Goal: Contribute content: Contribute content

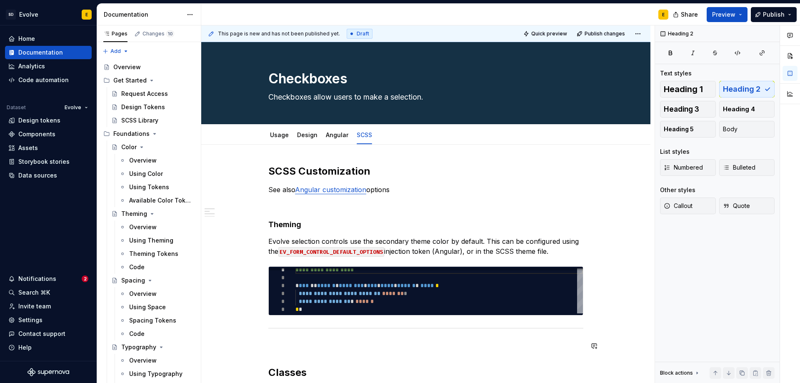
scroll to position [541, 0]
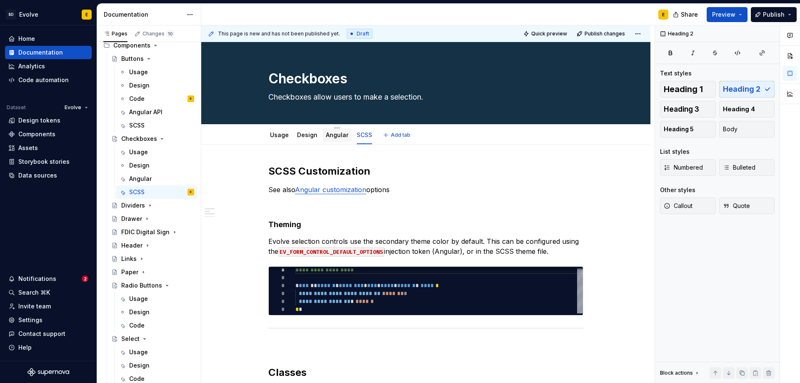
click at [332, 136] on link "Angular" at bounding box center [337, 134] width 22 height 7
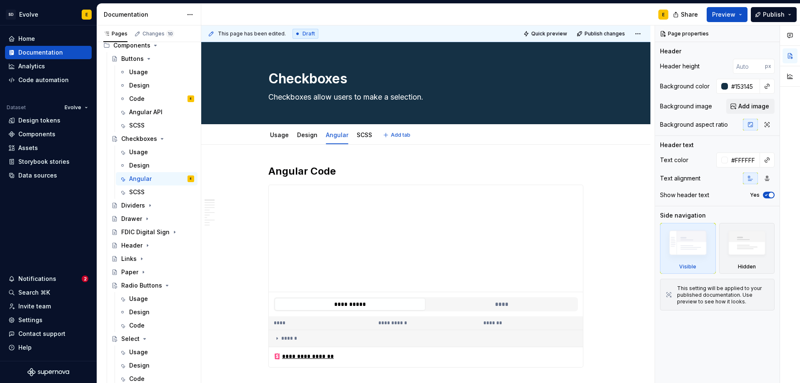
type textarea "*"
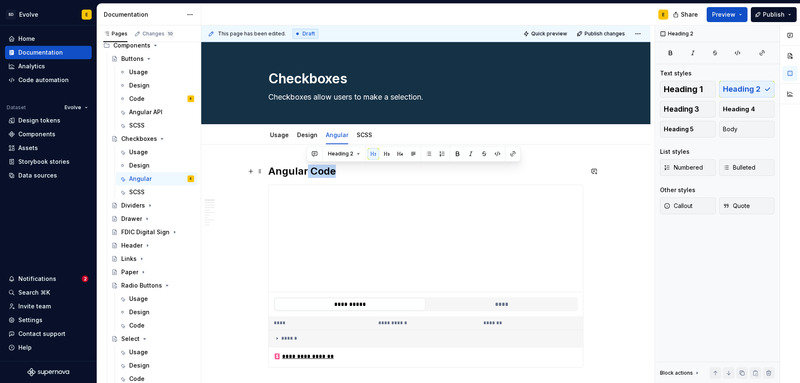
drag, startPoint x: 308, startPoint y: 171, endPoint x: 339, endPoint y: 171, distance: 31.2
click at [339, 171] on h2 "Angular Code" at bounding box center [425, 171] width 315 height 13
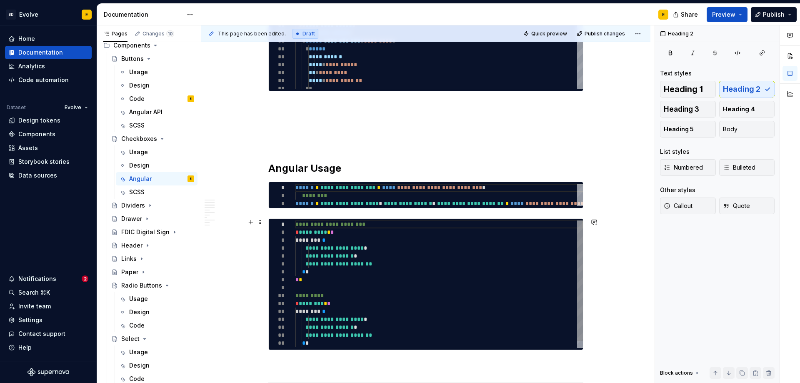
scroll to position [666, 0]
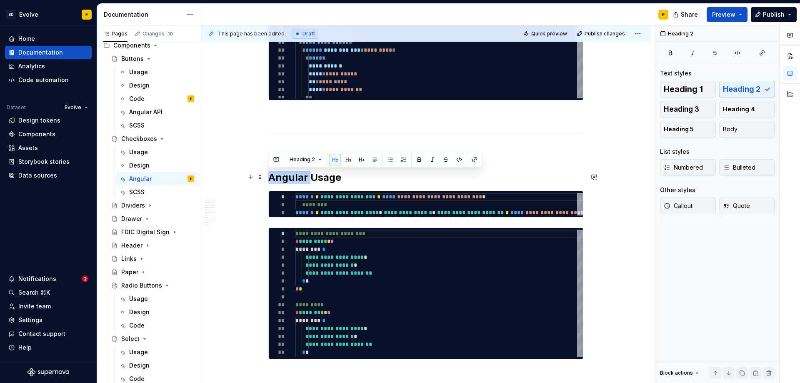
drag, startPoint x: 309, startPoint y: 177, endPoint x: 267, endPoint y: 179, distance: 42.5
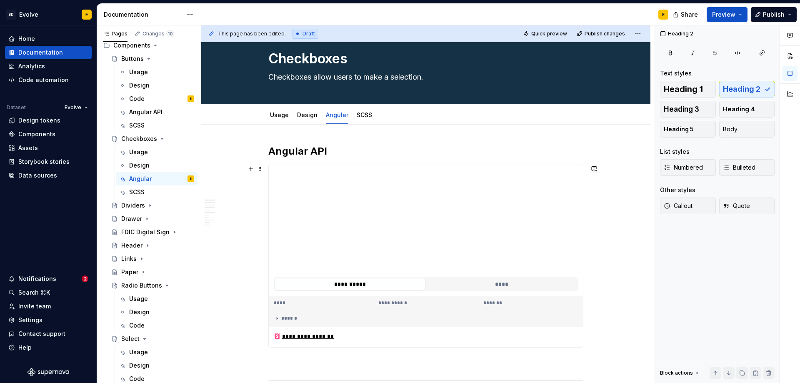
scroll to position [0, 0]
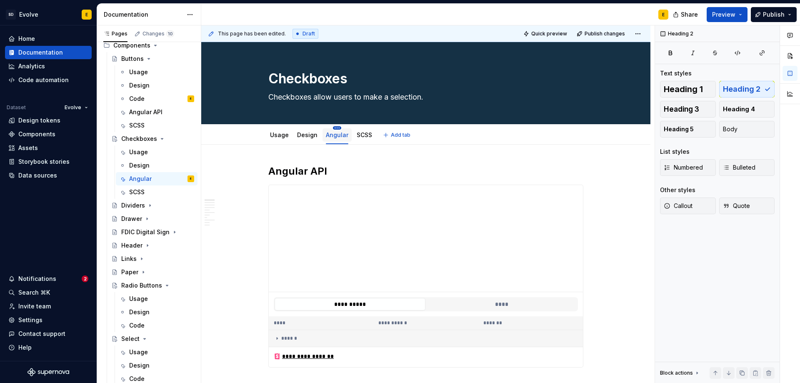
click at [332, 128] on html "SD Evolve E Home Documentation Analytics Code automation Dataset Evolve Design …" at bounding box center [400, 191] width 800 height 383
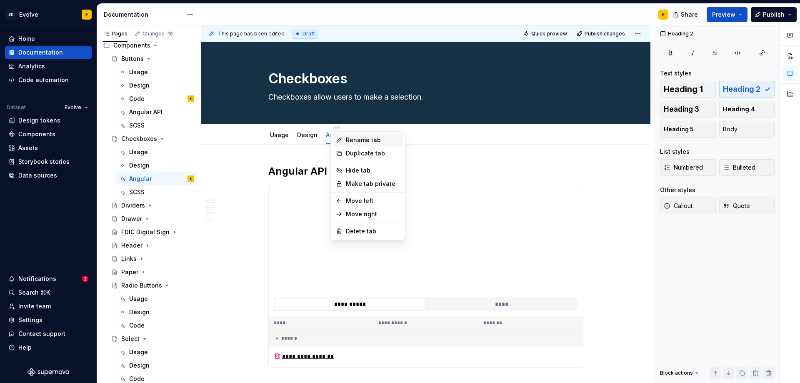
type textarea "*"
click at [349, 142] on div "Rename tab" at bounding box center [373, 140] width 54 height 8
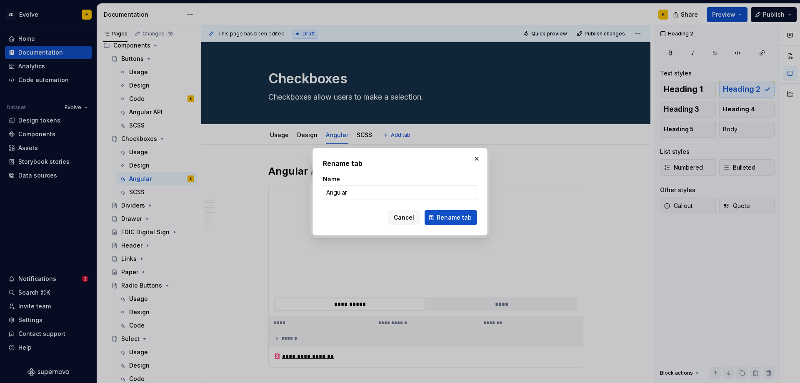
click at [357, 191] on input "Angular" at bounding box center [400, 192] width 154 height 15
type input "Angular API"
click at [436, 214] on button "Rename tab" at bounding box center [450, 217] width 52 height 15
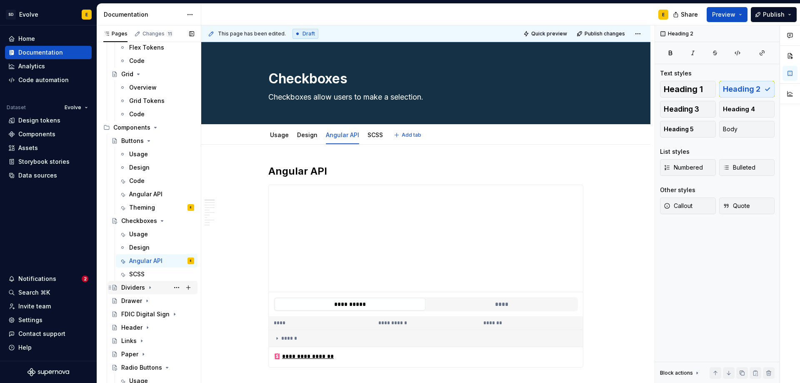
scroll to position [458, 0]
click at [140, 195] on div "Angular API" at bounding box center [145, 195] width 33 height 8
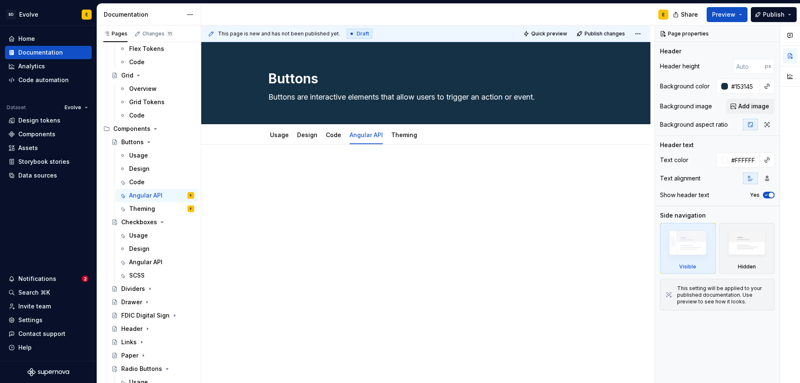
type textarea "*"
click at [352, 167] on p at bounding box center [425, 170] width 315 height 10
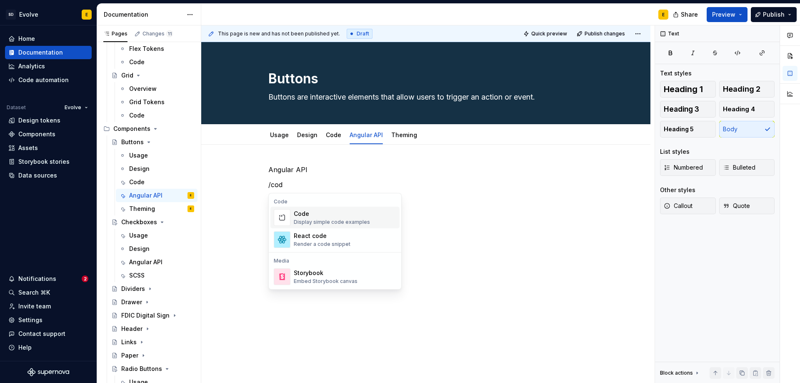
click at [346, 214] on div "Code" at bounding box center [332, 213] width 76 height 8
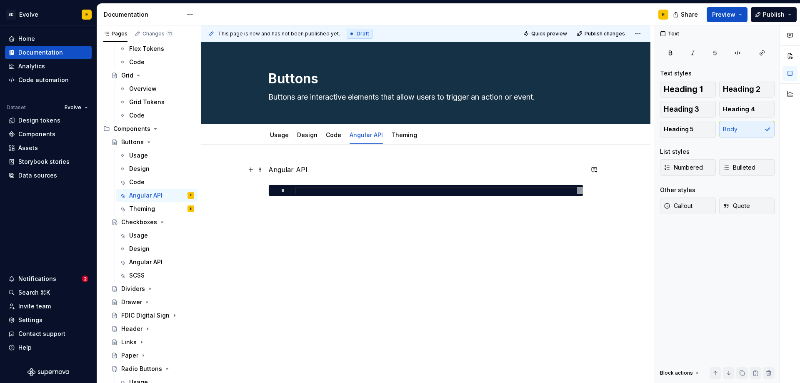
click at [338, 167] on p "Angular API" at bounding box center [425, 170] width 315 height 10
click at [732, 87] on span "Heading 2" at bounding box center [741, 89] width 37 height 8
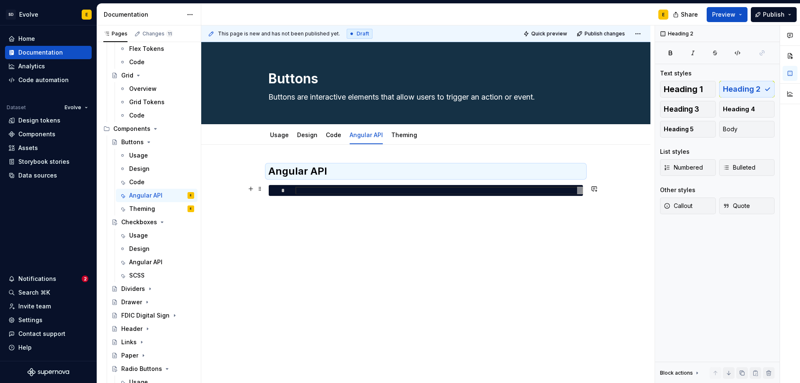
click at [498, 190] on div at bounding box center [438, 191] width 287 height 8
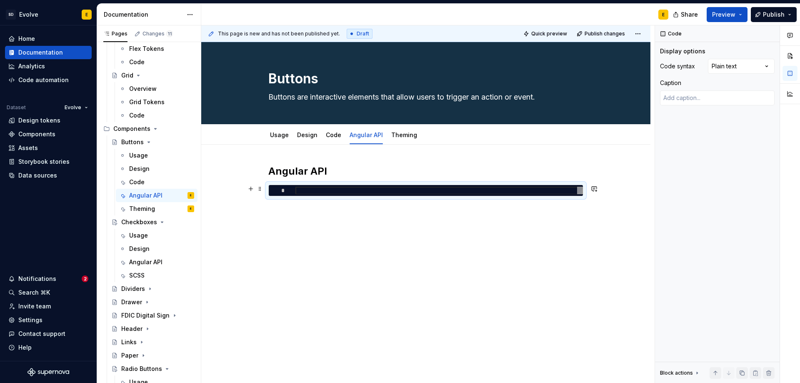
type textarea "*"
type textarea "**********"
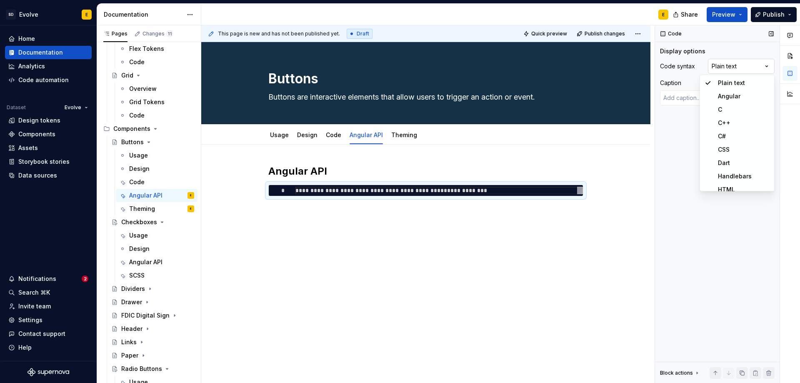
click at [722, 65] on div "Comments Open comments No comments yet Select ‘Comment’ from the block context …" at bounding box center [727, 204] width 145 height 358
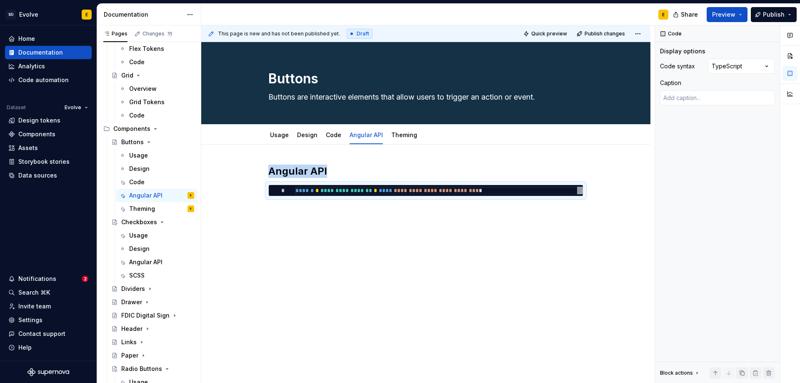
click at [471, 219] on div "**********" at bounding box center [425, 233] width 449 height 177
click at [597, 205] on div "**********" at bounding box center [425, 233] width 449 height 177
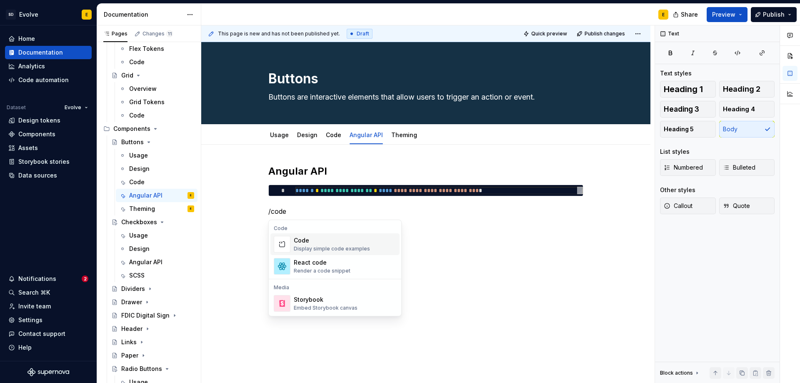
click at [329, 241] on div "Code" at bounding box center [332, 240] width 76 height 8
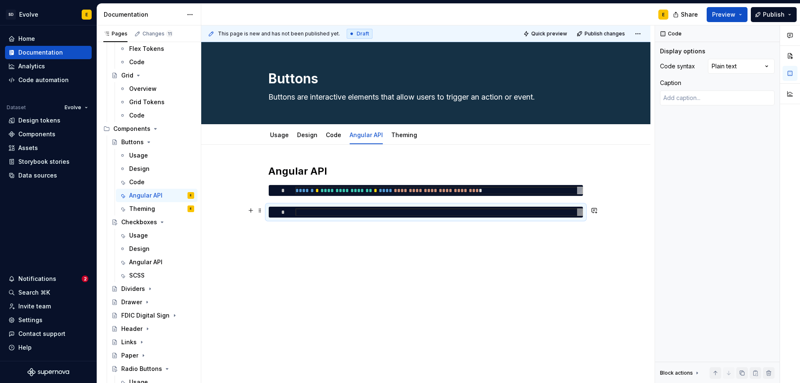
click at [454, 212] on div at bounding box center [438, 212] width 287 height 8
type textarea "*"
type textarea "**********"
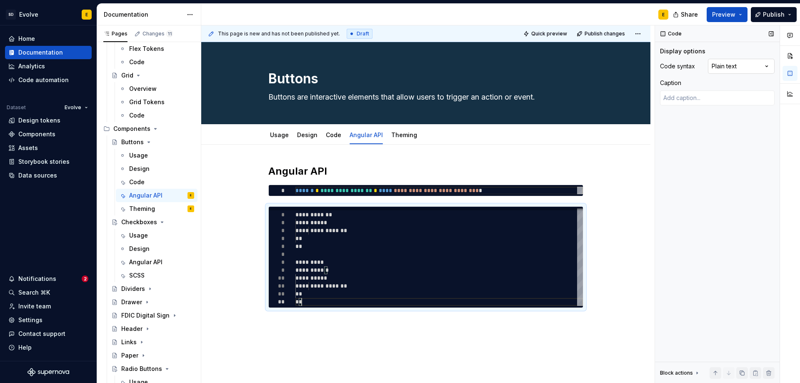
click at [733, 69] on div "Comments Open comments No comments yet Select ‘Comment’ from the block context …" at bounding box center [727, 204] width 145 height 358
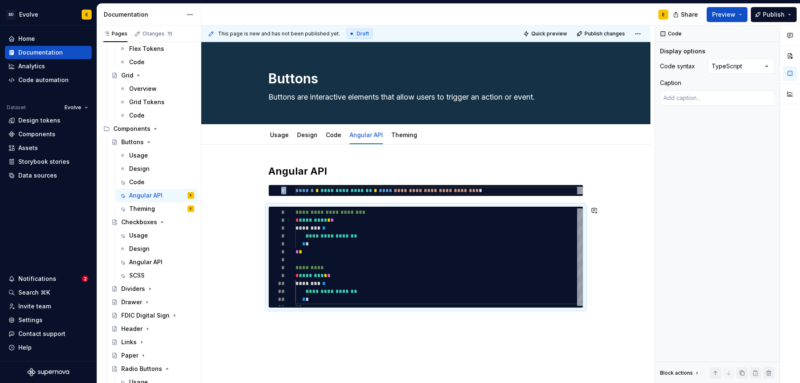
click at [349, 323] on div "**********" at bounding box center [425, 289] width 449 height 288
click at [332, 328] on div "**********" at bounding box center [425, 289] width 449 height 288
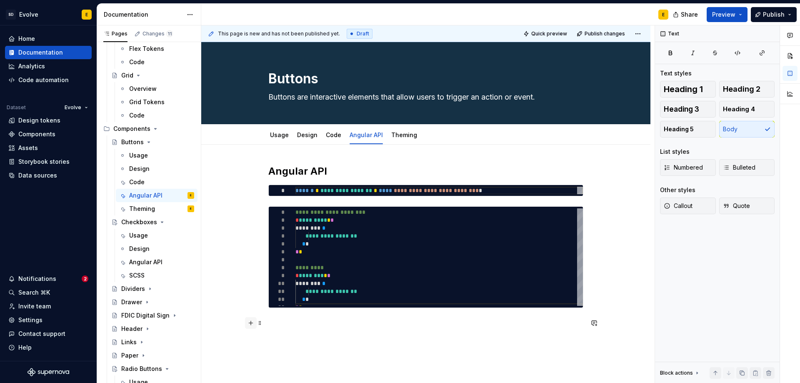
click at [252, 325] on button "button" at bounding box center [251, 323] width 12 height 12
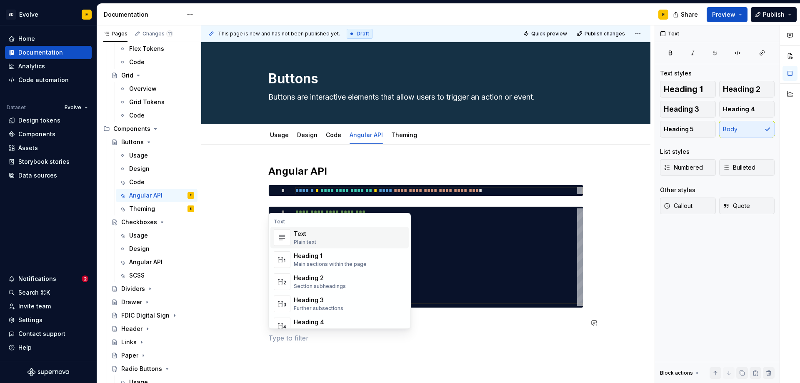
scroll to position [0, 0]
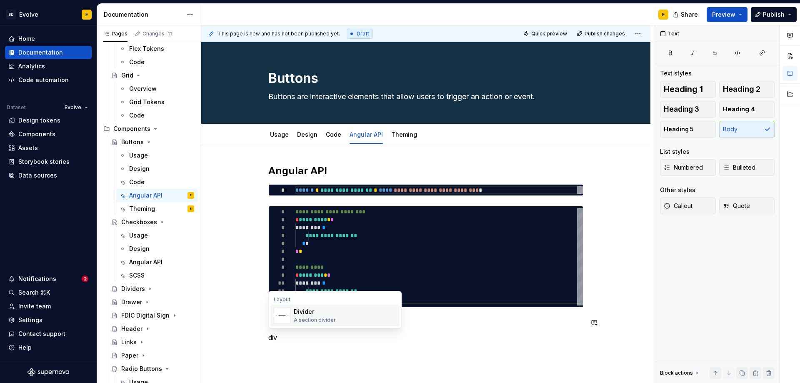
click at [299, 316] on div "Divider A section divider" at bounding box center [315, 315] width 42 height 16
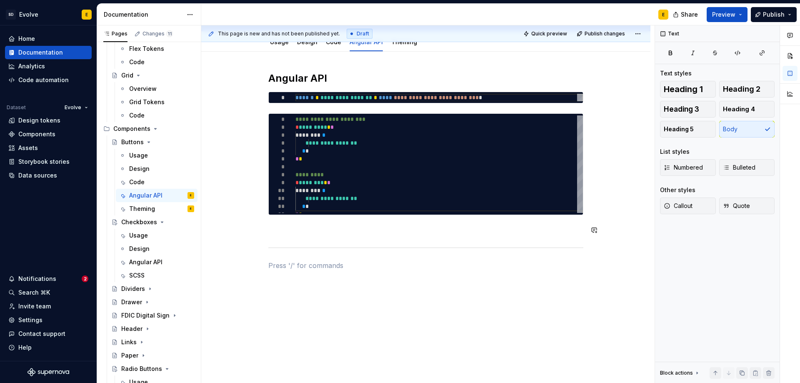
scroll to position [105, 0]
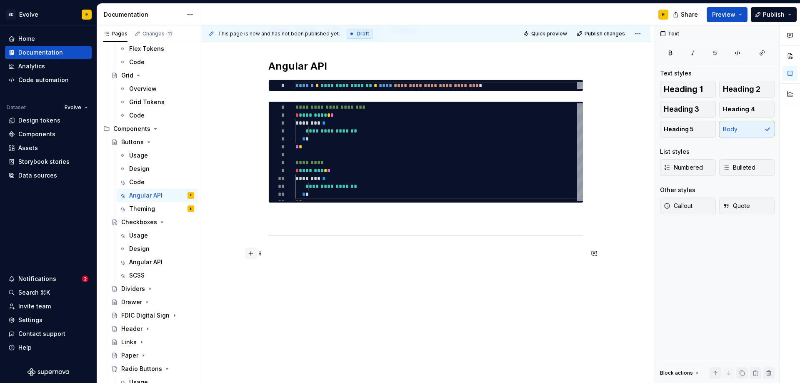
click at [249, 253] on button "button" at bounding box center [251, 253] width 12 height 12
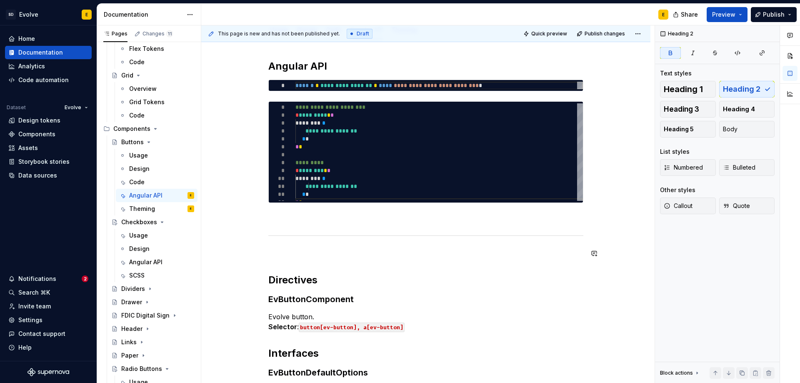
click at [319, 258] on div "**********" at bounding box center [425, 232] width 315 height 345
click at [344, 297] on strong "EvButtonComponent" at bounding box center [310, 299] width 85 height 10
click at [742, 110] on span "Heading 4" at bounding box center [739, 109] width 32 height 8
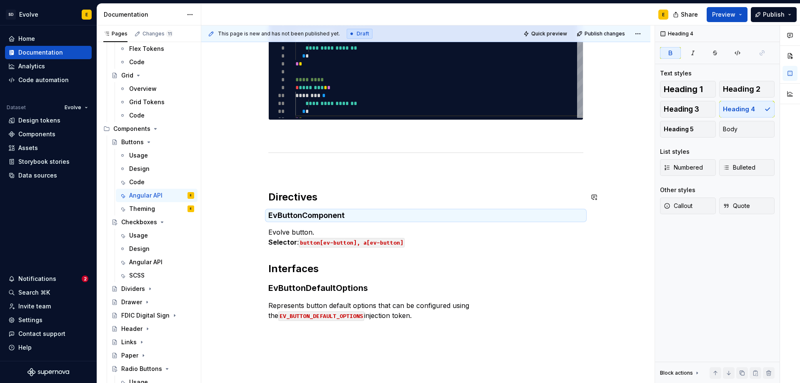
scroll to position [188, 0]
click at [336, 289] on strong "EvButtonDefaultOptions" at bounding box center [318, 287] width 100 height 10
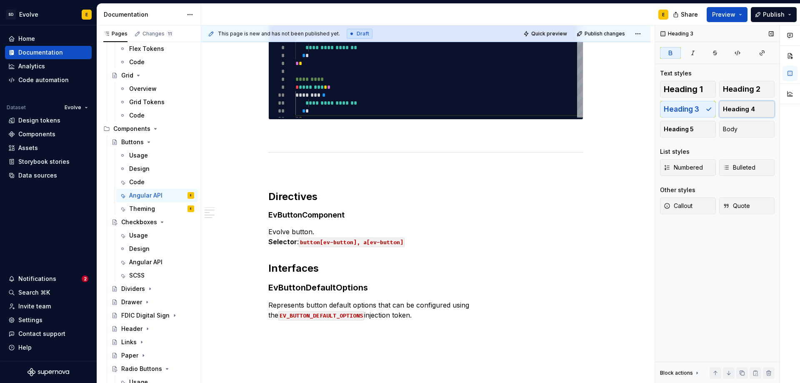
click at [739, 111] on span "Heading 4" at bounding box center [739, 109] width 32 height 8
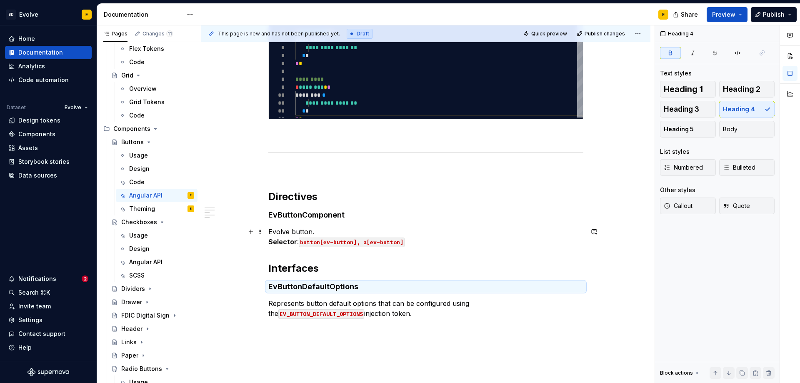
click at [317, 230] on p "Evolve button. Selector : button[ev-button], a[ev-button]" at bounding box center [425, 237] width 315 height 20
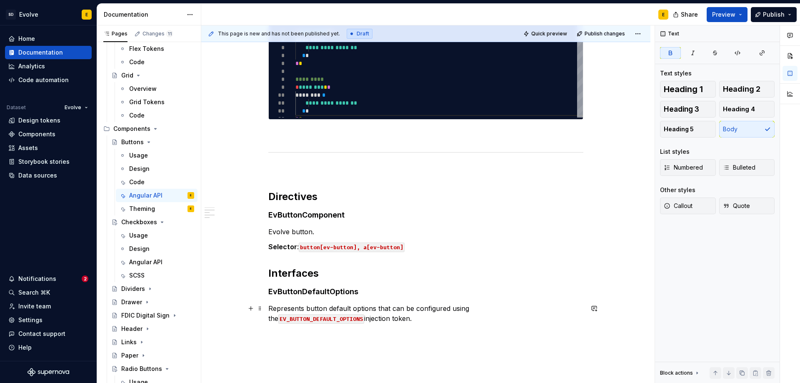
click at [318, 322] on p "Represents button default options that can be configured using the EV_BUTTON_DE…" at bounding box center [425, 313] width 315 height 20
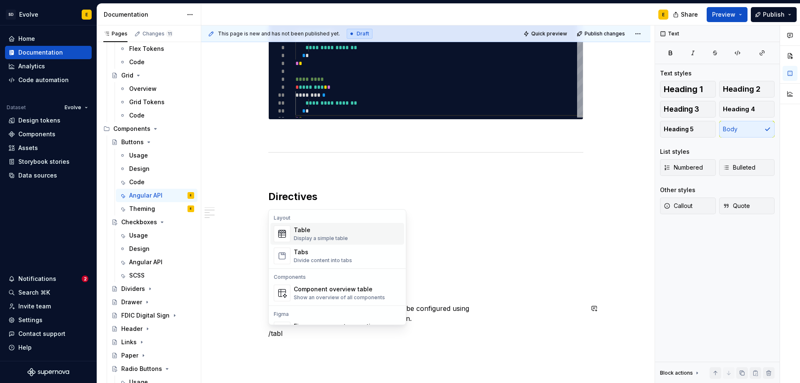
click at [304, 230] on div "Table" at bounding box center [321, 230] width 54 height 8
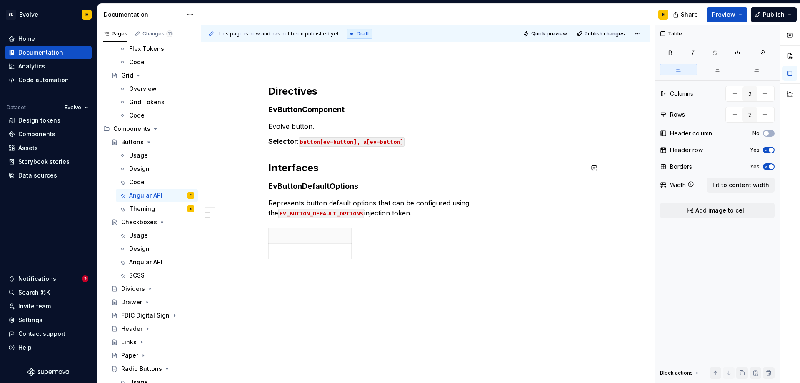
scroll to position [298, 0]
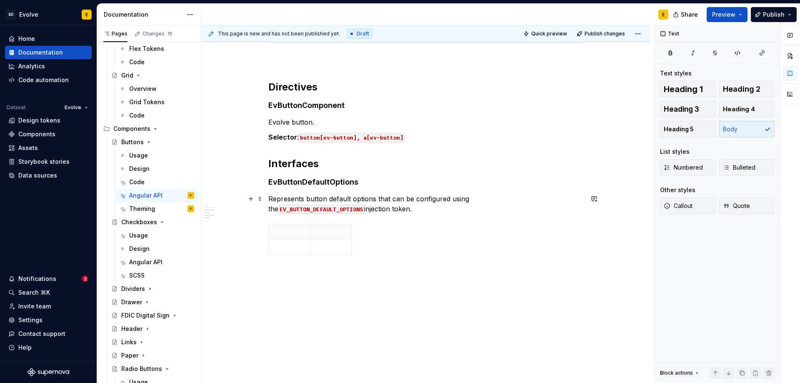
click at [361, 207] on p "Represents button default options that can be configured using the EV_BUTTON_DE…" at bounding box center [425, 204] width 315 height 20
click at [693, 129] on button "Heading 5" at bounding box center [688, 129] width 56 height 17
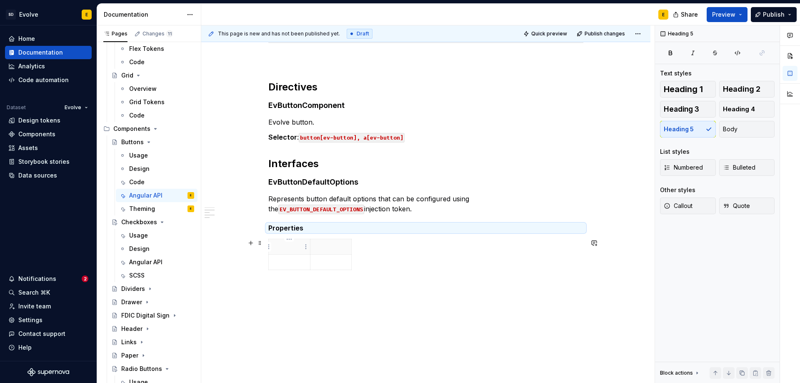
click at [296, 246] on p at bounding box center [289, 246] width 31 height 8
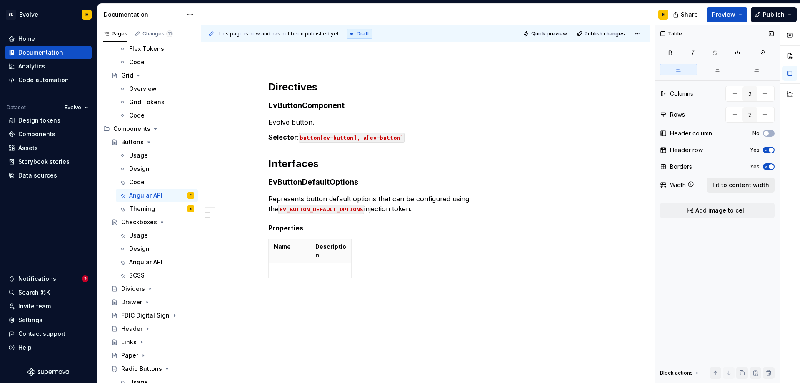
click at [728, 185] on span "Fit to content width" at bounding box center [740, 185] width 57 height 8
type textarea "*"
click at [304, 264] on p at bounding box center [347, 262] width 147 height 8
click at [425, 269] on icon "button" at bounding box center [425, 270] width 7 height 7
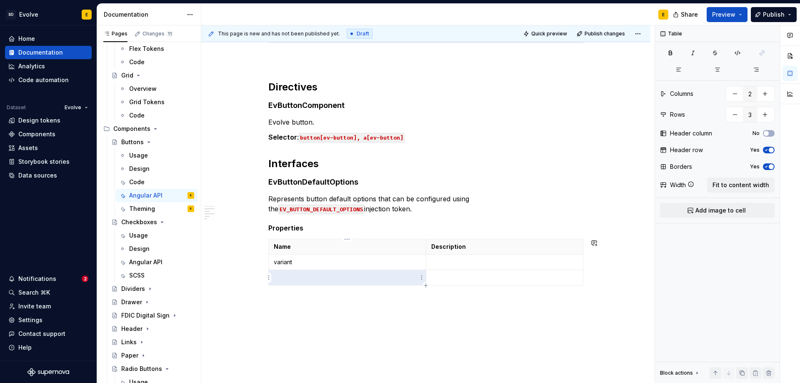
click at [312, 279] on p at bounding box center [347, 277] width 147 height 8
click at [426, 284] on icon "button" at bounding box center [425, 285] width 7 height 7
type input "4"
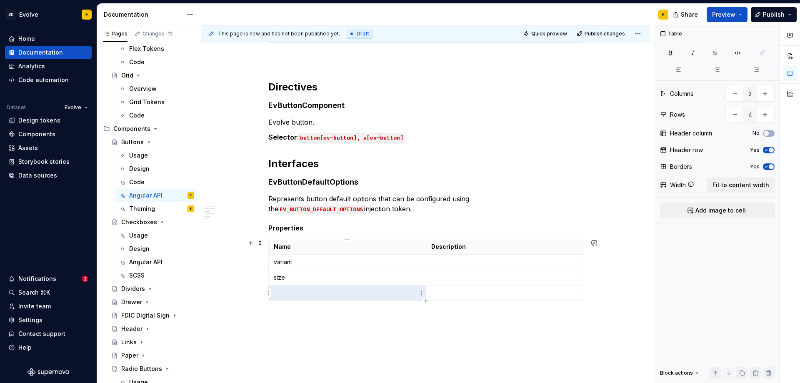
click at [348, 292] on p at bounding box center [347, 293] width 147 height 8
click at [581, 268] on icon "button" at bounding box center [583, 270] width 7 height 7
type input "3"
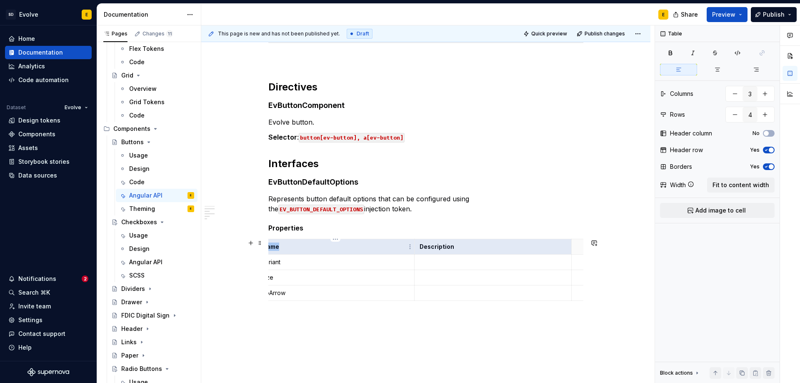
drag, startPoint x: 466, startPoint y: 249, endPoint x: 407, endPoint y: 247, distance: 60.0
click at [407, 247] on tr "Name Description" at bounding box center [421, 246] width 329 height 15
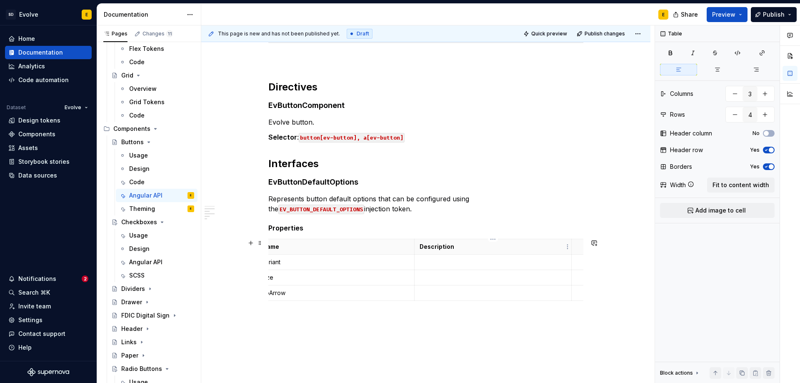
click at [416, 248] on th "Description" at bounding box center [492, 246] width 157 height 15
drag, startPoint x: 454, startPoint y: 247, endPoint x: 419, endPoint y: 247, distance: 34.6
click at [419, 247] on p "Description" at bounding box center [492, 246] width 147 height 8
click at [575, 247] on th at bounding box center [578, 246] width 15 height 15
click at [725, 182] on span "Fit to content width" at bounding box center [740, 185] width 57 height 8
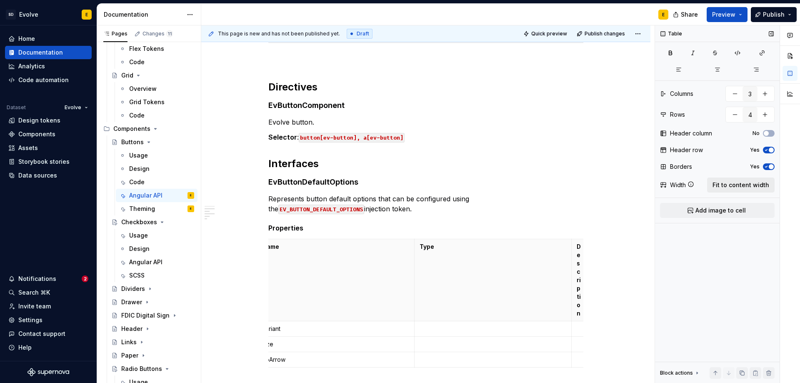
scroll to position [0, 0]
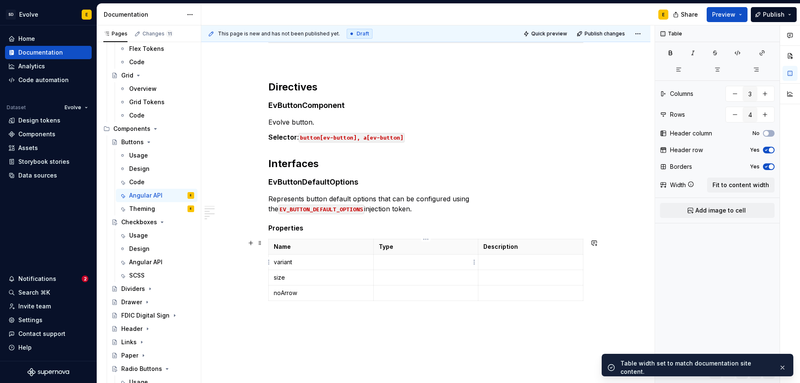
click at [405, 265] on p at bounding box center [426, 262] width 95 height 8
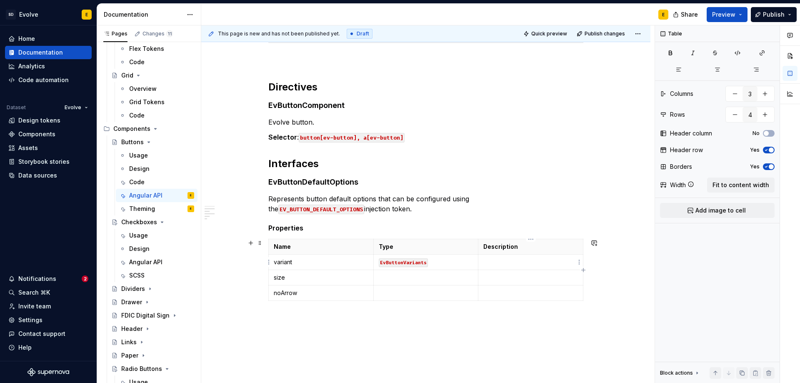
click at [502, 262] on p at bounding box center [530, 262] width 95 height 8
click at [434, 281] on p at bounding box center [426, 277] width 95 height 8
click at [421, 296] on p at bounding box center [426, 293] width 95 height 8
click at [503, 296] on p at bounding box center [530, 293] width 95 height 8
click at [364, 320] on div "**********" at bounding box center [425, 95] width 315 height 456
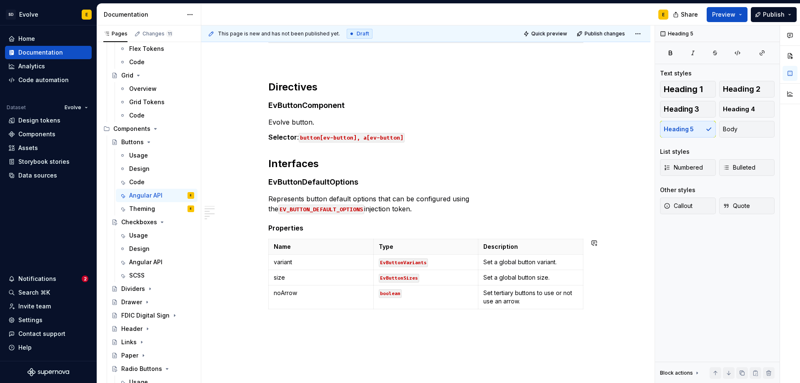
click at [274, 323] on div "**********" at bounding box center [425, 142] width 449 height 591
click at [251, 328] on button "button" at bounding box center [251, 328] width 12 height 12
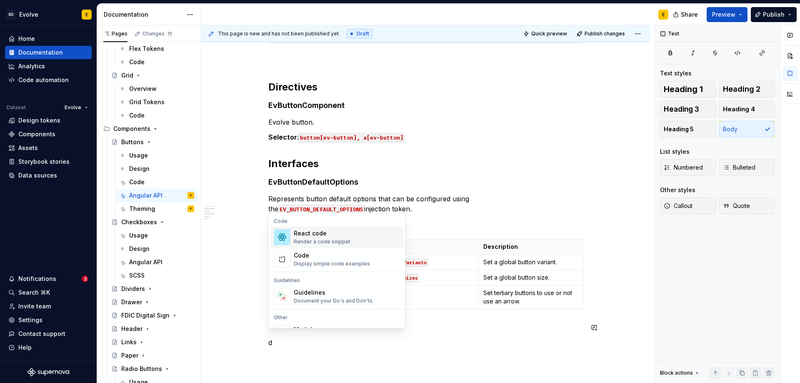
scroll to position [303, 0]
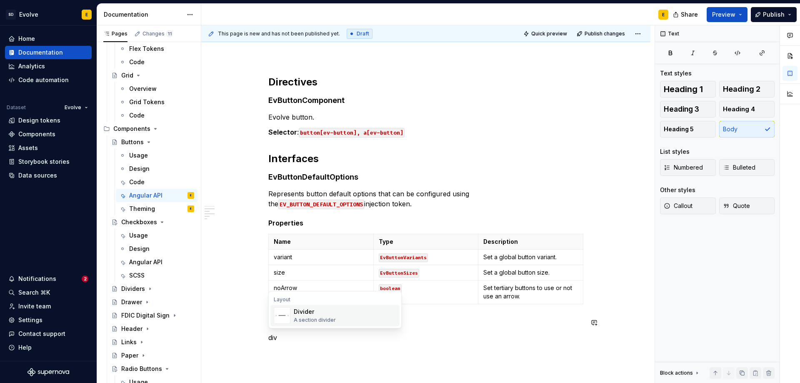
click at [306, 313] on div "Divider" at bounding box center [315, 311] width 42 height 8
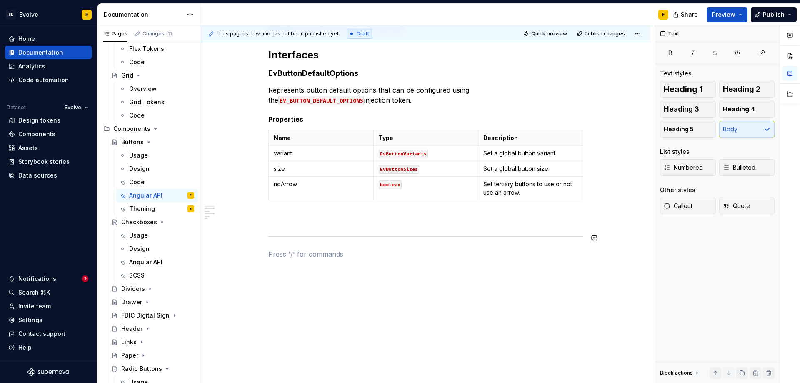
scroll to position [407, 0]
click at [249, 252] on button "button" at bounding box center [251, 253] width 12 height 12
click at [295, 270] on p "Types" at bounding box center [425, 268] width 315 height 10
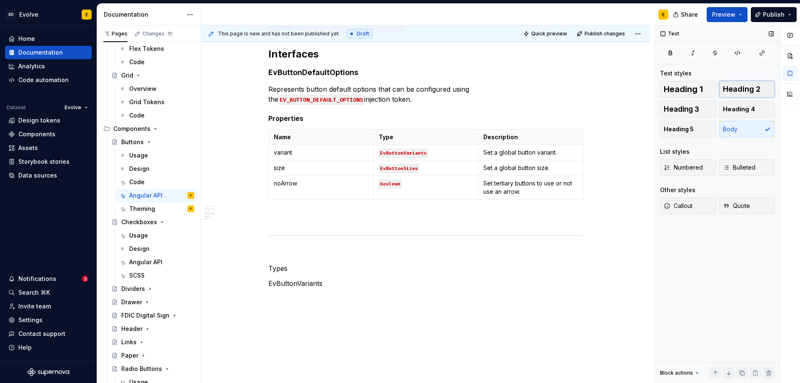
click at [749, 89] on span "Heading 2" at bounding box center [741, 89] width 37 height 8
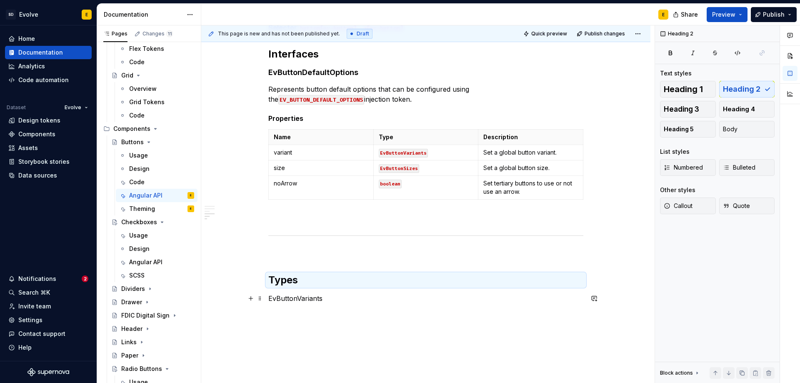
click at [368, 302] on p "EvButtonVariants" at bounding box center [425, 298] width 315 height 10
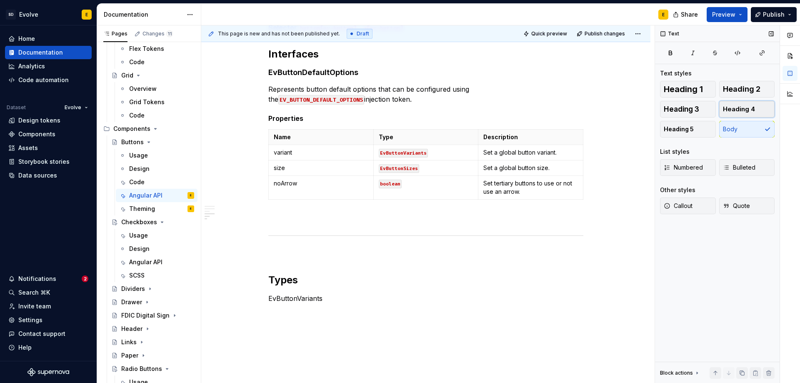
click at [737, 110] on span "Heading 4" at bounding box center [739, 109] width 32 height 8
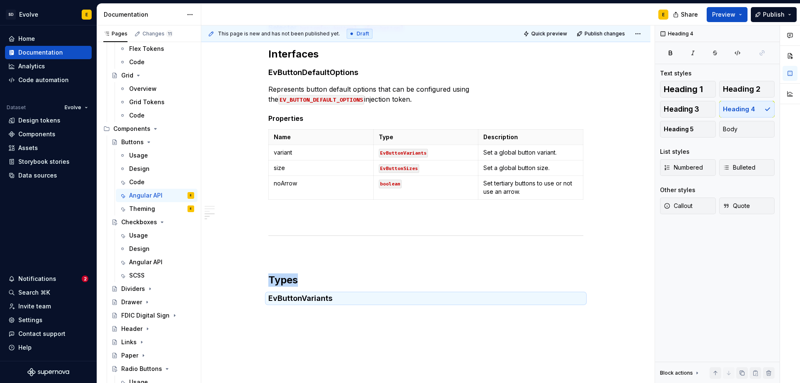
click at [421, 319] on div "**********" at bounding box center [425, 82] width 449 height 691
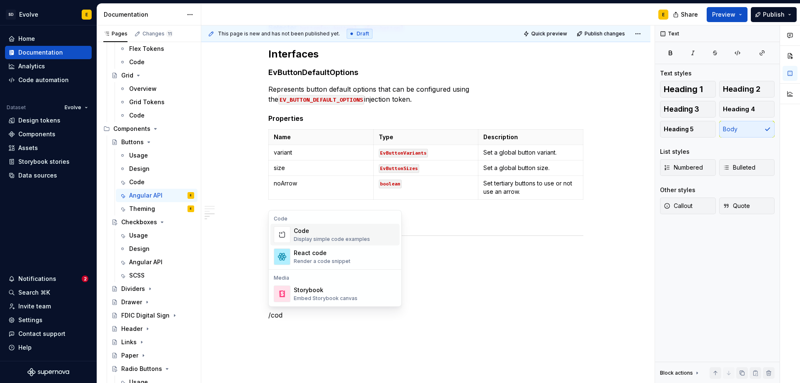
click at [323, 231] on div "Code" at bounding box center [332, 231] width 76 height 8
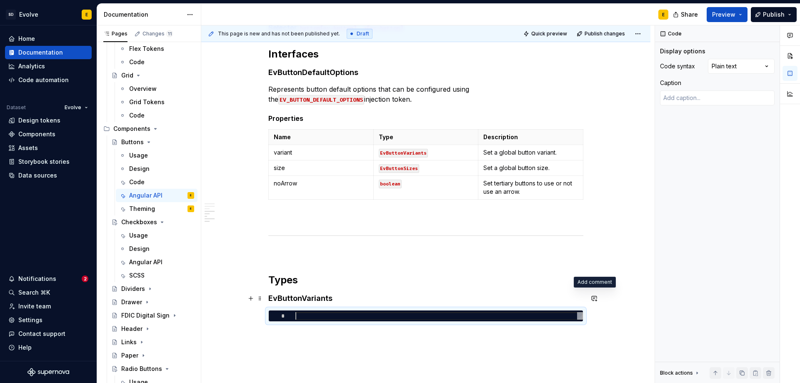
type textarea "*"
type textarea "**********"
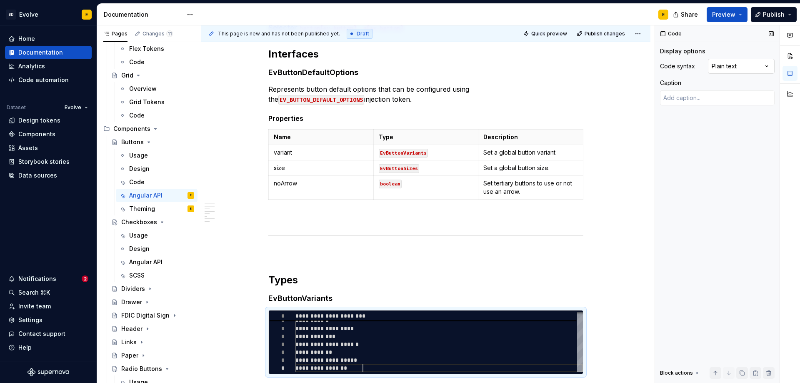
click at [720, 63] on div "Comments Open comments No comments yet Select ‘Comment’ from the block context …" at bounding box center [727, 204] width 145 height 358
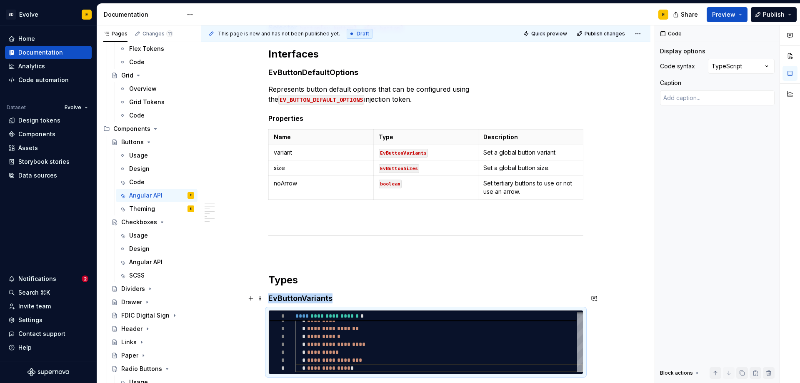
scroll to position [523, 0]
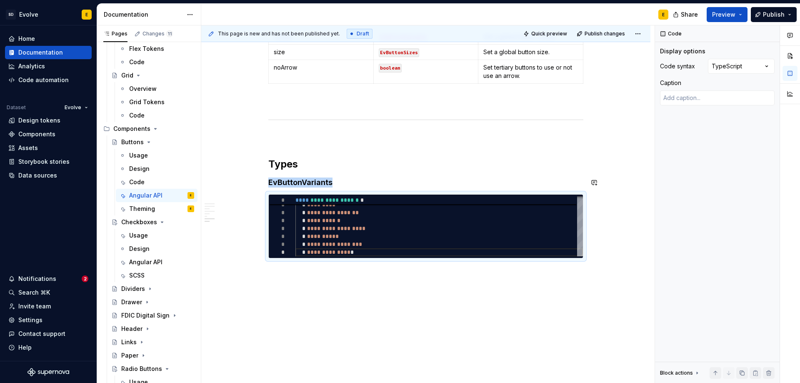
click at [341, 275] on div "**********" at bounding box center [425, 2] width 449 height 762
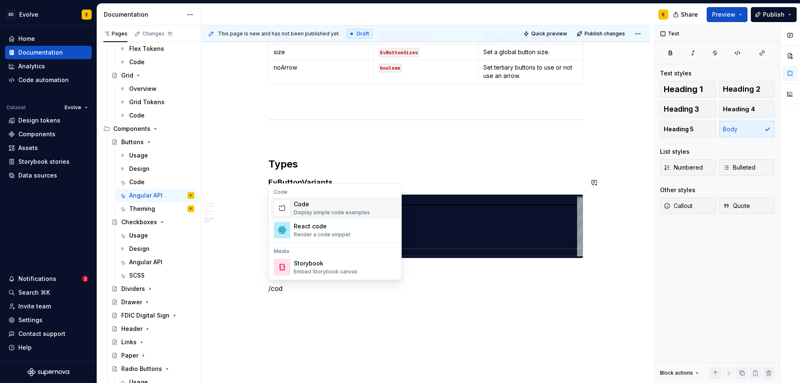
click at [314, 207] on div "Code" at bounding box center [332, 204] width 76 height 8
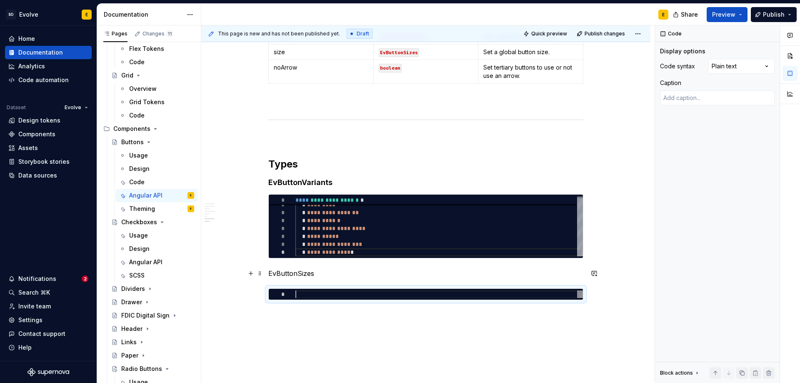
click at [317, 269] on p "EvButtonSizes" at bounding box center [425, 273] width 315 height 10
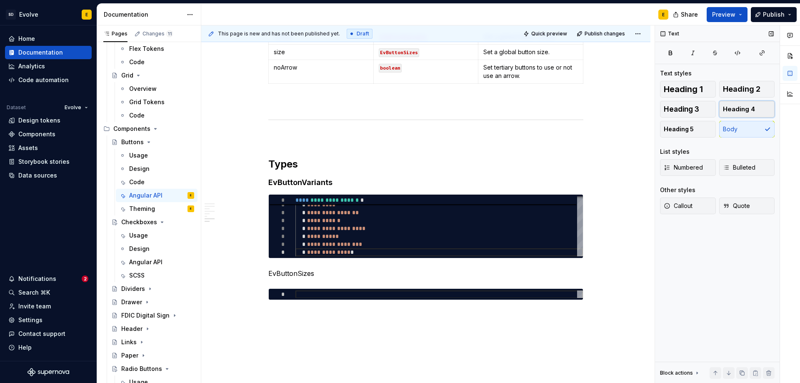
click at [736, 107] on span "Heading 4" at bounding box center [739, 109] width 32 height 8
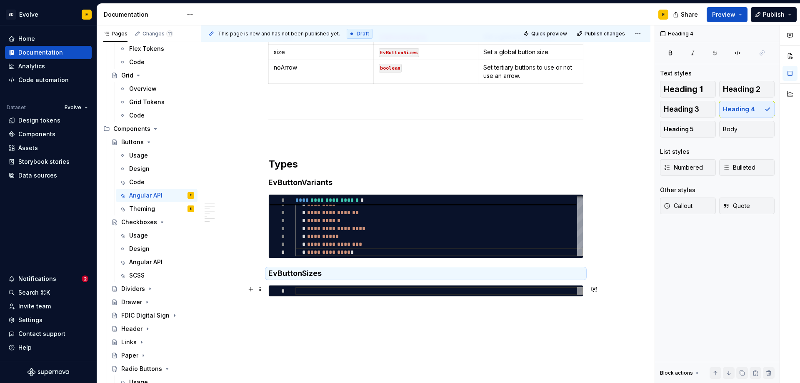
click at [515, 293] on div at bounding box center [438, 291] width 287 height 8
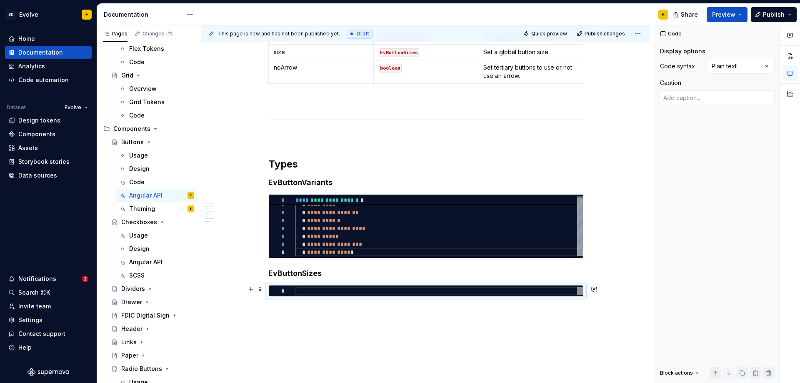
type textarea "*"
type textarea "**********"
click at [723, 63] on div "Comments Open comments No comments yet Select ‘Comment’ from the block context …" at bounding box center [727, 204] width 145 height 358
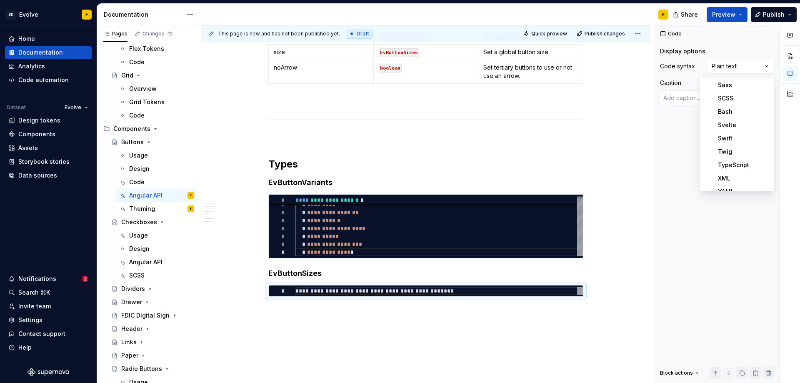
scroll to position [292, 0]
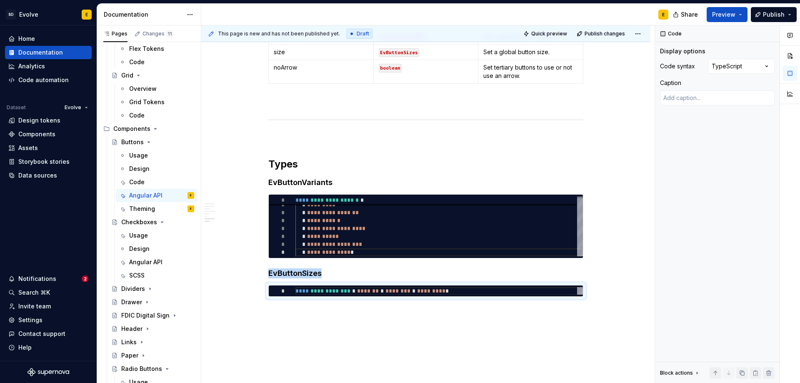
click at [436, 312] on div "**********" at bounding box center [425, 21] width 449 height 800
click at [280, 312] on div "**********" at bounding box center [425, 21] width 449 height 800
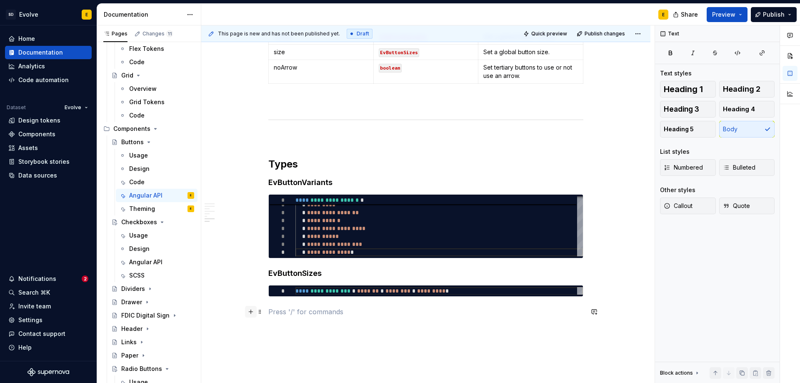
click at [249, 312] on button "button" at bounding box center [251, 312] width 12 height 12
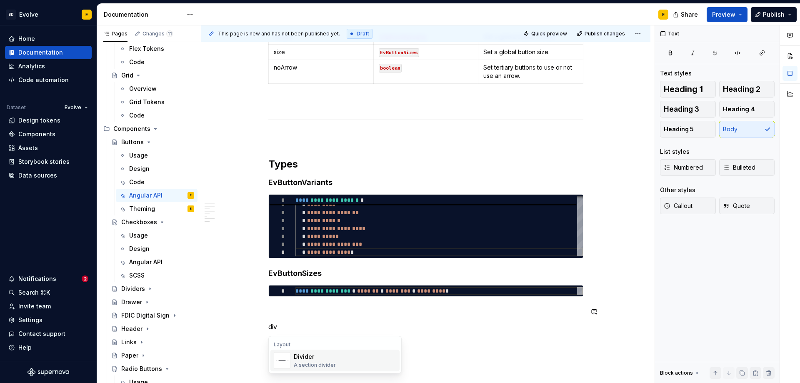
click at [314, 355] on div "Divider" at bounding box center [315, 356] width 42 height 8
click at [248, 349] on button "button" at bounding box center [251, 347] width 12 height 12
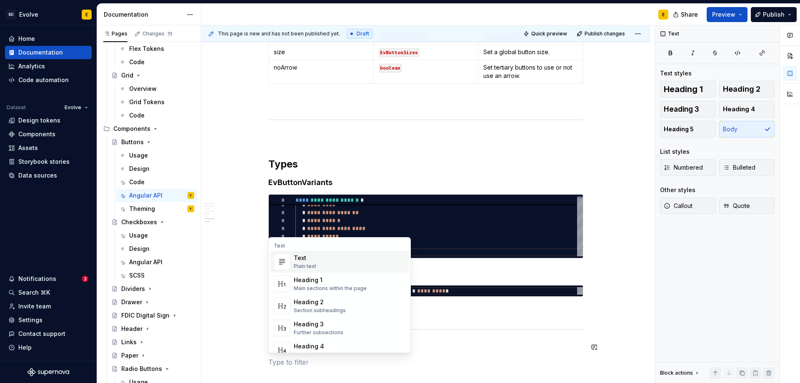
scroll to position [548, 0]
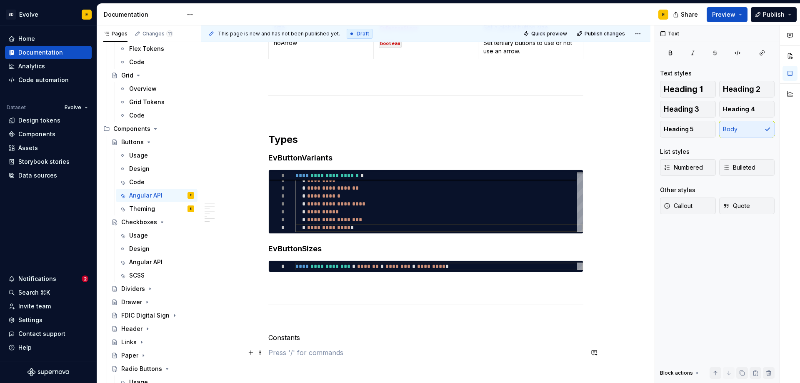
click at [313, 350] on p at bounding box center [425, 352] width 315 height 10
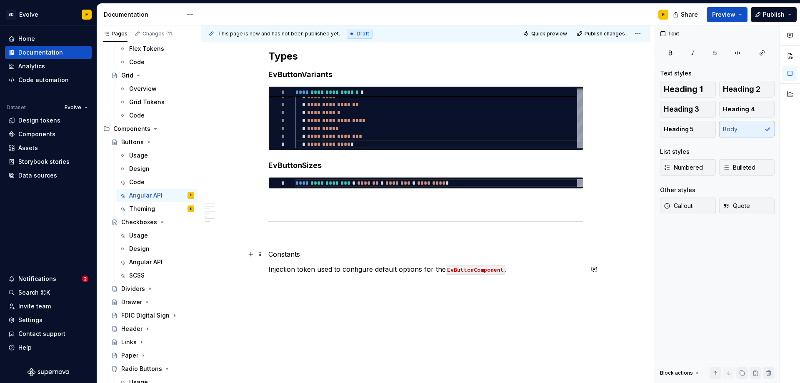
click at [318, 255] on p "Constants" at bounding box center [425, 254] width 315 height 10
click at [737, 89] on span "Heading 2" at bounding box center [741, 89] width 37 height 8
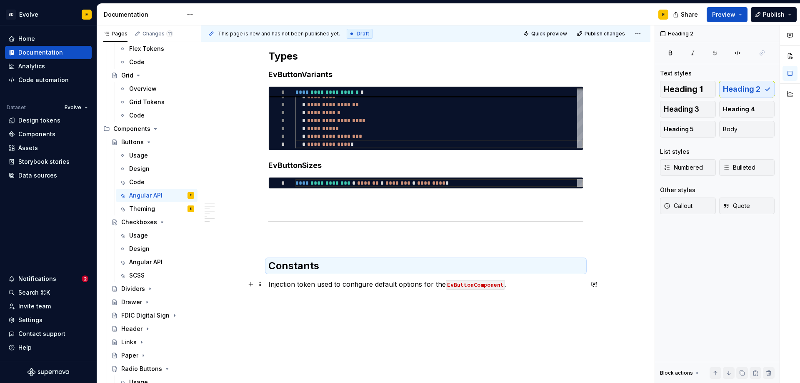
click at [538, 288] on p "Injection token used to configure default options for the EvButtonComponent ." at bounding box center [425, 284] width 315 height 10
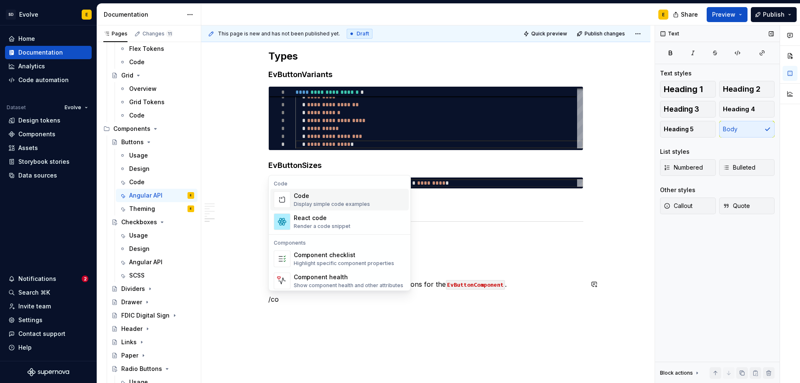
click at [310, 196] on div "Code" at bounding box center [332, 196] width 76 height 8
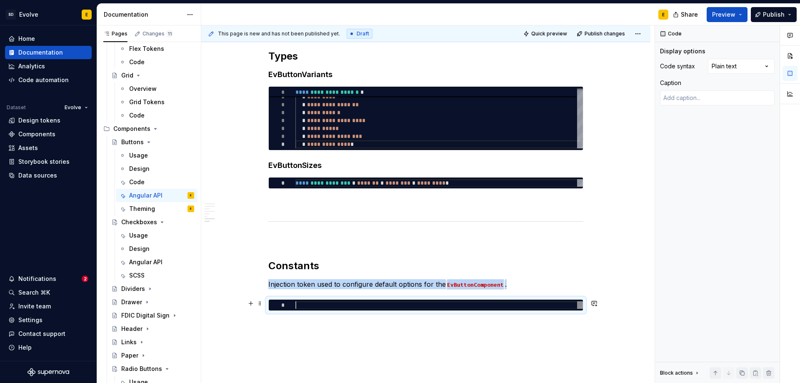
click at [374, 302] on div at bounding box center [438, 305] width 287 height 8
type textarea "*"
type textarea "**********"
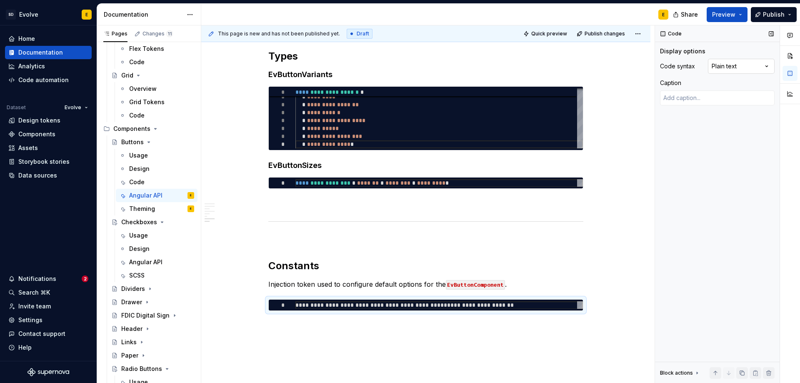
click at [719, 65] on div "Comments Open comments No comments yet Select ‘Comment’ from the block context …" at bounding box center [727, 204] width 145 height 358
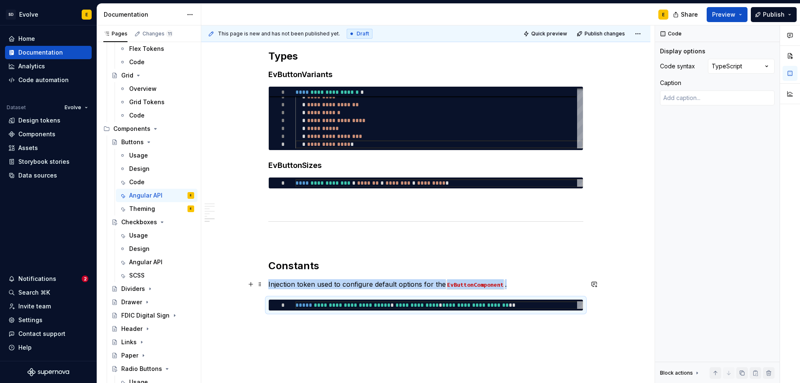
scroll to position [683, 0]
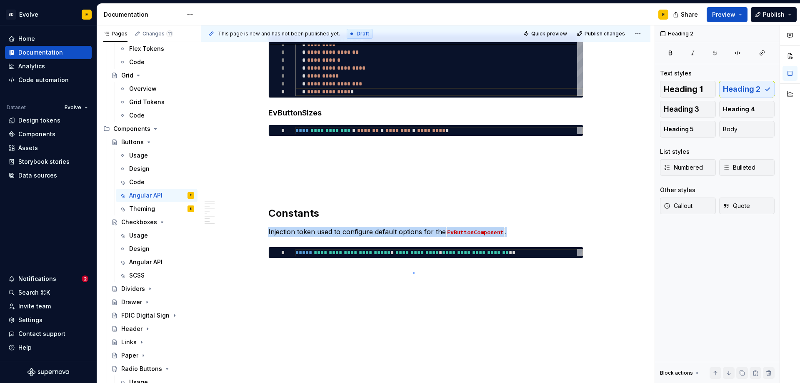
click at [413, 272] on div "**********" at bounding box center [427, 204] width 453 height 358
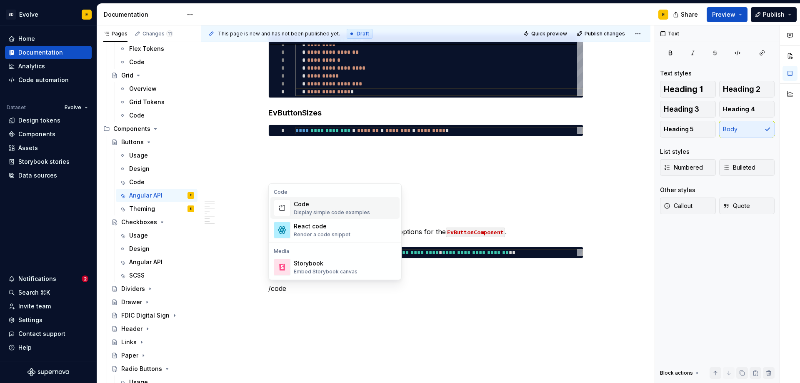
click at [328, 206] on div "Code" at bounding box center [332, 204] width 76 height 8
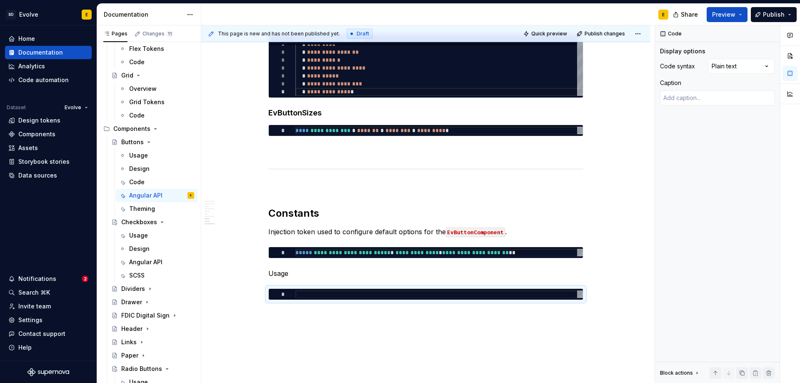
type textarea "*"
click at [394, 298] on div "*" at bounding box center [426, 294] width 314 height 11
click at [392, 294] on div at bounding box center [438, 294] width 287 height 8
type textarea "**********"
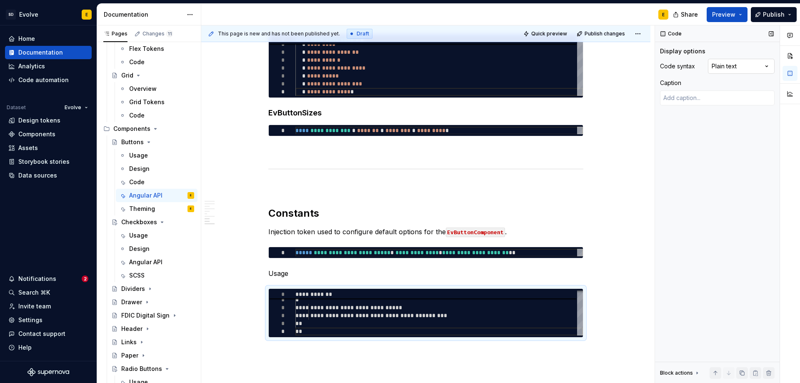
click at [728, 64] on div "Comments Open comments No comments yet Select ‘Comment’ from the block context …" at bounding box center [727, 204] width 145 height 358
click at [367, 277] on p "Usage" at bounding box center [425, 273] width 315 height 10
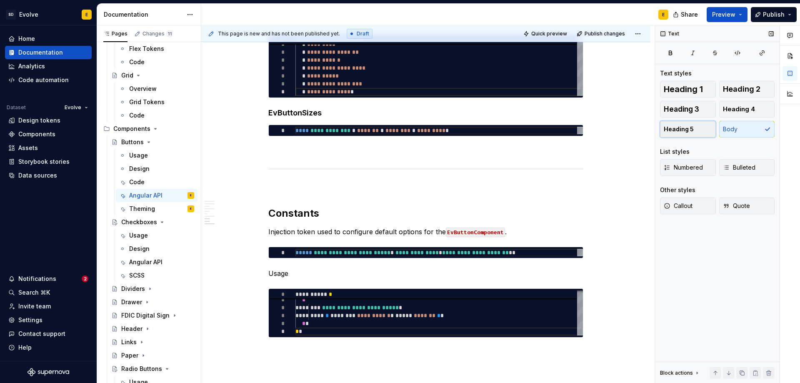
click at [686, 132] on span "Heading 5" at bounding box center [678, 129] width 30 height 8
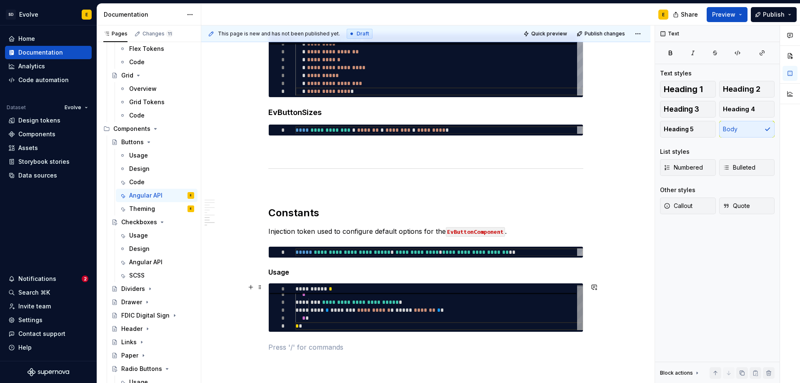
scroll to position [683, 0]
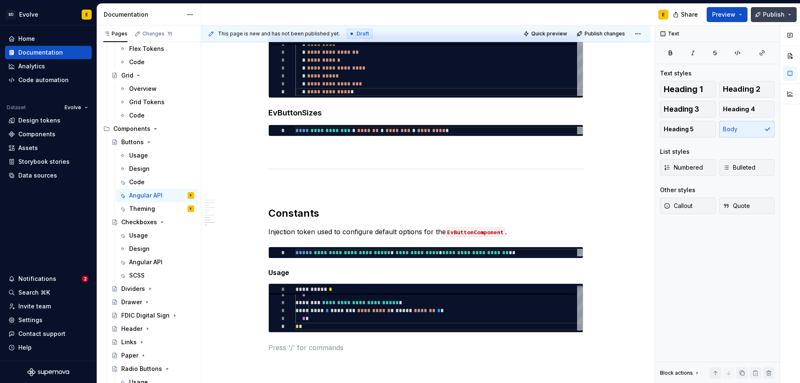
click at [763, 16] on button "Publish" at bounding box center [774, 14] width 46 height 15
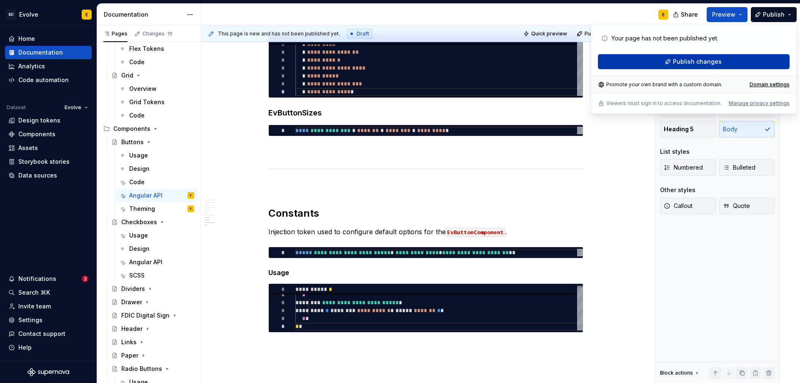
click at [743, 62] on button "Publish changes" at bounding box center [694, 61] width 192 height 15
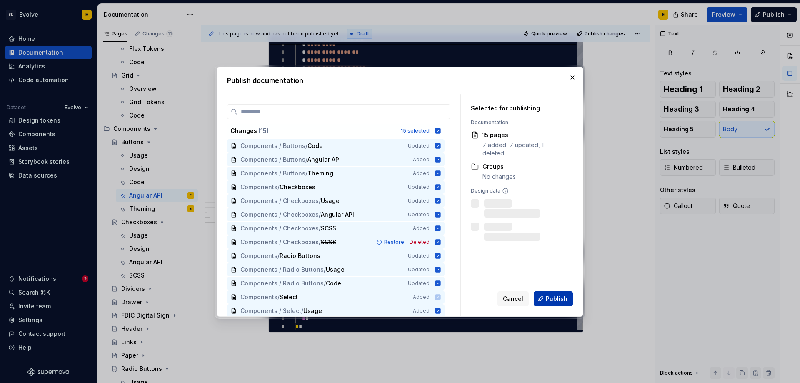
click at [553, 296] on span "Publish" at bounding box center [557, 298] width 22 height 8
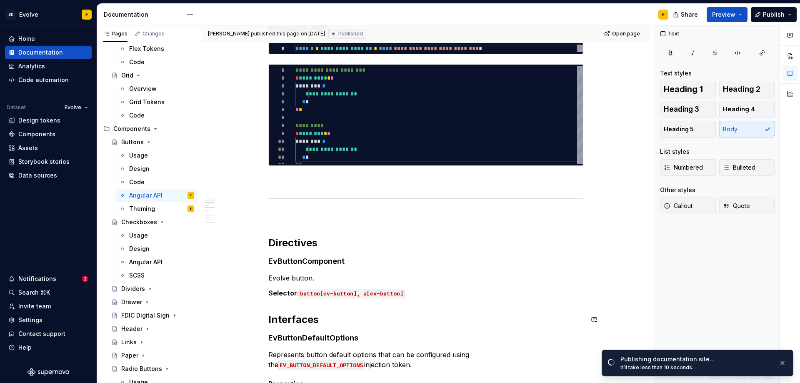
scroll to position [0, 0]
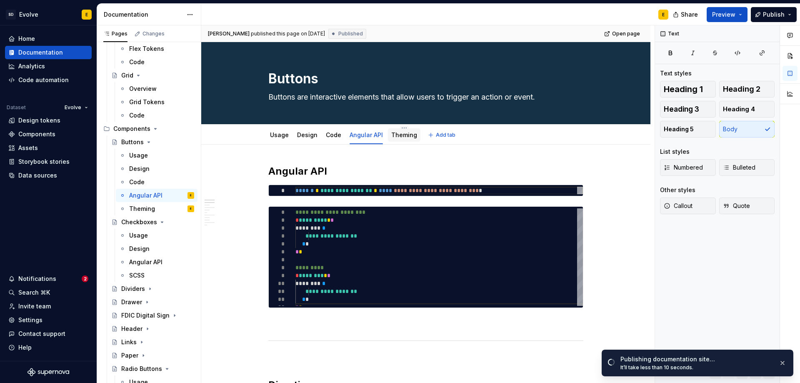
click at [398, 134] on link "Theming" at bounding box center [404, 134] width 26 height 7
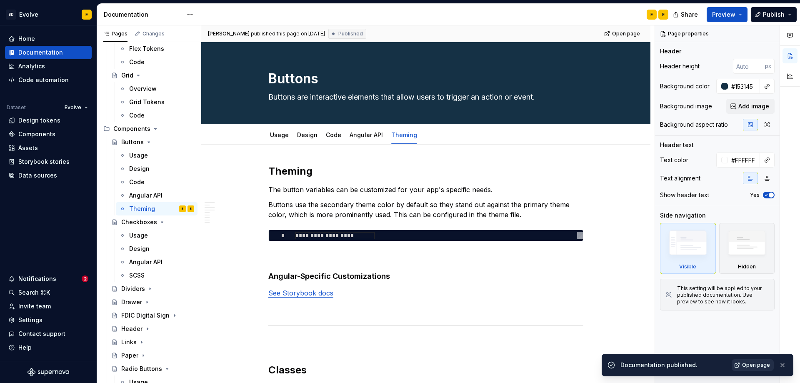
click at [740, 365] on link "Open page" at bounding box center [752, 365] width 42 height 12
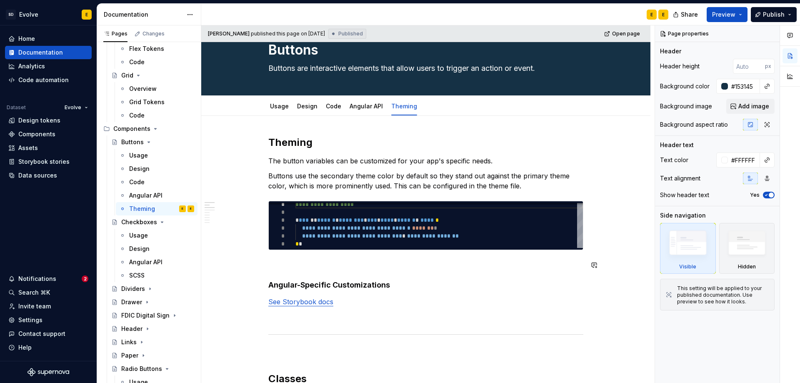
scroll to position [42, 0]
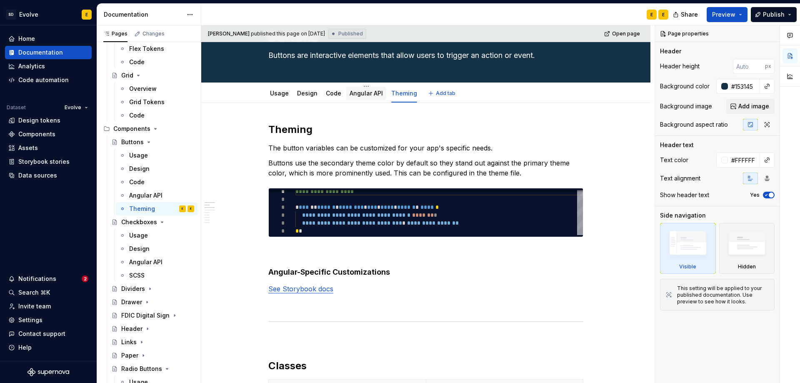
click at [352, 92] on link "Angular API" at bounding box center [365, 93] width 33 height 7
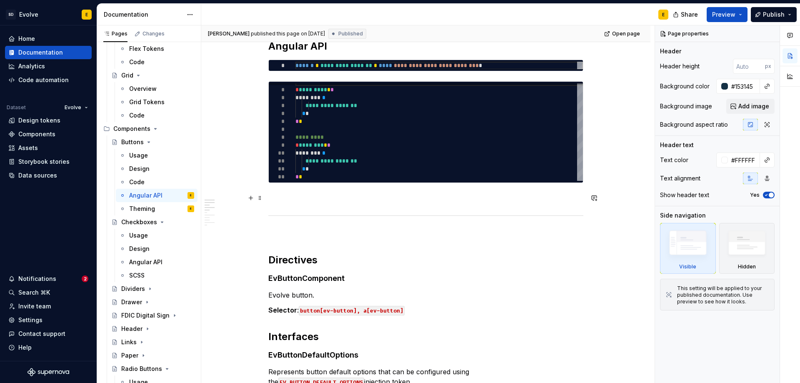
scroll to position [250, 0]
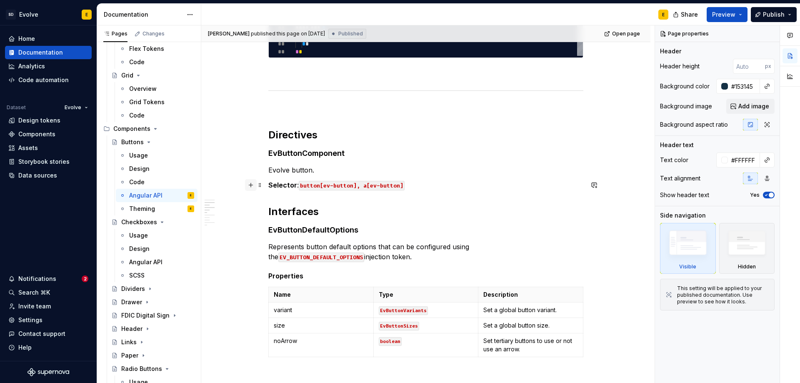
click at [249, 185] on button "button" at bounding box center [251, 185] width 12 height 12
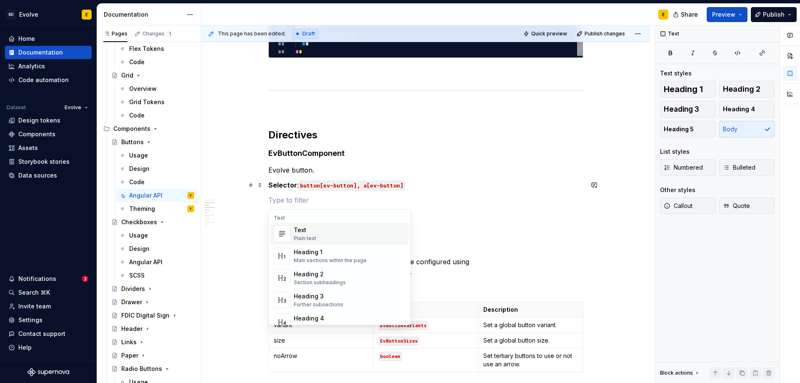
type textarea "*"
click at [270, 200] on p at bounding box center [425, 200] width 315 height 10
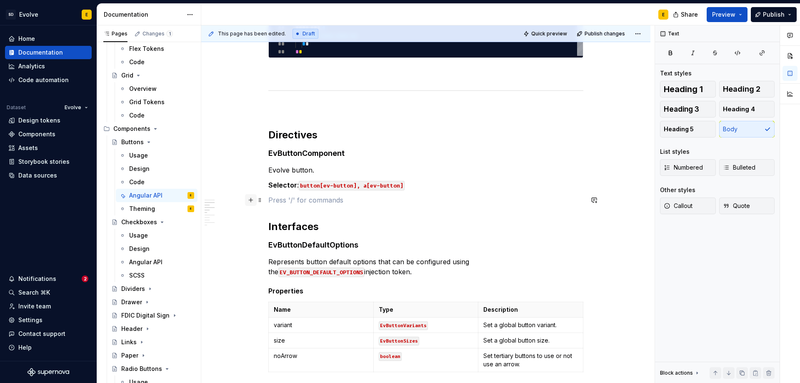
click at [250, 201] on button "button" at bounding box center [251, 200] width 12 height 12
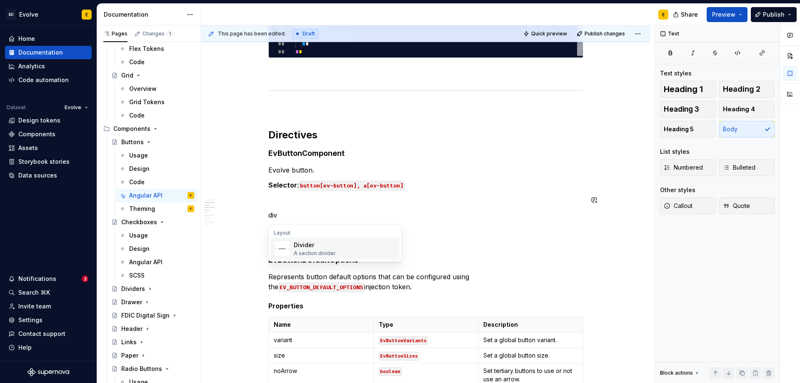
click at [309, 252] on div "A section divider" at bounding box center [315, 253] width 42 height 7
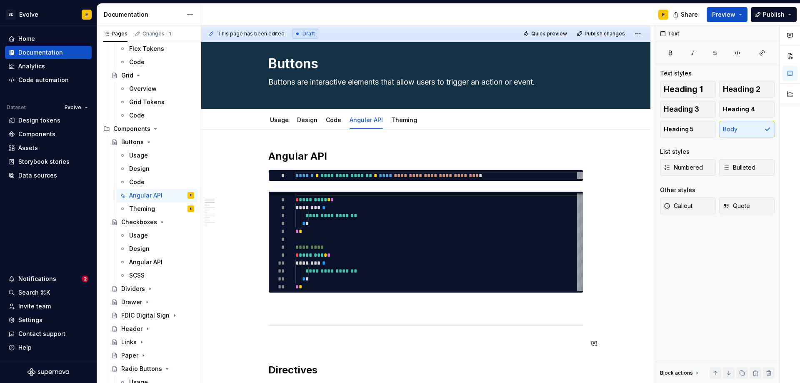
scroll to position [0, 0]
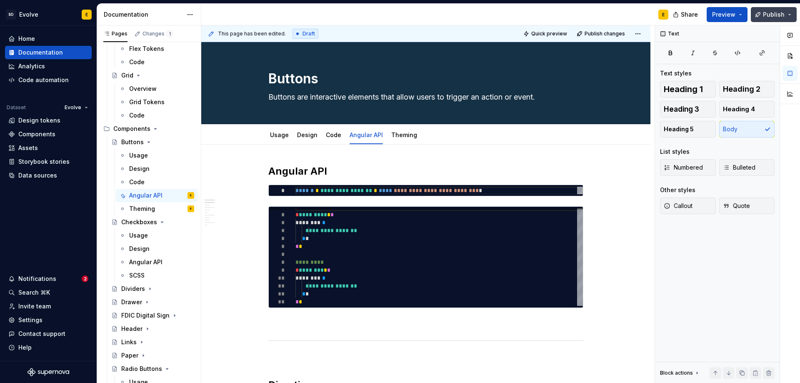
click at [777, 14] on span "Publish" at bounding box center [774, 14] width 22 height 8
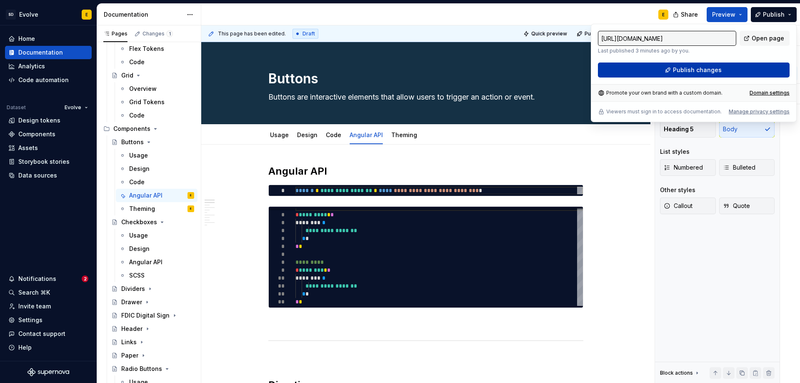
click at [725, 68] on button "Publish changes" at bounding box center [694, 69] width 192 height 15
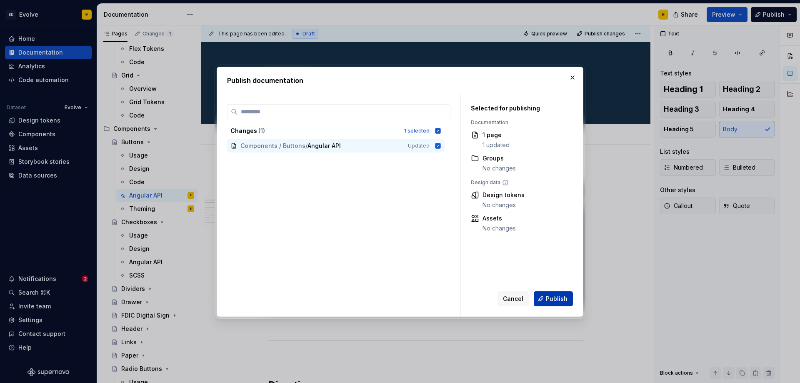
click at [555, 292] on button "Publish" at bounding box center [553, 298] width 39 height 15
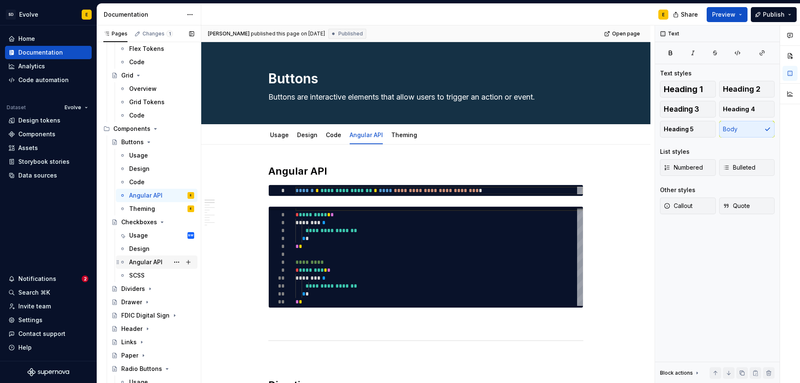
click at [140, 260] on div "Angular API" at bounding box center [145, 262] width 33 height 8
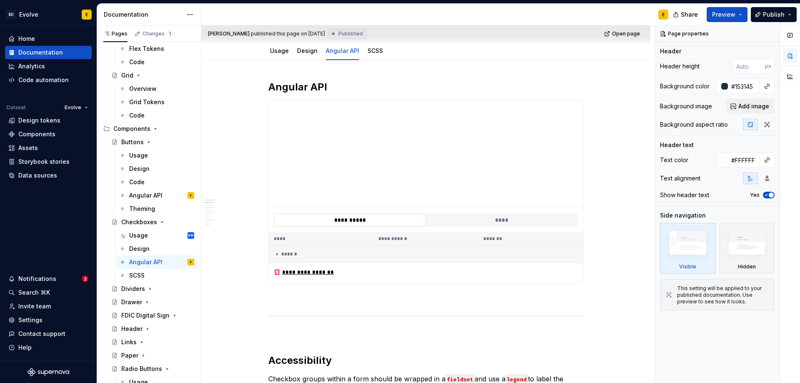
scroll to position [83, 0]
click at [348, 85] on h2 "Angular API" at bounding box center [425, 87] width 315 height 13
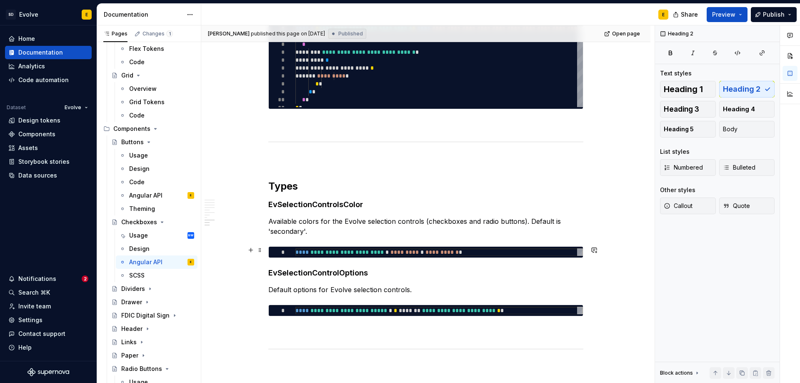
scroll to position [1663, 0]
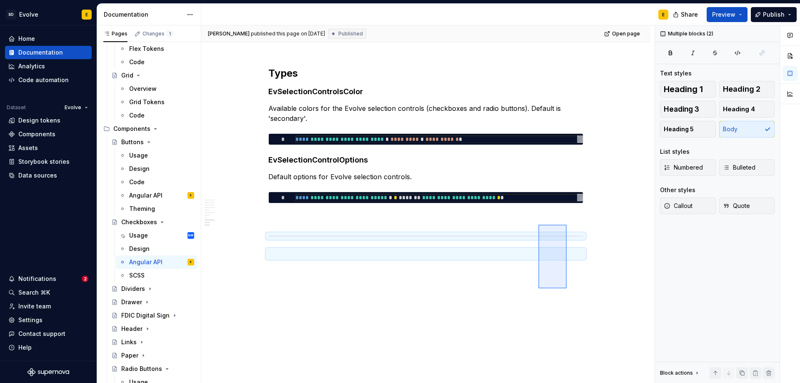
drag, startPoint x: 552, startPoint y: 249, endPoint x: 538, endPoint y: 224, distance: 27.8
click at [538, 224] on div "**********" at bounding box center [427, 204] width 453 height 358
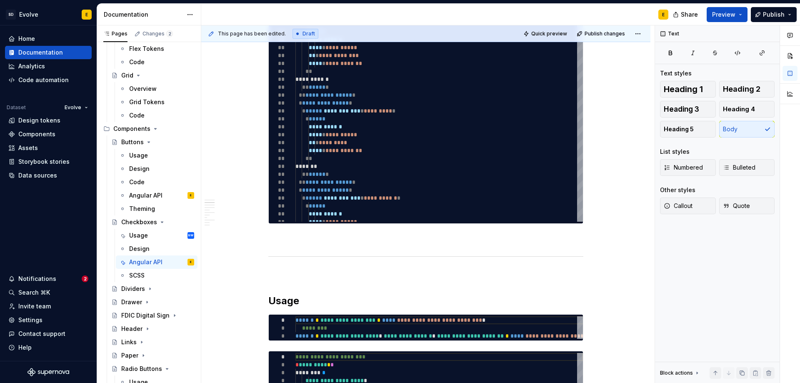
scroll to position [0, 0]
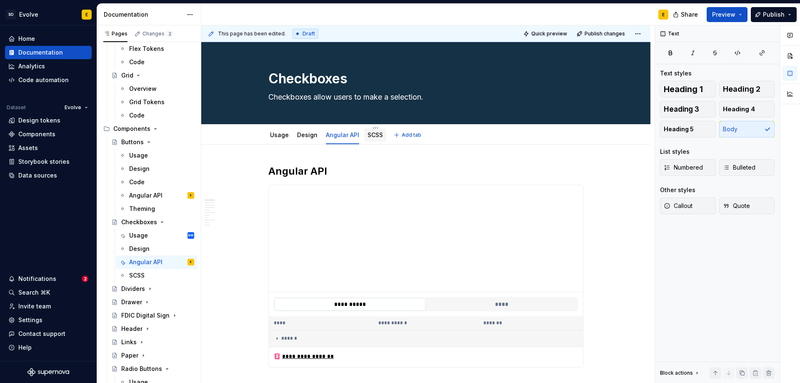
click at [367, 130] on div "SCSS" at bounding box center [374, 135] width 15 height 10
click at [375, 134] on link "SCSS" at bounding box center [374, 134] width 15 height 7
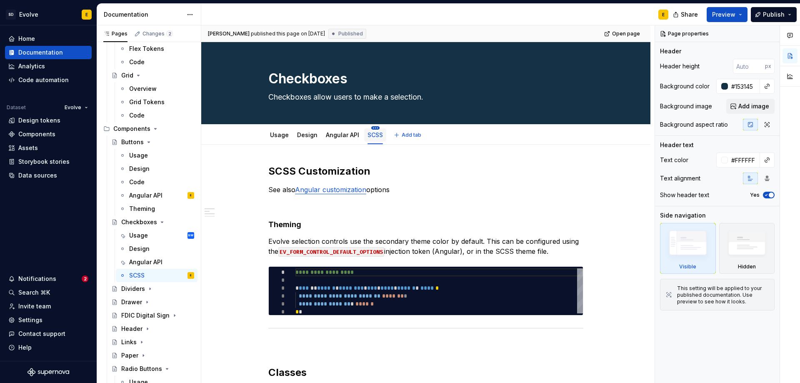
click at [373, 129] on html "SD Evolve E Home Documentation Analytics Code automation Dataset Evolve Design …" at bounding box center [400, 191] width 800 height 383
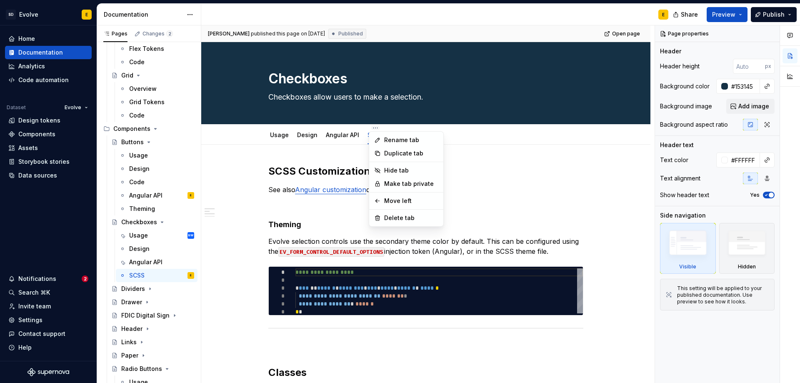
type textarea "*"
click at [382, 136] on div "Rename tab" at bounding box center [406, 139] width 71 height 13
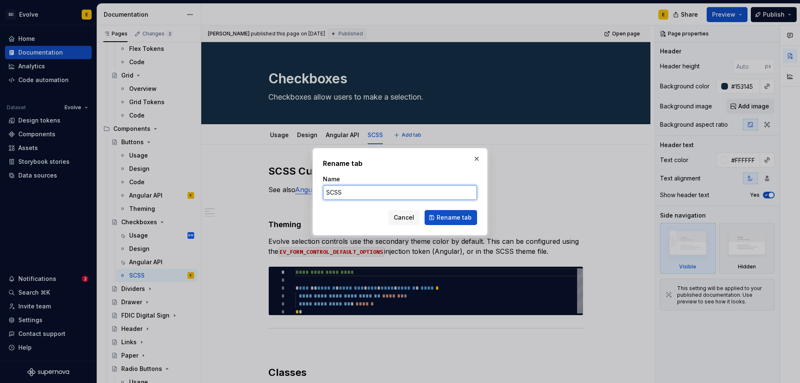
drag, startPoint x: 364, startPoint y: 193, endPoint x: 255, endPoint y: 182, distance: 109.2
click at [255, 182] on div "Rename tab Name SCSS Cancel Rename tab" at bounding box center [400, 191] width 800 height 383
type input "Theming"
click at [445, 216] on span "Rename tab" at bounding box center [453, 217] width 35 height 8
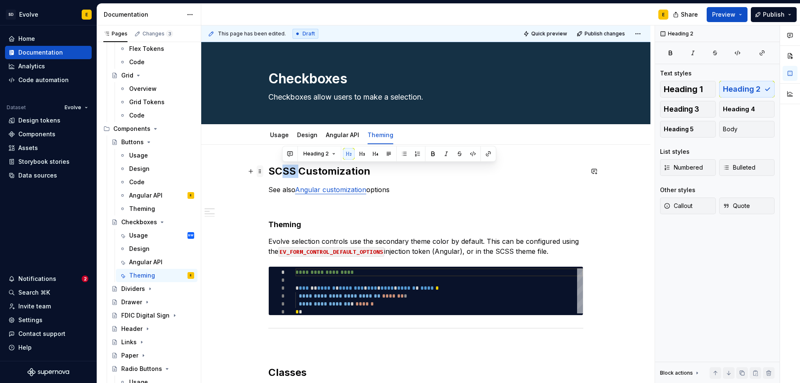
type textarea "*"
drag, startPoint x: 299, startPoint y: 170, endPoint x: 268, endPoint y: 170, distance: 30.8
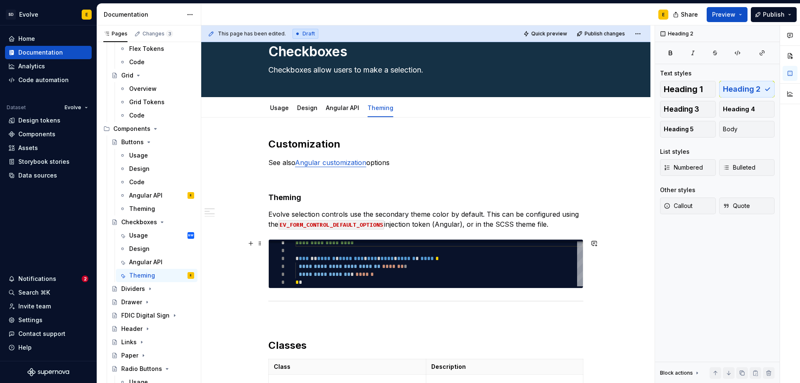
scroll to position [42, 0]
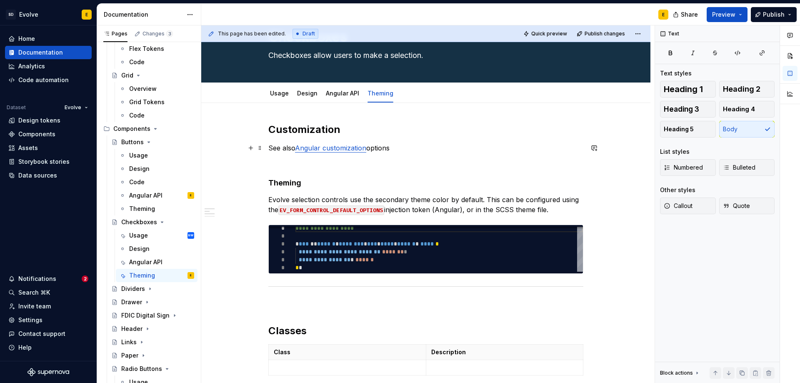
click at [413, 147] on p "See also Angular customization options" at bounding box center [425, 148] width 315 height 10
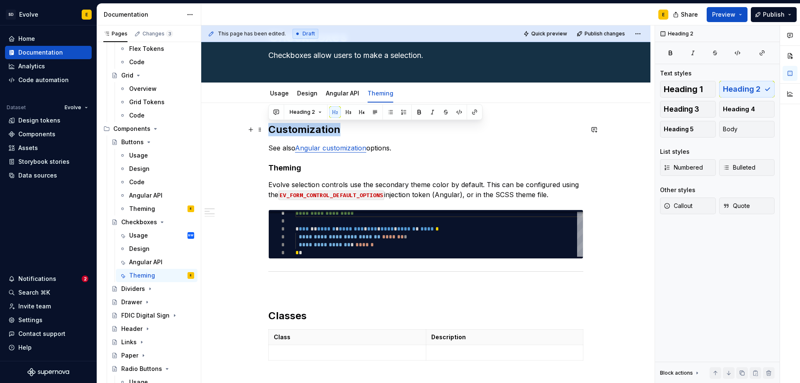
drag, startPoint x: 339, startPoint y: 130, endPoint x: 267, endPoint y: 127, distance: 71.3
click at [267, 127] on div "**********" at bounding box center [425, 358] width 449 height 511
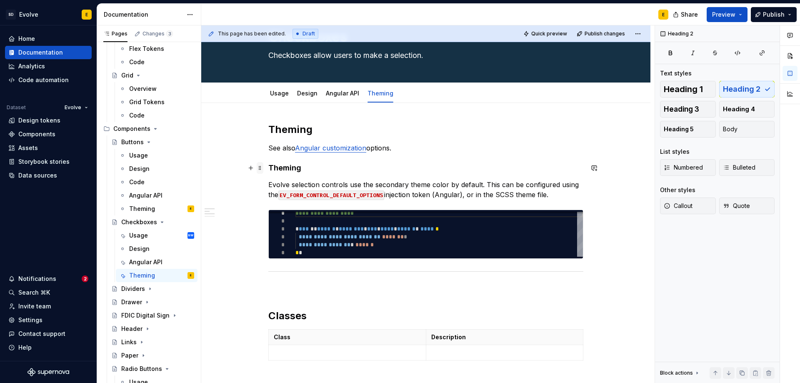
click at [258, 168] on span at bounding box center [260, 168] width 7 height 12
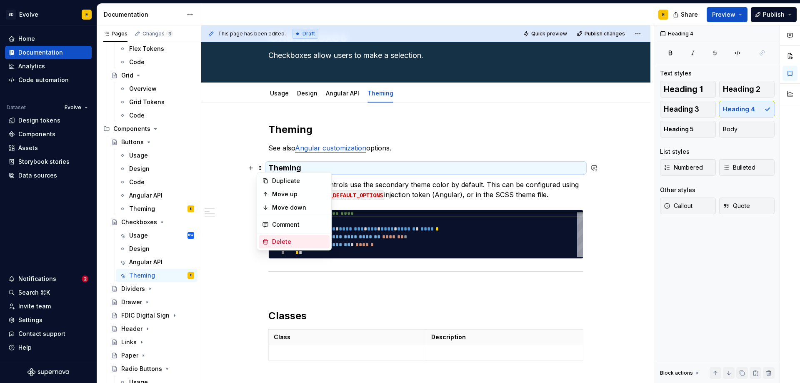
click at [271, 239] on div "Delete" at bounding box center [294, 241] width 71 height 13
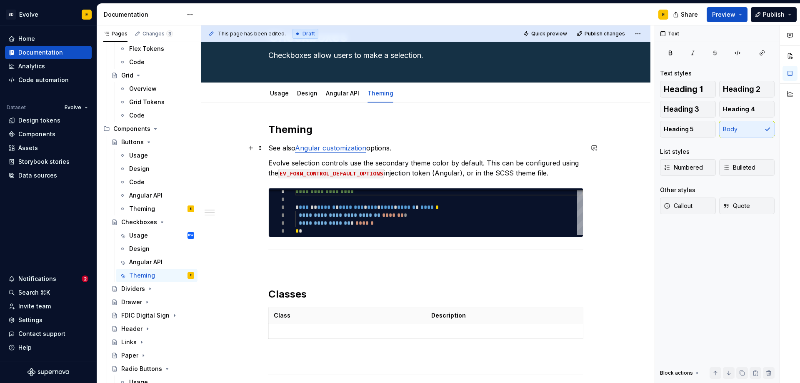
click at [407, 147] on p "See also Angular customization options." at bounding box center [425, 148] width 315 height 10
click at [340, 147] on link "Angular customization" at bounding box center [330, 148] width 71 height 8
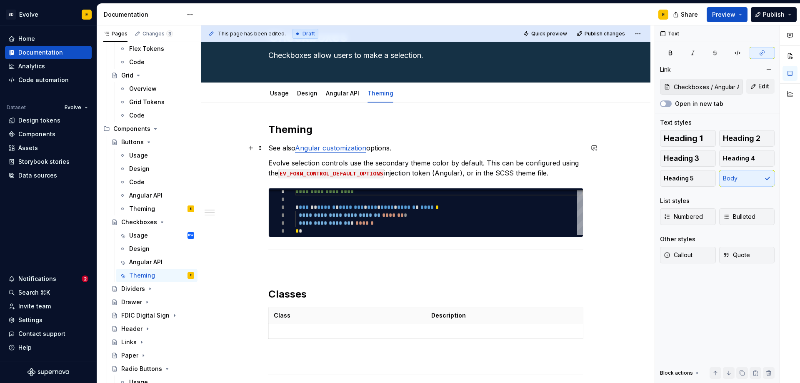
type input "Checkboxes / Angular API/ Types"
click at [399, 147] on p "See also Angular customization options." at bounding box center [425, 148] width 315 height 10
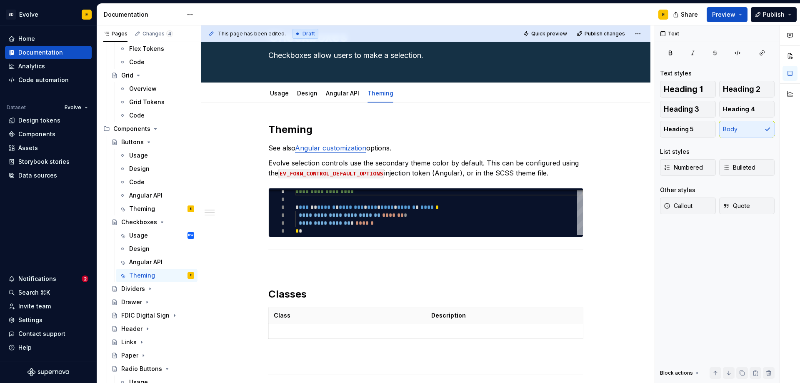
type textarea "*"
click at [354, 147] on link "Angular customization" at bounding box center [330, 148] width 71 height 8
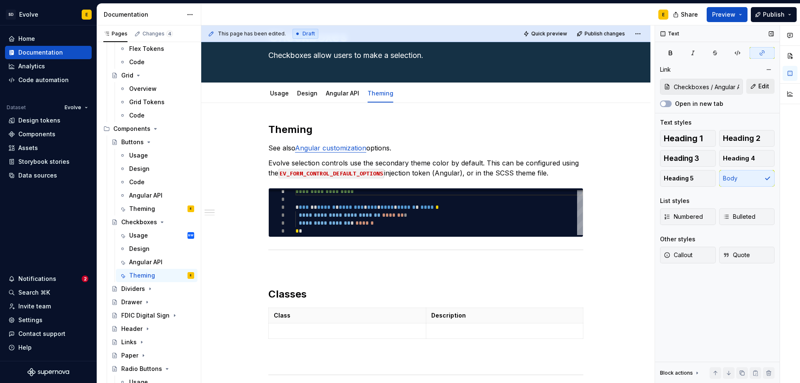
click at [755, 86] on button "Edit" at bounding box center [760, 86] width 28 height 15
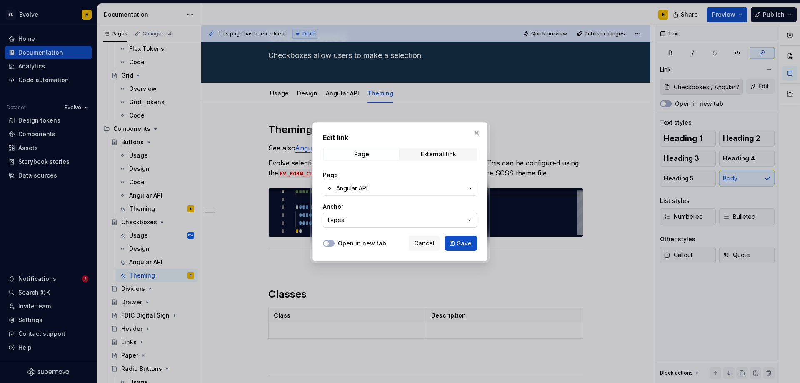
click at [398, 220] on button "Types" at bounding box center [400, 219] width 154 height 15
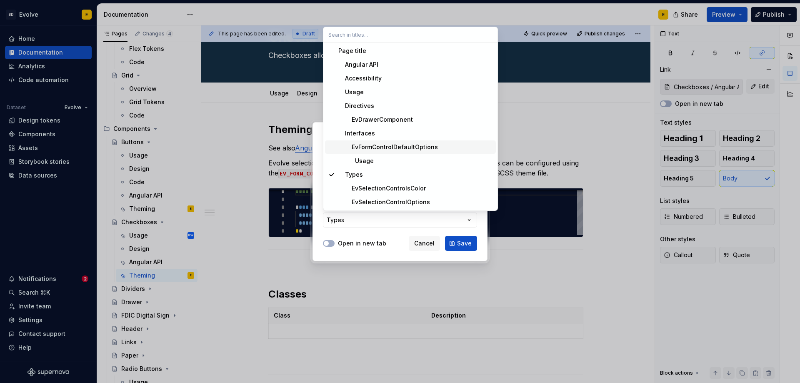
click at [377, 145] on div "EvFormControlDefaultOptions" at bounding box center [388, 147] width 100 height 8
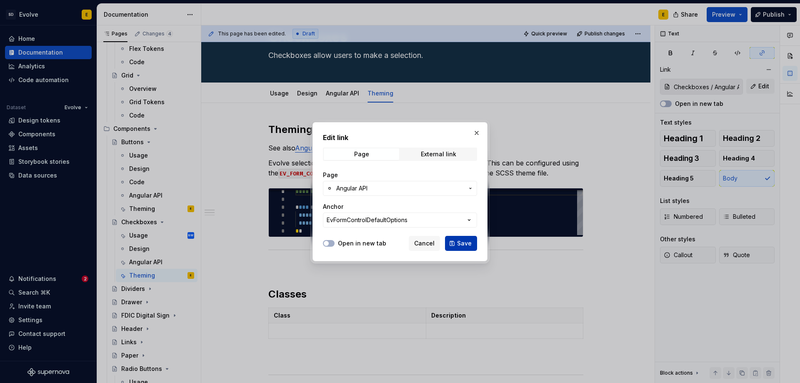
click at [456, 242] on button "Save" at bounding box center [461, 243] width 32 height 15
type input "Checkboxes / Angular API/ EvFormControlDefaultOptions"
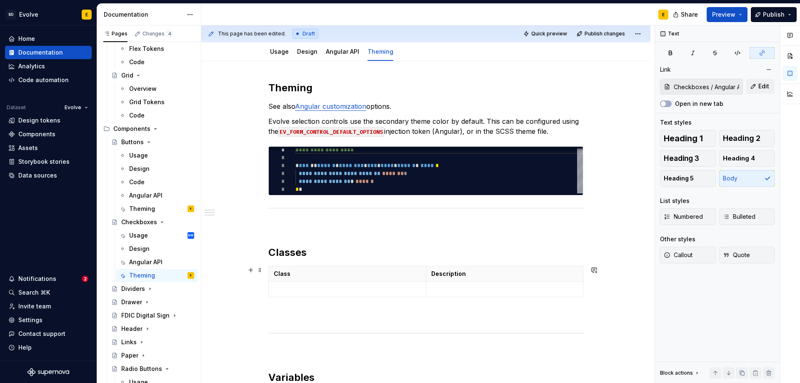
scroll to position [125, 0]
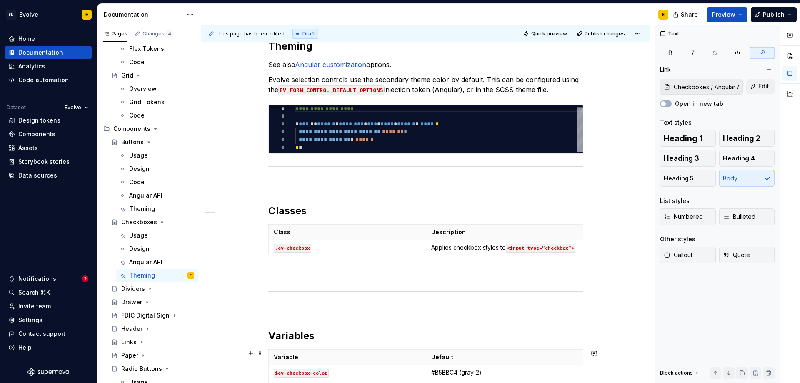
type textarea "*"
type textarea "Checkboxe"
type input "Checkboxe / Angular API/ EvFormControlDefaultOptions"
type textarea "*"
type textarea "Checkbox"
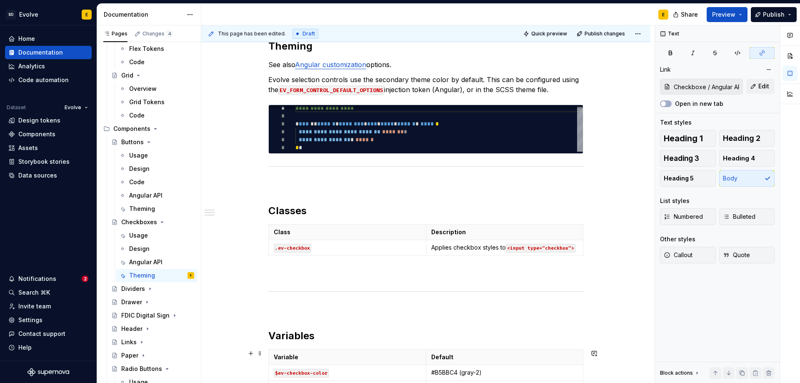
type input "Checkbox / Angular API/ EvFormControlDefaultOptions"
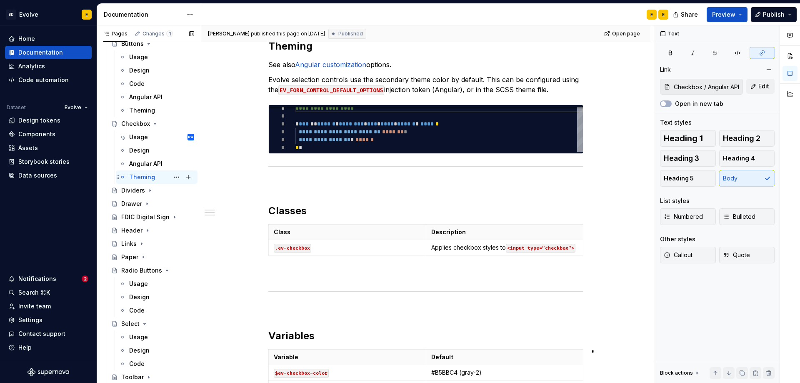
scroll to position [583, 0]
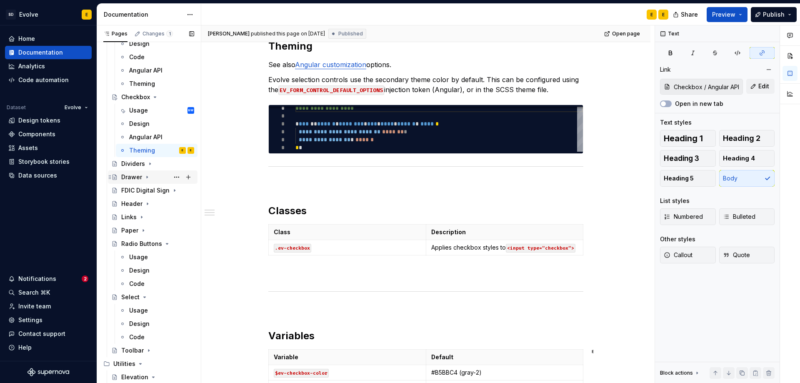
click at [148, 176] on icon "Page tree" at bounding box center [147, 177] width 7 height 7
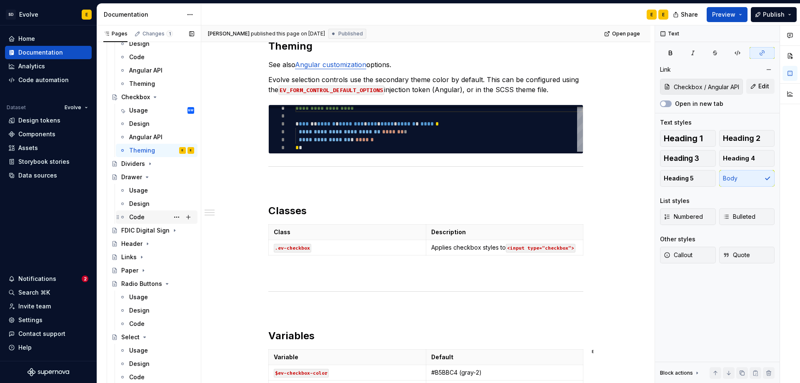
click at [137, 216] on div "Code" at bounding box center [136, 217] width 15 height 8
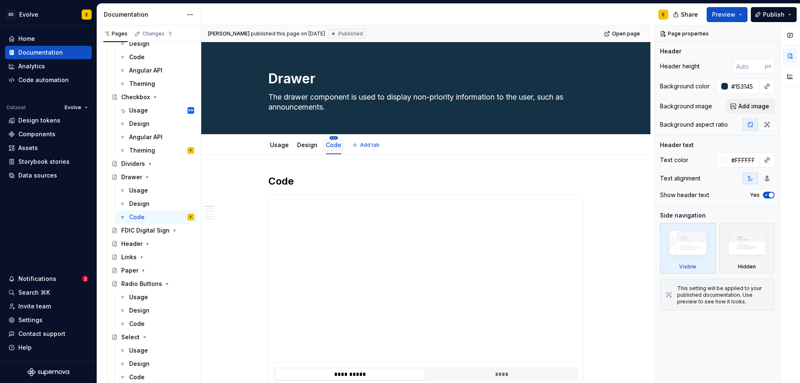
click at [332, 139] on html "SD Evolve E Home Documentation Analytics Code automation Dataset Evolve Design …" at bounding box center [400, 191] width 800 height 383
type textarea "*"
click at [343, 148] on div "Rename tab" at bounding box center [369, 150] width 54 height 8
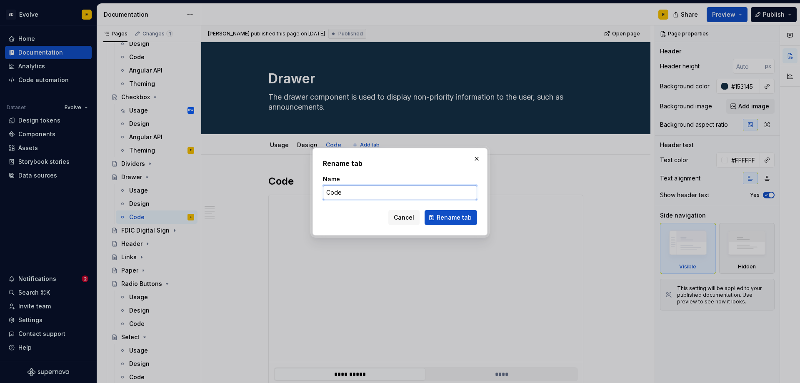
drag, startPoint x: 352, startPoint y: 197, endPoint x: 323, endPoint y: 191, distance: 28.9
click at [323, 191] on input "Code" at bounding box center [400, 192] width 154 height 15
type input "Angular API"
click at [457, 217] on span "Rename tab" at bounding box center [453, 217] width 35 height 8
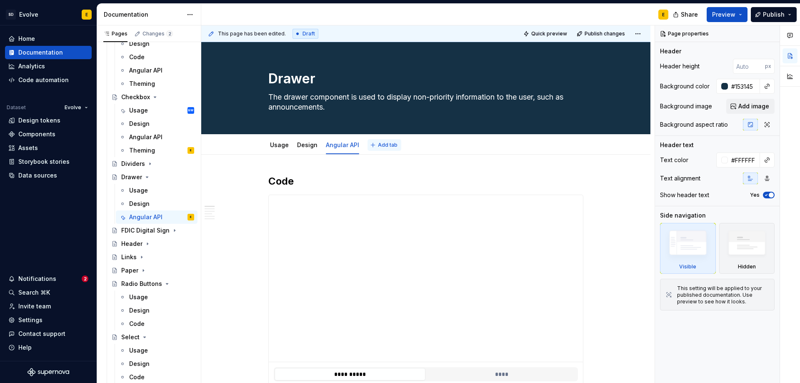
click at [378, 145] on span "Add tab" at bounding box center [388, 145] width 20 height 7
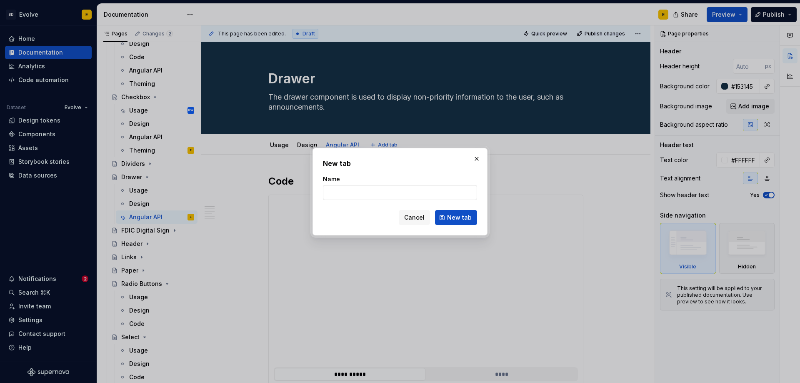
type textarea "*"
type input "Theming"
type textarea "*"
type input "Theming"
click at [456, 219] on span "New tab" at bounding box center [459, 217] width 25 height 8
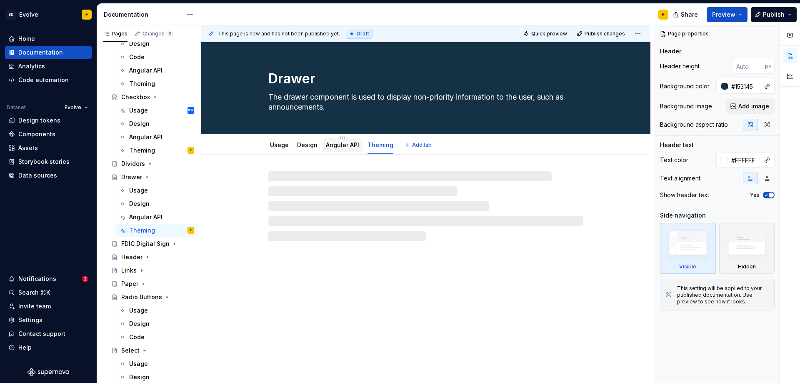
click at [332, 145] on link "Angular API" at bounding box center [342, 144] width 33 height 7
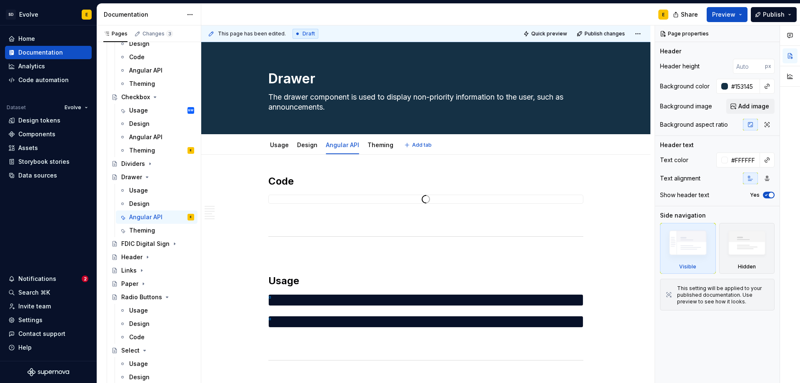
type textarea "*"
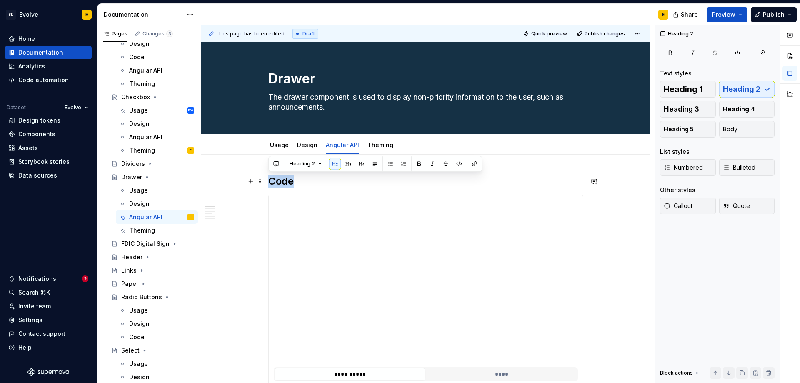
drag, startPoint x: 304, startPoint y: 182, endPoint x: 267, endPoint y: 181, distance: 37.9
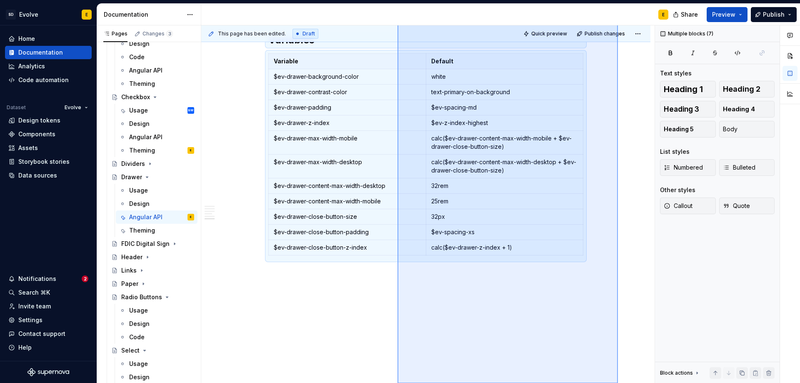
scroll to position [938, 0]
drag, startPoint x: 618, startPoint y: 132, endPoint x: 397, endPoint y: 399, distance: 345.8
click at [397, 382] on html "SD Evolve E Home Documentation Analytics Code automation Dataset Evolve Design …" at bounding box center [400, 191] width 800 height 383
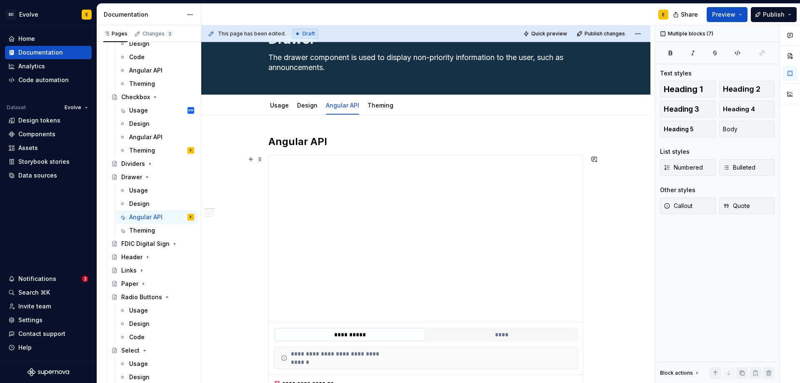
scroll to position [0, 0]
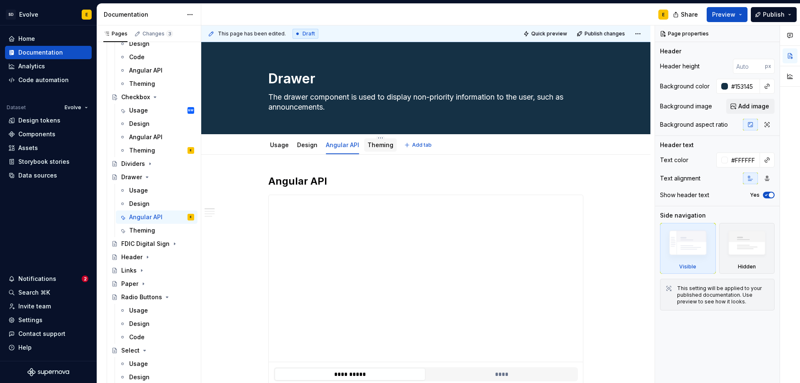
click at [380, 144] on link "Theming" at bounding box center [380, 144] width 26 height 7
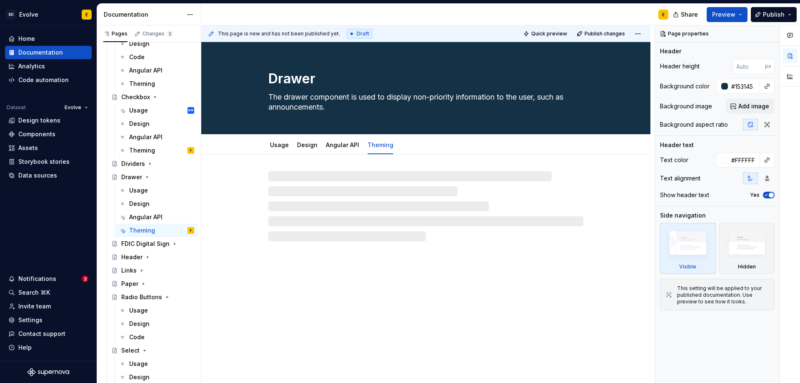
type textarea "*"
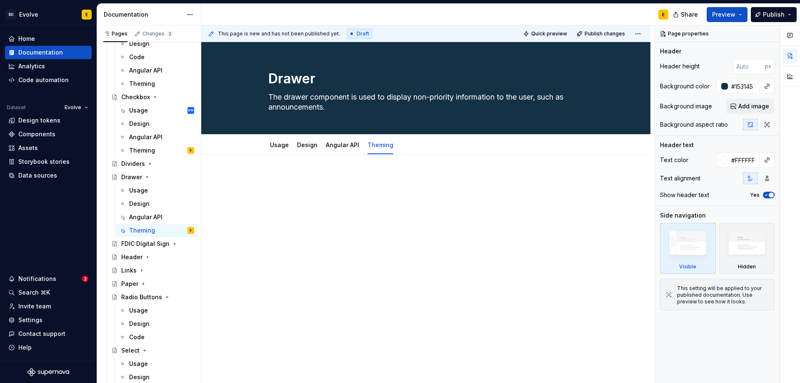
click at [334, 185] on div at bounding box center [425, 191] width 315 height 32
paste div
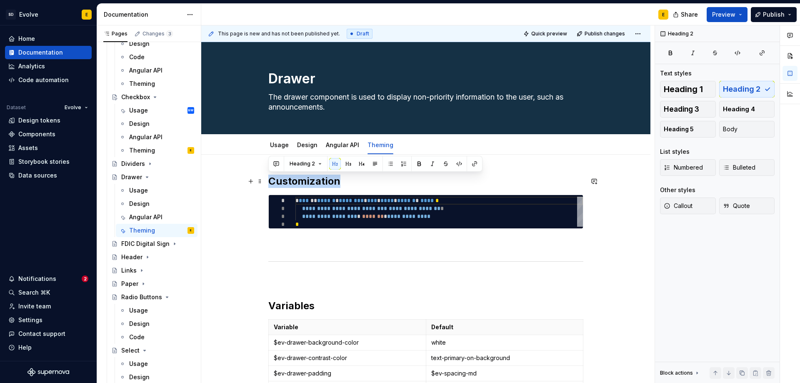
drag, startPoint x: 338, startPoint y: 181, endPoint x: 265, endPoint y: 180, distance: 73.3
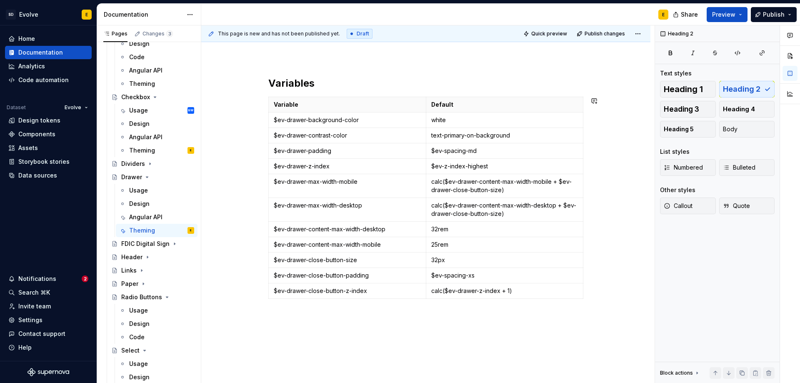
scroll to position [208, 0]
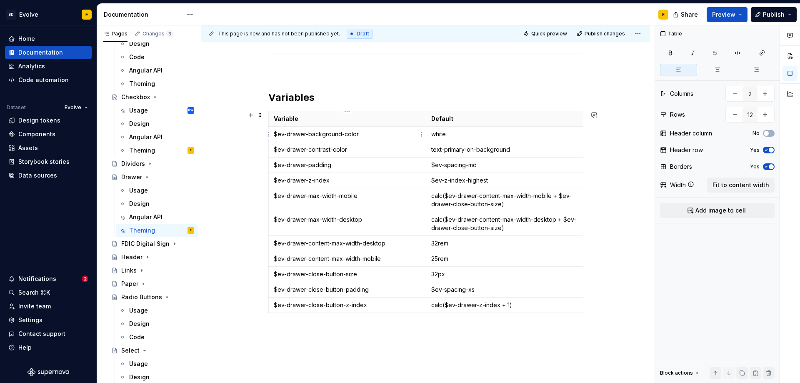
click at [274, 134] on p "$ev-drawer-background-color" at bounding box center [347, 134] width 147 height 8
click at [368, 135] on p "`$ev-drawer-background-color" at bounding box center [347, 134] width 147 height 8
click at [274, 149] on p "$ev-drawer-contrast-color" at bounding box center [347, 149] width 147 height 8
click at [362, 149] on p "`$ev-drawer-contrast-color" at bounding box center [347, 149] width 147 height 8
click at [274, 164] on p "$ev-drawer-padding" at bounding box center [347, 165] width 147 height 8
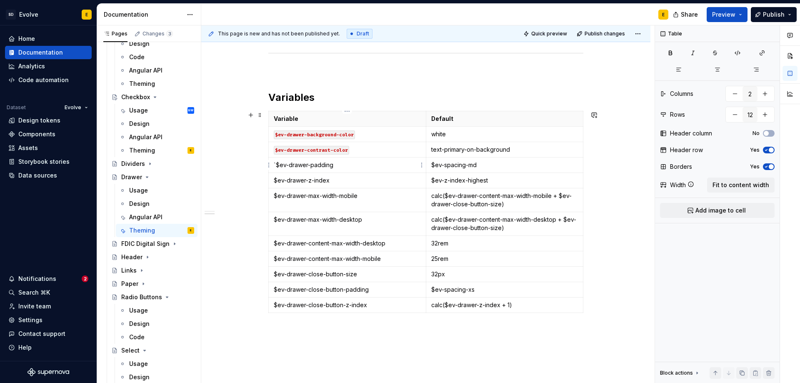
click at [338, 164] on p "`$ev-drawer-padding" at bounding box center [347, 165] width 147 height 8
click at [431, 165] on p "$ev-spacing-md" at bounding box center [504, 165] width 147 height 8
click at [481, 165] on p "`$ev-spacing-md" at bounding box center [504, 165] width 147 height 8
click at [430, 181] on td "$ev-z-index-highest" at bounding box center [504, 180] width 157 height 15
click at [493, 180] on p "`$ev-z-index-highest" at bounding box center [504, 180] width 147 height 8
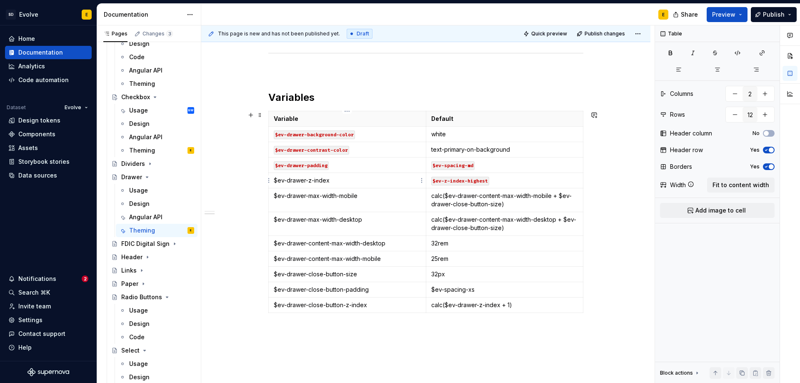
click at [272, 181] on td "$ev-drawer-z-index" at bounding box center [347, 180] width 157 height 15
click at [332, 180] on p "`$ev-drawer-z-index" at bounding box center [347, 180] width 147 height 8
click at [273, 196] on td "$ev-drawer-max-width-mobile" at bounding box center [347, 200] width 157 height 24
click at [372, 195] on p "`$ev-drawer-max-width-mobile" at bounding box center [347, 196] width 147 height 8
click at [431, 195] on p "calc($ev-drawer-content-max-width-mobile + $ev-drawer-close-button-size)" at bounding box center [504, 200] width 147 height 17
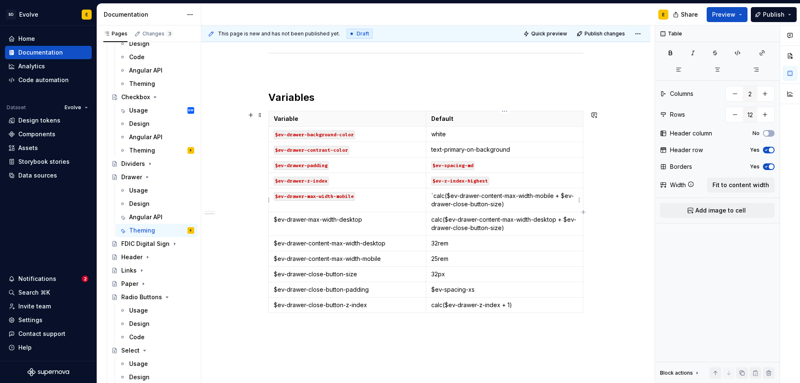
click at [510, 204] on p "`calc($ev-drawer-content-max-width-mobile + $ev-drawer-close-button-size)" at bounding box center [504, 200] width 147 height 17
click at [273, 220] on td "$ev-drawer-max-width-desktop" at bounding box center [347, 224] width 157 height 24
click at [366, 217] on p "`$ev-drawer-max-width-desktop" at bounding box center [347, 219] width 147 height 8
click at [431, 221] on p "calc($ev-drawer-content-max-width-desktop + $ev-drawer-close-button-size)" at bounding box center [504, 223] width 147 height 17
click at [517, 229] on p "`calc($ev-drawer-content-max-width-desktop + $ev-drawer-close-button-size)" at bounding box center [504, 223] width 147 height 17
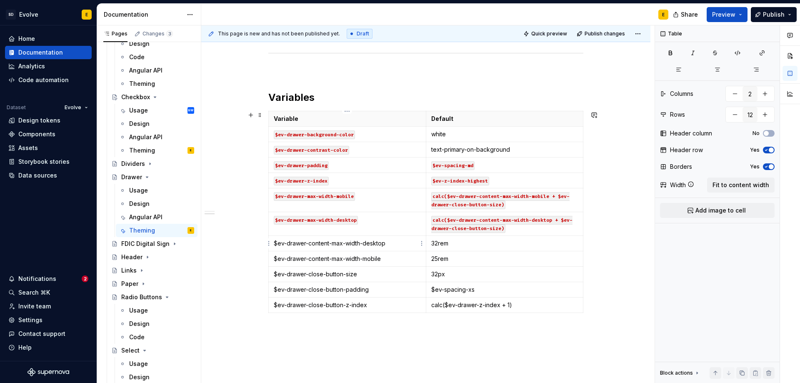
click at [274, 241] on p "$ev-drawer-content-max-width-desktop" at bounding box center [347, 243] width 147 height 8
click at [391, 242] on p "`$ev-drawer-content-max-width-desktop" at bounding box center [347, 243] width 147 height 8
click at [429, 243] on td "32rem" at bounding box center [504, 243] width 157 height 15
click at [459, 243] on p "`32rem" at bounding box center [504, 243] width 147 height 8
click at [274, 260] on p "$ev-drawer-content-max-width-mobile" at bounding box center [347, 258] width 147 height 8
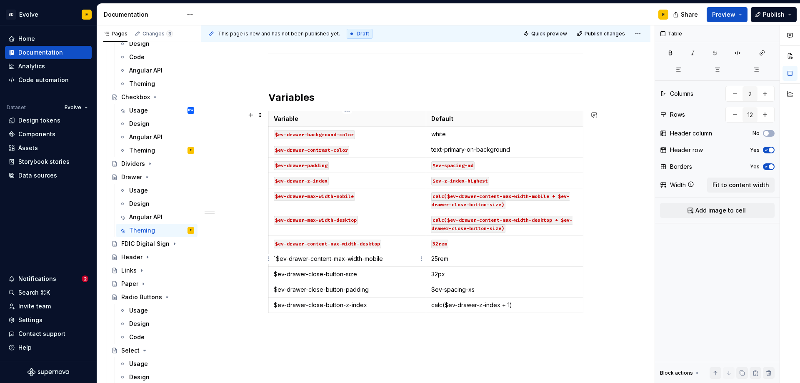
click at [389, 257] on p "`$ev-drawer-content-max-width-mobile" at bounding box center [347, 258] width 147 height 8
click at [431, 258] on p "25rem" at bounding box center [504, 258] width 147 height 8
click at [449, 258] on p "`25rem" at bounding box center [504, 258] width 147 height 8
click at [273, 276] on td "$ev-drawer-close-button-size" at bounding box center [347, 274] width 157 height 15
click at [365, 274] on p "`$ev-drawer-close-button-size" at bounding box center [347, 274] width 147 height 8
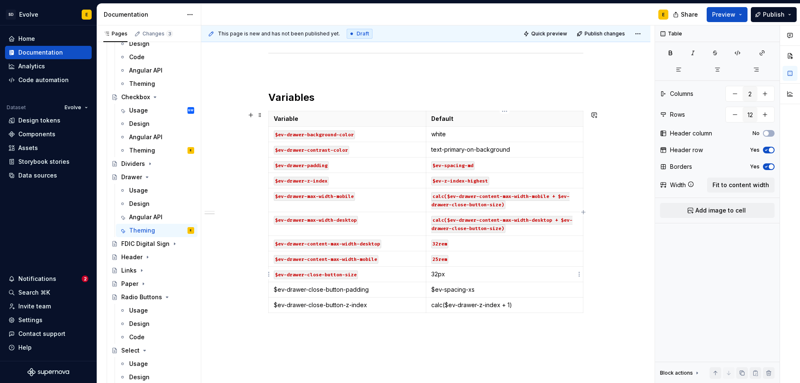
click at [430, 274] on td "32px" at bounding box center [504, 274] width 157 height 15
click at [449, 274] on p "`32px" at bounding box center [504, 274] width 147 height 8
click at [273, 289] on td "$ev-drawer-close-button-padding" at bounding box center [347, 289] width 157 height 15
click at [456, 275] on p "32px" at bounding box center [504, 274] width 147 height 8
drag, startPoint x: 430, startPoint y: 244, endPoint x: 455, endPoint y: 244, distance: 24.6
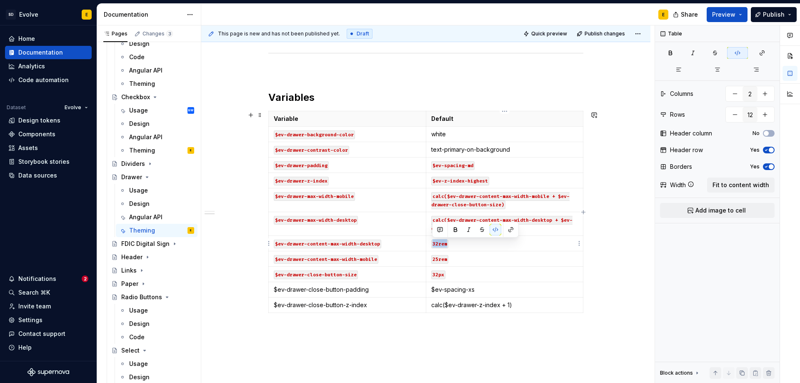
click at [455, 244] on td "32rem" at bounding box center [504, 243] width 157 height 15
click at [493, 229] on button "button" at bounding box center [495, 230] width 12 height 12
drag, startPoint x: 433, startPoint y: 259, endPoint x: 450, endPoint y: 258, distance: 17.2
click at [450, 258] on p "25rem" at bounding box center [504, 258] width 147 height 8
click at [492, 244] on button "button" at bounding box center [495, 245] width 12 height 12
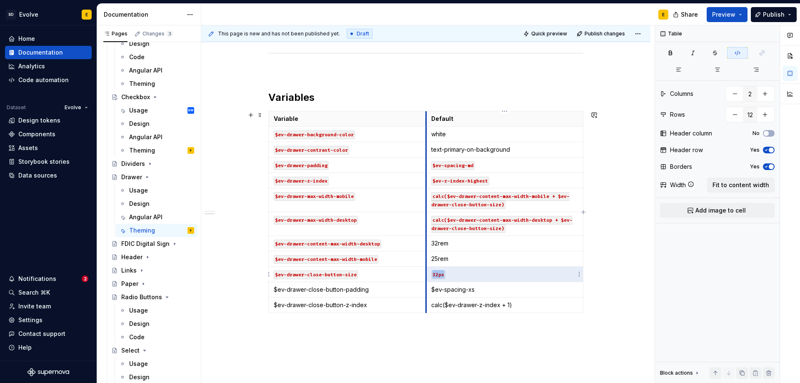
drag, startPoint x: 446, startPoint y: 271, endPoint x: 427, endPoint y: 274, distance: 19.7
click at [427, 274] on td "32px" at bounding box center [504, 274] width 157 height 15
click at [449, 272] on p "32px" at bounding box center [504, 274] width 147 height 8
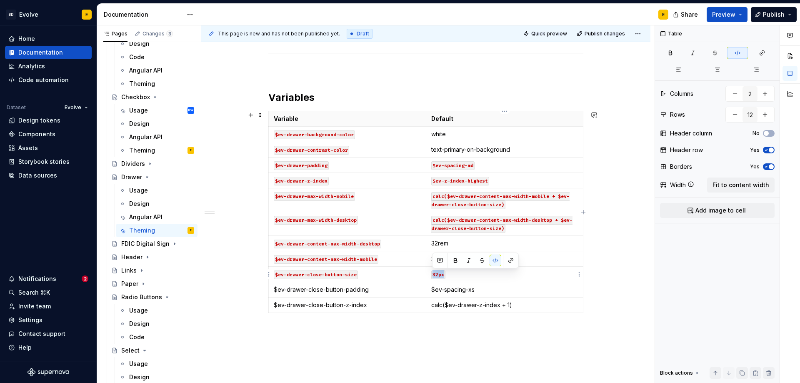
drag, startPoint x: 429, startPoint y: 274, endPoint x: 445, endPoint y: 273, distance: 16.3
click at [445, 273] on td "32px" at bounding box center [504, 274] width 157 height 15
click at [492, 261] on button "button" at bounding box center [495, 260] width 12 height 12
click at [370, 287] on p "$ev-drawer-close-button-padding" at bounding box center [347, 289] width 147 height 8
click at [273, 290] on td "$ev-drawer-close-button-padding" at bounding box center [347, 289] width 157 height 15
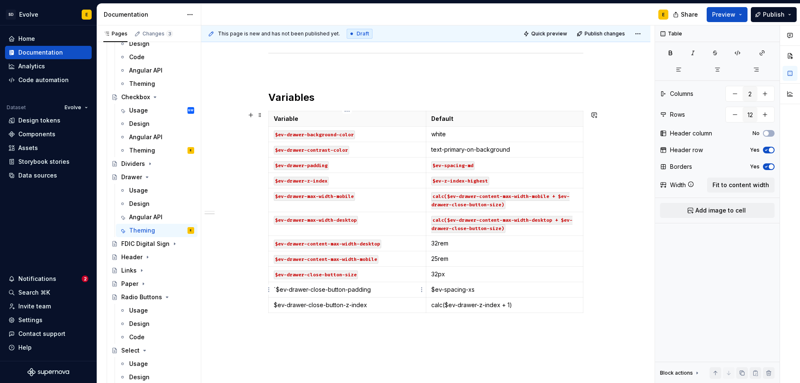
click at [377, 289] on p "`$ev-drawer-close-button-padding" at bounding box center [347, 289] width 147 height 8
click at [430, 287] on td "$ev-spacing-xs" at bounding box center [504, 289] width 157 height 15
click at [476, 289] on p "`$ev-spacing-xs" at bounding box center [504, 289] width 147 height 8
click at [274, 302] on p "$ev-drawer-close-button-z-index" at bounding box center [347, 305] width 147 height 8
click at [377, 305] on p "`$ev-drawer-close-button-z-index" at bounding box center [347, 305] width 147 height 8
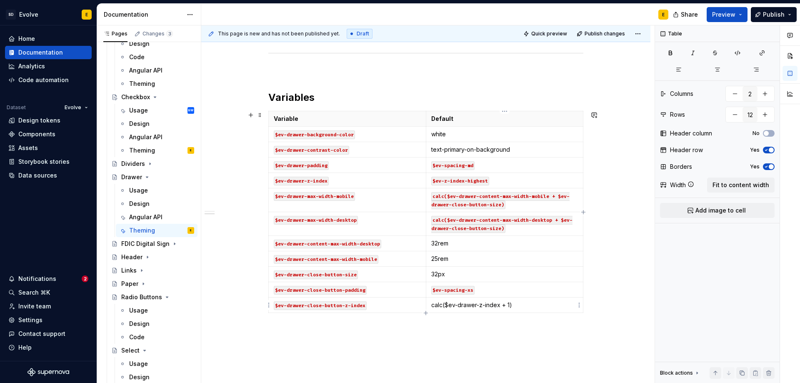
click at [431, 305] on p "calc($ev-drawer-z-index + 1)" at bounding box center [504, 305] width 147 height 8
click at [523, 305] on p "`calc($ev-drawer-z-index + 1)" at bounding box center [504, 305] width 147 height 8
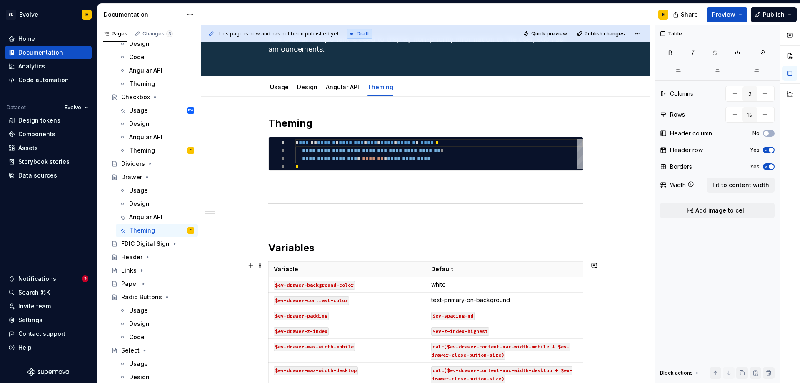
scroll to position [0, 0]
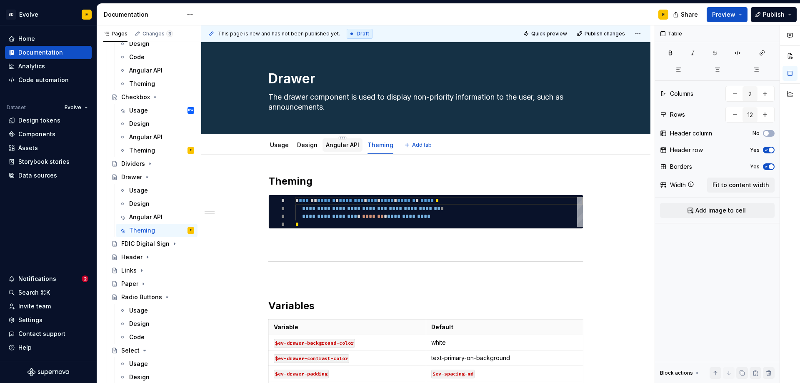
click at [335, 145] on link "Angular API" at bounding box center [342, 144] width 33 height 7
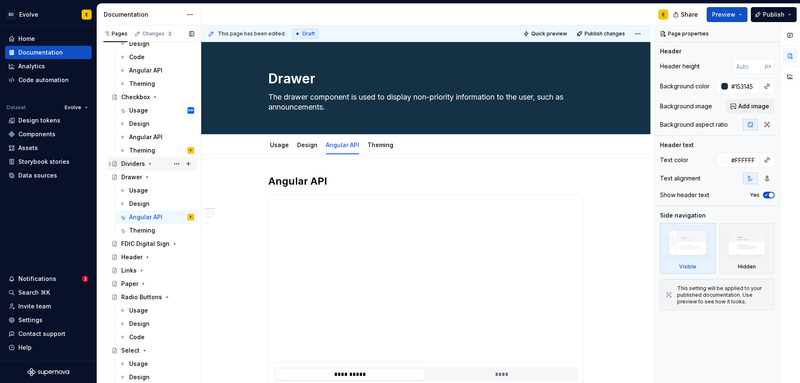
click at [149, 162] on icon "Page tree" at bounding box center [150, 163] width 7 height 7
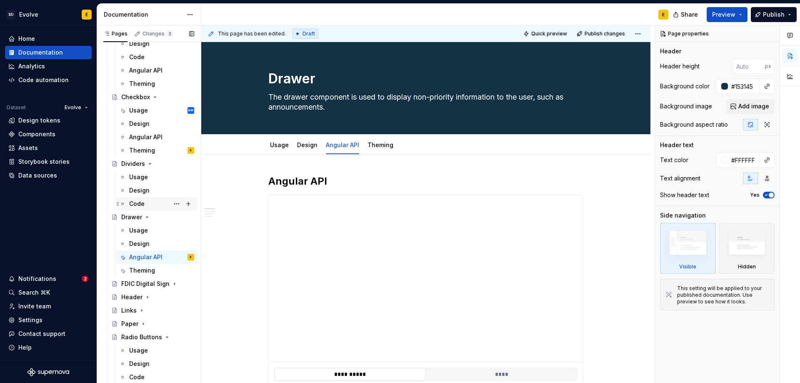
click at [140, 200] on div "Code" at bounding box center [136, 204] width 15 height 8
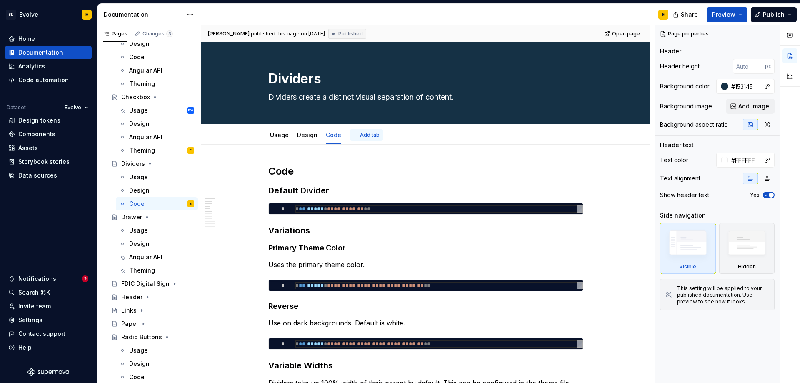
type textarea "*"
click at [356, 135] on button "Add tab" at bounding box center [366, 135] width 34 height 12
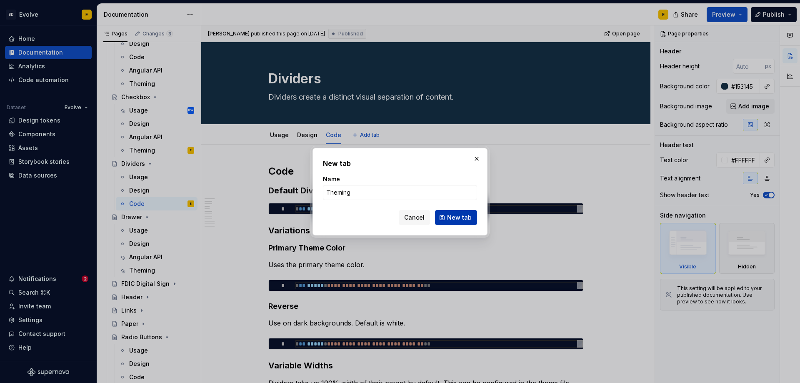
type input "Theming"
click at [452, 217] on span "New tab" at bounding box center [459, 217] width 25 height 8
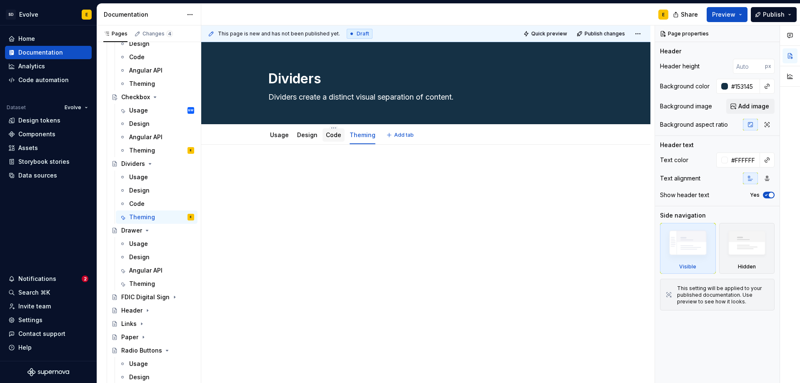
click at [328, 133] on link "Code" at bounding box center [333, 134] width 15 height 7
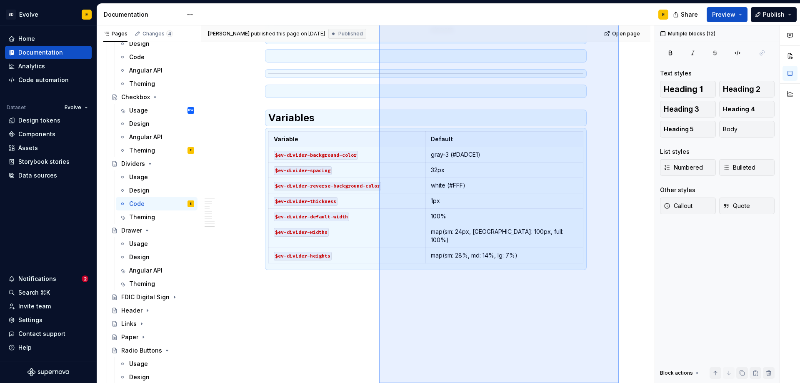
scroll to position [1389, 0]
drag, startPoint x: 505, startPoint y: 190, endPoint x: 382, endPoint y: 372, distance: 219.1
click at [382, 372] on div "**********" at bounding box center [427, 204] width 453 height 358
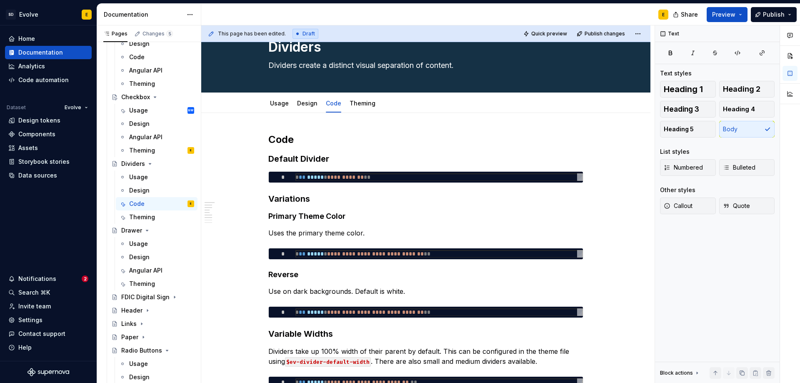
scroll to position [26, 0]
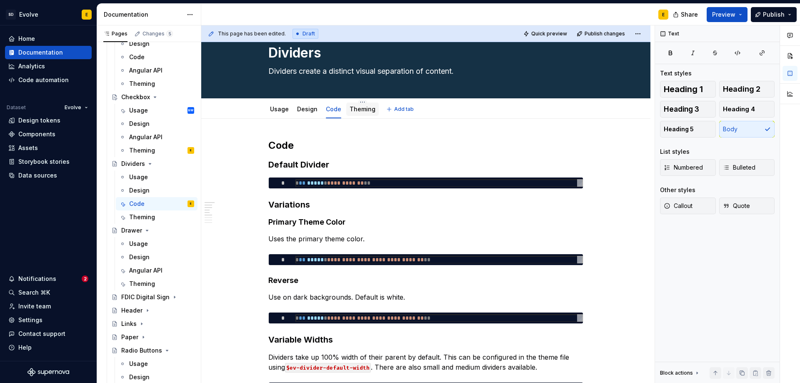
click at [350, 108] on link "Theming" at bounding box center [362, 108] width 26 height 7
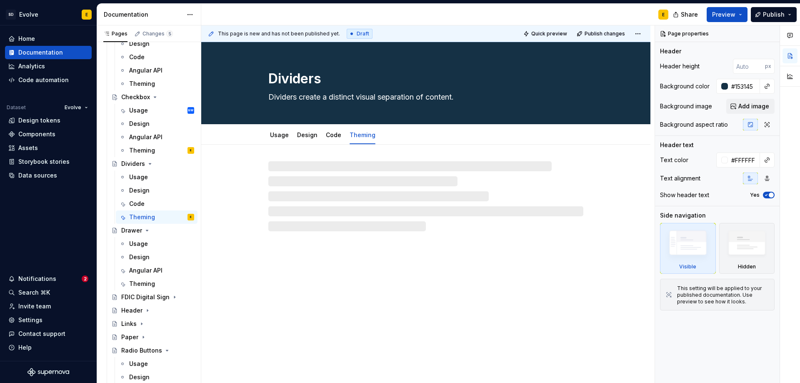
type textarea "*"
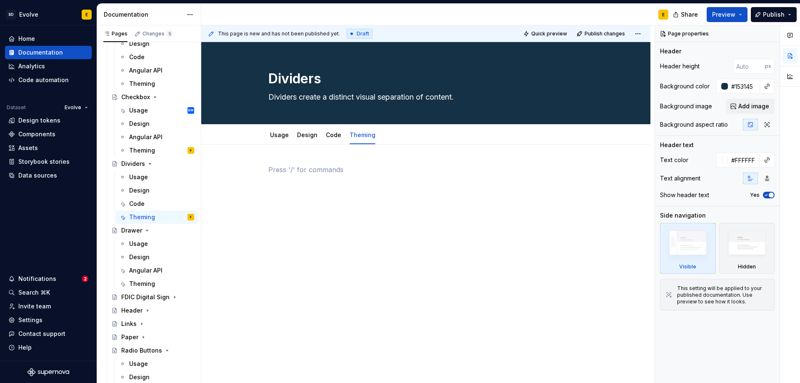
click at [314, 176] on div at bounding box center [425, 181] width 315 height 32
paste div
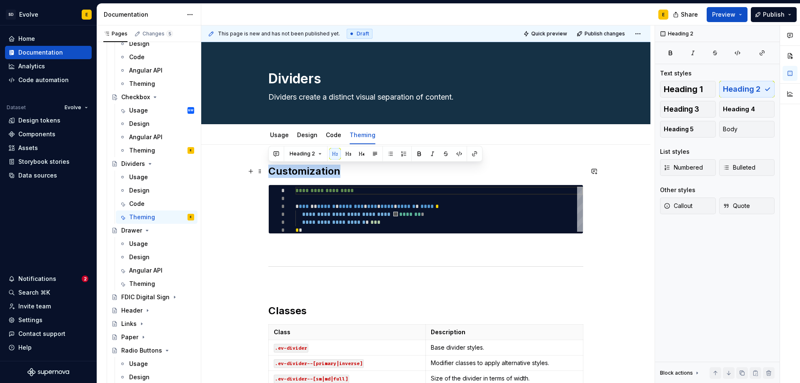
drag, startPoint x: 337, startPoint y: 173, endPoint x: 268, endPoint y: 172, distance: 69.6
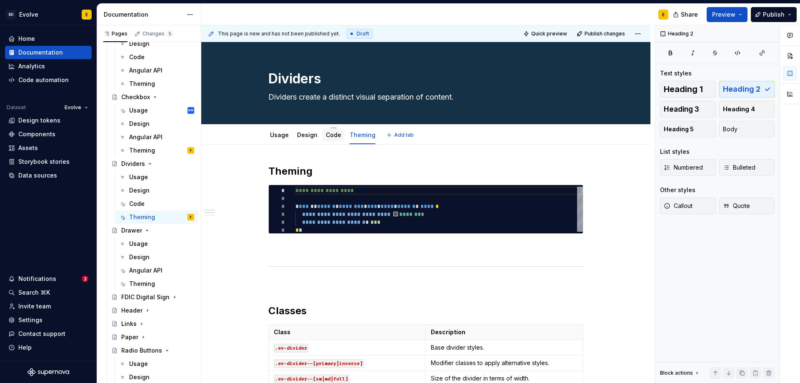
click at [330, 136] on link "Code" at bounding box center [333, 134] width 15 height 7
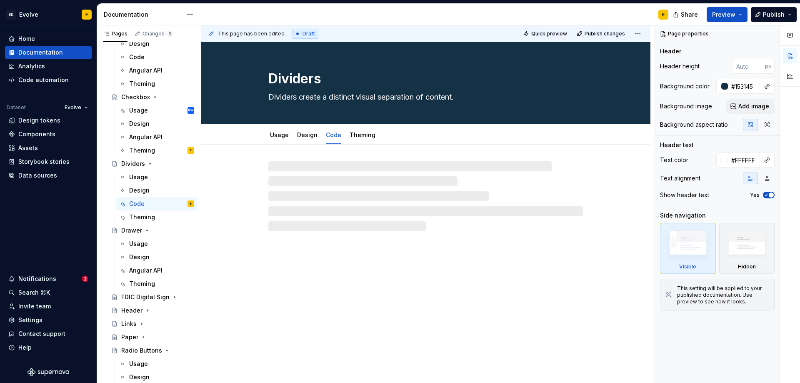
type textarea "*"
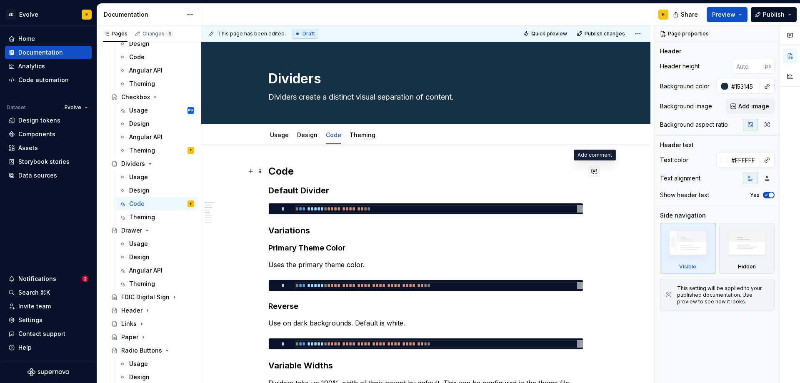
click at [594, 170] on button "button" at bounding box center [594, 171] width 12 height 12
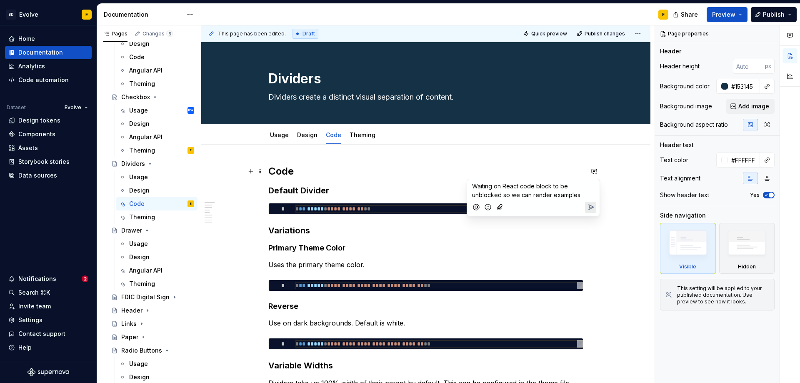
click at [591, 209] on icon "Send" at bounding box center [590, 207] width 8 height 8
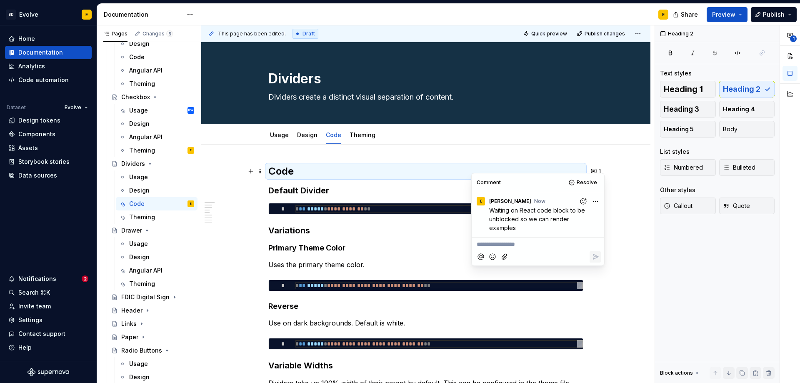
scroll to position [42, 0]
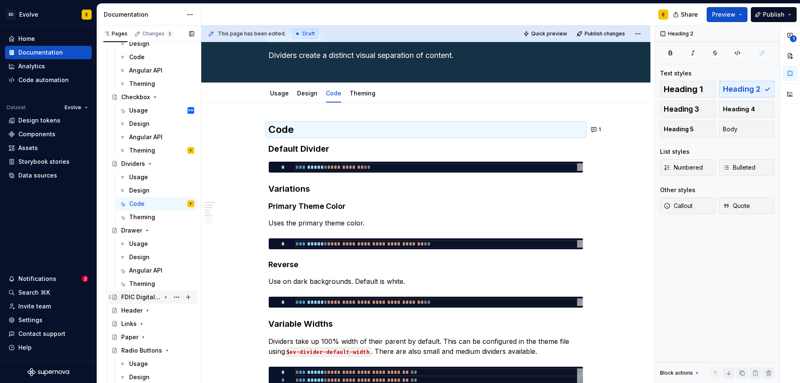
click at [165, 297] on icon "Page tree" at bounding box center [165, 297] width 1 height 2
click at [145, 311] on div "Usage" at bounding box center [138, 310] width 19 height 8
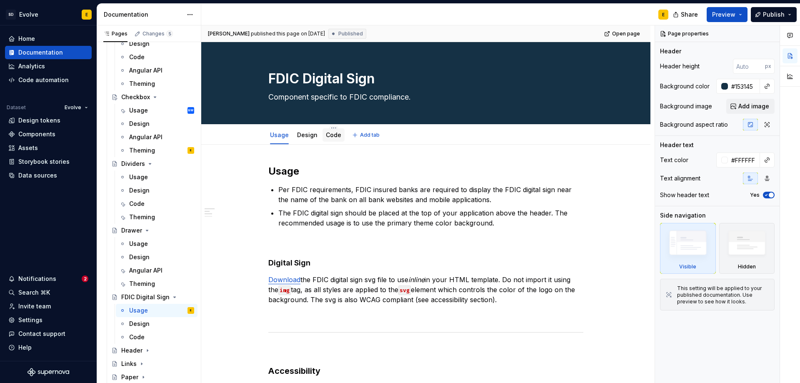
click at [331, 135] on link "Code" at bounding box center [333, 134] width 15 height 7
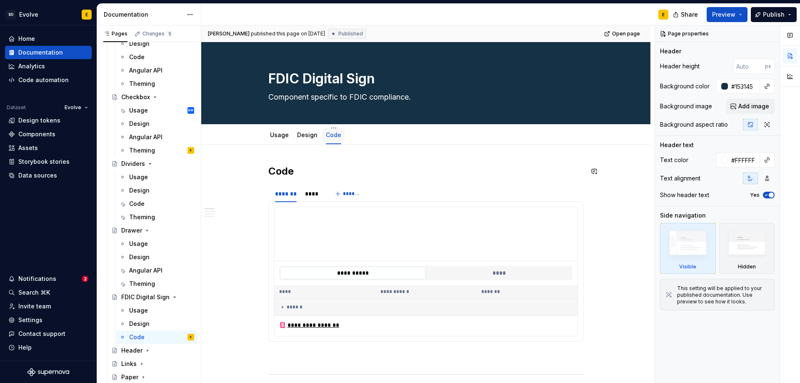
type textarea "*"
click at [354, 135] on button "Add tab" at bounding box center [366, 135] width 34 height 12
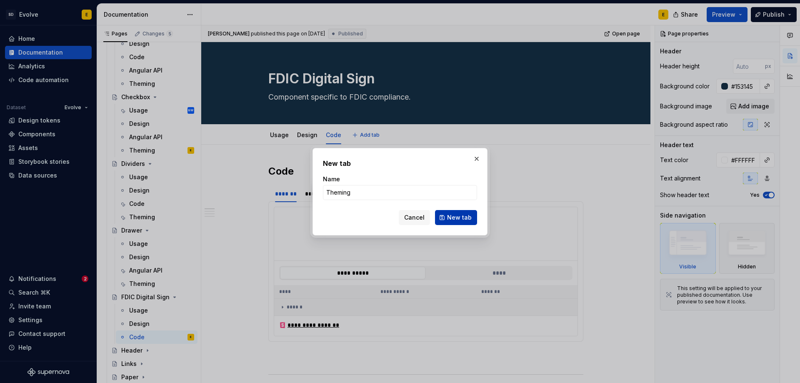
type input "Theming"
click at [453, 217] on span "New tab" at bounding box center [459, 217] width 25 height 8
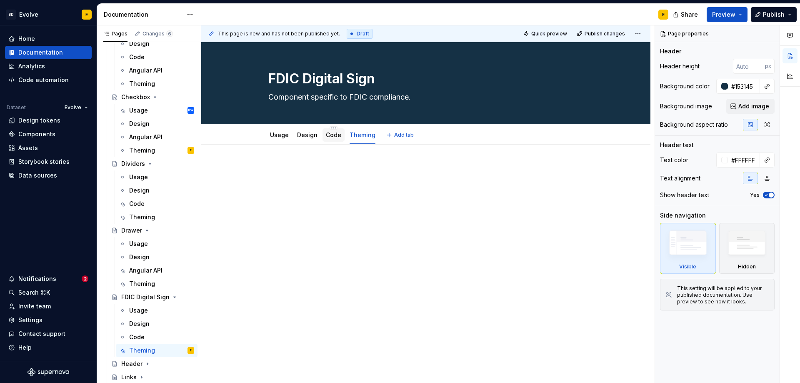
click at [331, 136] on link "Code" at bounding box center [333, 134] width 15 height 7
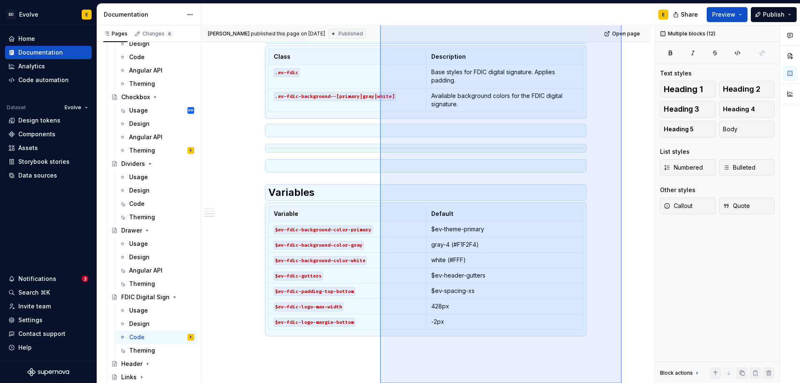
scroll to position [597, 0]
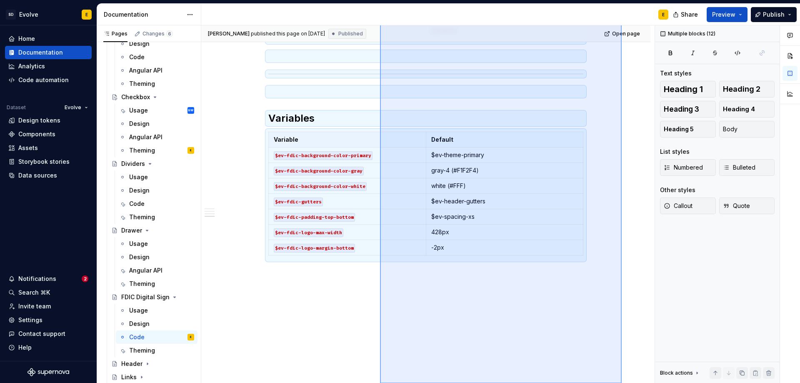
drag, startPoint x: 621, startPoint y: 190, endPoint x: 380, endPoint y: 399, distance: 319.2
click at [380, 382] on html "SD Evolve E Home Documentation Analytics Code automation Dataset Evolve Design …" at bounding box center [400, 191] width 800 height 383
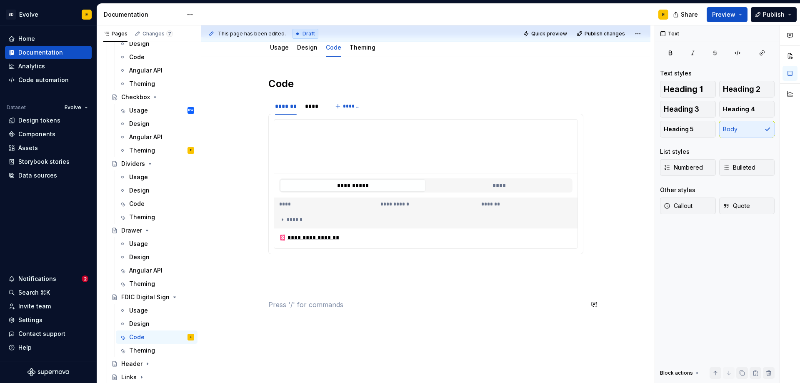
scroll to position [0, 0]
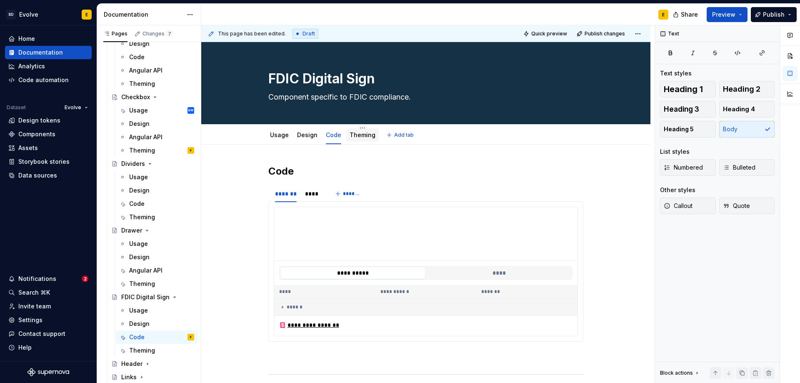
click at [352, 133] on link "Theming" at bounding box center [362, 134] width 26 height 7
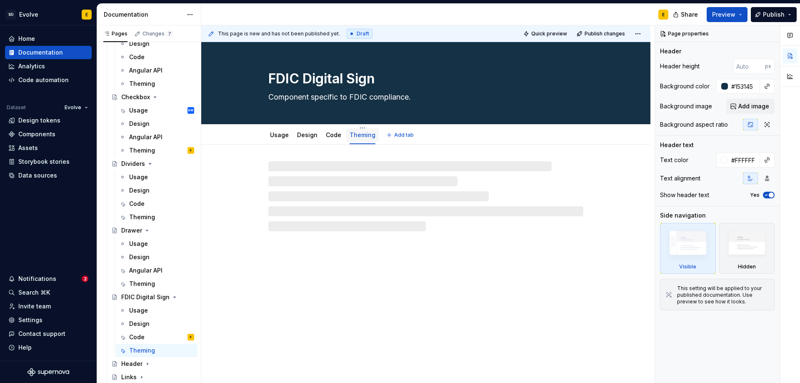
type textarea "*"
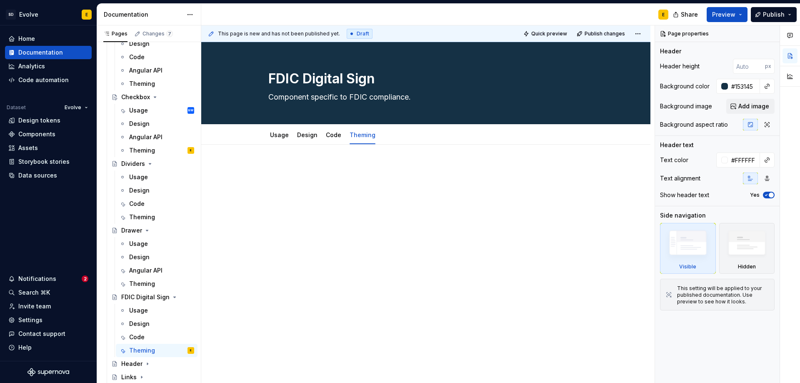
click at [300, 172] on p at bounding box center [425, 170] width 315 height 10
paste div
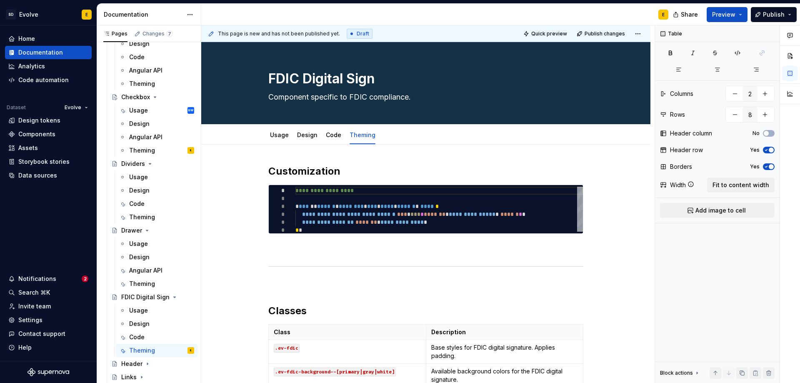
click at [300, 172] on strong "Customization" at bounding box center [304, 171] width 72 height 12
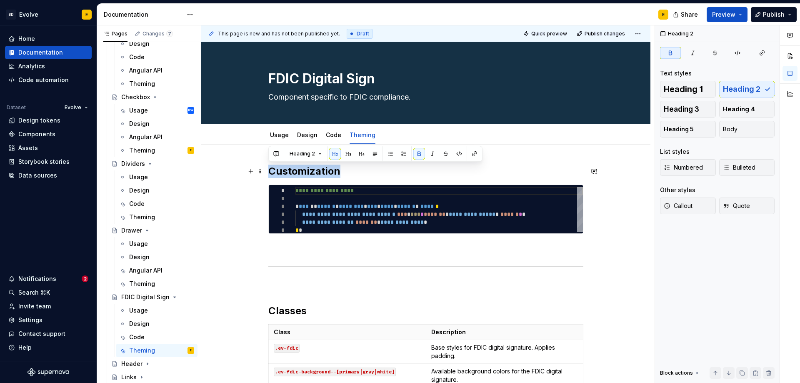
drag, startPoint x: 344, startPoint y: 170, endPoint x: 268, endPoint y: 168, distance: 75.8
click at [268, 168] on h2 "Customization" at bounding box center [425, 171] width 315 height 13
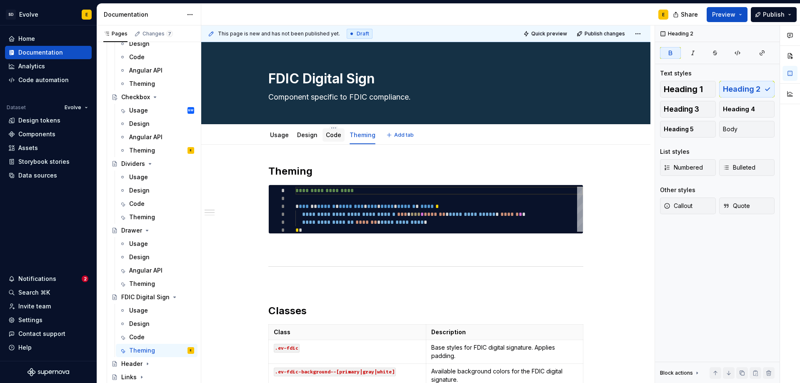
click at [335, 136] on link "Code" at bounding box center [333, 134] width 15 height 7
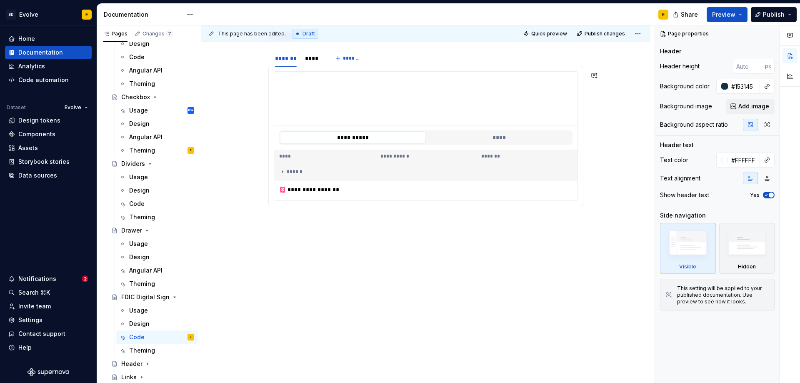
scroll to position [138, 0]
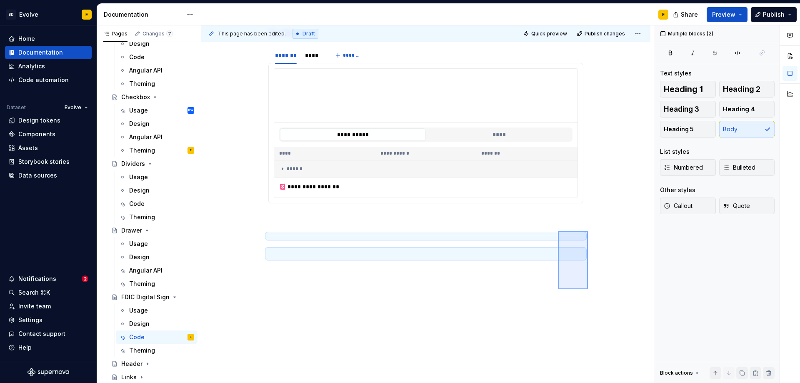
drag, startPoint x: 588, startPoint y: 289, endPoint x: 558, endPoint y: 231, distance: 65.6
click at [558, 231] on div "**********" at bounding box center [427, 204] width 453 height 358
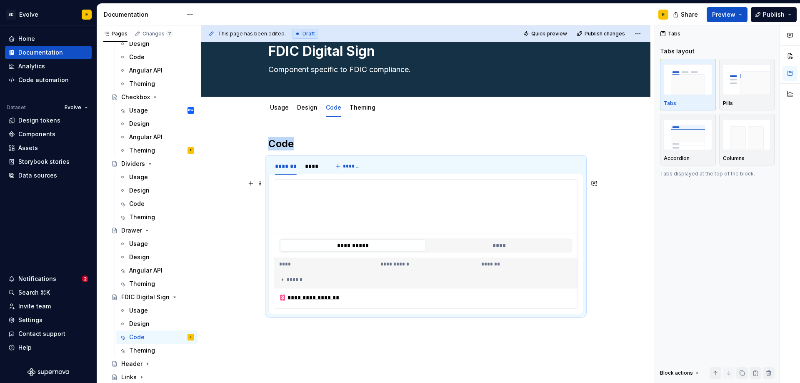
scroll to position [42, 0]
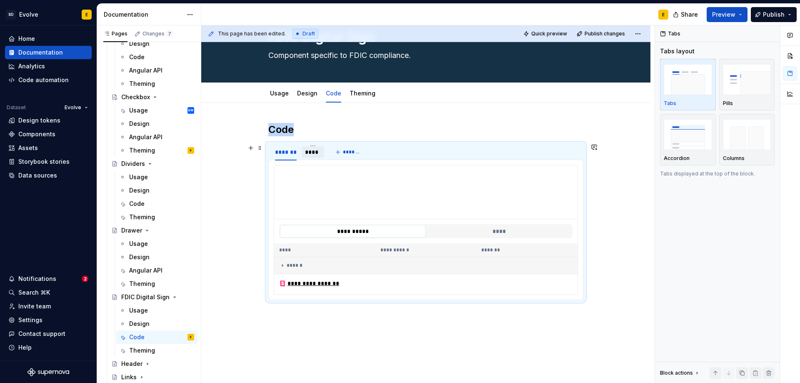
click at [311, 148] on div "****" at bounding box center [312, 152] width 15 height 8
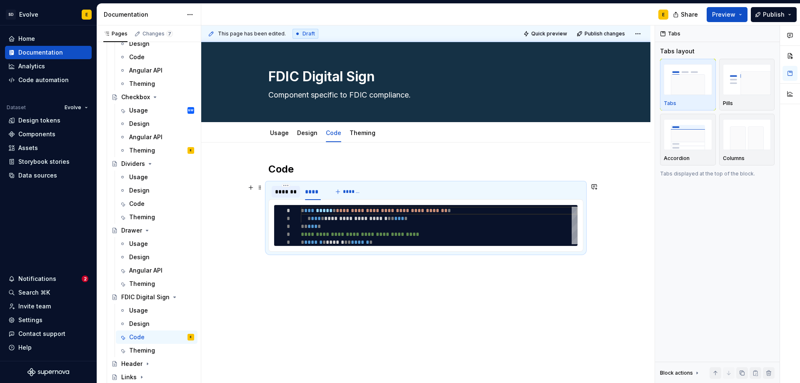
click at [286, 190] on div "*******" at bounding box center [286, 191] width 22 height 8
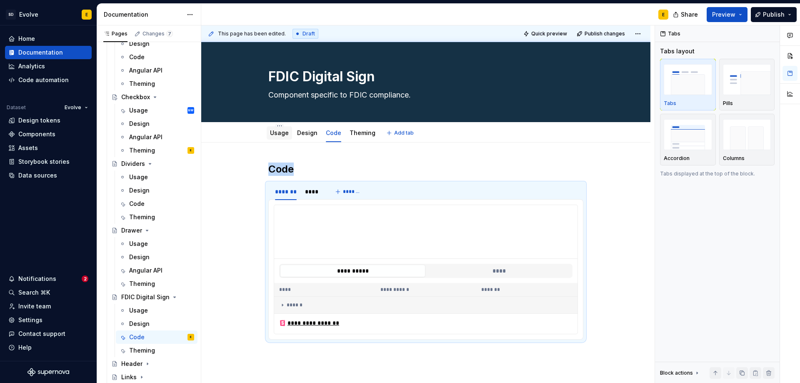
click at [274, 133] on link "Usage" at bounding box center [279, 132] width 19 height 7
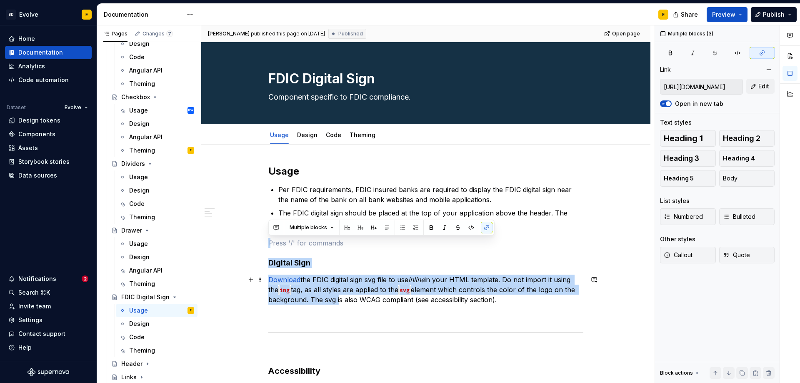
drag, startPoint x: 289, startPoint y: 243, endPoint x: 336, endPoint y: 302, distance: 75.6
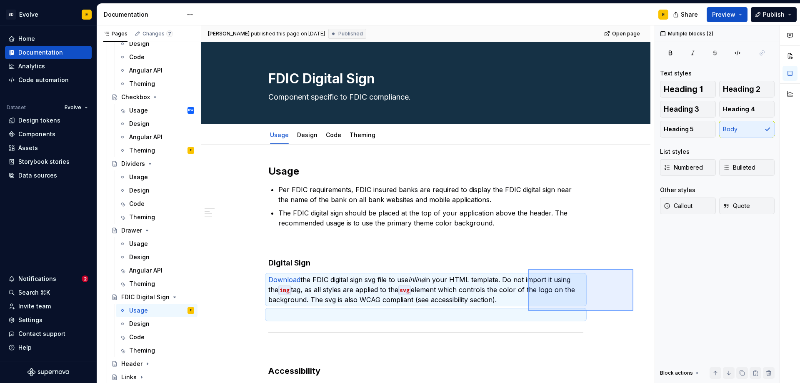
drag, startPoint x: 633, startPoint y: 269, endPoint x: 528, endPoint y: 311, distance: 113.3
click at [528, 311] on div "Emily published this page on August 12, 2025 Published Open page FDIC Digital S…" at bounding box center [427, 204] width 453 height 358
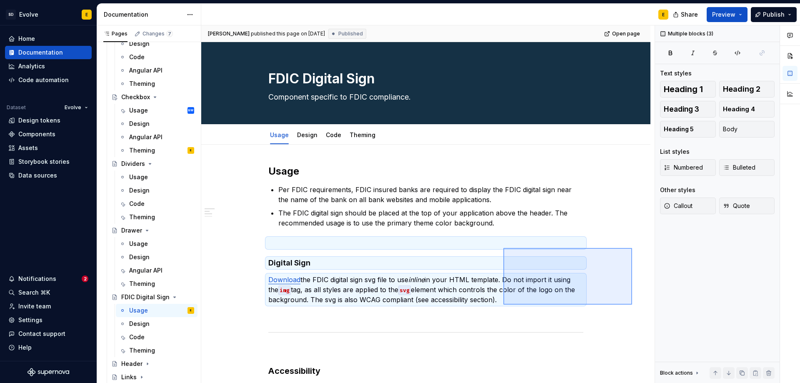
drag, startPoint x: 632, startPoint y: 248, endPoint x: 503, endPoint y: 304, distance: 140.6
click at [503, 304] on div "Emily published this page on August 12, 2025 Published Open page FDIC Digital S…" at bounding box center [427, 204] width 453 height 358
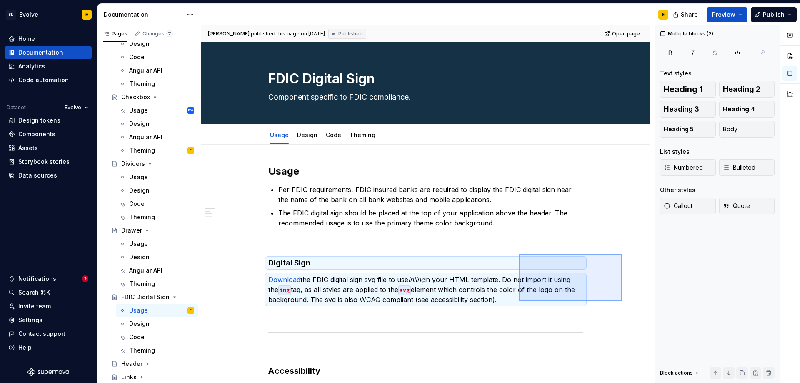
drag, startPoint x: 622, startPoint y: 254, endPoint x: 519, endPoint y: 301, distance: 113.5
click at [519, 301] on div "Emily published this page on August 12, 2025 Published Open page FDIC Digital S…" at bounding box center [427, 204] width 453 height 358
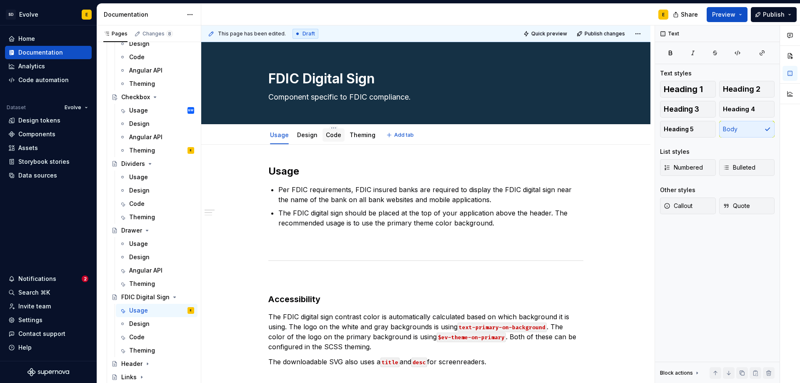
click at [332, 134] on link "Code" at bounding box center [333, 134] width 15 height 7
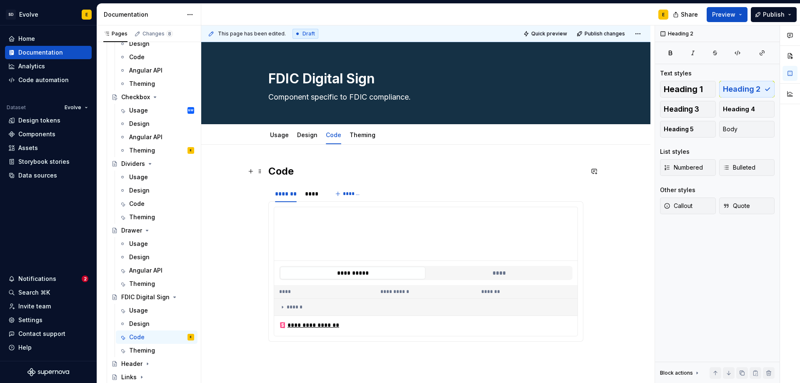
click at [319, 173] on h2 "Code" at bounding box center [425, 171] width 315 height 13
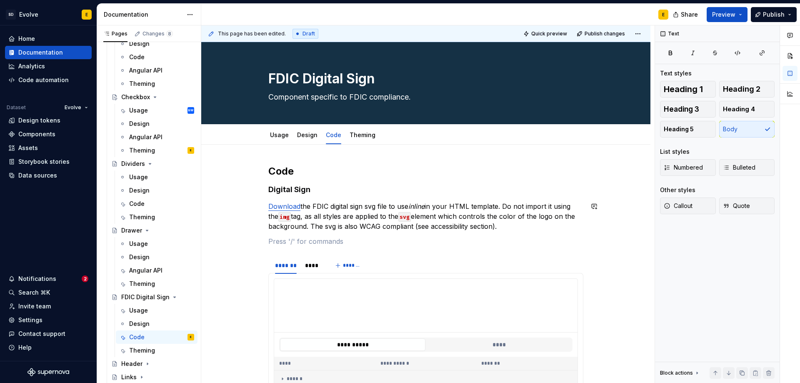
click at [541, 228] on p "Download the FDIC digital sign svg file to use inline in your HTML template. Do…" at bounding box center [425, 216] width 315 height 30
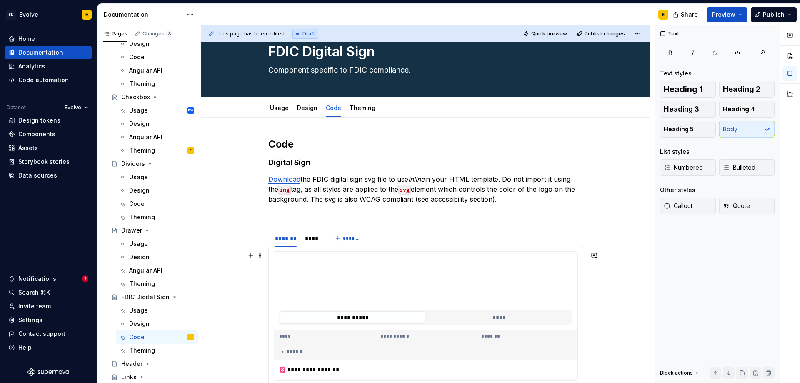
scroll to position [42, 0]
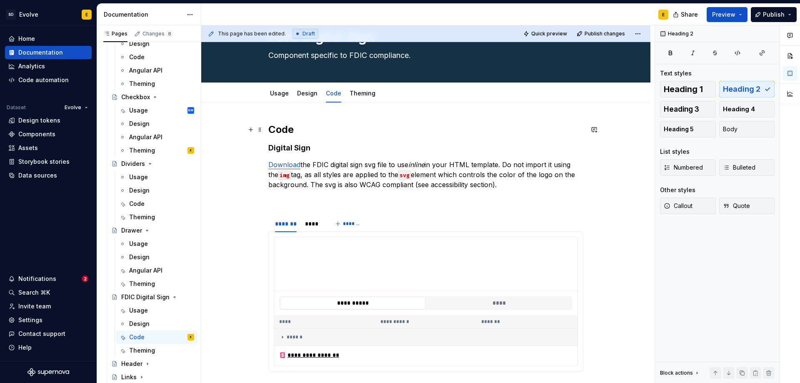
click at [344, 132] on h2 "Code" at bounding box center [425, 129] width 315 height 13
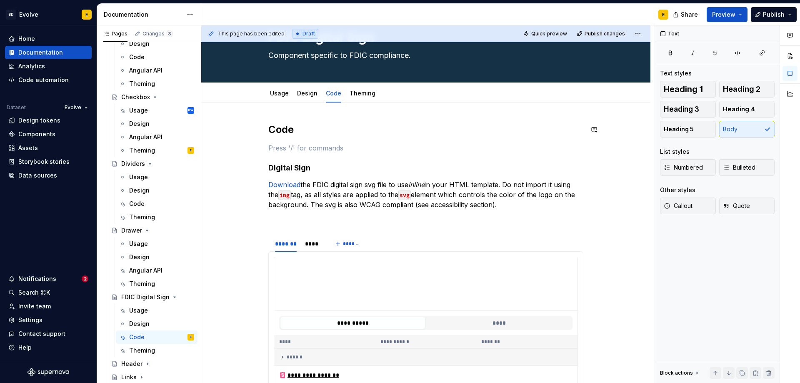
click at [344, 132] on h2 "Code" at bounding box center [425, 129] width 315 height 13
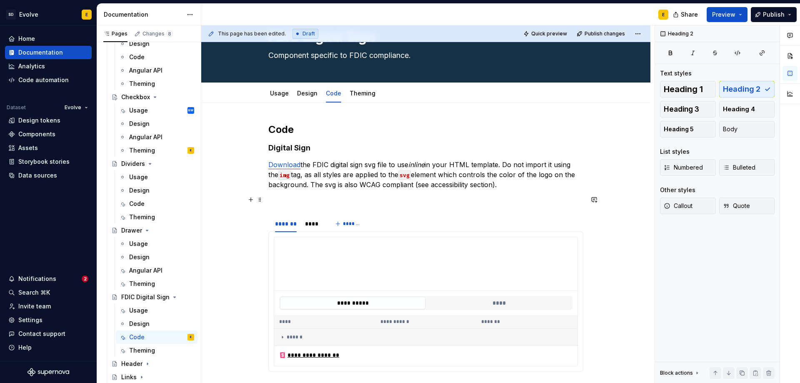
click at [485, 196] on p at bounding box center [425, 200] width 315 height 10
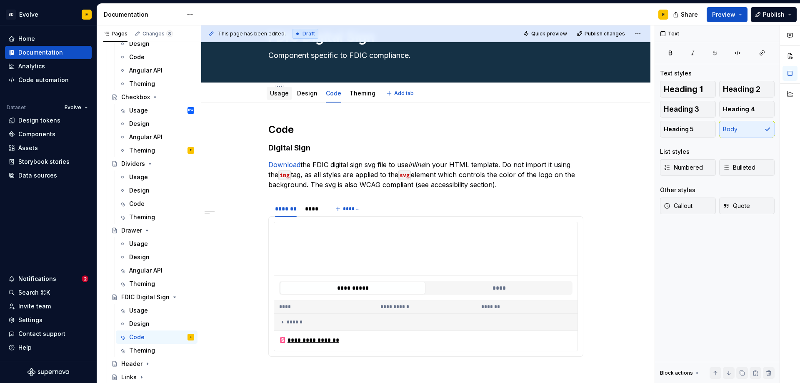
click at [284, 92] on link "Usage" at bounding box center [279, 93] width 19 height 7
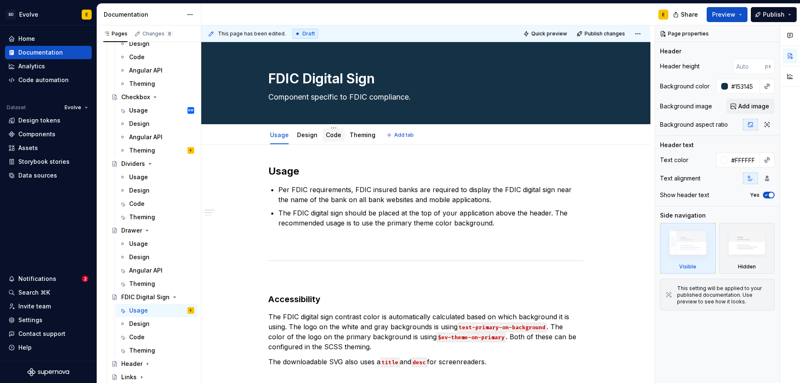
click at [329, 132] on link "Code" at bounding box center [333, 134] width 15 height 7
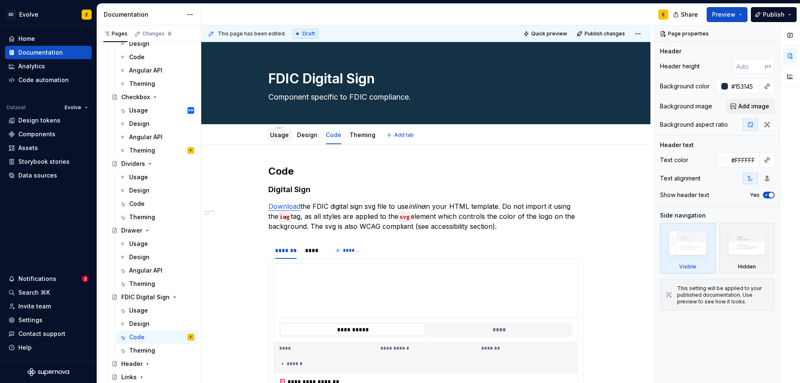
click at [273, 135] on link "Usage" at bounding box center [279, 134] width 19 height 7
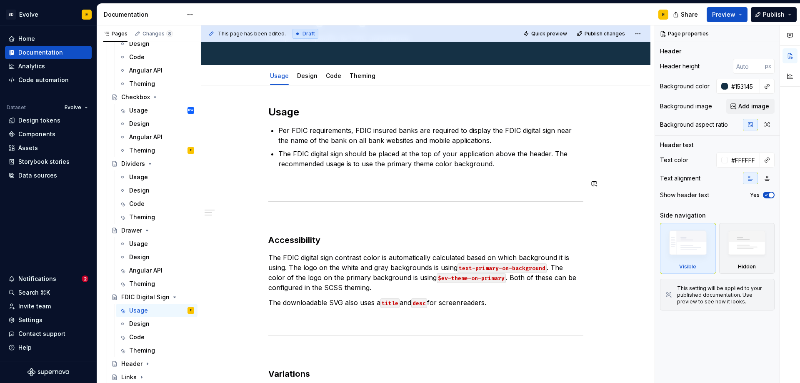
scroll to position [83, 0]
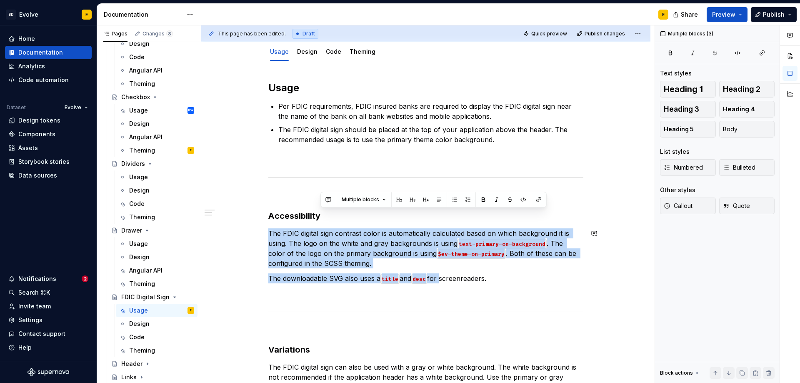
drag, startPoint x: 519, startPoint y: 200, endPoint x: 441, endPoint y: 268, distance: 104.2
click at [441, 268] on div "**********" at bounding box center [425, 356] width 315 height 551
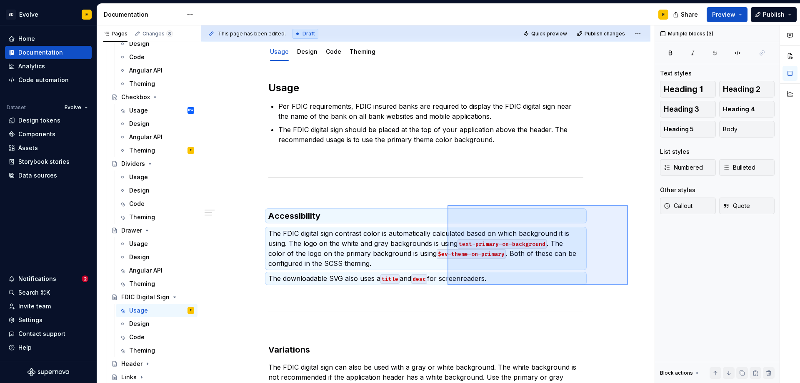
drag, startPoint x: 628, startPoint y: 205, endPoint x: 447, endPoint y: 285, distance: 197.3
click at [447, 285] on div "**********" at bounding box center [427, 204] width 453 height 358
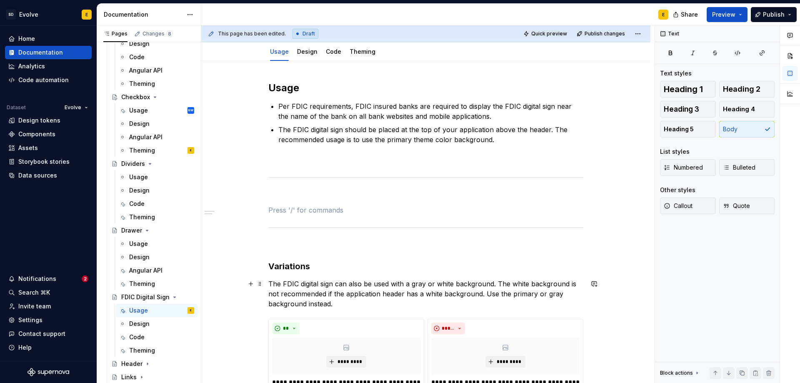
scroll to position [0, 0]
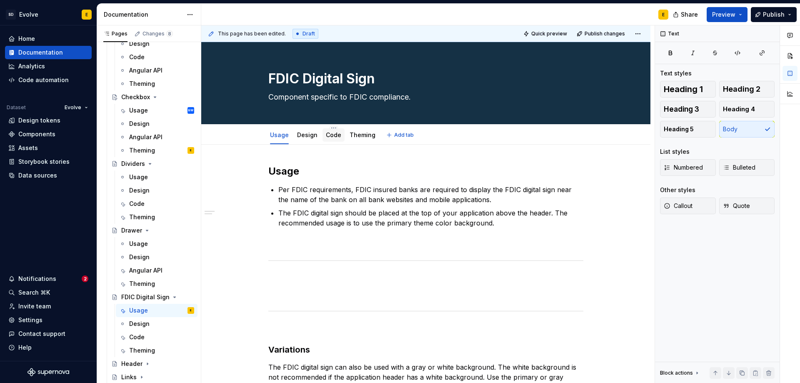
click at [329, 134] on link "Code" at bounding box center [333, 134] width 15 height 7
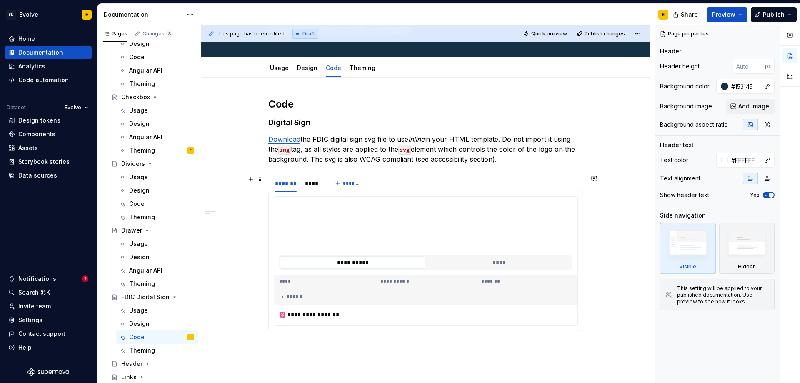
scroll to position [146, 0]
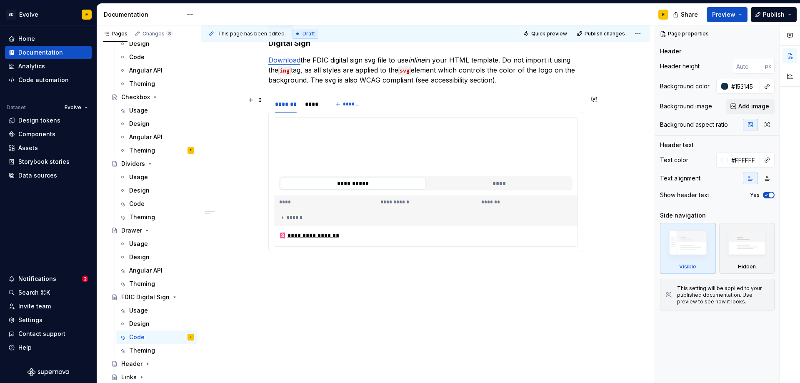
type textarea "*"
click at [312, 267] on div "**********" at bounding box center [425, 143] width 315 height 250
click at [302, 277] on div "**********" at bounding box center [425, 190] width 449 height 385
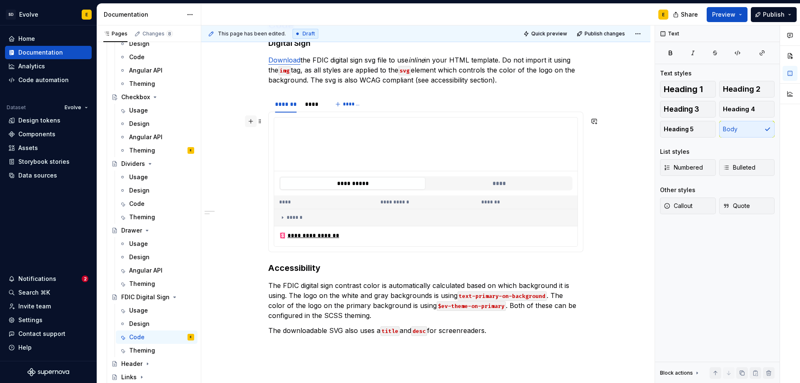
click at [250, 119] on button "button" at bounding box center [251, 121] width 12 height 12
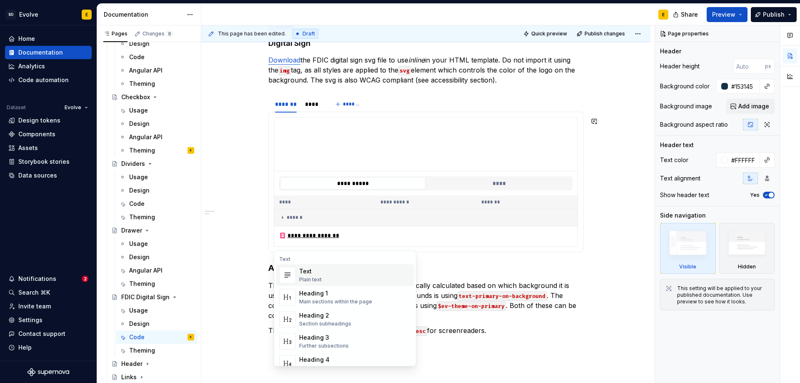
click at [262, 269] on div "**********" at bounding box center [425, 229] width 449 height 462
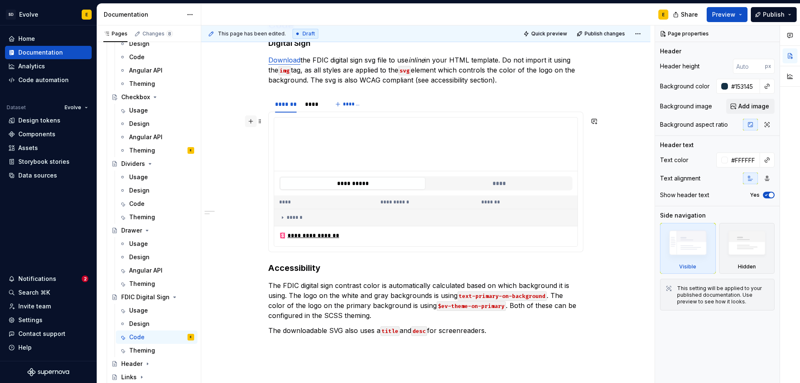
click at [251, 123] on button "button" at bounding box center [251, 121] width 12 height 12
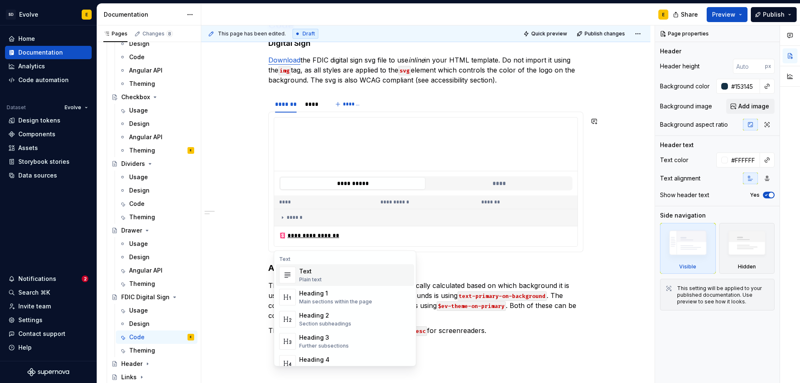
click at [264, 267] on div "**********" at bounding box center [425, 229] width 449 height 462
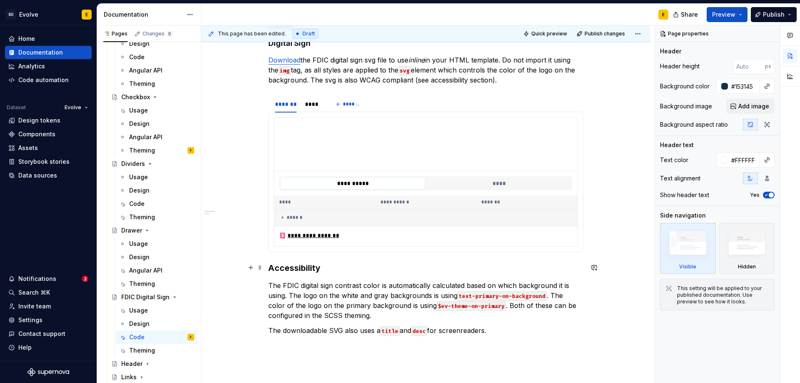
click at [267, 265] on div "**********" at bounding box center [425, 229] width 449 height 462
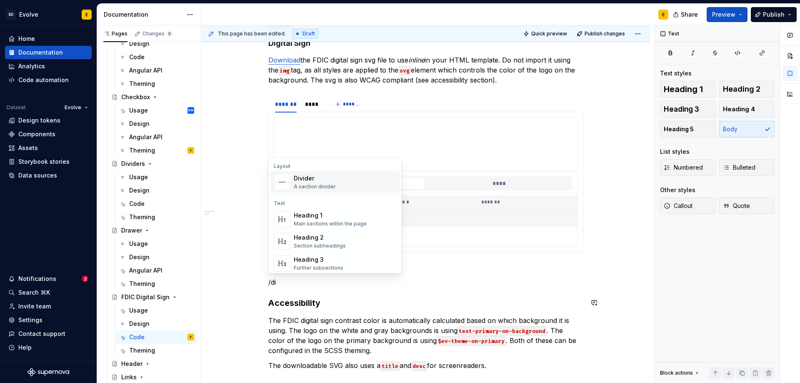
click at [310, 182] on div "Divider A section divider" at bounding box center [315, 182] width 42 height 16
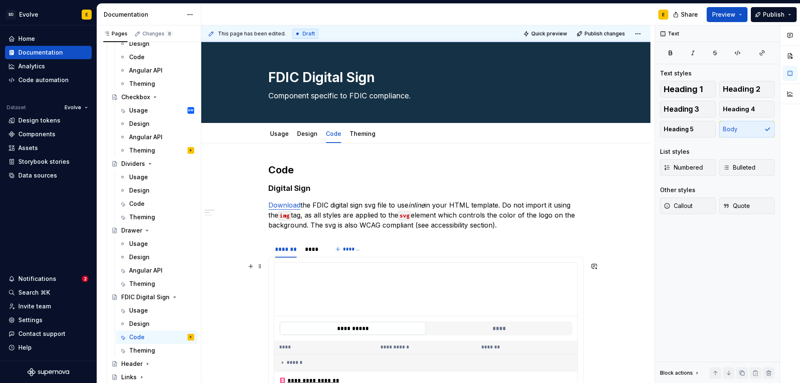
scroll to position [0, 0]
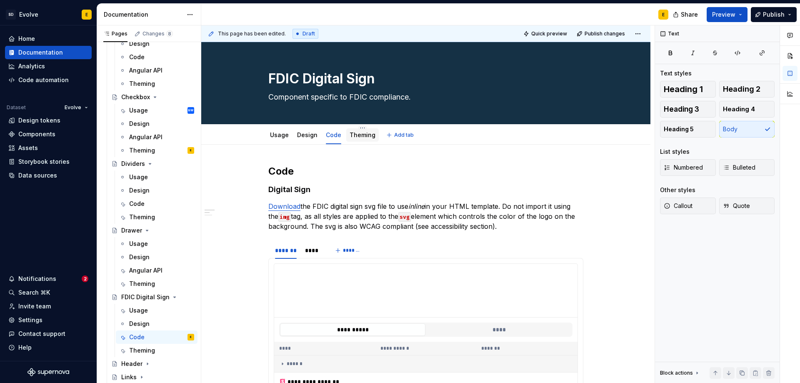
click at [359, 135] on link "Theming" at bounding box center [362, 134] width 26 height 7
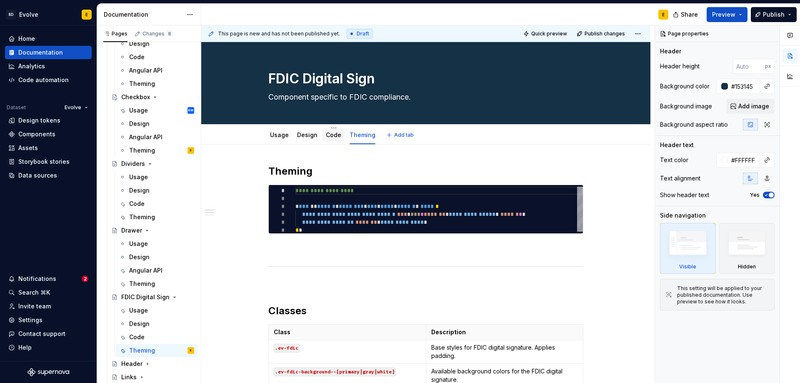
click at [331, 135] on link "Code" at bounding box center [333, 134] width 15 height 7
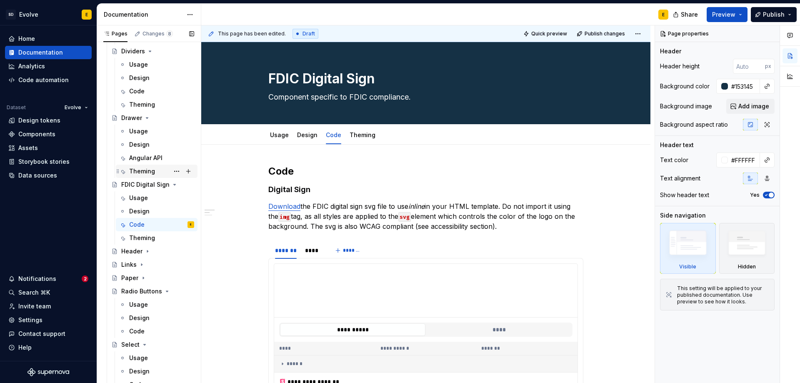
scroll to position [708, 0]
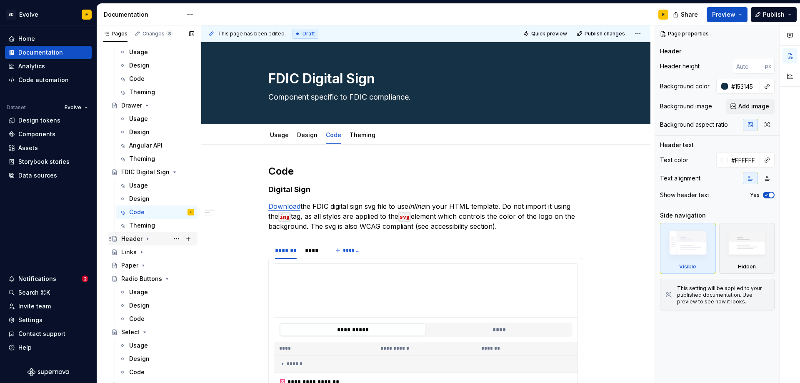
click at [134, 239] on div "Header" at bounding box center [131, 238] width 21 height 8
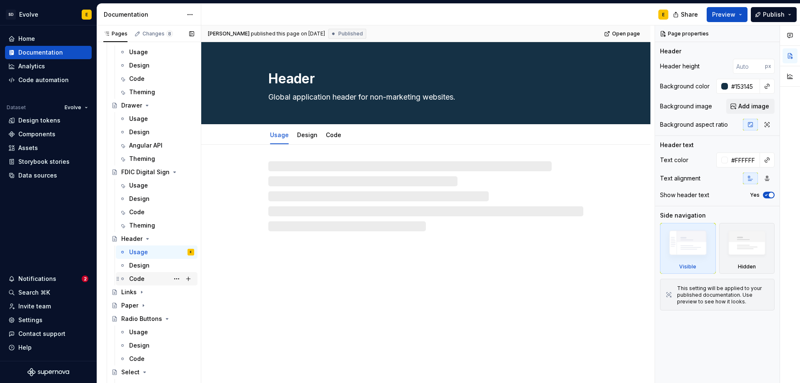
click at [137, 277] on div "Code" at bounding box center [136, 278] width 15 height 8
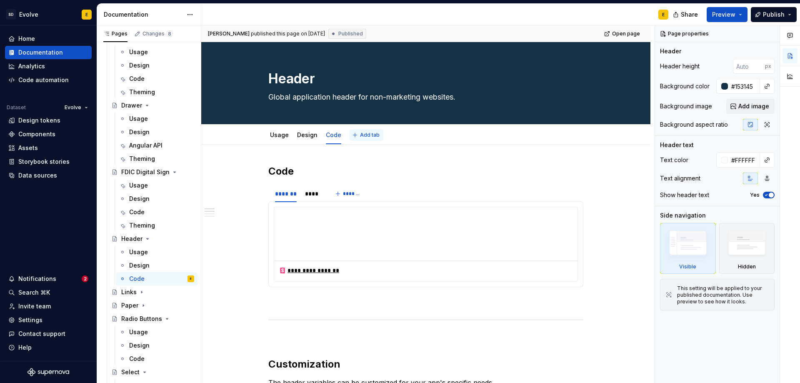
click at [369, 134] on span "Add tab" at bounding box center [370, 135] width 20 height 7
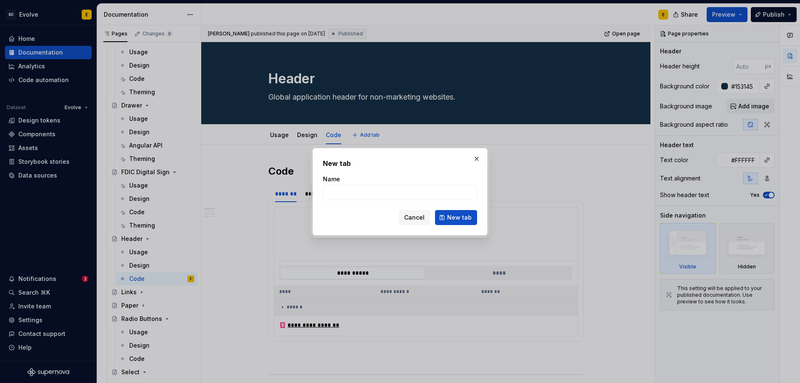
type textarea "*"
click at [390, 195] on input "Name" at bounding box center [400, 192] width 154 height 15
type input "Theming"
click at [460, 216] on span "New tab" at bounding box center [459, 217] width 25 height 8
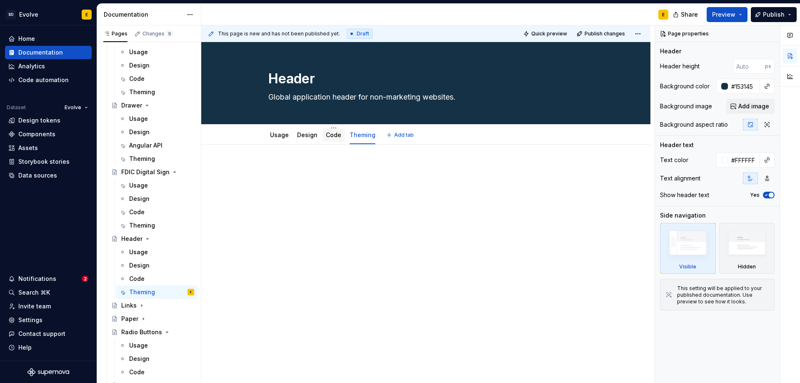
click at [331, 135] on link "Code" at bounding box center [333, 134] width 15 height 7
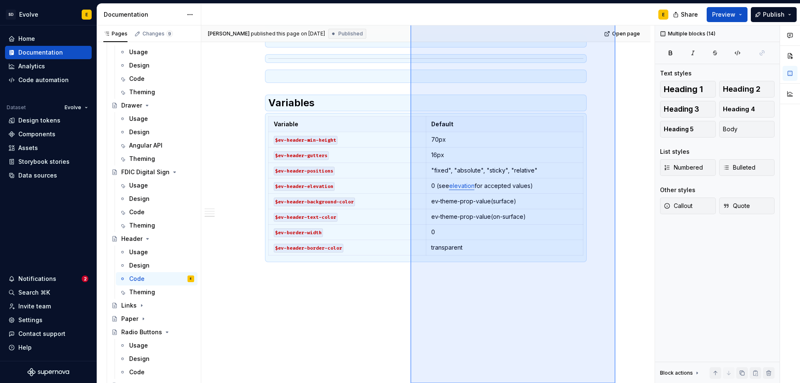
scroll to position [663, 0]
drag, startPoint x: 615, startPoint y: 202, endPoint x: 410, endPoint y: 399, distance: 284.3
click at [410, 382] on html "SD Evolve E Home Documentation Analytics Code automation Dataset Evolve Design …" at bounding box center [400, 191] width 800 height 383
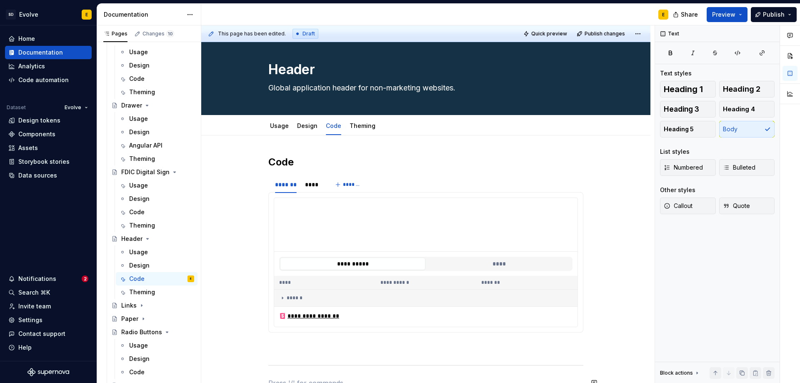
scroll to position [0, 0]
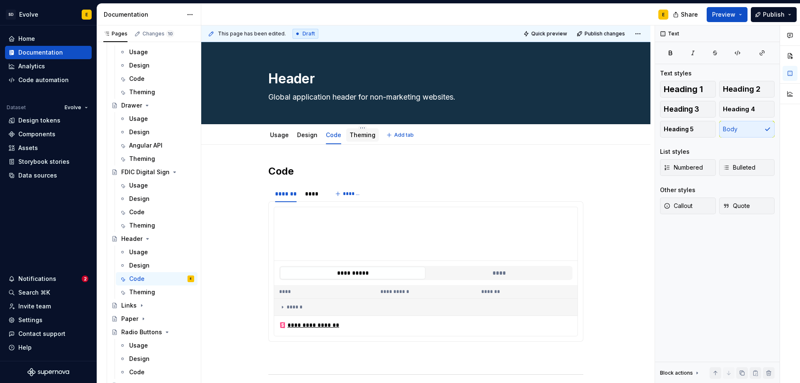
click at [357, 135] on link "Theming" at bounding box center [362, 134] width 26 height 7
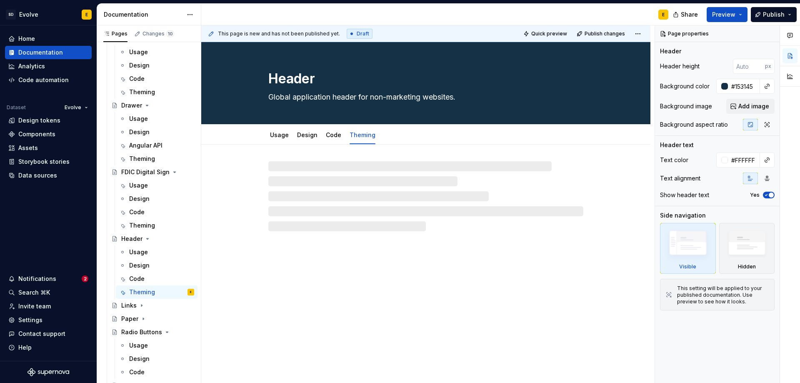
type textarea "*"
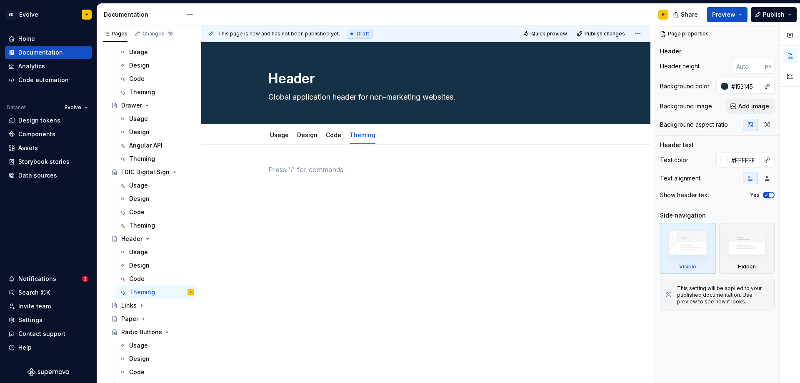
click at [319, 167] on p at bounding box center [425, 170] width 315 height 10
paste div
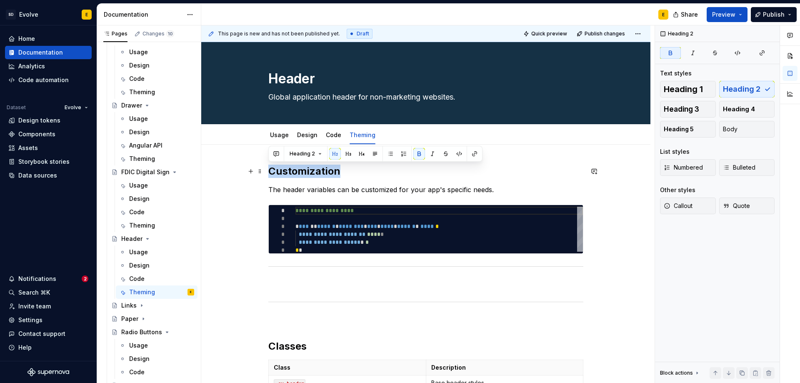
drag, startPoint x: 342, startPoint y: 171, endPoint x: 269, endPoint y: 175, distance: 72.6
click at [269, 175] on h2 "Customization" at bounding box center [425, 171] width 315 height 13
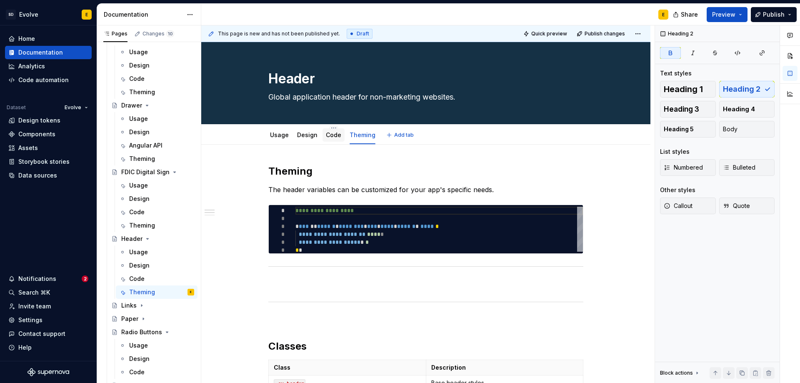
click at [331, 136] on link "Code" at bounding box center [333, 134] width 15 height 7
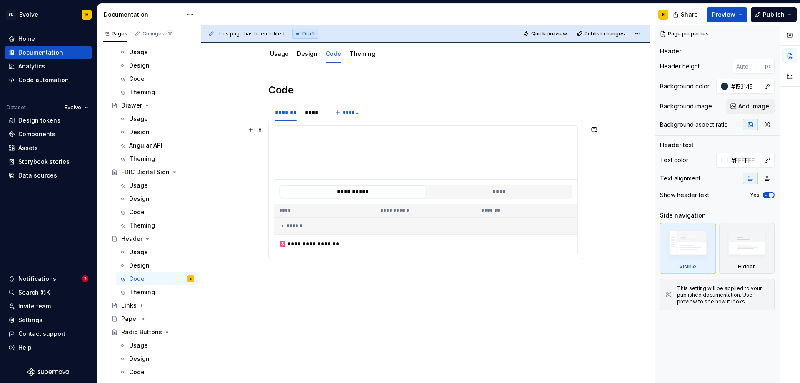
scroll to position [138, 0]
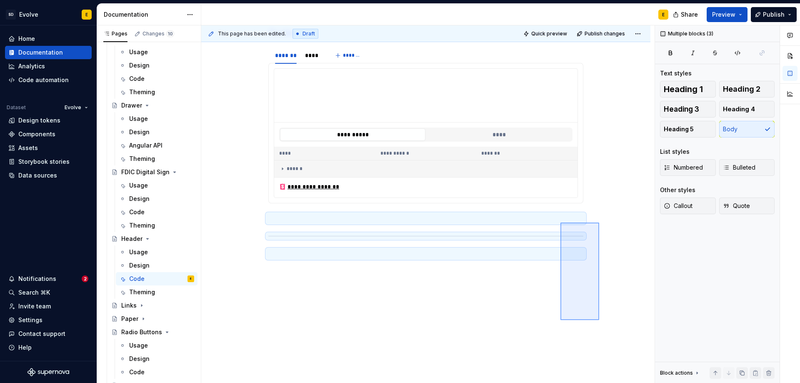
drag, startPoint x: 599, startPoint y: 320, endPoint x: 560, endPoint y: 222, distance: 104.9
click at [560, 222] on div "**********" at bounding box center [427, 204] width 453 height 358
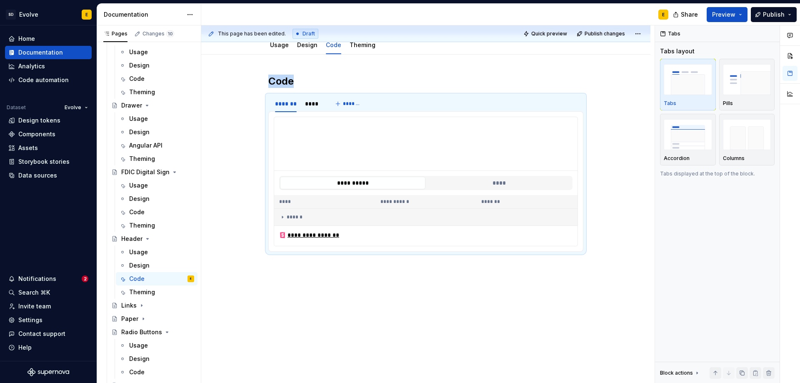
scroll to position [90, 0]
click at [355, 45] on link "Theming" at bounding box center [362, 45] width 26 height 7
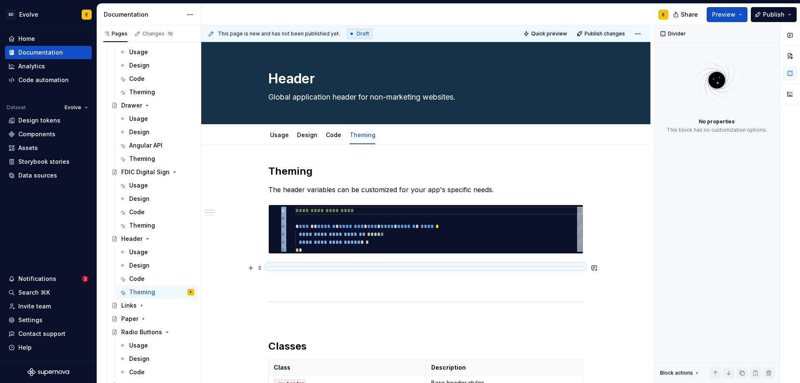
click at [540, 265] on div at bounding box center [425, 266] width 315 height 5
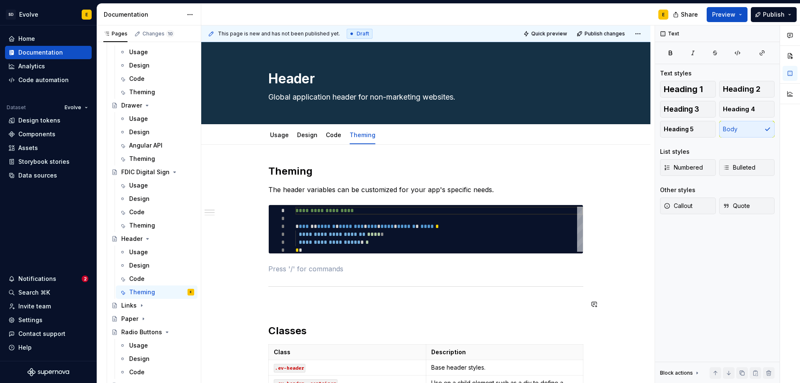
click at [546, 270] on p at bounding box center [425, 269] width 315 height 10
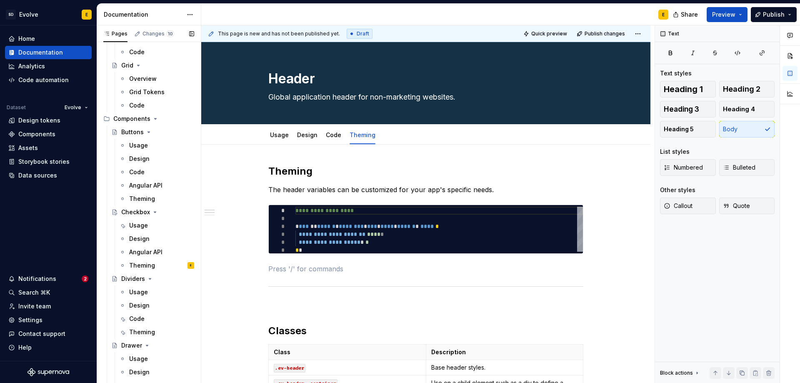
scroll to position [458, 0]
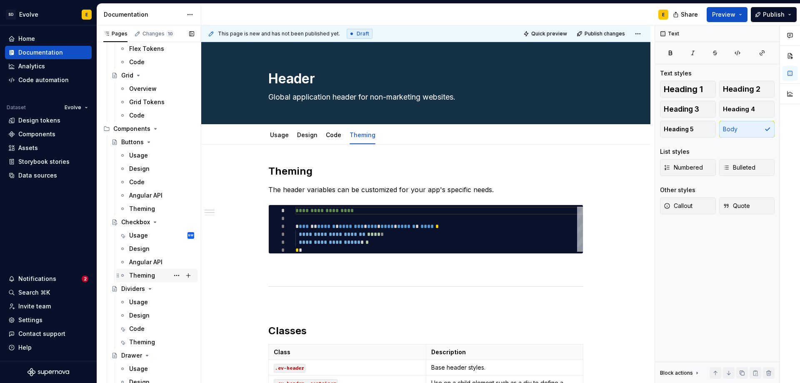
click at [141, 271] on div "Theming E" at bounding box center [161, 275] width 65 height 12
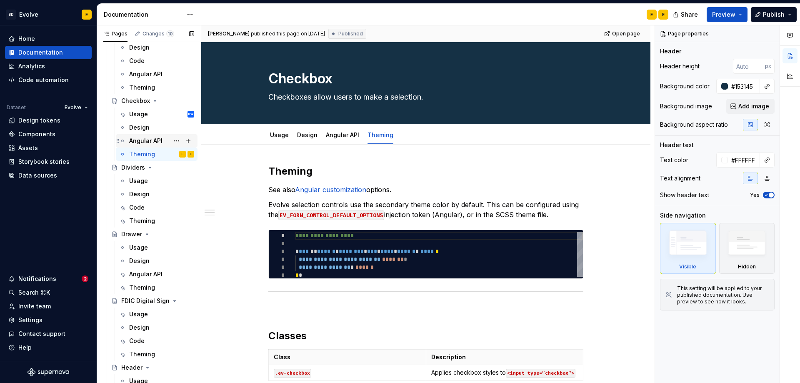
scroll to position [583, 0]
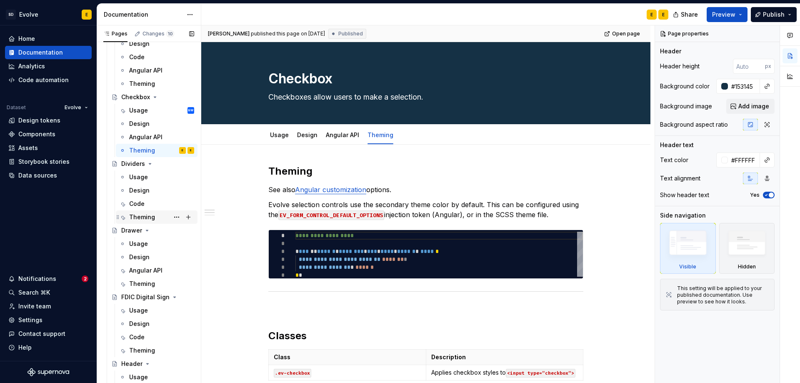
click at [142, 218] on div "Theming" at bounding box center [142, 217] width 26 height 8
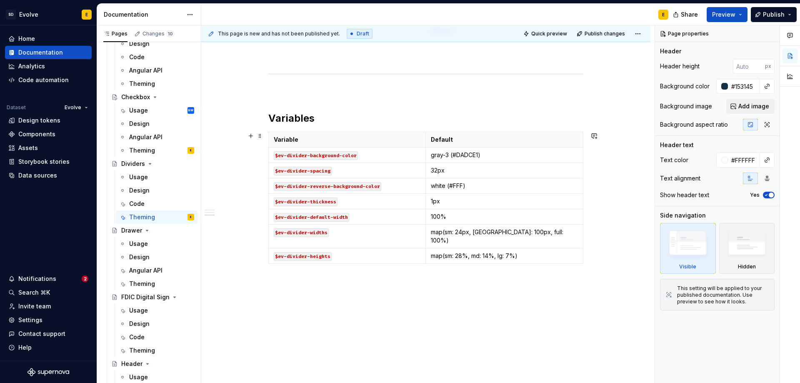
scroll to position [372, 0]
click at [146, 281] on div "Theming" at bounding box center [142, 283] width 26 height 8
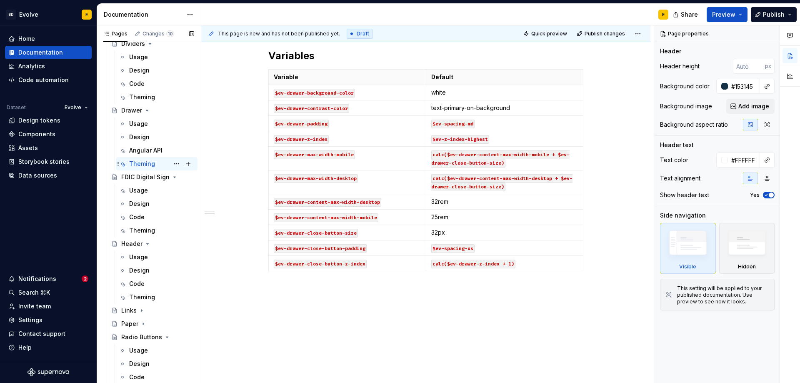
scroll to position [708, 0]
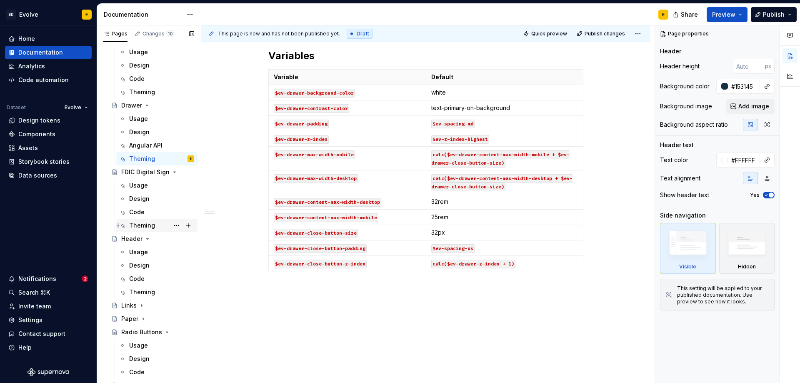
click at [145, 227] on div "Theming" at bounding box center [142, 225] width 26 height 8
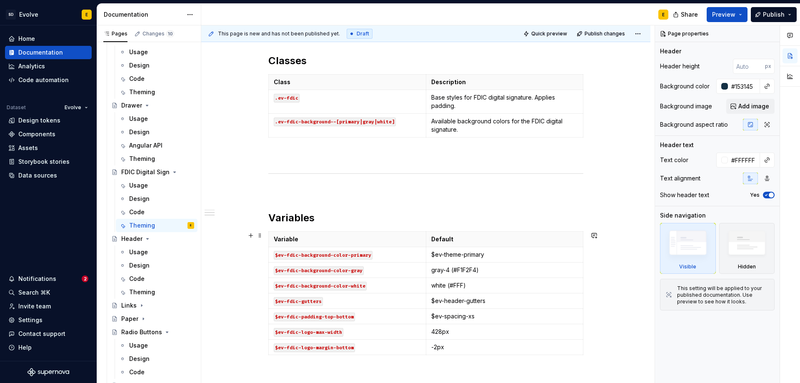
scroll to position [333, 0]
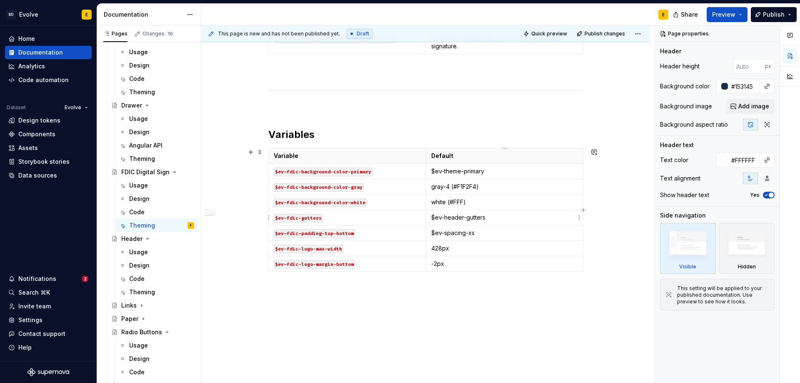
type textarea "*"
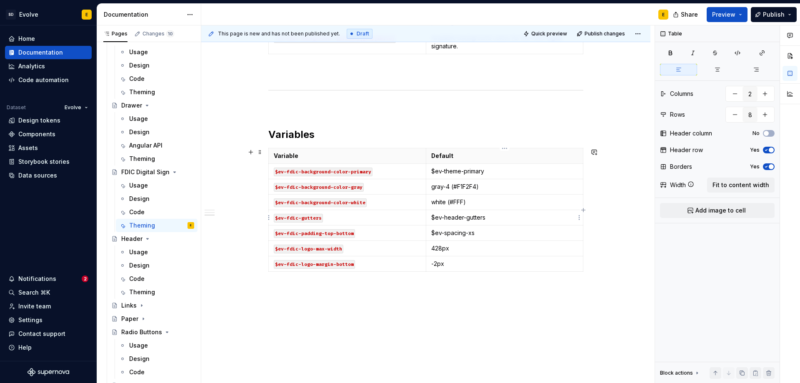
click at [432, 221] on p "$ev-header-gutters" at bounding box center [504, 217] width 147 height 8
click at [499, 217] on p "`$ev-header-gutters" at bounding box center [504, 217] width 147 height 8
click at [429, 233] on td "$ev-spacing-xs" at bounding box center [504, 232] width 157 height 15
click at [480, 232] on p "`$ev-spacing-xs" at bounding box center [504, 233] width 147 height 8
click at [431, 170] on p "$ev-theme-primary" at bounding box center [504, 171] width 147 height 8
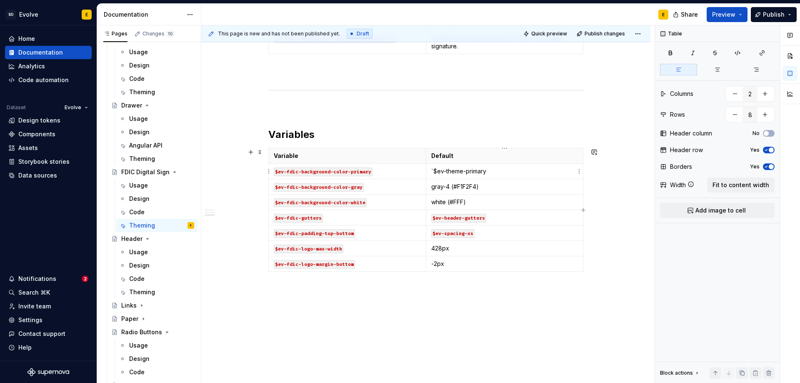
click at [501, 172] on p "`$ev-theme-primary" at bounding box center [504, 171] width 147 height 8
click at [137, 289] on div "Theming" at bounding box center [142, 292] width 26 height 8
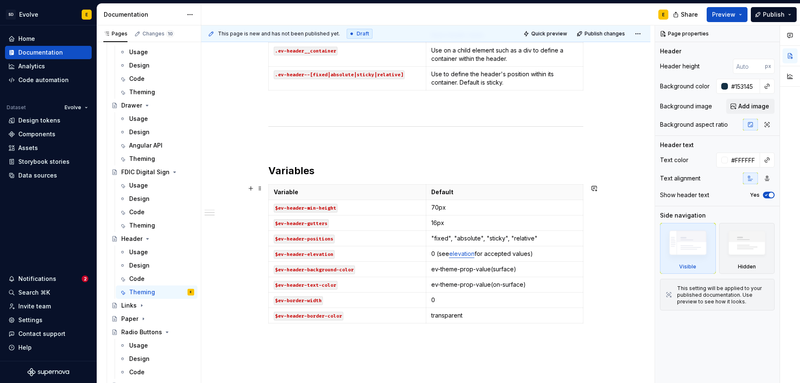
scroll to position [333, 0]
type textarea "*"
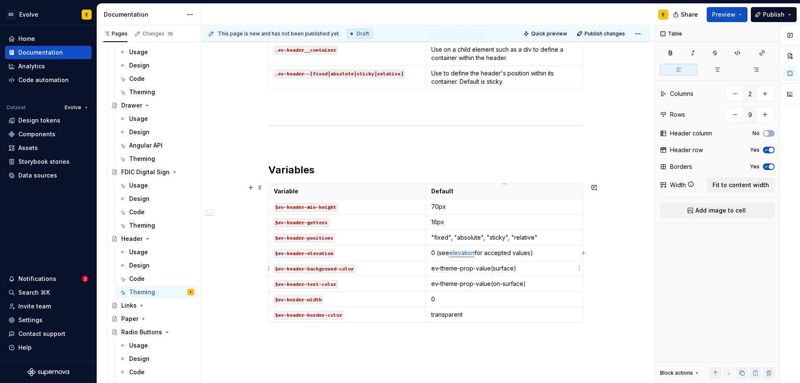
click at [429, 269] on td "ev-theme-prop-value(surface)" at bounding box center [504, 268] width 157 height 15
click at [525, 268] on p "`ev-theme-prop-value(surface)" at bounding box center [504, 268] width 147 height 8
click at [429, 283] on td "ev-theme-prop-value(on-surface)" at bounding box center [504, 283] width 157 height 15
click at [536, 282] on p "`ev-theme-prop-value(on-surface)" at bounding box center [504, 283] width 147 height 8
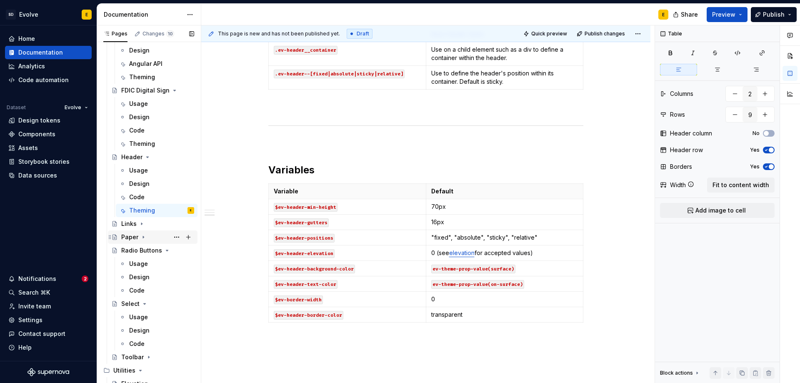
scroll to position [791, 0]
click at [139, 222] on icon "Page tree" at bounding box center [141, 222] width 7 height 7
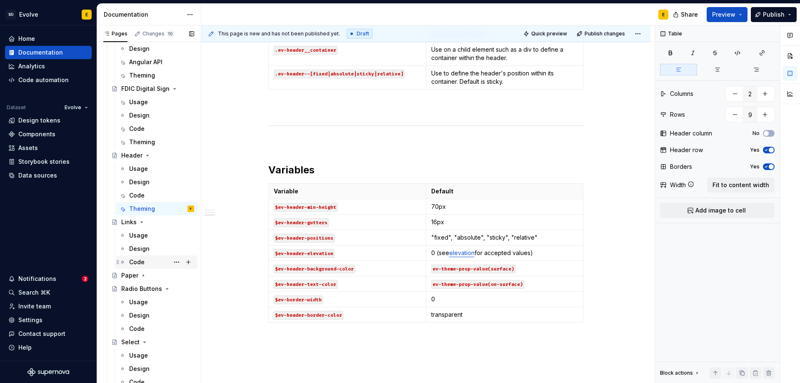
click at [139, 259] on div "Code" at bounding box center [136, 262] width 15 height 8
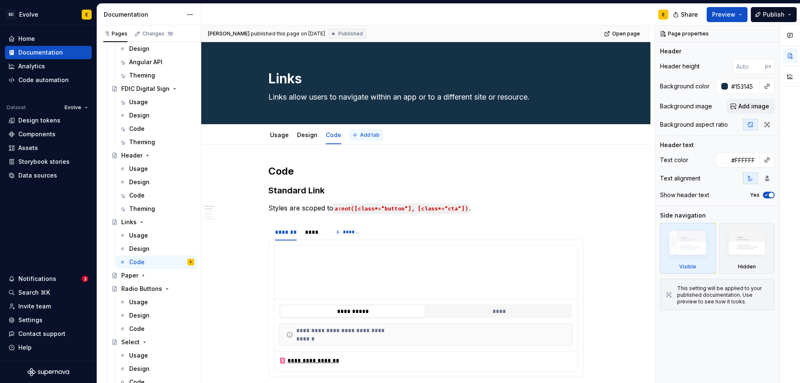
type textarea "*"
click at [362, 136] on span "Add tab" at bounding box center [370, 135] width 20 height 7
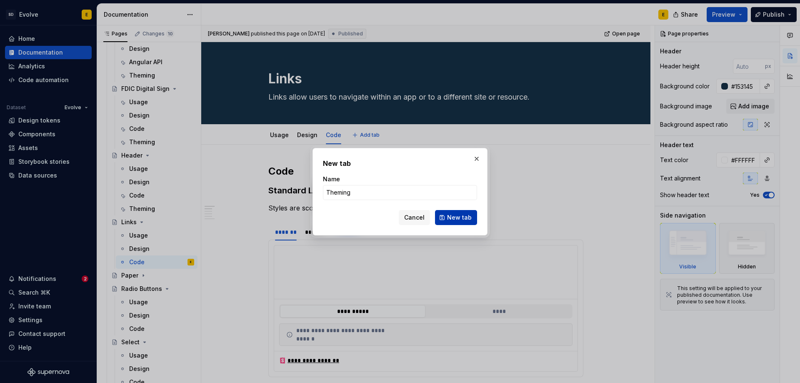
type input "Theming"
click at [458, 216] on span "New tab" at bounding box center [459, 217] width 25 height 8
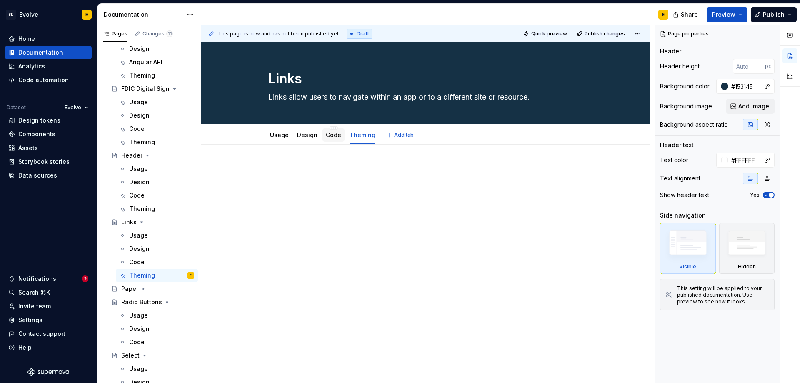
click at [332, 135] on link "Code" at bounding box center [333, 134] width 15 height 7
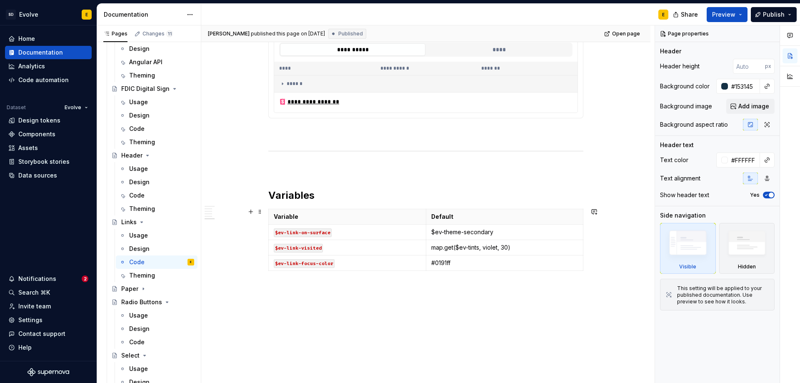
scroll to position [916, 0]
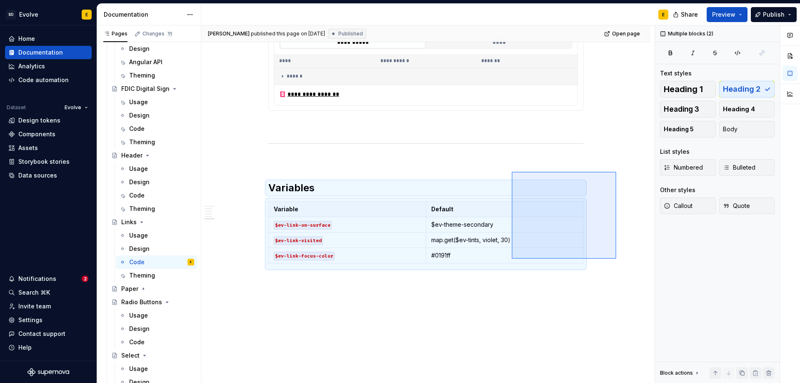
drag, startPoint x: 609, startPoint y: 185, endPoint x: 511, endPoint y: 259, distance: 122.2
click at [511, 259] on div "**********" at bounding box center [427, 204] width 453 height 358
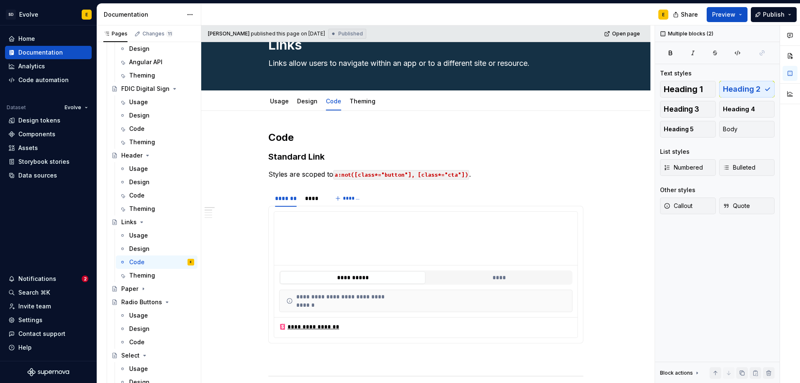
scroll to position [0, 0]
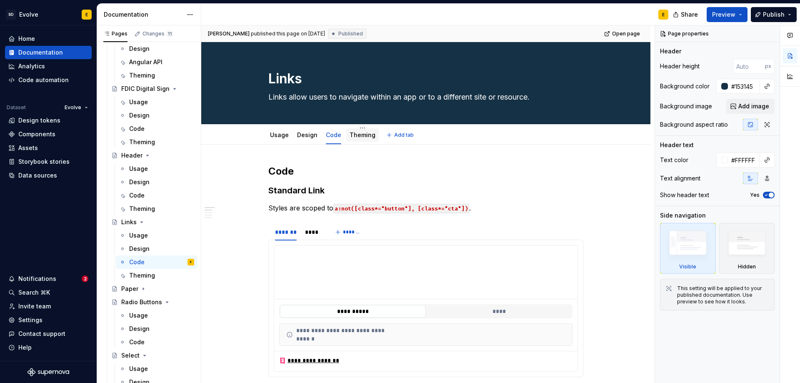
click at [356, 134] on link "Theming" at bounding box center [362, 134] width 26 height 7
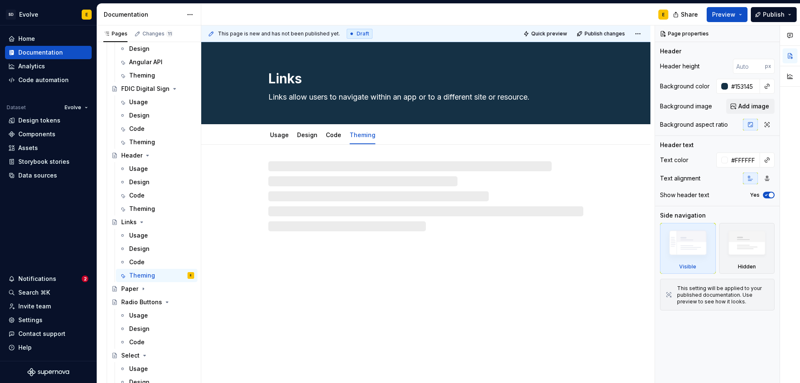
type textarea "*"
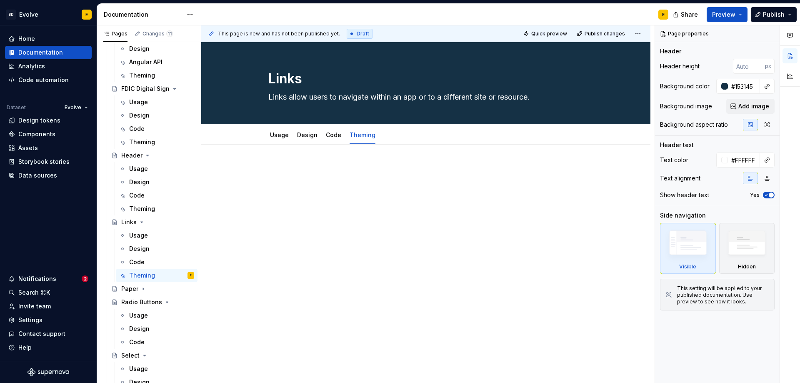
click at [321, 178] on div at bounding box center [425, 181] width 315 height 32
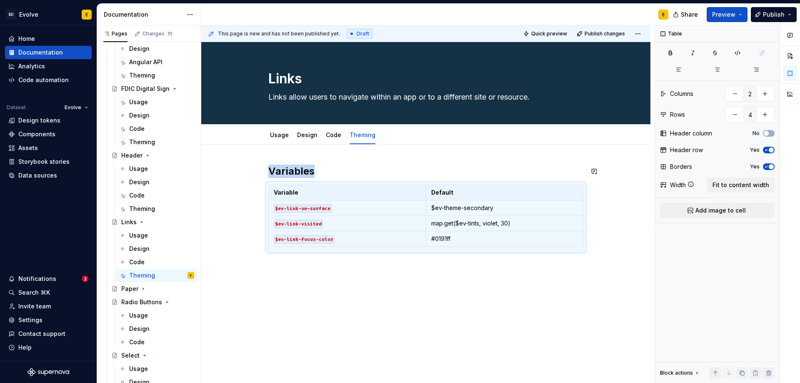
click at [314, 156] on div "Variables Variable Default $ev-link-on-surface $ev-theme-secondary $ev-link-vis…" at bounding box center [425, 260] width 449 height 230
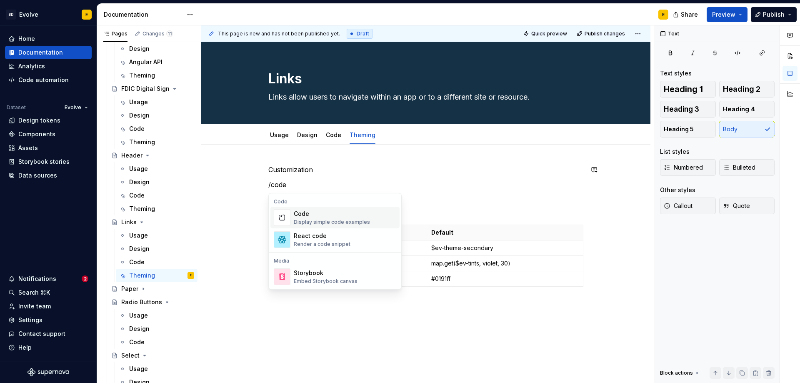
click at [319, 214] on div "Code" at bounding box center [332, 213] width 76 height 8
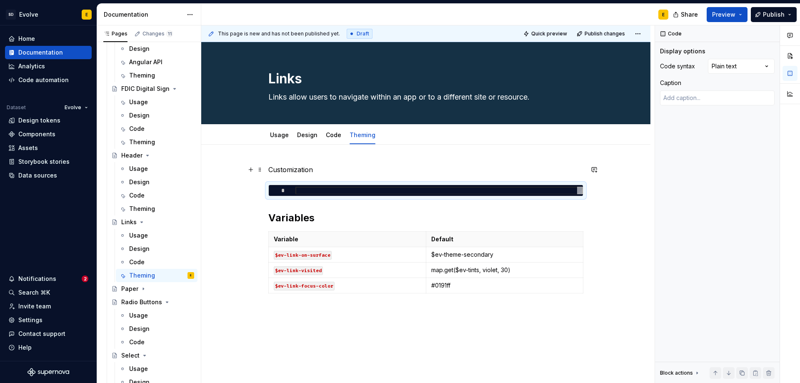
click at [321, 172] on p "Customization" at bounding box center [425, 170] width 315 height 10
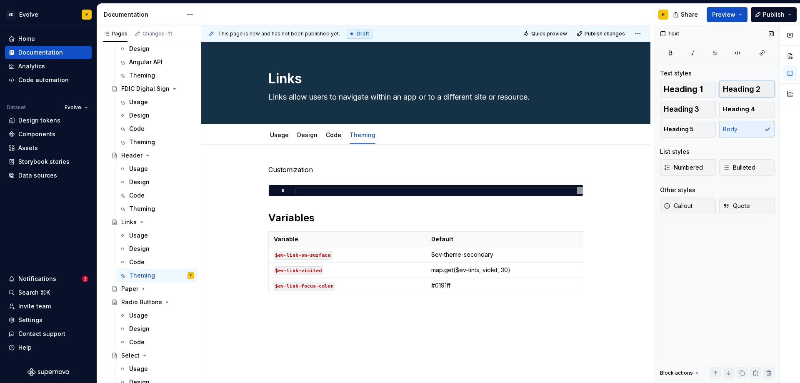
click at [741, 92] on span "Heading 2" at bounding box center [741, 89] width 37 height 8
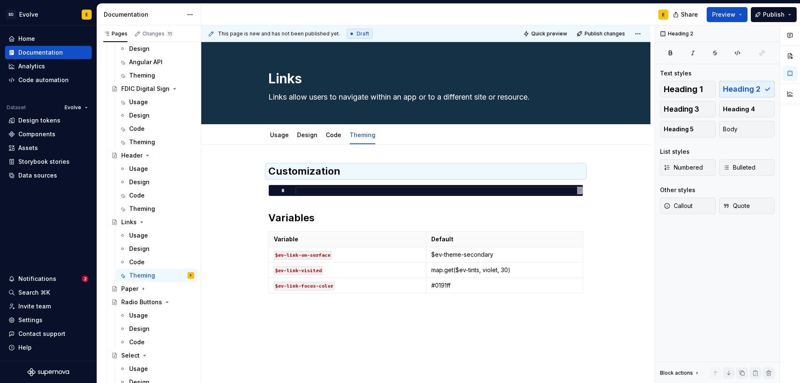
type textarea "*"
click at [250, 190] on button "button" at bounding box center [251, 189] width 12 height 12
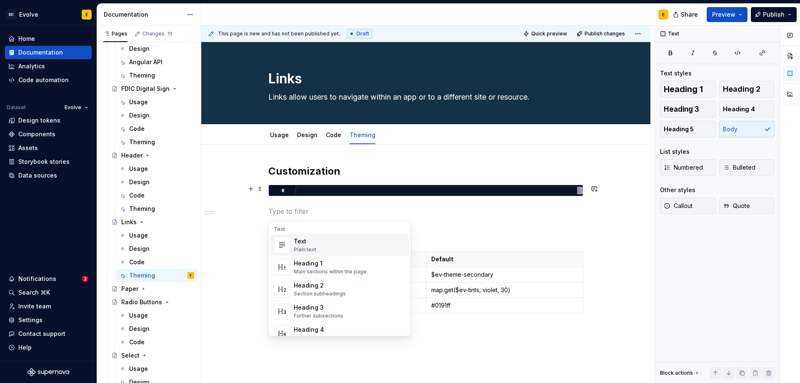
click at [277, 212] on p at bounding box center [425, 211] width 315 height 10
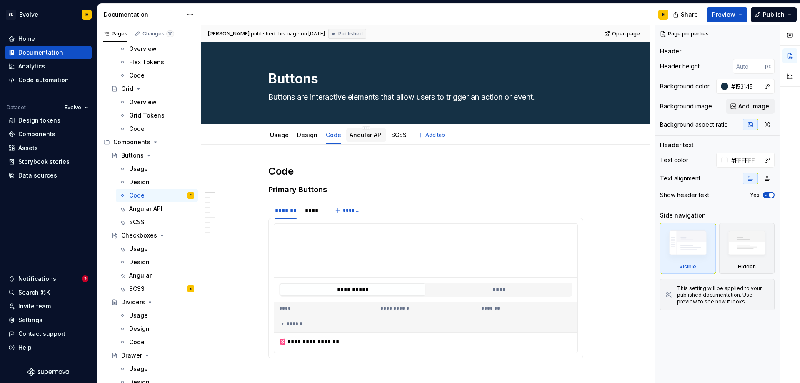
click at [369, 137] on link "Angular API" at bounding box center [365, 134] width 33 height 7
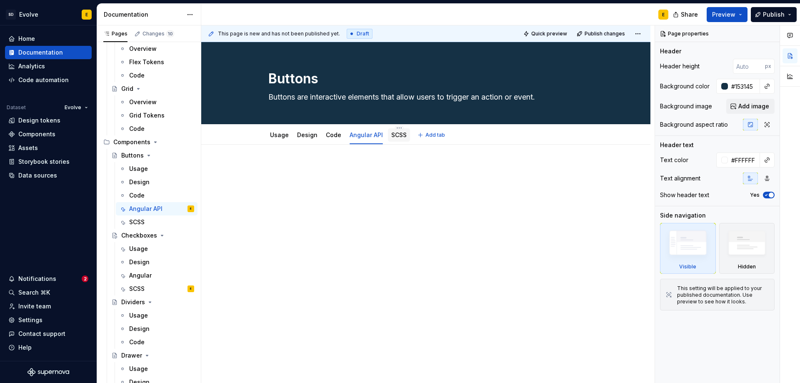
click at [400, 133] on link "SCSS" at bounding box center [398, 134] width 15 height 7
click at [331, 134] on link "Code" at bounding box center [333, 134] width 15 height 7
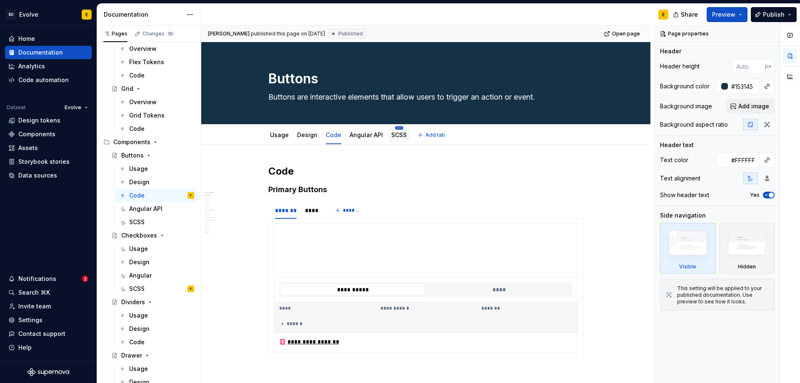
click at [394, 128] on html "SD Evolve E Home Documentation Analytics Code automation Dataset Evolve Design …" at bounding box center [400, 191] width 800 height 383
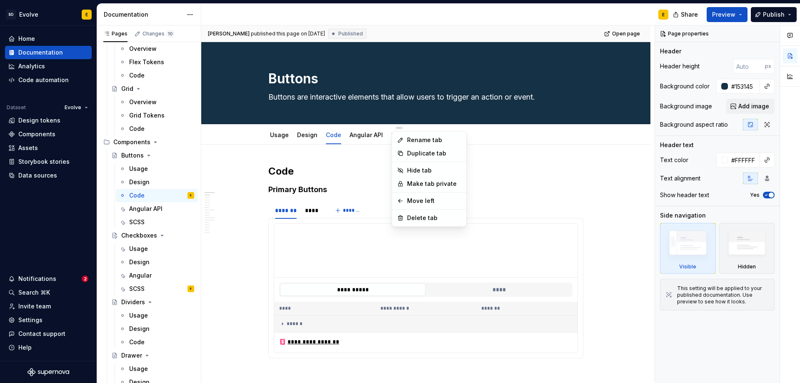
type textarea "*"
click at [407, 141] on div "Rename tab" at bounding box center [429, 139] width 71 height 13
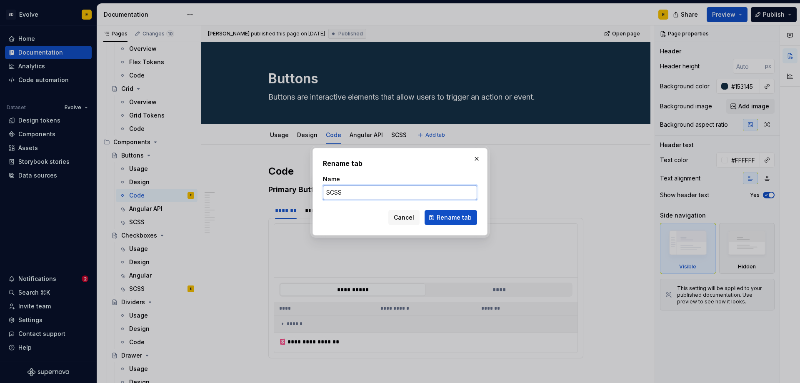
drag, startPoint x: 347, startPoint y: 194, endPoint x: 302, endPoint y: 189, distance: 44.8
click at [302, 189] on div "Rename tab Name SCSS Cancel Rename tab" at bounding box center [400, 191] width 800 height 383
type input "Customization"
click at [405, 219] on span "Cancel" at bounding box center [404, 217] width 20 height 8
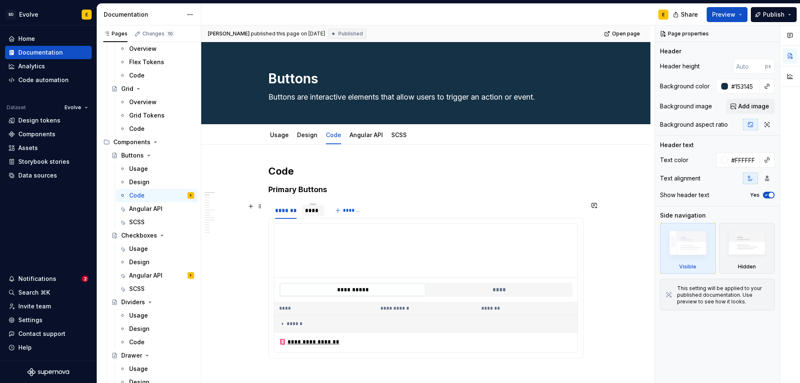
click at [317, 207] on div "****" at bounding box center [312, 210] width 15 height 8
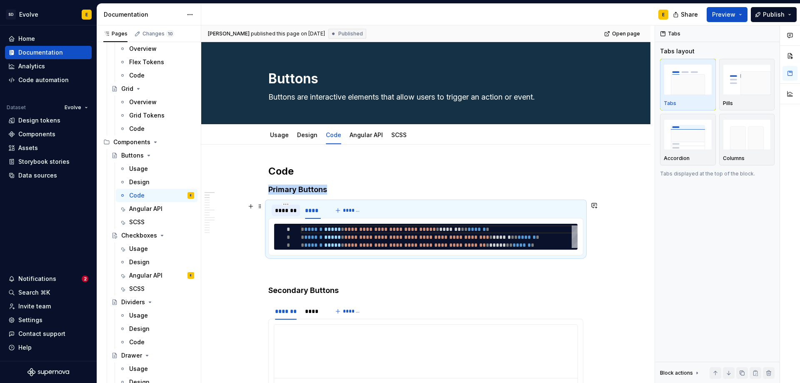
click at [280, 209] on div "*******" at bounding box center [286, 210] width 22 height 8
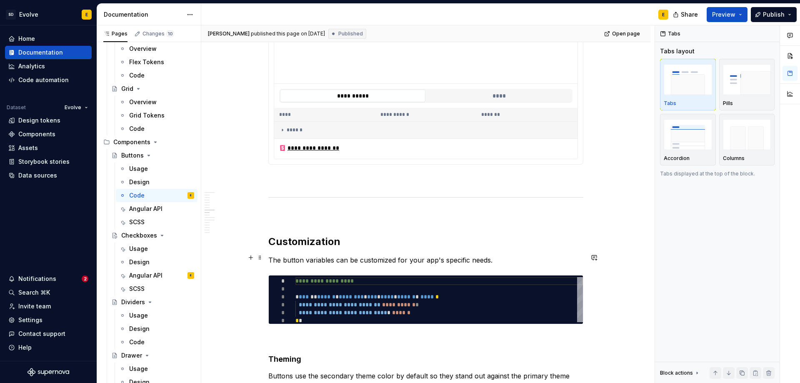
scroll to position [1291, 0]
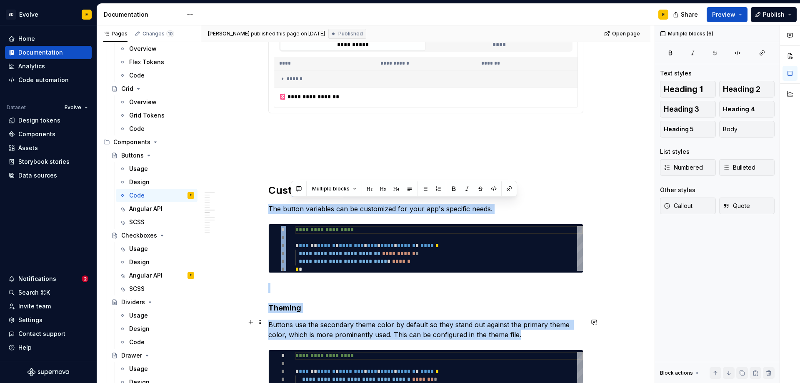
drag, startPoint x: 289, startPoint y: 191, endPoint x: 412, endPoint y: 343, distance: 194.6
click at [412, 343] on div "**********" at bounding box center [425, 366] width 315 height 3033
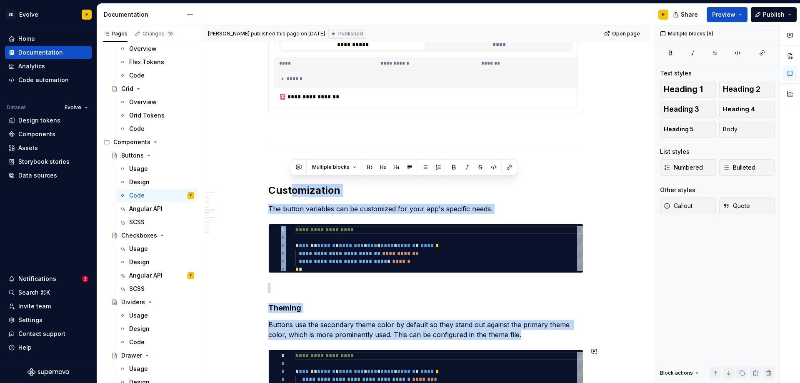
scroll to position [1317, 0]
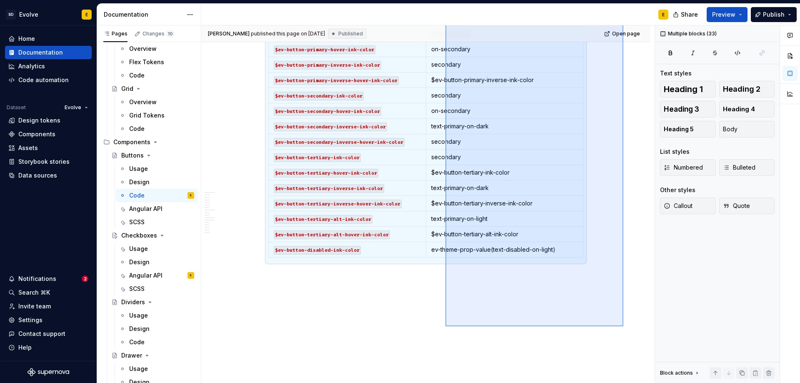
click at [445, 326] on div "**********" at bounding box center [427, 204] width 453 height 358
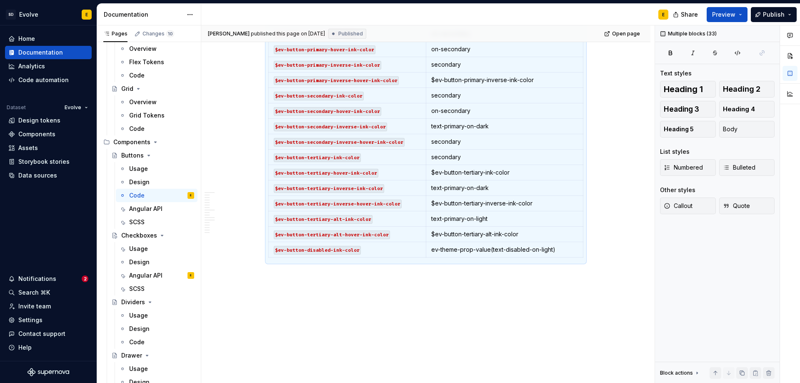
scroll to position [2919, 0]
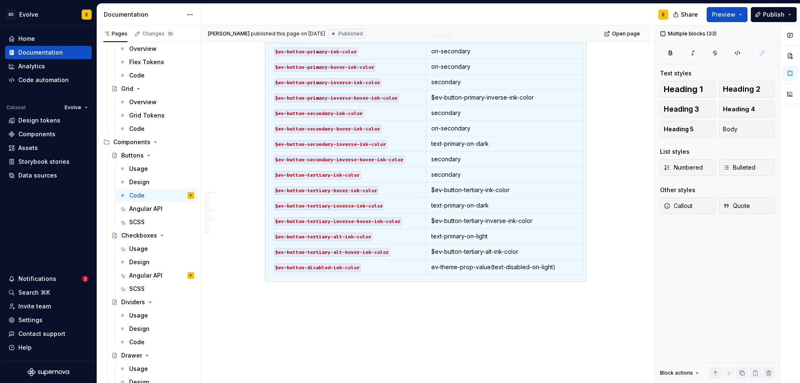
copy div "**********"
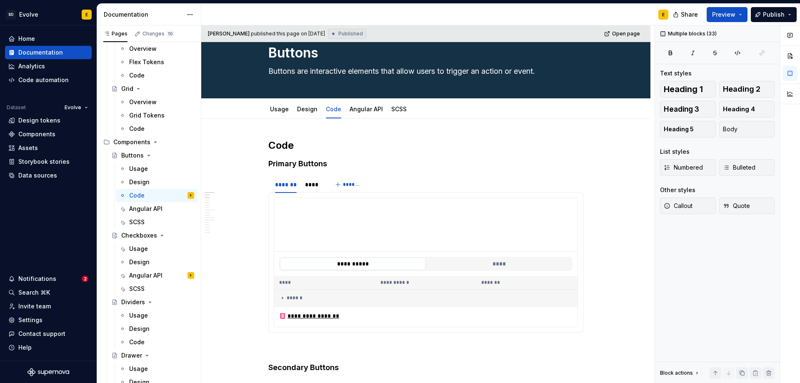
scroll to position [14, 0]
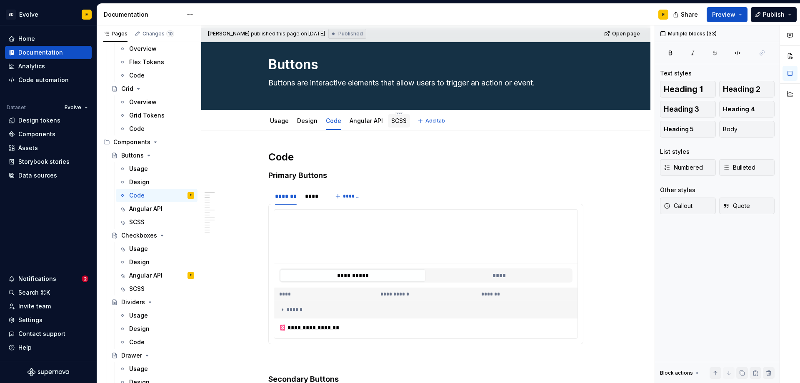
click at [394, 120] on link "SCSS" at bounding box center [398, 120] width 15 height 7
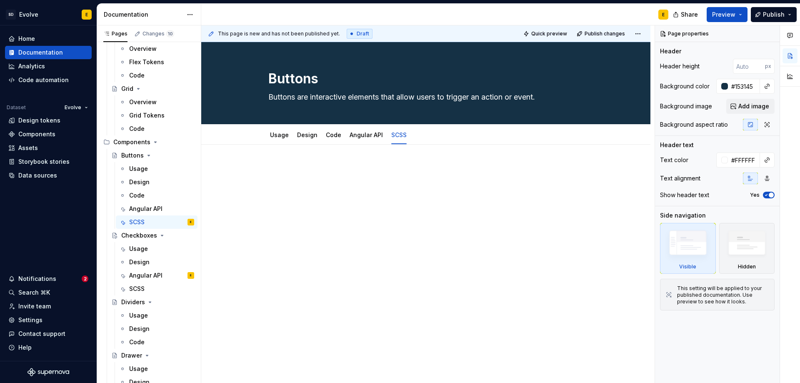
click at [299, 178] on div at bounding box center [425, 181] width 315 height 32
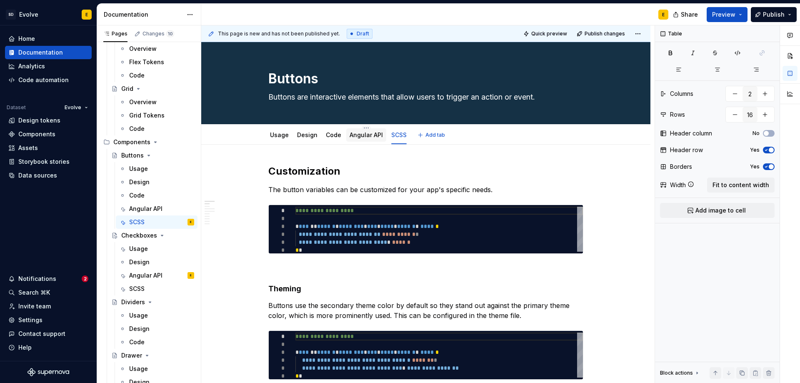
click at [357, 135] on link "Angular API" at bounding box center [365, 134] width 33 height 7
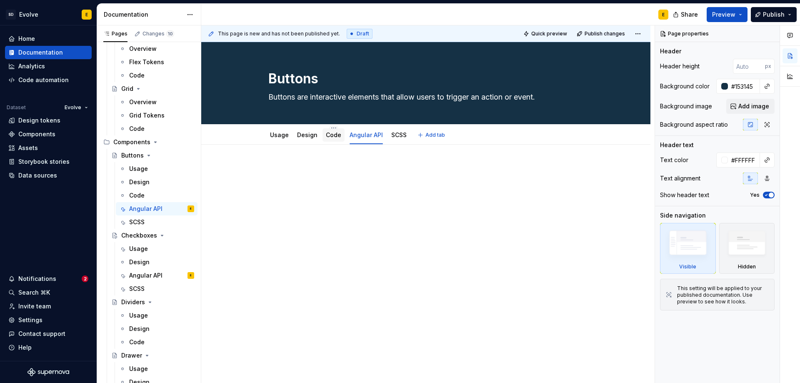
click at [335, 137] on link "Code" at bounding box center [333, 134] width 15 height 7
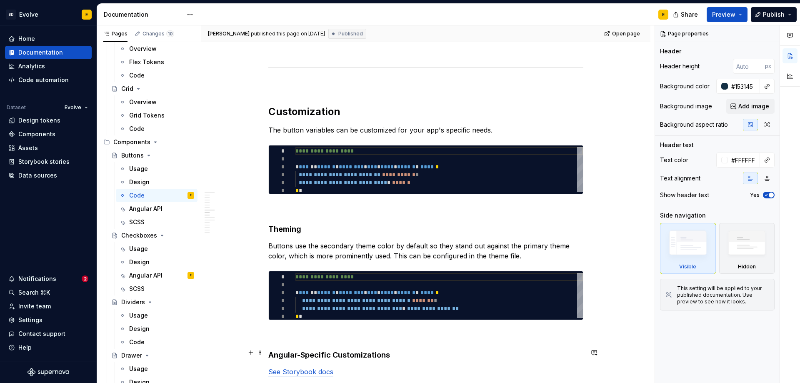
scroll to position [1333, 0]
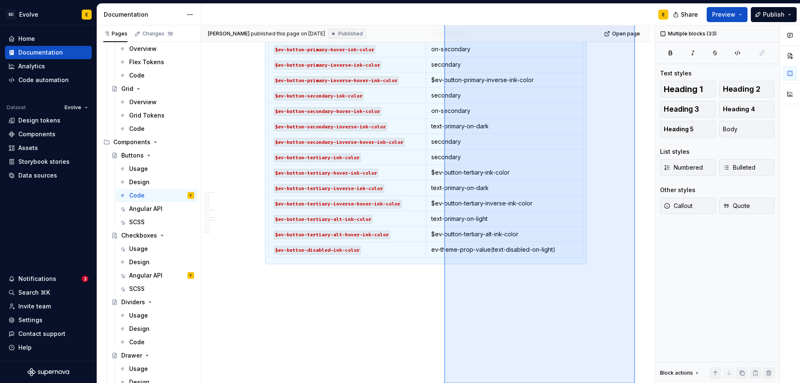
drag, startPoint x: 635, startPoint y: 172, endPoint x: 444, endPoint y: 399, distance: 296.2
click at [444, 382] on html "SD Evolve E Home Documentation Analytics Code automation Dataset Evolve Design …" at bounding box center [400, 191] width 800 height 383
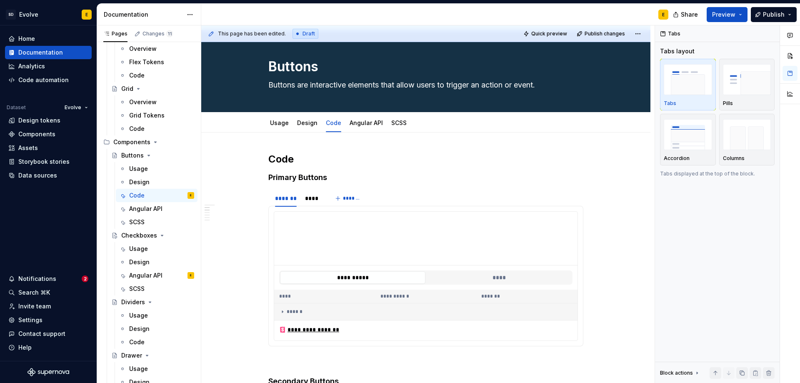
scroll to position [0, 0]
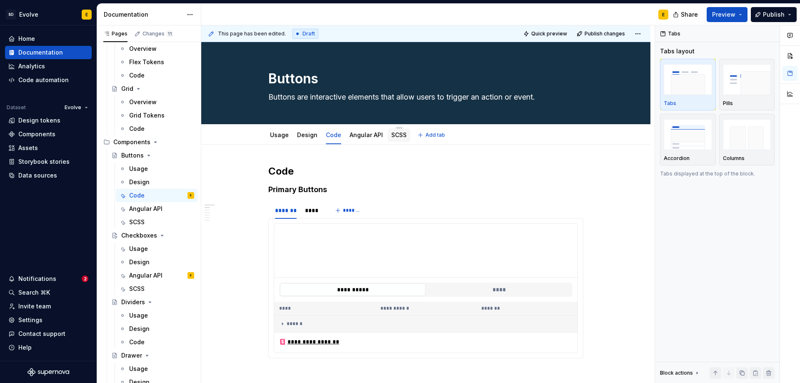
click at [397, 135] on link "SCSS" at bounding box center [398, 134] width 15 height 7
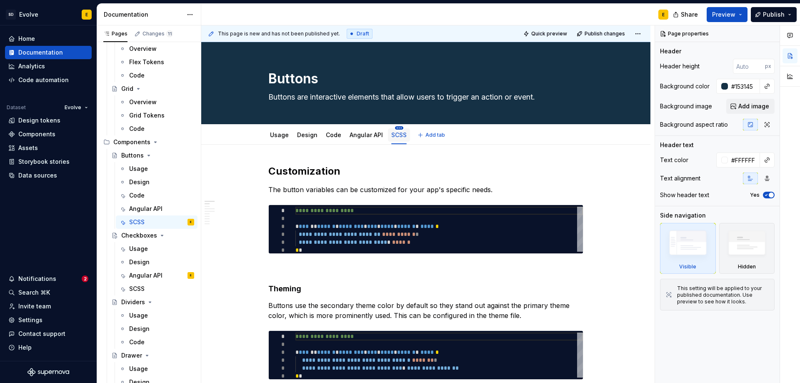
click at [397, 127] on html "SD Evolve E Home Documentation Analytics Code automation Dataset Evolve Design …" at bounding box center [400, 191] width 800 height 383
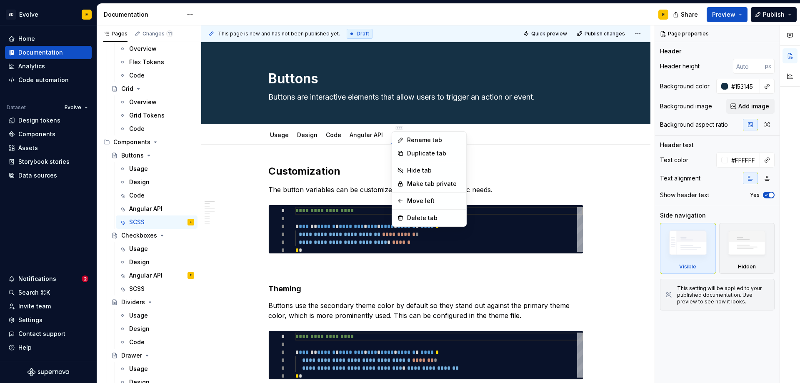
type textarea "*"
click at [407, 137] on div "Rename tab" at bounding box center [429, 139] width 71 height 13
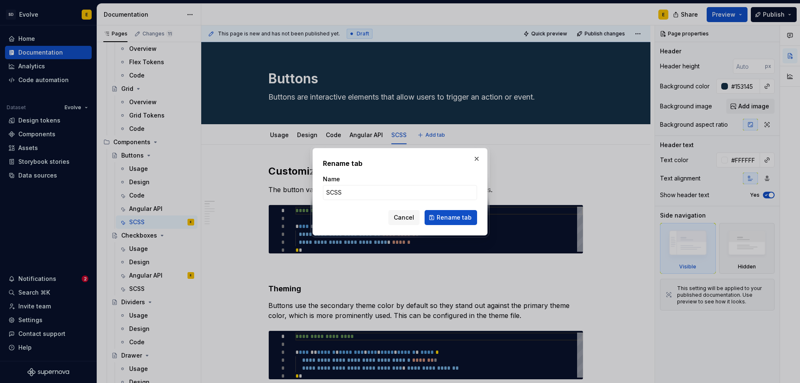
drag, startPoint x: 368, startPoint y: 202, endPoint x: 361, endPoint y: 200, distance: 7.3
click at [361, 200] on form "Name SCSS Cancel Rename tab" at bounding box center [400, 200] width 154 height 50
drag, startPoint x: 358, startPoint y: 193, endPoint x: 312, endPoint y: 193, distance: 46.2
click at [312, 193] on div "Rename tab Name SCSS Cancel Rename tab" at bounding box center [399, 192] width 179 height 92
type input "Theming"
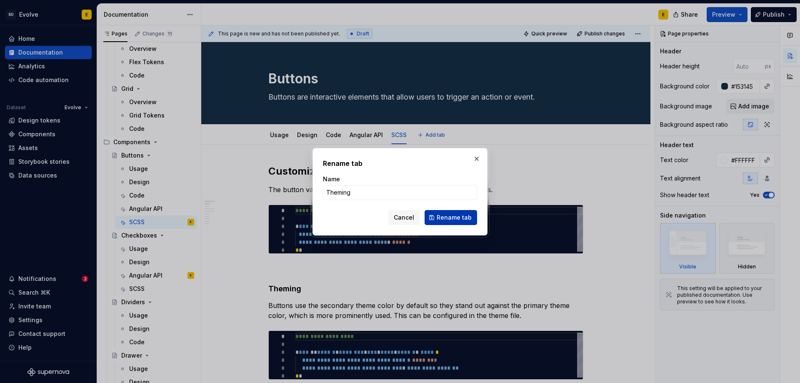
click at [441, 213] on span "Rename tab" at bounding box center [453, 217] width 35 height 8
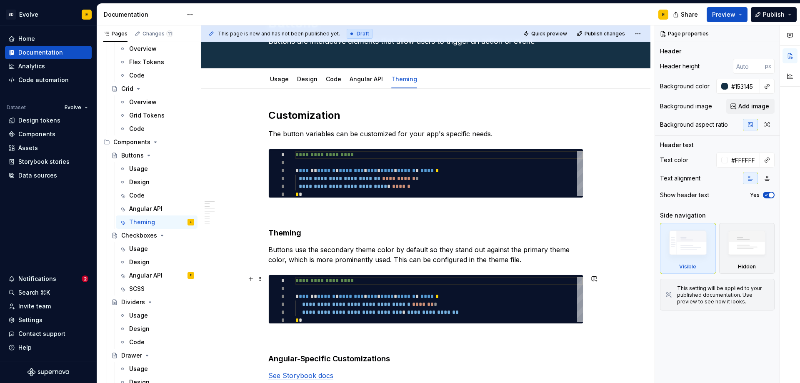
scroll to position [42, 0]
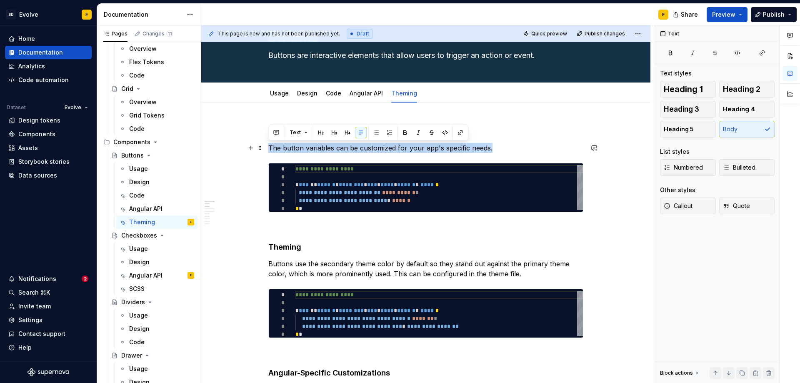
drag, startPoint x: 493, startPoint y: 147, endPoint x: 267, endPoint y: 144, distance: 226.2
copy p "The button variables can be customized for your app's specific needs."
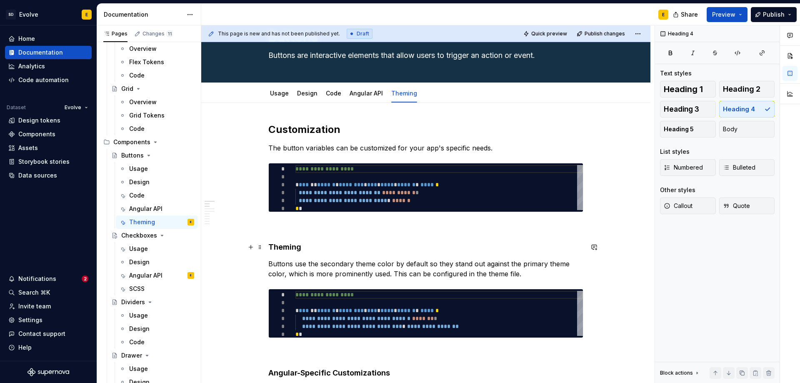
click at [320, 249] on h4 "Theming" at bounding box center [425, 247] width 315 height 10
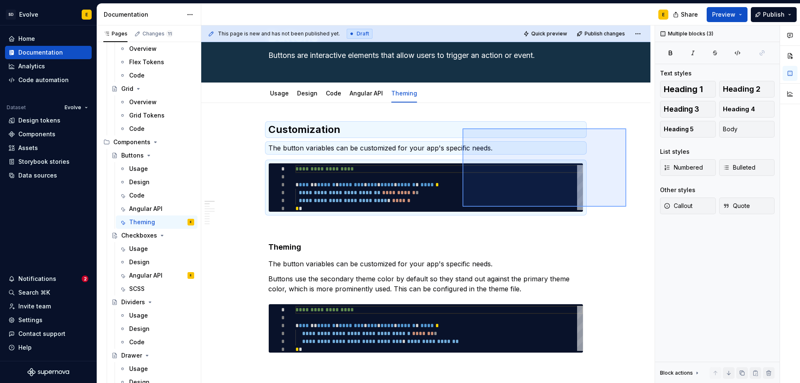
drag, startPoint x: 626, startPoint y: 128, endPoint x: 462, endPoint y: 207, distance: 181.4
click at [462, 207] on div "**********" at bounding box center [427, 204] width 453 height 358
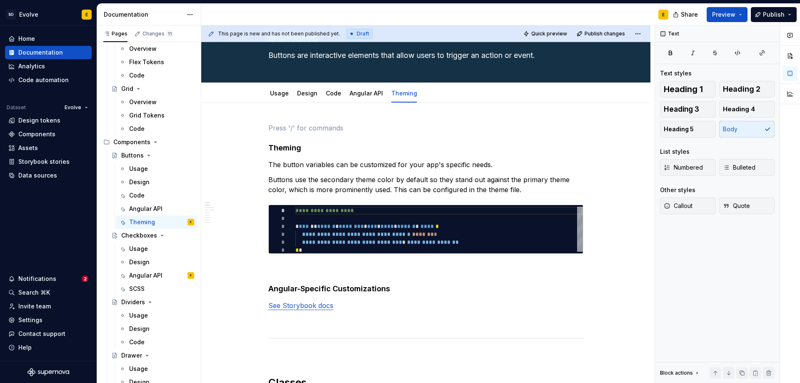
scroll to position [0, 0]
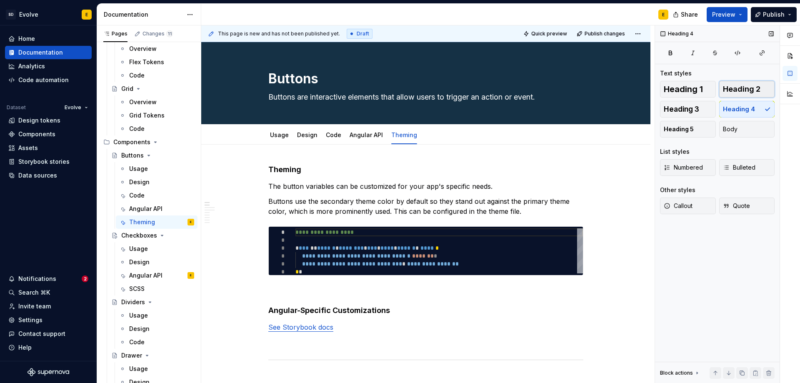
click at [753, 91] on span "Heading 2" at bounding box center [741, 89] width 37 height 8
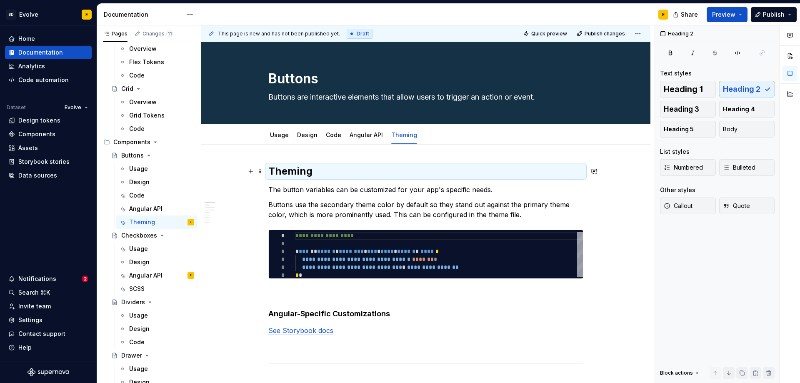
click at [559, 169] on h2 "Theming" at bounding box center [425, 171] width 315 height 13
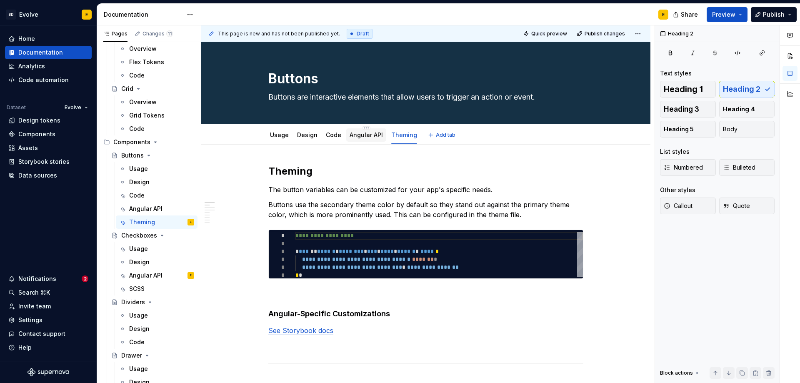
click at [361, 135] on link "Angular API" at bounding box center [365, 134] width 33 height 7
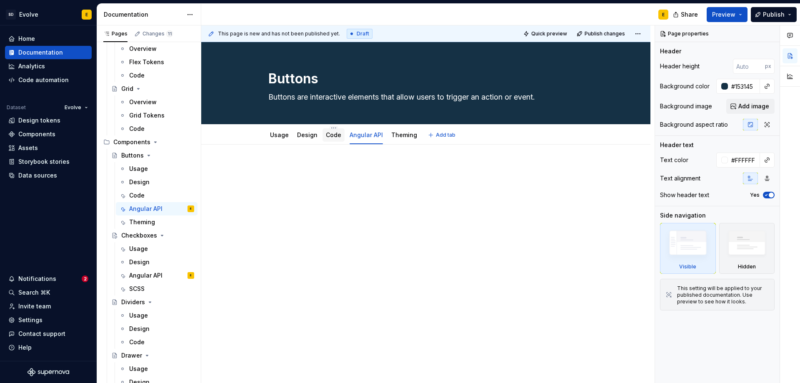
click at [335, 135] on link "Code" at bounding box center [333, 134] width 15 height 7
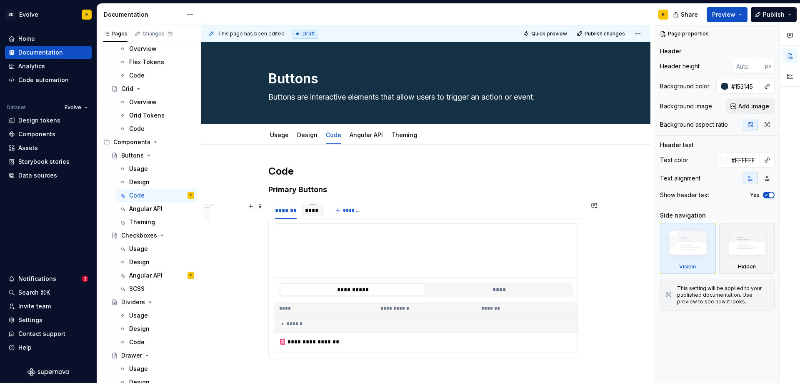
click at [318, 212] on div "****" at bounding box center [312, 210] width 15 height 8
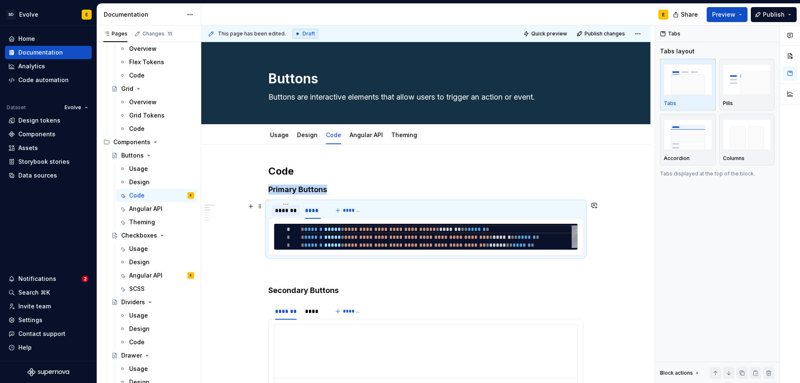
click at [291, 209] on div "*******" at bounding box center [286, 210] width 22 height 8
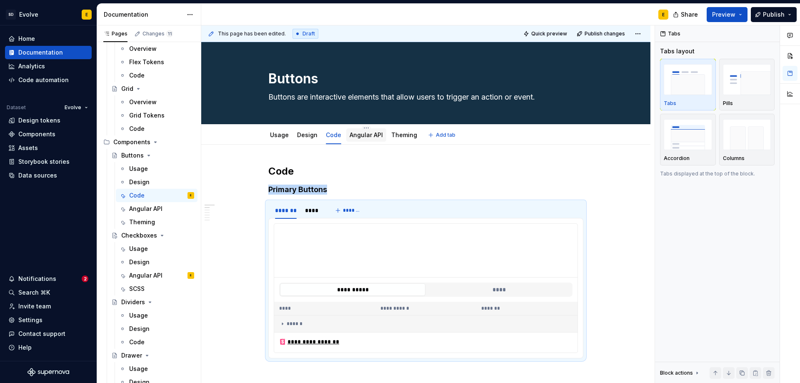
click at [364, 135] on link "Angular API" at bounding box center [365, 134] width 33 height 7
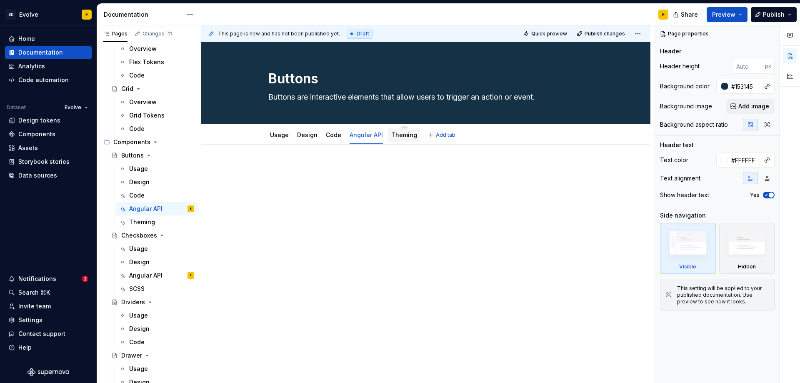
click at [402, 133] on link "Theming" at bounding box center [404, 134] width 26 height 7
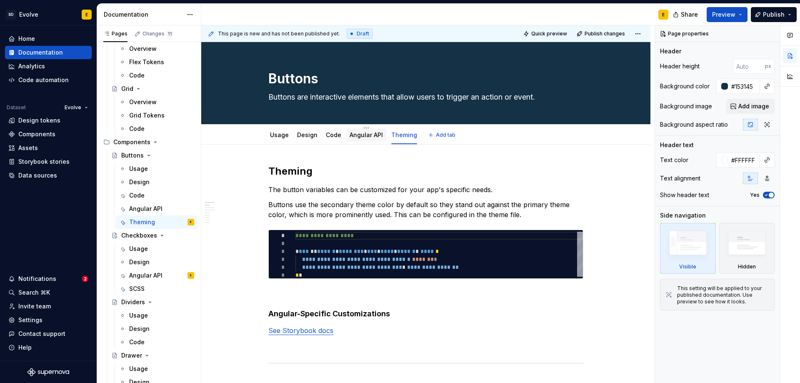
click at [359, 139] on div "Angular API" at bounding box center [365, 135] width 33 height 8
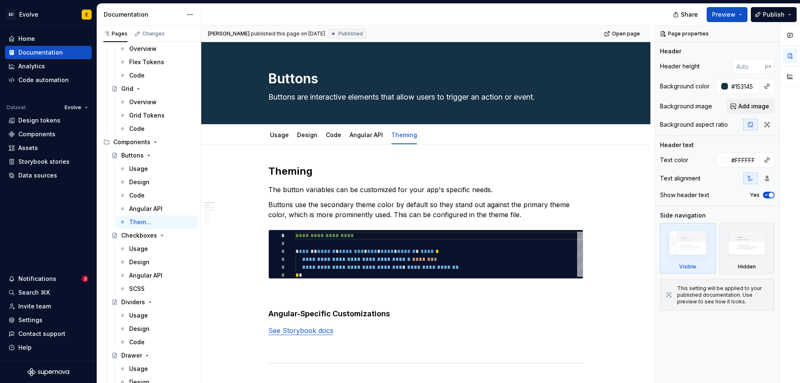
type textarea "*"
click at [357, 133] on link "Angular API" at bounding box center [365, 134] width 33 height 7
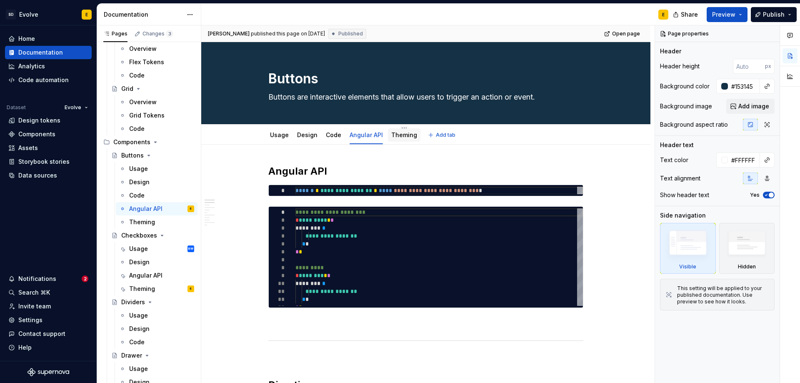
click at [396, 134] on link "Theming" at bounding box center [404, 134] width 26 height 7
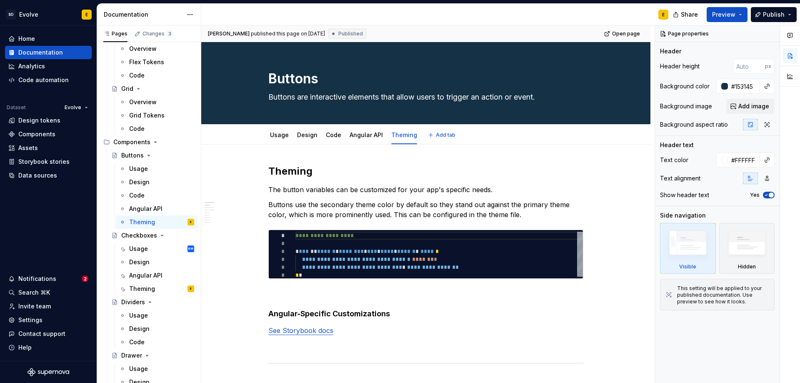
type textarea "*"
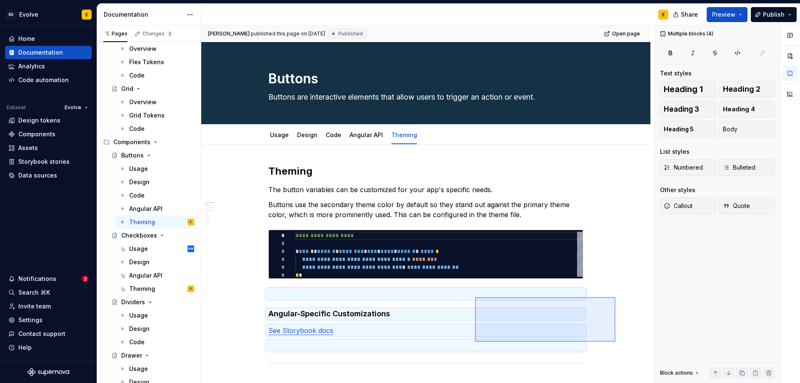
drag, startPoint x: 615, startPoint y: 297, endPoint x: 475, endPoint y: 342, distance: 147.3
click at [475, 342] on div "**********" at bounding box center [427, 204] width 453 height 358
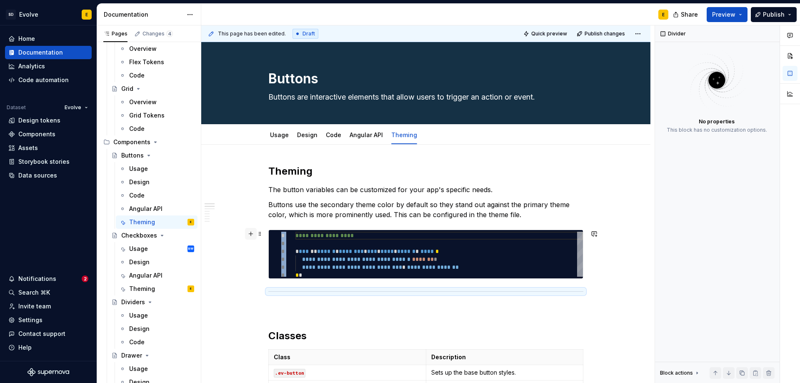
click at [250, 231] on button "button" at bounding box center [251, 234] width 12 height 12
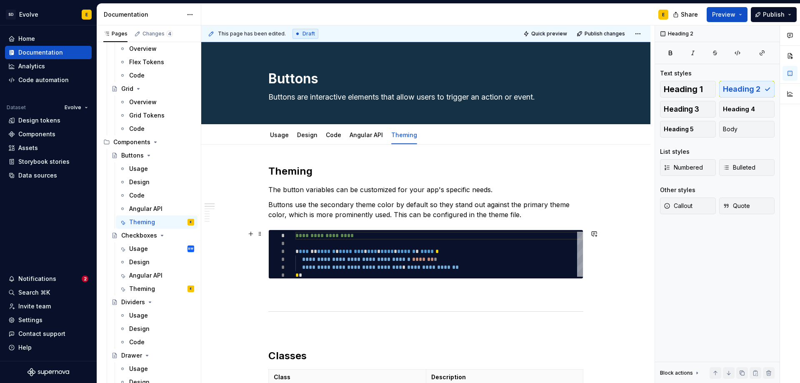
click at [473, 176] on h2 "Theming" at bounding box center [425, 171] width 315 height 13
click at [492, 190] on p "The button variables can be customized for your app's specific needs." at bounding box center [425, 190] width 315 height 10
click at [401, 177] on h2 "Theming" at bounding box center [425, 171] width 315 height 13
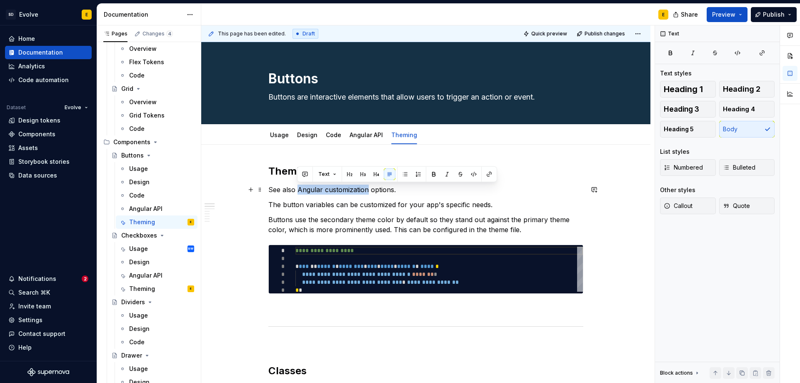
drag, startPoint x: 297, startPoint y: 190, endPoint x: 366, endPoint y: 188, distance: 69.6
click at [366, 188] on p "See also Angular customization options." at bounding box center [425, 190] width 315 height 10
click at [486, 175] on button "button" at bounding box center [489, 174] width 12 height 12
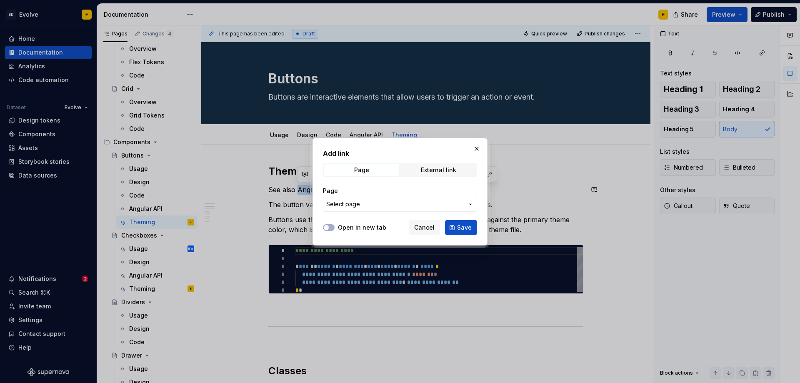
click at [373, 202] on span "Select page" at bounding box center [394, 204] width 137 height 8
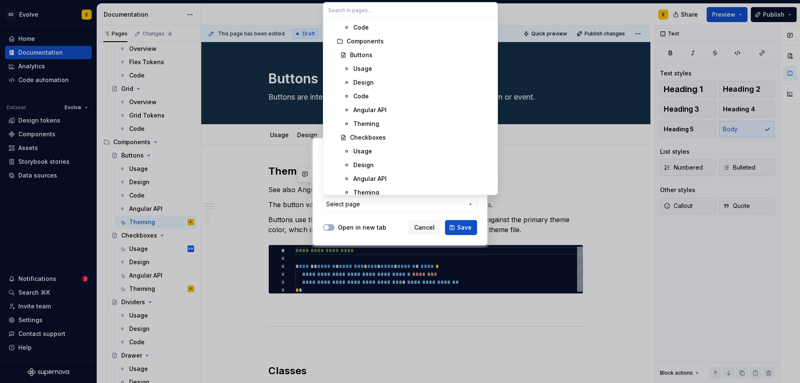
scroll to position [541, 0]
click at [371, 102] on div "Angular API" at bounding box center [369, 103] width 33 height 8
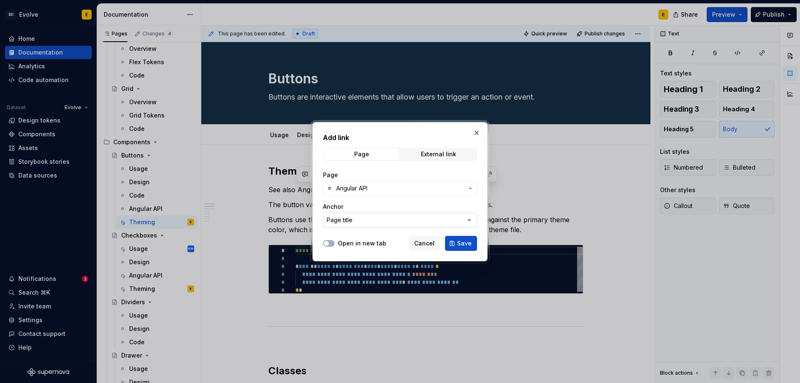
click at [377, 219] on button "Page title" at bounding box center [400, 219] width 154 height 15
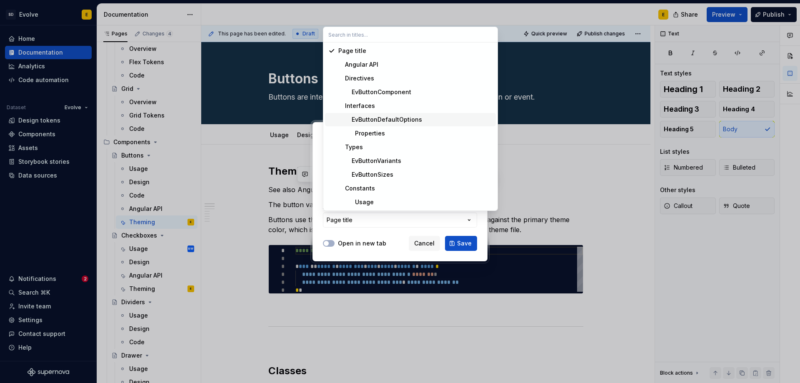
click at [377, 118] on div "EvButtonDefaultOptions" at bounding box center [380, 119] width 84 height 8
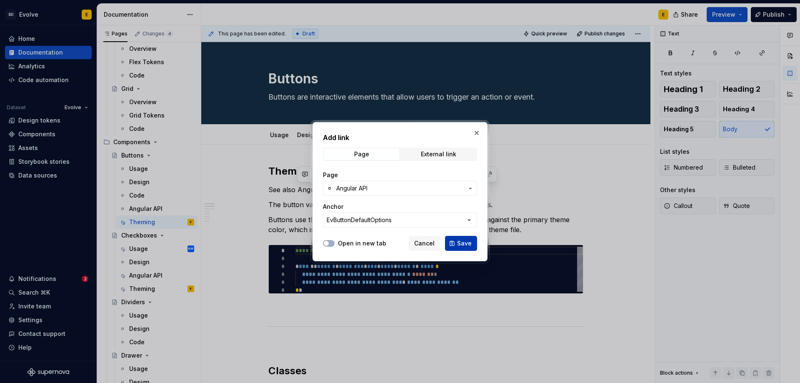
click at [463, 238] on button "Save" at bounding box center [461, 243] width 32 height 15
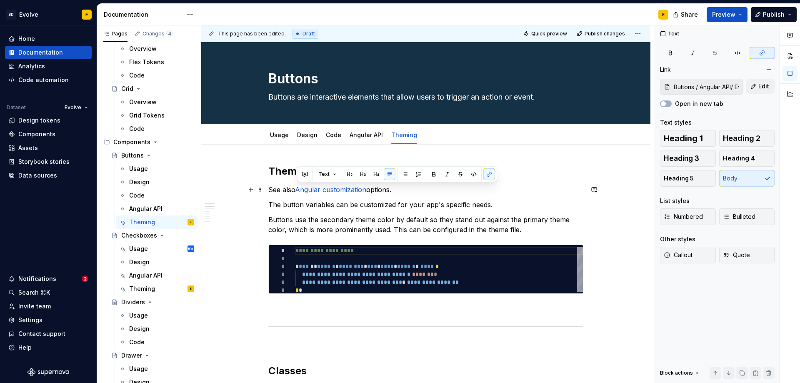
click at [404, 192] on p "See also Angular customization options." at bounding box center [425, 190] width 315 height 10
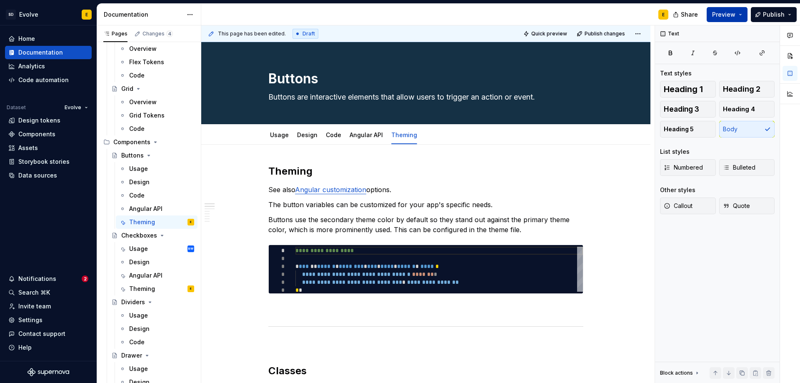
click at [739, 15] on button "Preview" at bounding box center [726, 14] width 41 height 15
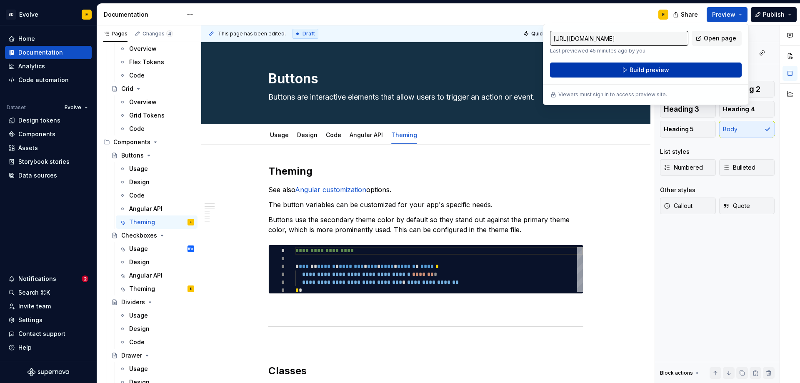
click at [688, 74] on button "Build preview" at bounding box center [646, 69] width 192 height 15
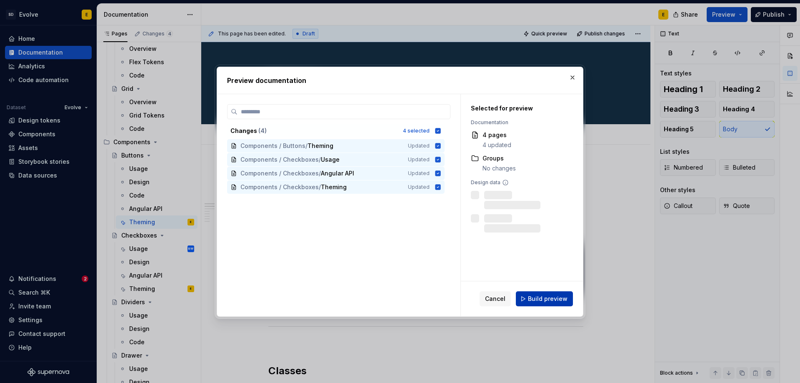
click at [559, 298] on span "Build preview" at bounding box center [548, 298] width 40 height 8
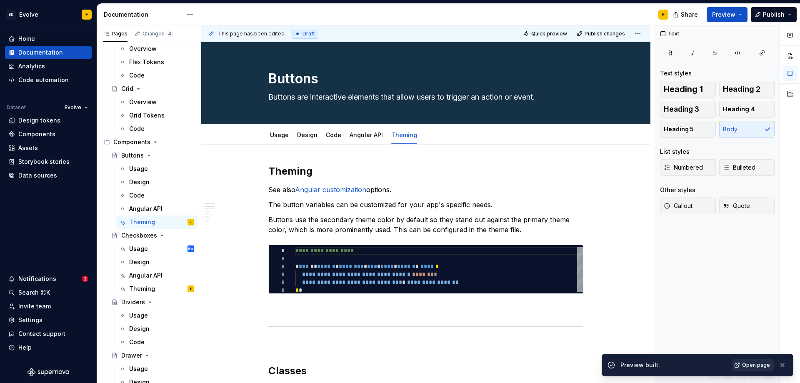
click at [759, 364] on span "Open page" at bounding box center [756, 365] width 28 height 7
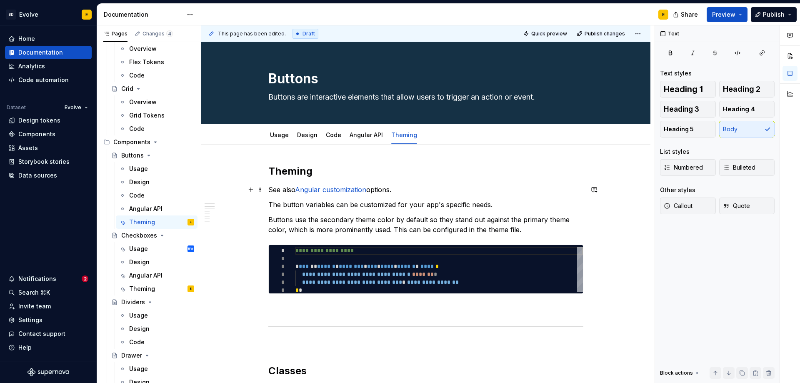
click at [360, 191] on link "Angular customization" at bounding box center [330, 189] width 71 height 8
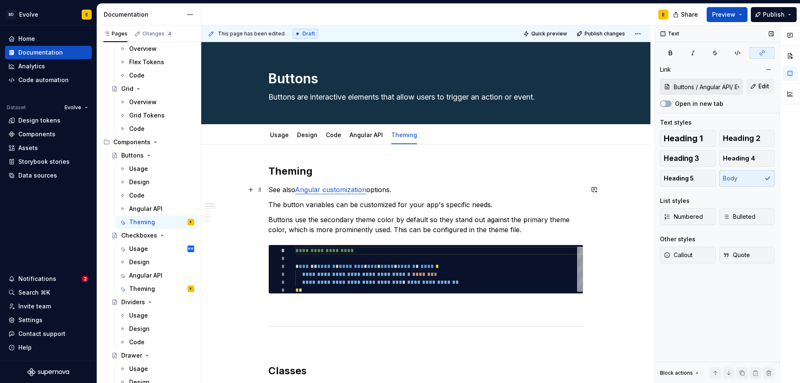
type textarea "*"
click at [756, 88] on button "Edit" at bounding box center [760, 86] width 28 height 15
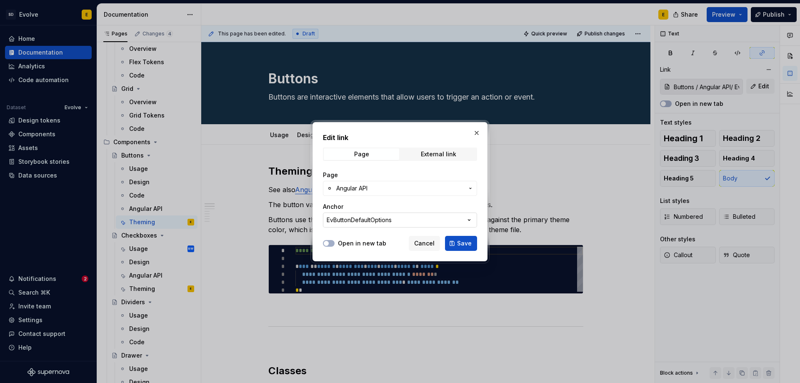
click at [399, 219] on button "EvButtonDefaultOptions" at bounding box center [400, 219] width 154 height 15
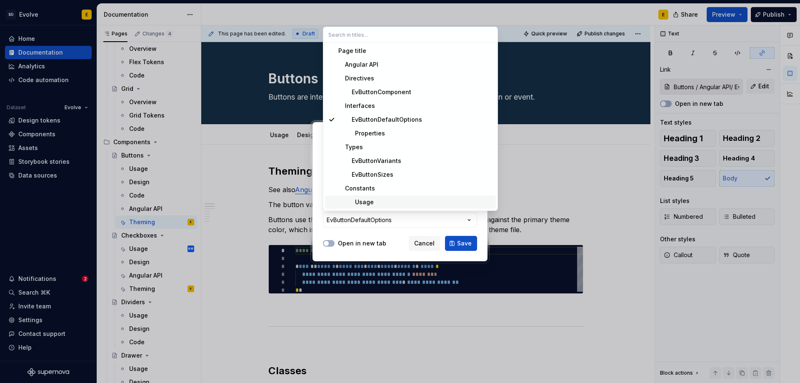
click at [372, 200] on div "Usage" at bounding box center [355, 202] width 35 height 8
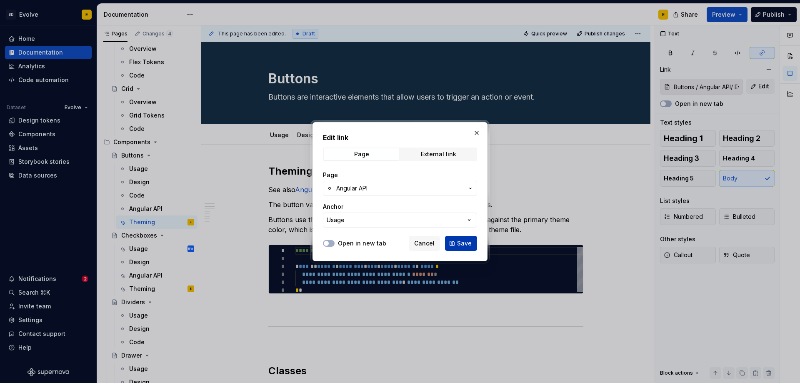
click at [466, 243] on span "Save" at bounding box center [464, 243] width 15 height 8
type input "Buttons / Angular API/ Usage"
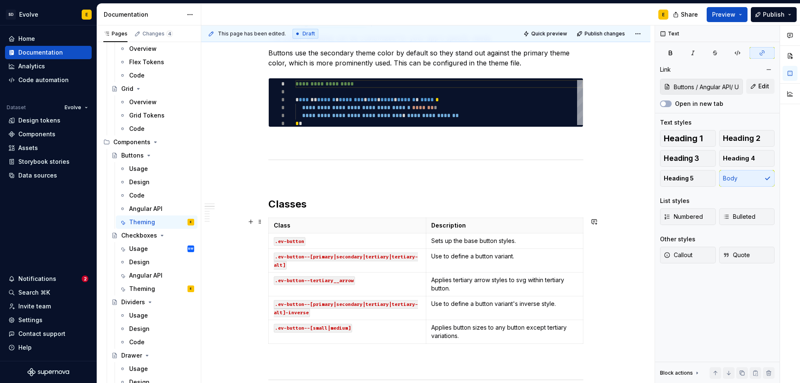
scroll to position [208, 0]
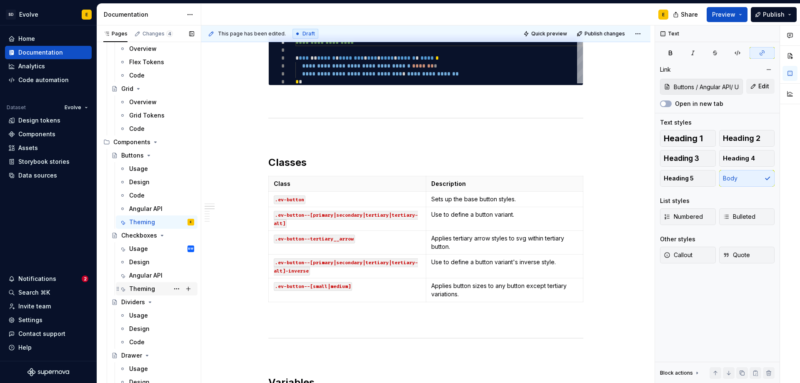
click at [139, 287] on div "Theming" at bounding box center [142, 288] width 26 height 8
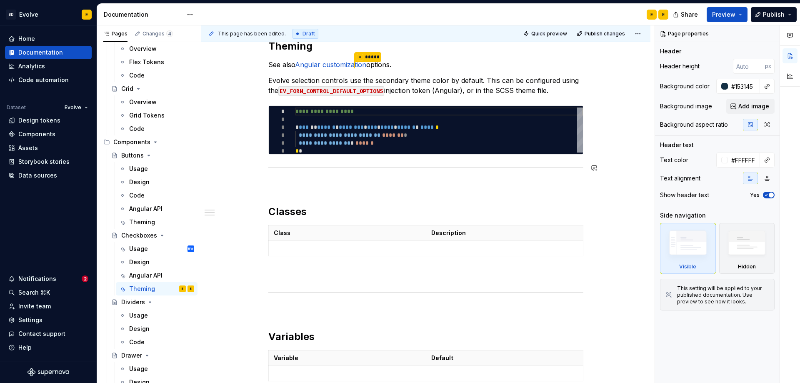
scroll to position [208, 0]
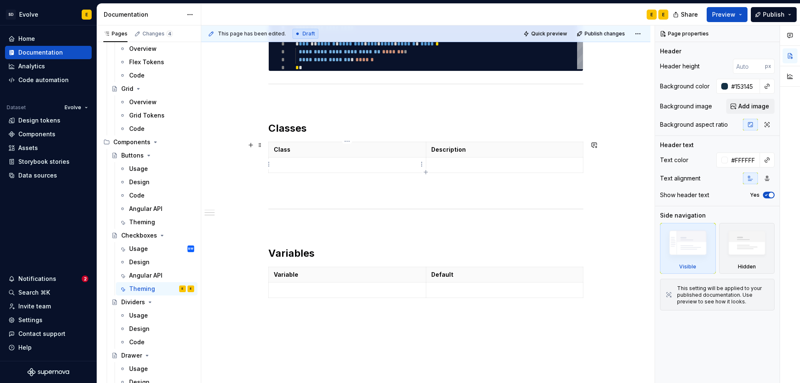
click at [319, 163] on p at bounding box center [347, 165] width 147 height 8
type textarea "*"
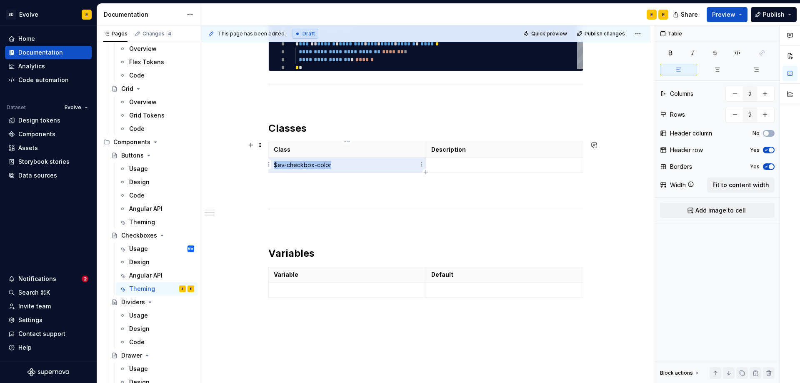
drag, startPoint x: 333, startPoint y: 165, endPoint x: 274, endPoint y: 165, distance: 58.7
click at [274, 165] on p "$ev-checkbox-color" at bounding box center [347, 165] width 147 height 8
click at [322, 165] on p "$ev-checkbox-color" at bounding box center [347, 165] width 147 height 8
drag, startPoint x: 332, startPoint y: 164, endPoint x: 272, endPoint y: 162, distance: 60.0
click at [272, 162] on td "$ev-checkbox-color" at bounding box center [347, 164] width 157 height 15
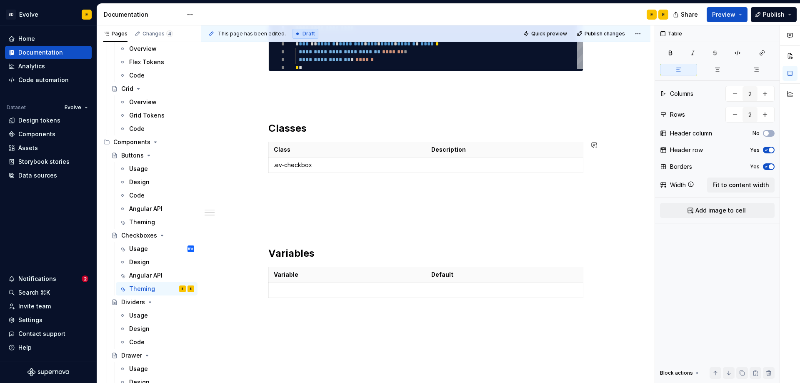
click at [272, 162] on td ".ev-checkbox" at bounding box center [347, 164] width 157 height 15
click at [314, 163] on p "`.ev-checkbox" at bounding box center [347, 165] width 147 height 8
click at [450, 163] on p at bounding box center [504, 165] width 147 height 8
click at [486, 169] on td "Applies checkbox styles to <input type=”checkbox”>" at bounding box center [504, 164] width 157 height 15
click at [294, 286] on p at bounding box center [347, 290] width 147 height 8
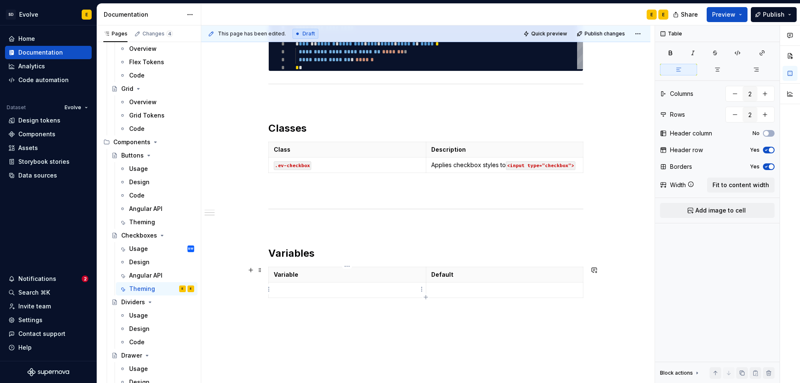
click at [298, 287] on p at bounding box center [347, 290] width 147 height 8
click at [442, 289] on p at bounding box center [504, 290] width 147 height 8
type textarea "*"
click at [426, 297] on icon "button" at bounding box center [426, 297] width 4 height 4
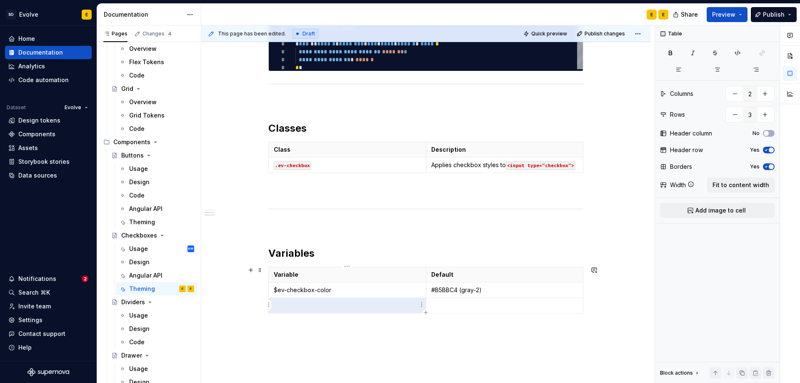
click at [371, 302] on p at bounding box center [347, 305] width 147 height 8
click at [283, 305] on p at bounding box center [347, 305] width 147 height 8
click at [481, 306] on p at bounding box center [504, 305] width 147 height 8
click at [273, 288] on td "$ev-checkbox-color" at bounding box center [347, 289] width 157 height 15
click at [334, 289] on p "`$ev-checkbox-color" at bounding box center [347, 290] width 147 height 8
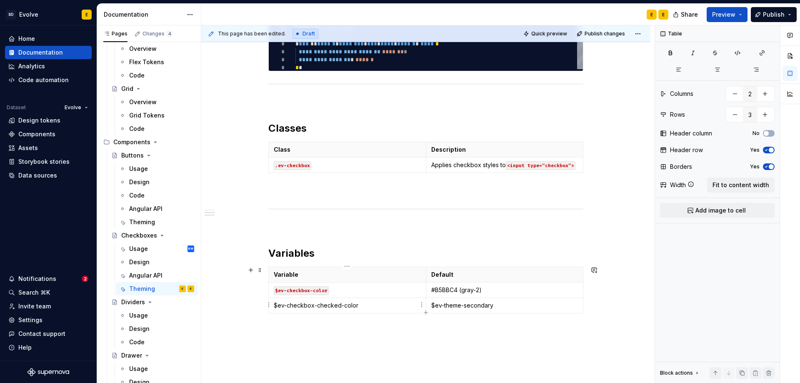
click at [274, 304] on p "$ev-checkbox-checked-color" at bounding box center [347, 305] width 147 height 8
click at [362, 304] on p "`$ev-checkbox-checked-color" at bounding box center [347, 305] width 147 height 8
click at [429, 302] on td "$ev-theme-secondary" at bounding box center [504, 305] width 157 height 15
click at [500, 302] on p "`$ev-theme-secondary" at bounding box center [504, 305] width 147 height 8
click at [426, 311] on icon "button" at bounding box center [425, 312] width 7 height 7
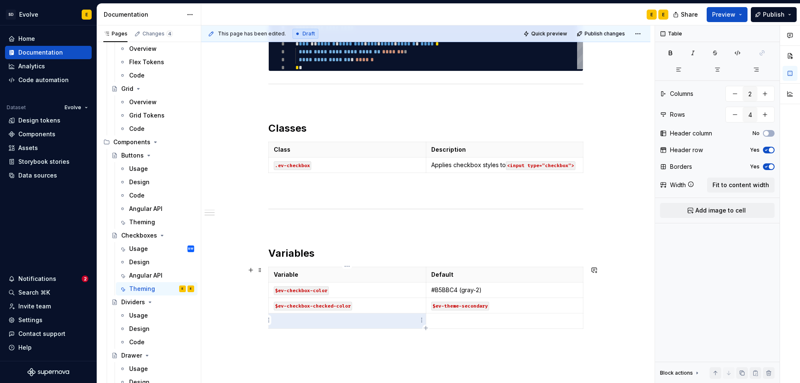
click at [330, 319] on p at bounding box center [347, 321] width 147 height 8
click at [298, 323] on p at bounding box center [347, 321] width 147 height 8
click at [467, 321] on p at bounding box center [504, 321] width 147 height 8
click at [274, 319] on p "$ev-checkbox-background-color" at bounding box center [347, 321] width 147 height 8
click at [379, 321] on p "`$ev-checkbox-background-color" at bounding box center [347, 321] width 147 height 8
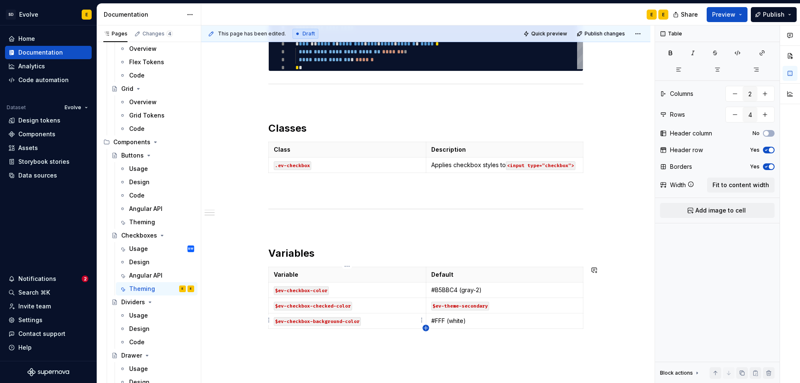
click at [425, 327] on icon "button" at bounding box center [425, 327] width 7 height 7
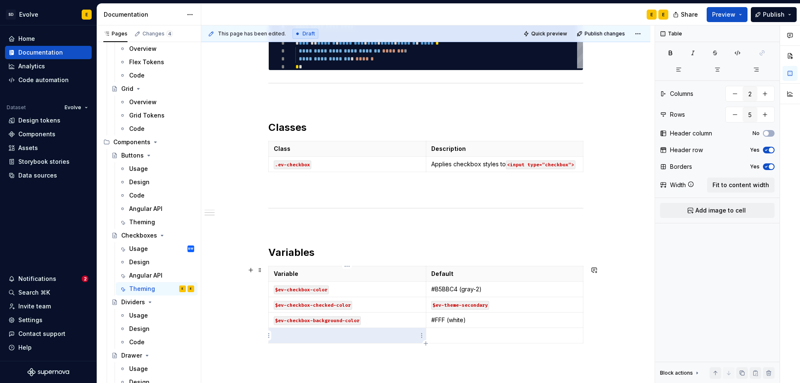
click at [361, 339] on p at bounding box center [347, 335] width 147 height 8
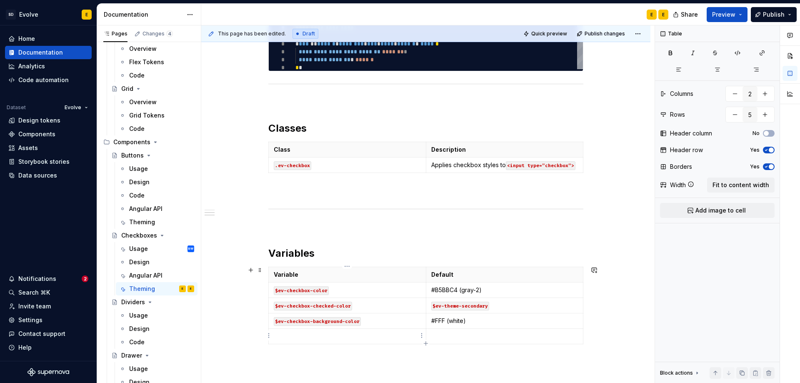
click at [297, 334] on p at bounding box center [347, 336] width 147 height 8
click at [474, 335] on p at bounding box center [504, 336] width 147 height 8
click at [374, 337] on p "$ev-checkbox-border-radius" at bounding box center [347, 336] width 147 height 8
click at [274, 334] on p "$ev-checkbox-border-radius`" at bounding box center [347, 336] width 147 height 8
click at [363, 334] on p "`$ev-checkbox-border-radius`" at bounding box center [347, 336] width 147 height 8
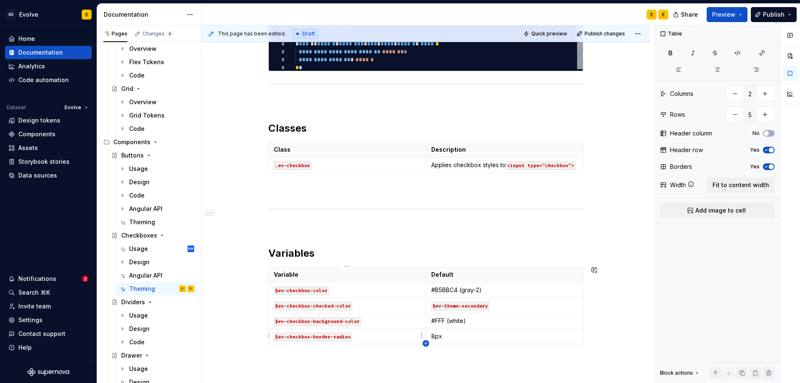
click at [427, 342] on icon "button" at bounding box center [425, 343] width 7 height 7
click at [403, 350] on p at bounding box center [347, 351] width 147 height 8
click at [314, 353] on p at bounding box center [347, 351] width 147 height 8
click at [480, 355] on td at bounding box center [504, 351] width 157 height 15
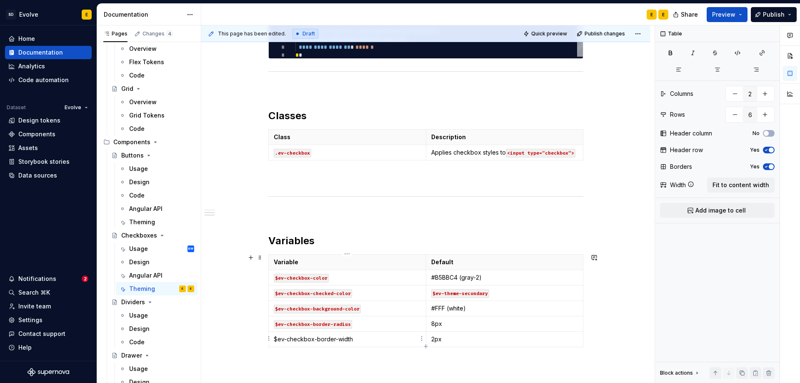
click at [272, 337] on td "$ev-checkbox-border-width" at bounding box center [347, 339] width 157 height 15
click at [366, 339] on p "`$ev-checkbox-border-width" at bounding box center [347, 339] width 147 height 8
click at [425, 348] on div "Variable Default $ev-checkbox-color #B5BBC4 (gray-2) $ev-checkbox-checked-color…" at bounding box center [425, 302] width 315 height 96
click at [424, 344] on icon "button" at bounding box center [425, 345] width 7 height 7
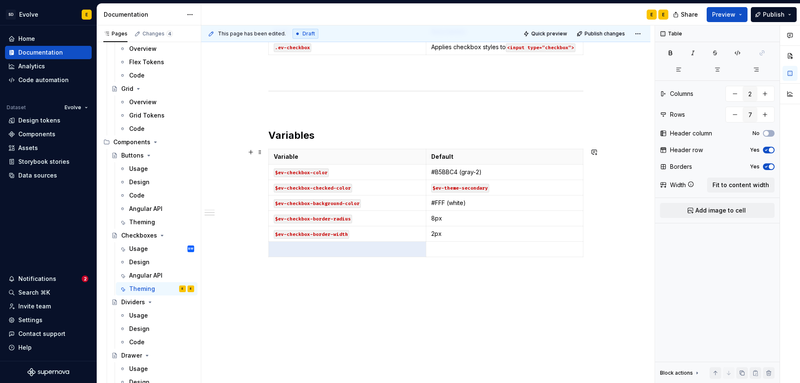
scroll to position [327, 0]
click at [319, 251] on p at bounding box center [347, 248] width 147 height 8
click at [289, 245] on p at bounding box center [347, 248] width 147 height 8
click at [431, 246] on p at bounding box center [504, 248] width 147 height 8
click at [273, 245] on td "$ev-checkbox-size" at bounding box center [347, 247] width 157 height 15
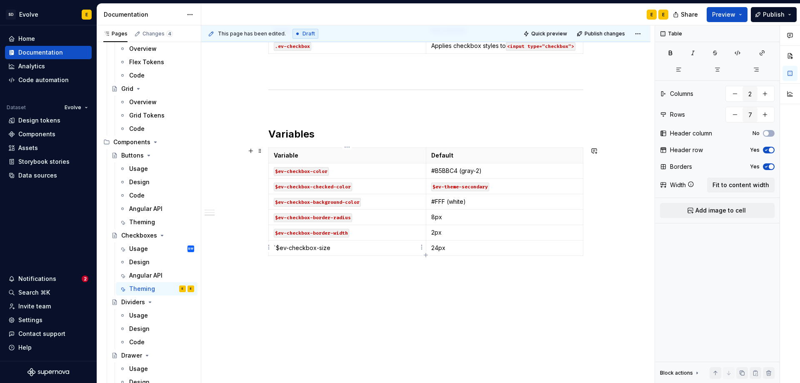
click at [346, 247] on p "`$ev-checkbox-size" at bounding box center [347, 248] width 147 height 8
click at [425, 254] on icon "button" at bounding box center [425, 255] width 7 height 7
click at [347, 261] on p at bounding box center [347, 263] width 147 height 8
click at [329, 267] on td at bounding box center [347, 263] width 157 height 15
click at [446, 262] on p at bounding box center [504, 263] width 147 height 8
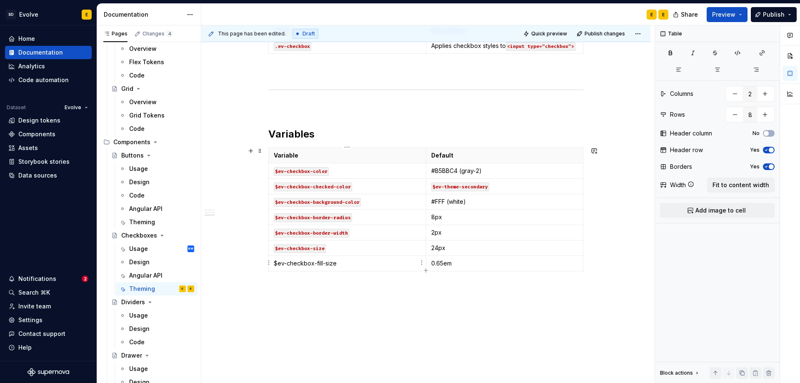
click at [274, 263] on p "$ev-checkbox-fill-size" at bounding box center [347, 263] width 147 height 8
click at [344, 262] on p "`$ev-checkbox-fill-size" at bounding box center [347, 263] width 147 height 8
click at [425, 269] on icon "button" at bounding box center [425, 270] width 7 height 7
type input "9"
click at [318, 280] on p at bounding box center [347, 278] width 147 height 8
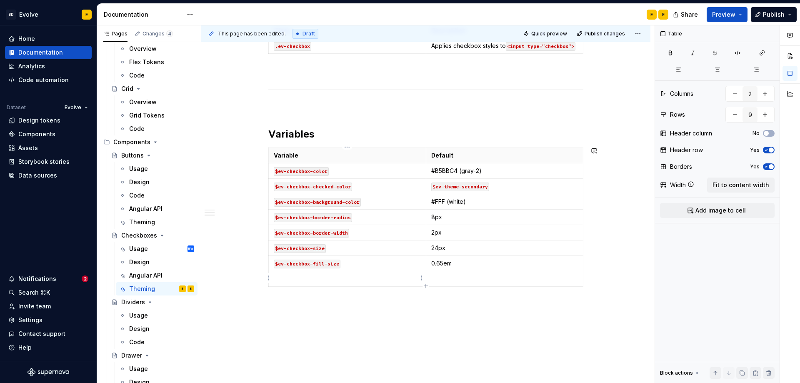
click at [297, 283] on td at bounding box center [347, 278] width 157 height 15
click at [479, 281] on p at bounding box center [504, 278] width 147 height 8
click at [275, 278] on p "$ev-checkbox-disabled-color" at bounding box center [347, 278] width 147 height 8
click at [366, 277] on p "`$ev-checkbox-disabled-color" at bounding box center [347, 278] width 147 height 8
click at [774, 14] on span "Publish" at bounding box center [774, 14] width 22 height 8
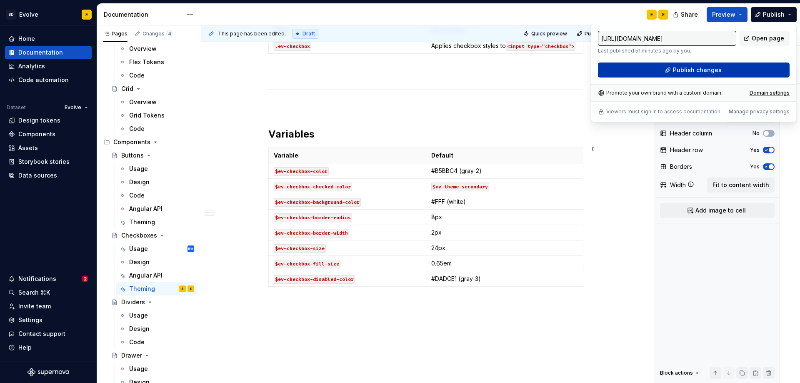
click at [707, 72] on span "Publish changes" at bounding box center [697, 70] width 49 height 8
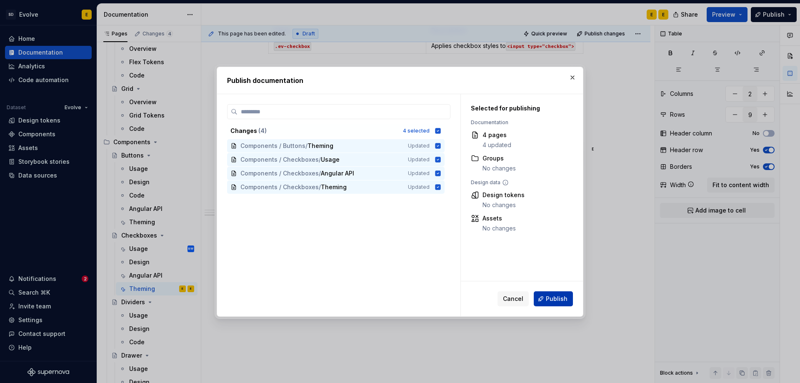
click at [567, 301] on span "Publish" at bounding box center [557, 298] width 22 height 8
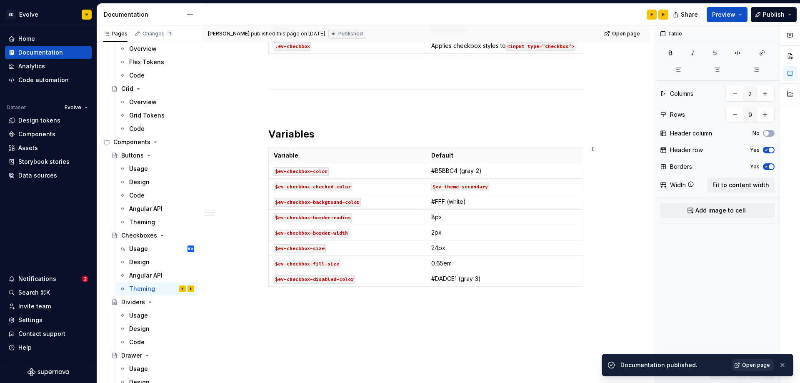
click at [748, 367] on span "Open page" at bounding box center [756, 365] width 28 height 7
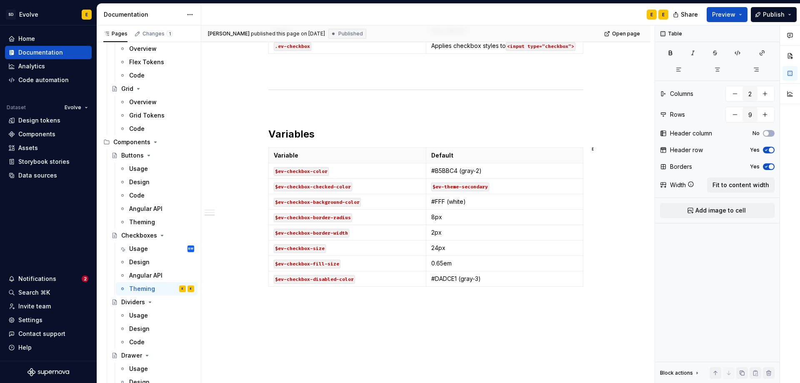
type textarea "*"
type textarea "Checkboxe"
type textarea "*"
type textarea "Checkbox"
click at [137, 169] on div "Usage" at bounding box center [138, 169] width 19 height 8
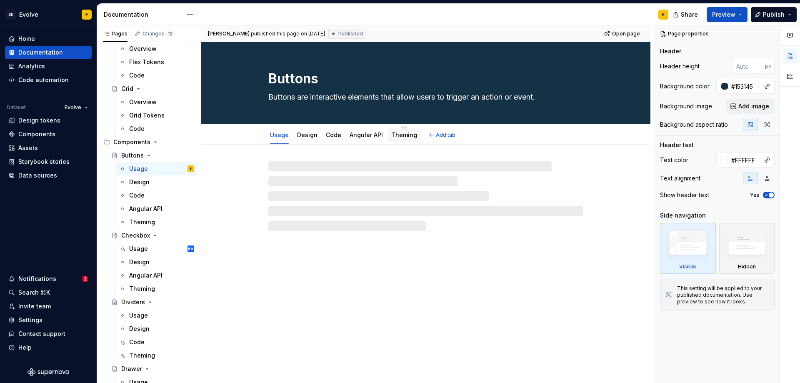
click at [399, 135] on link "Theming" at bounding box center [404, 134] width 26 height 7
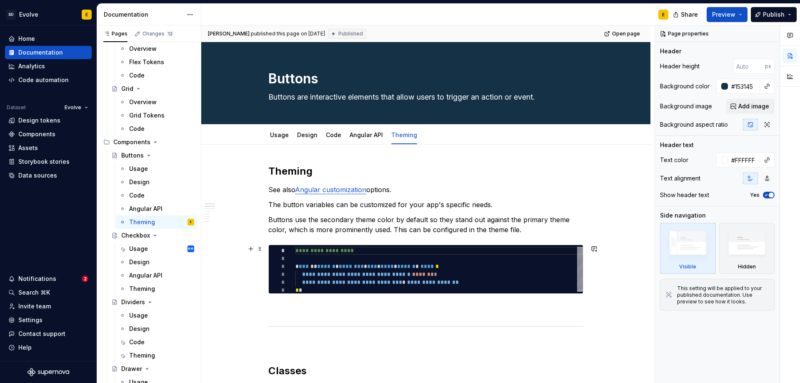
type textarea "*"
type textarea "**********"
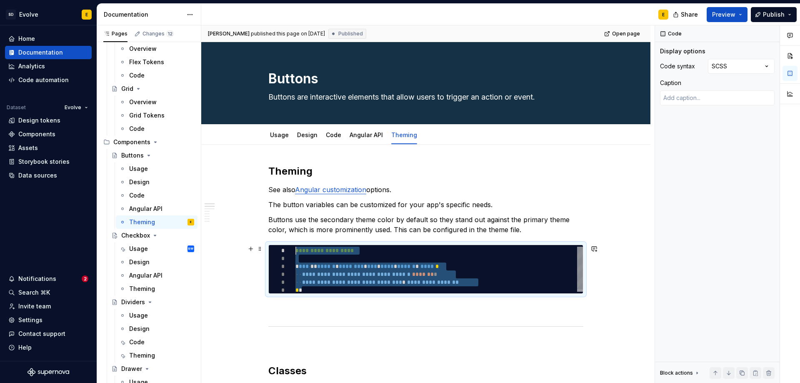
drag, startPoint x: 306, startPoint y: 290, endPoint x: 282, endPoint y: 246, distance: 50.3
click at [295, 247] on div "**********" at bounding box center [438, 270] width 287 height 47
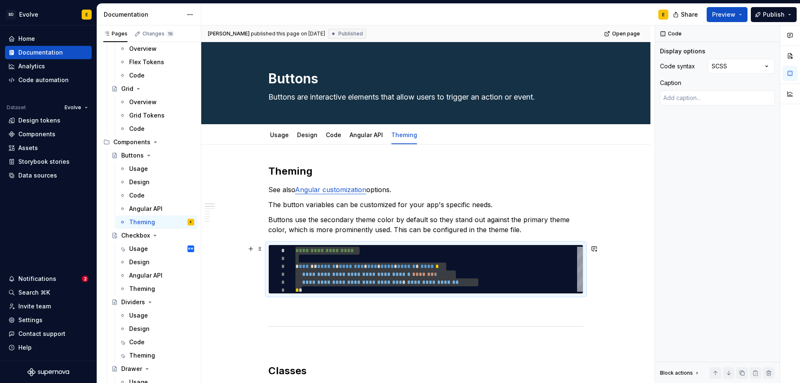
type textarea "*"
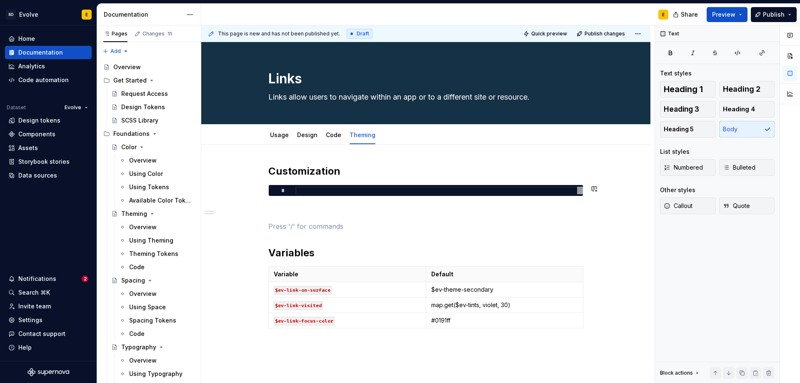
scroll to position [791, 0]
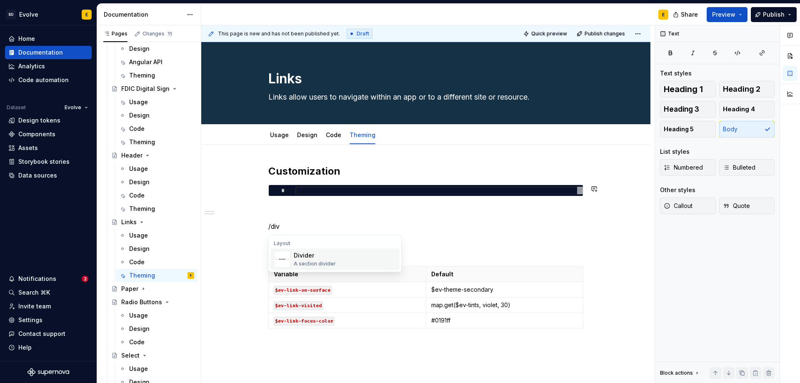
click at [306, 257] on div "Divider" at bounding box center [315, 255] width 42 height 8
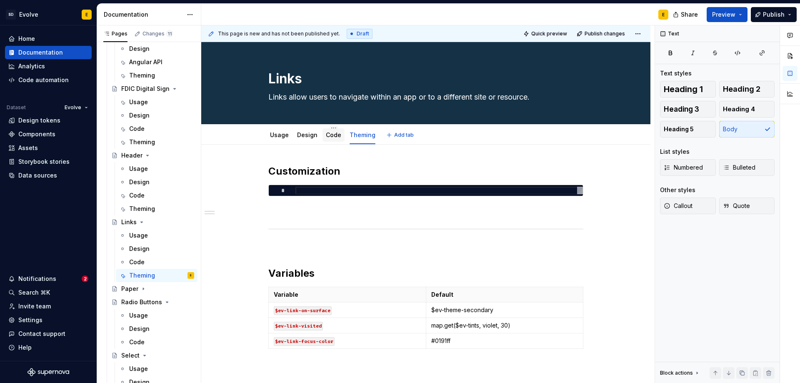
click at [327, 137] on link "Code" at bounding box center [333, 134] width 15 height 7
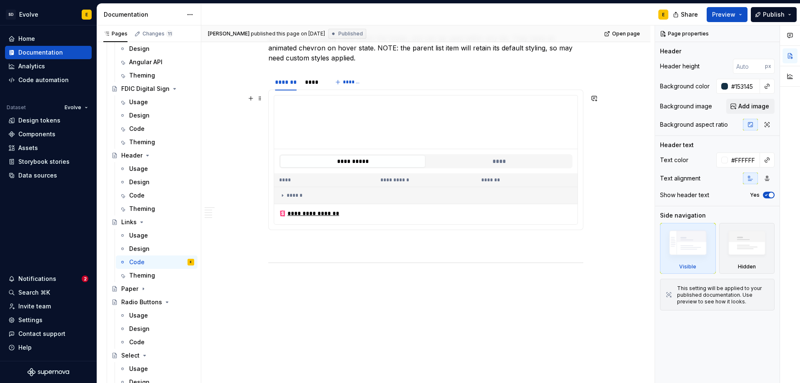
scroll to position [823, 0]
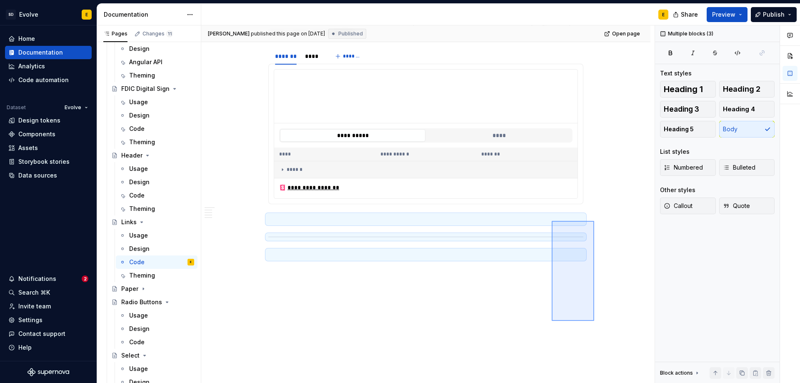
drag, startPoint x: 594, startPoint y: 321, endPoint x: 551, endPoint y: 221, distance: 108.6
click at [551, 221] on div "**********" at bounding box center [427, 204] width 453 height 358
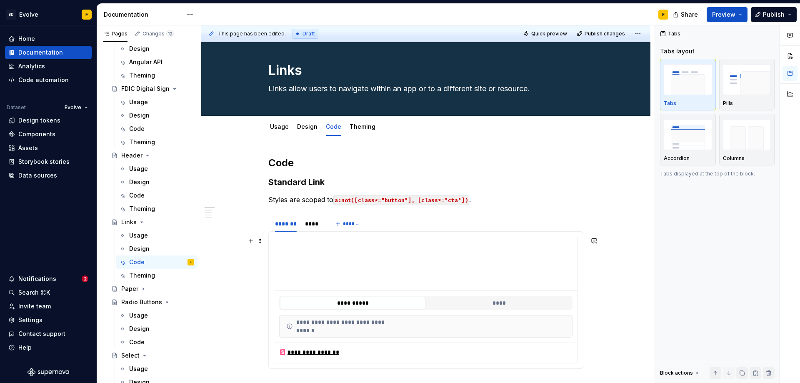
scroll to position [0, 0]
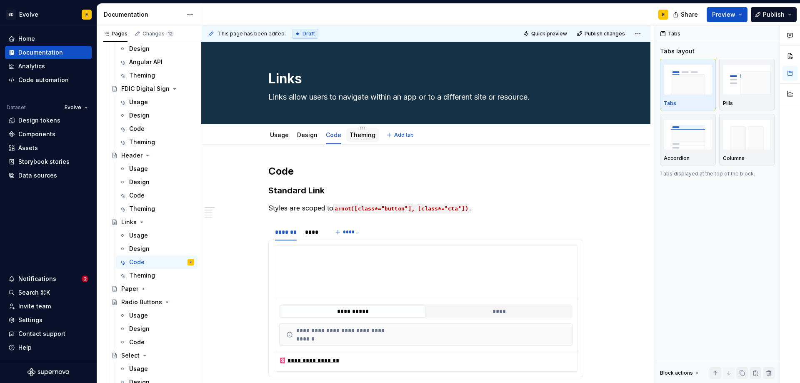
click at [354, 135] on link "Theming" at bounding box center [362, 134] width 26 height 7
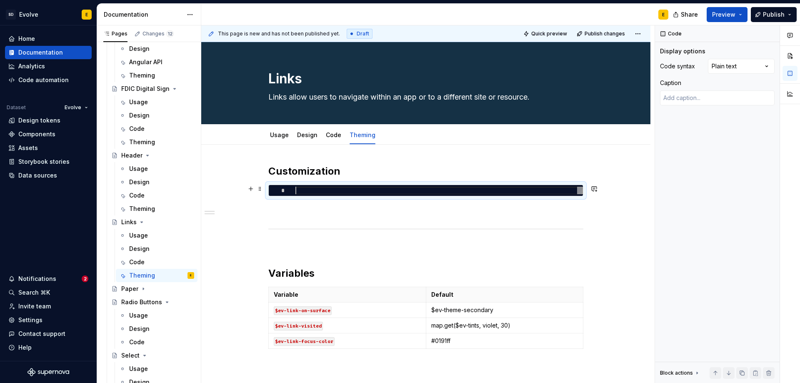
click at [398, 189] on div at bounding box center [438, 191] width 287 height 8
click at [325, 190] on div at bounding box center [438, 191] width 287 height 8
type textarea "*"
type textarea "**********"
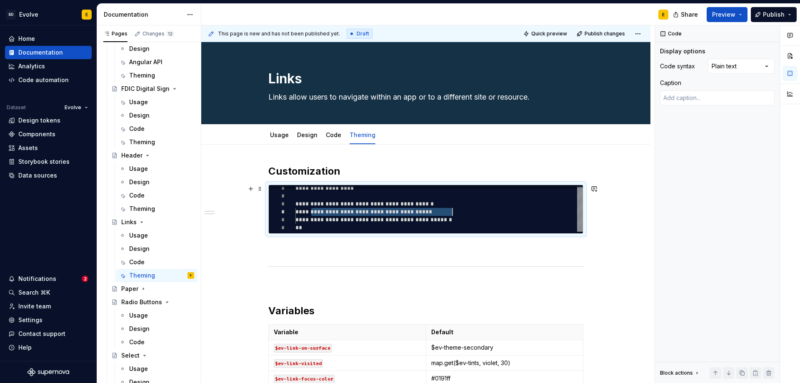
drag, startPoint x: 311, startPoint y: 212, endPoint x: 454, endPoint y: 211, distance: 142.9
click at [454, 211] on div "**********" at bounding box center [438, 207] width 287 height 47
type textarea "*"
type textarea "**********"
type textarea "*"
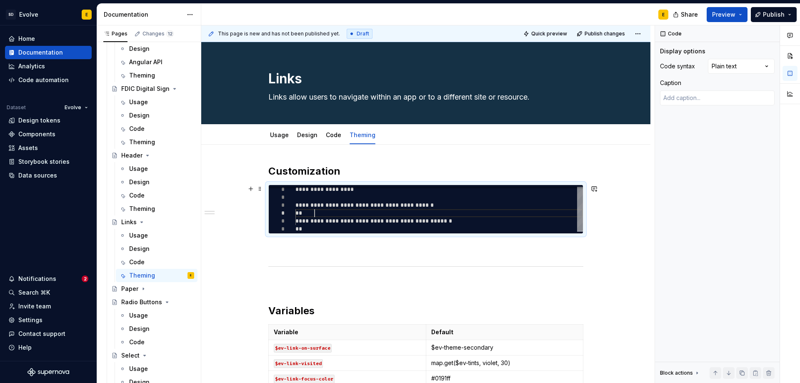
type textarea "**********"
type textarea "*"
type textarea "**********"
type textarea "*"
type textarea "**********"
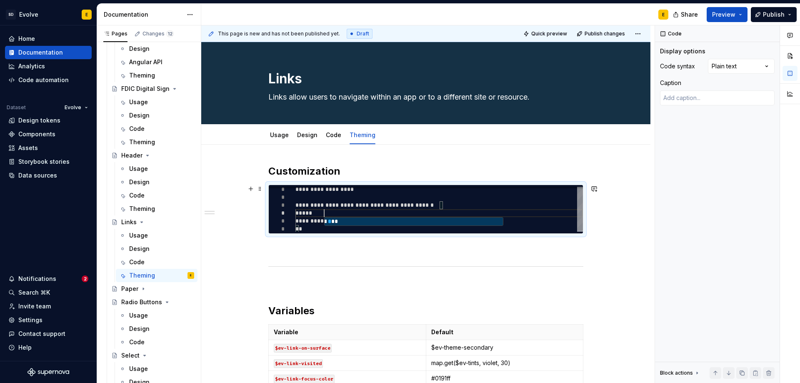
type textarea "*"
type textarea "**********"
type textarea "*"
type textarea "**********"
type textarea "*"
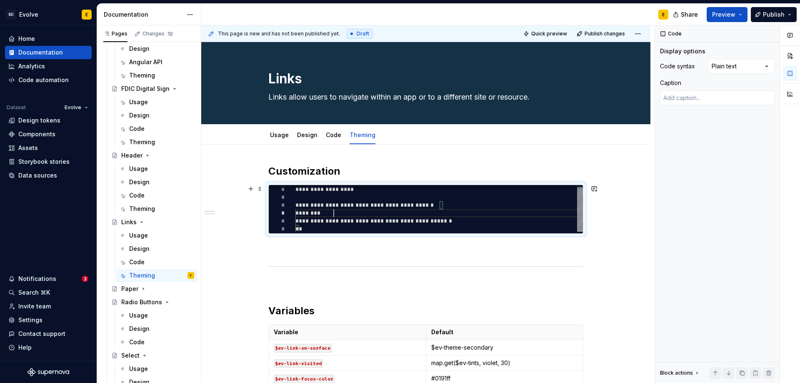
type textarea "**********"
type textarea "*"
type textarea "**********"
type textarea "*"
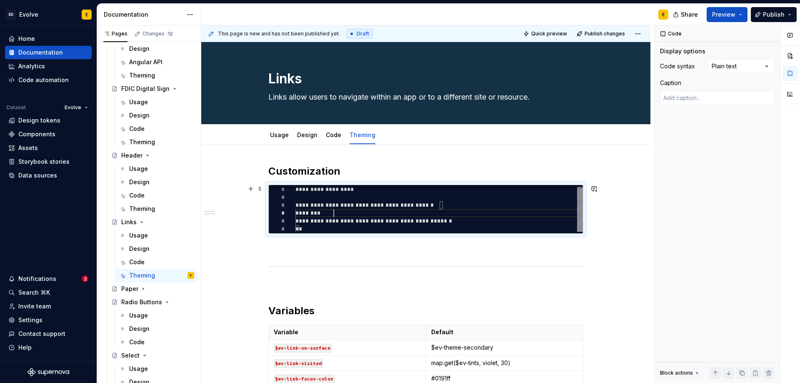
type textarea "**********"
type textarea "*"
type textarea "**********"
type textarea "*"
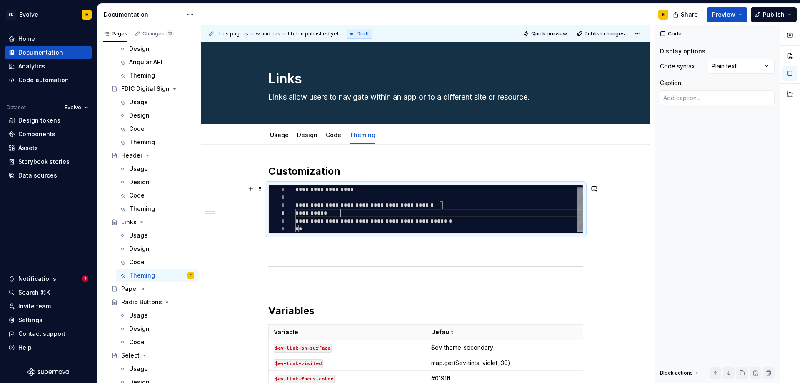
type textarea "**********"
type textarea "*"
type textarea "**********"
type textarea "*"
type textarea "**********"
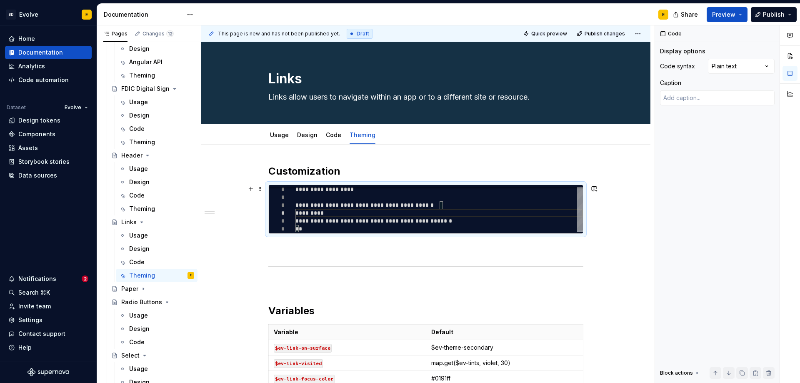
type textarea "*"
type textarea "**********"
type textarea "*"
type textarea "**********"
type textarea "*"
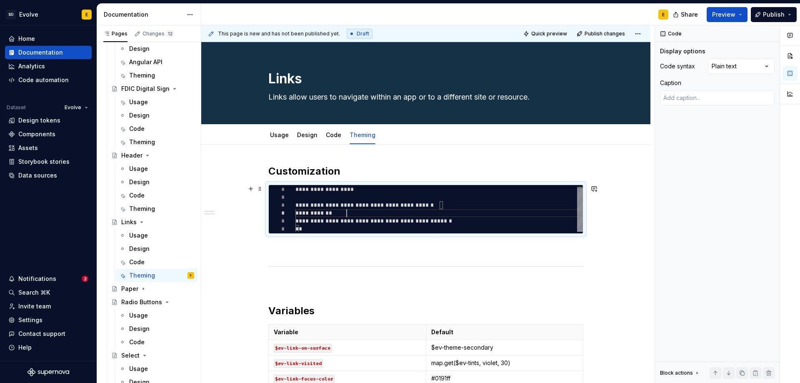
type textarea "**********"
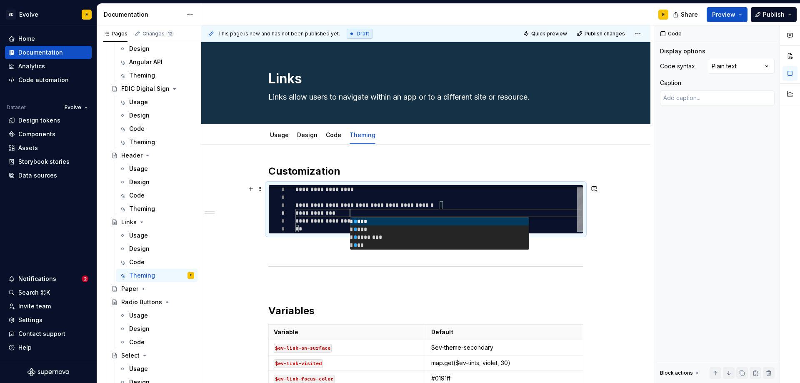
type textarea "*"
type textarea "**********"
type textarea "*"
type textarea "**********"
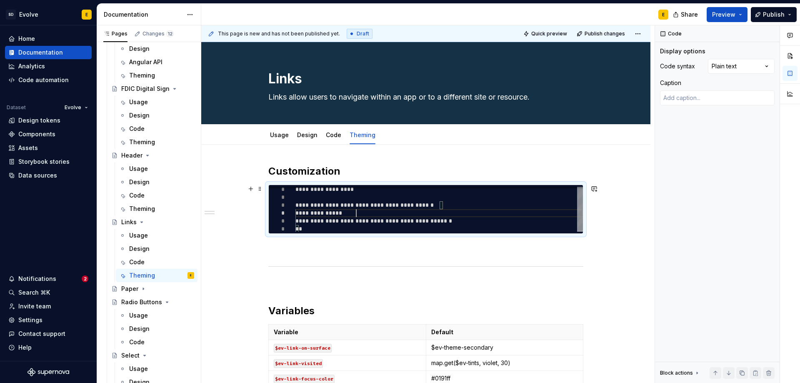
type textarea "*"
type textarea "**********"
type textarea "*"
type textarea "**********"
type textarea "*"
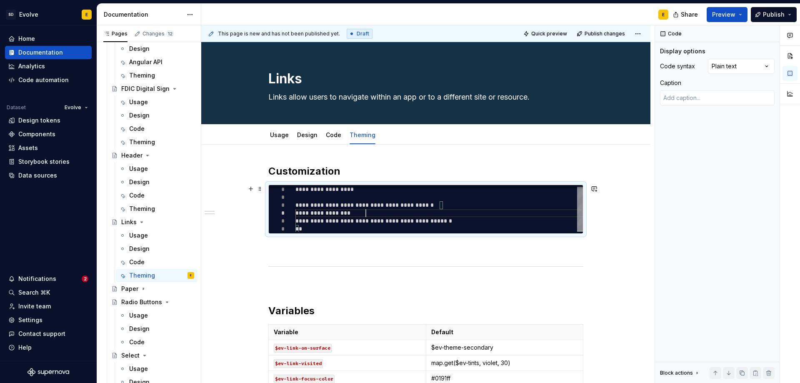
type textarea "**********"
type textarea "*"
type textarea "**********"
type textarea "*"
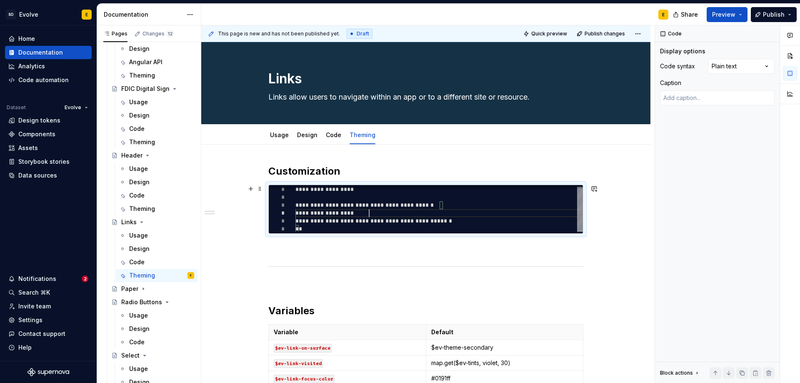
type textarea "**********"
type textarea "*"
type textarea "**********"
type textarea "*"
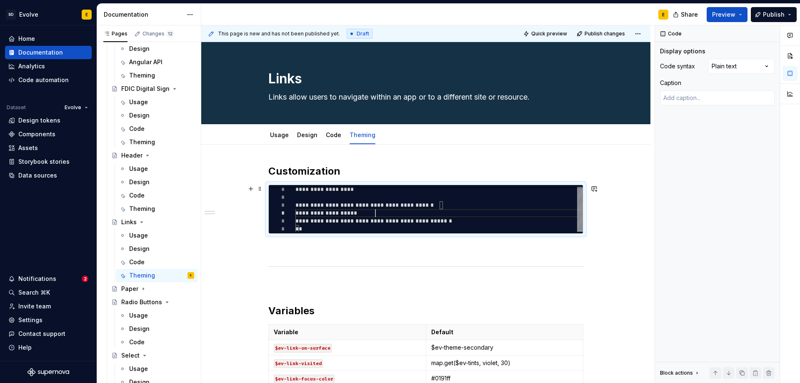
type textarea "**********"
type textarea "*"
type textarea "**********"
type textarea "*"
type textarea "**********"
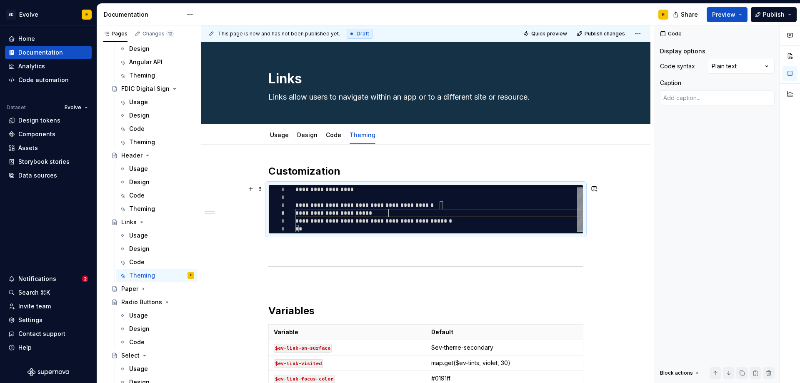
type textarea "*"
type textarea "**********"
type textarea "*"
type textarea "**********"
type textarea "*"
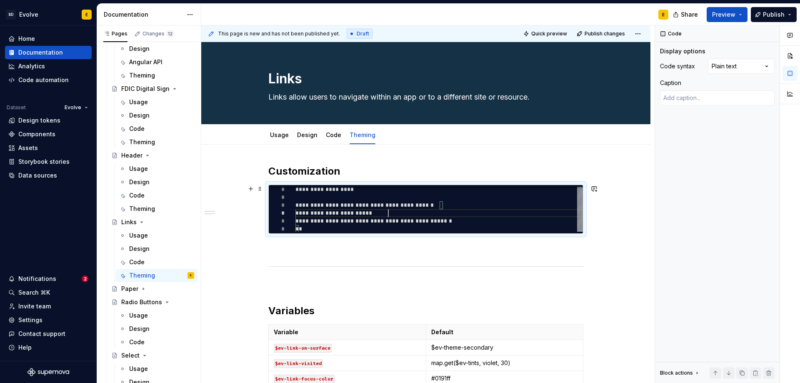
type textarea "**********"
type textarea "*"
type textarea "**********"
type textarea "*"
type textarea "**********"
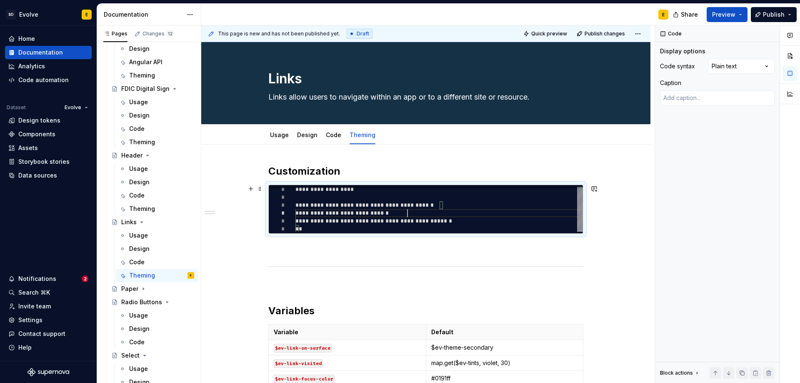
type textarea "*"
type textarea "**********"
type textarea "*"
type textarea "**********"
type textarea "*"
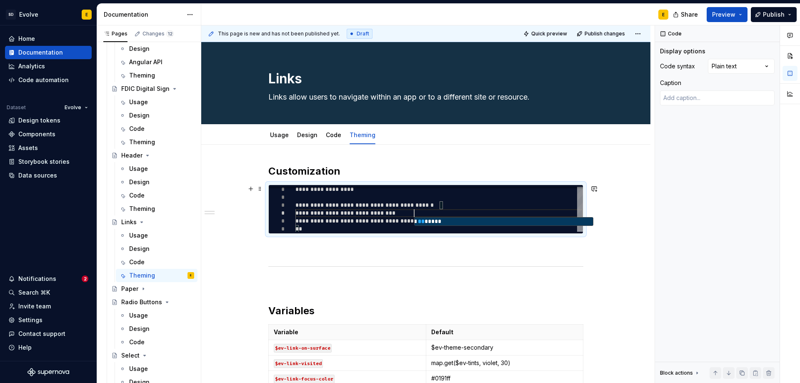
type textarea "**********"
type textarea "*"
type textarea "**********"
type textarea "*"
type textarea "**********"
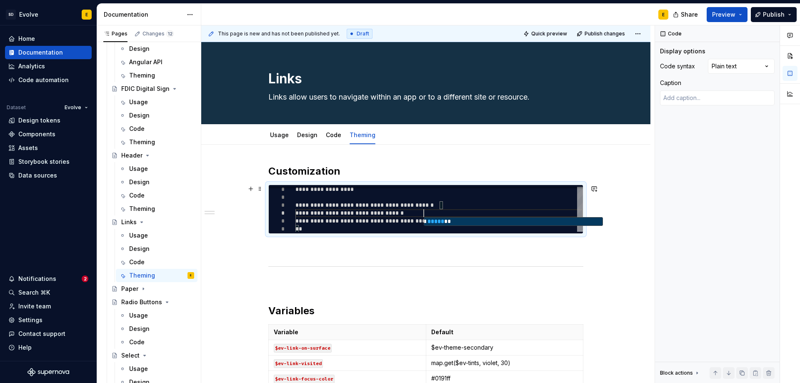
type textarea "*"
type textarea "**********"
type textarea "*"
type textarea "**********"
type textarea "*"
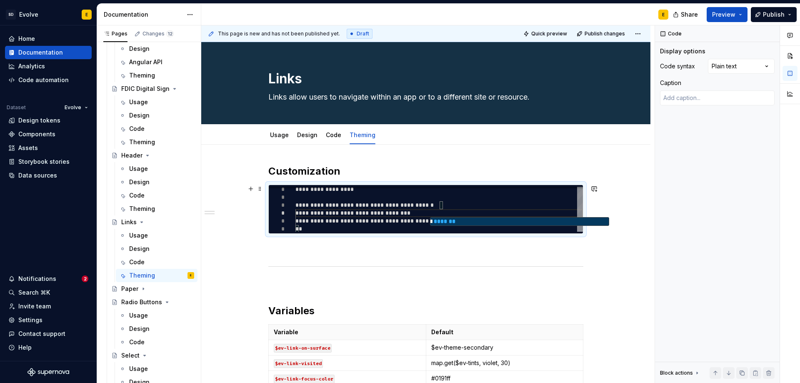
type textarea "**********"
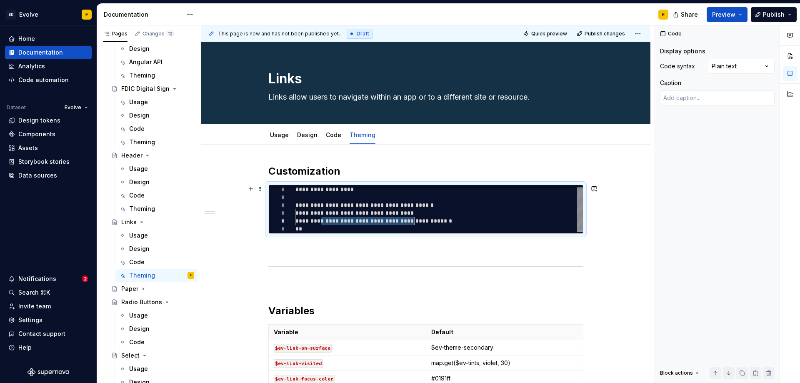
drag, startPoint x: 322, startPoint y: 222, endPoint x: 413, endPoint y: 222, distance: 90.8
click at [413, 222] on div "**********" at bounding box center [438, 208] width 287 height 47
type textarea "*"
type textarea "**********"
type textarea "*"
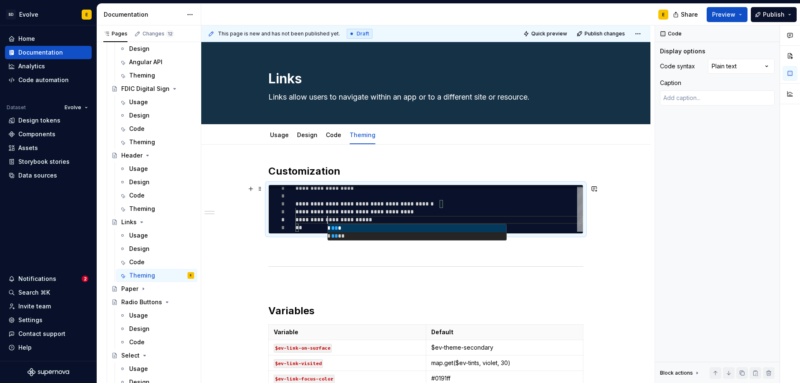
type textarea "**********"
type textarea "*"
type textarea "**********"
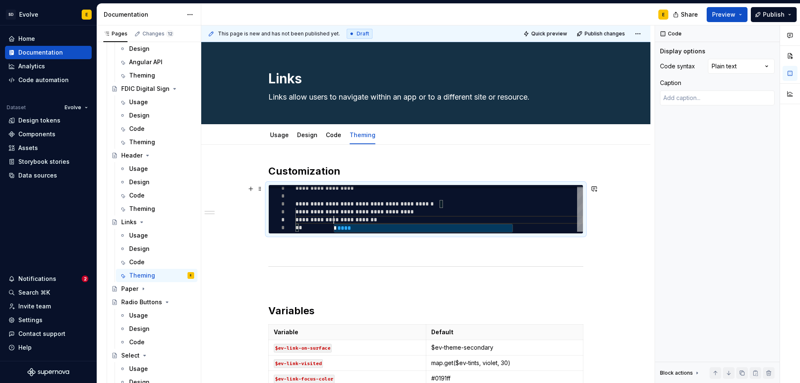
type textarea "*"
type textarea "**********"
type textarea "*"
type textarea "**********"
type textarea "*"
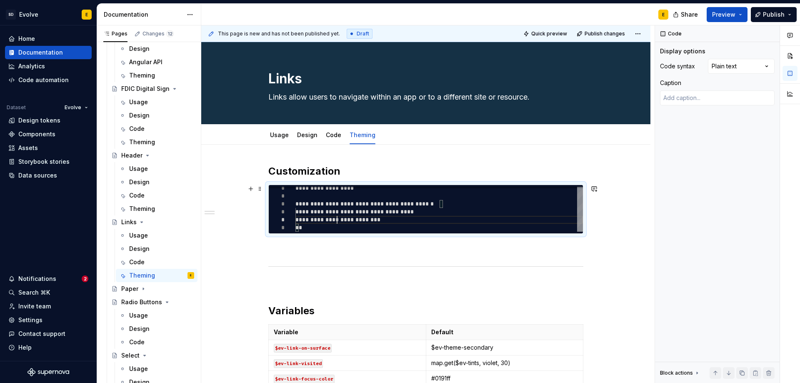
type textarea "**********"
type textarea "*"
type textarea "**********"
type textarea "*"
type textarea "**********"
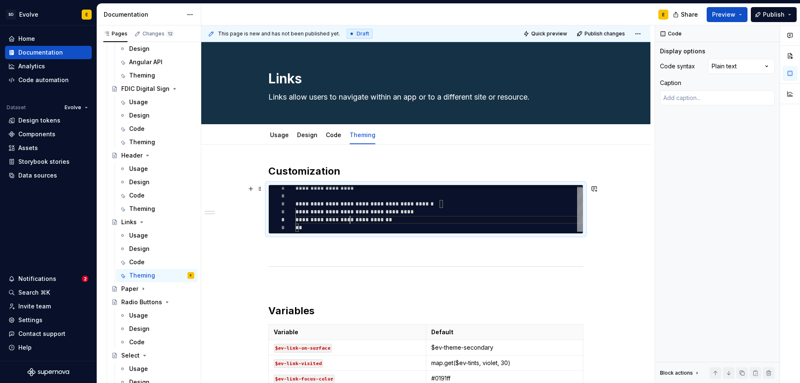
type textarea "*"
type textarea "**********"
type textarea "*"
type textarea "**********"
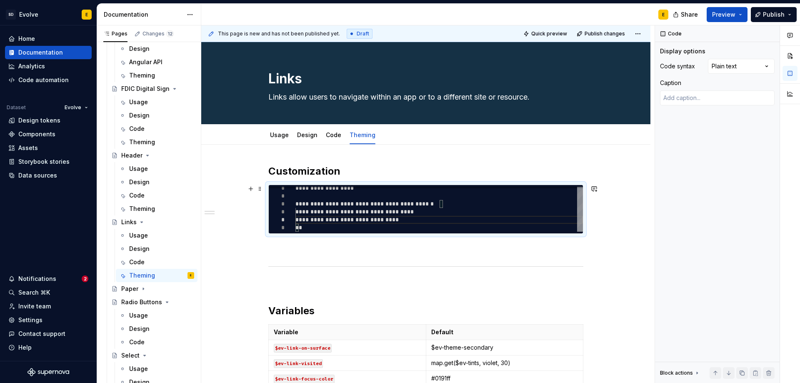
type textarea "*"
type textarea "**********"
type textarea "*"
type textarea "**********"
type textarea "*"
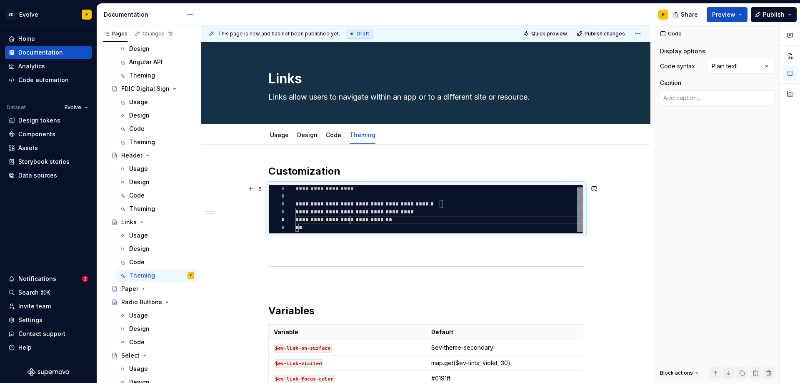
type textarea "**********"
type textarea "*"
type textarea "**********"
type textarea "*"
type textarea "**********"
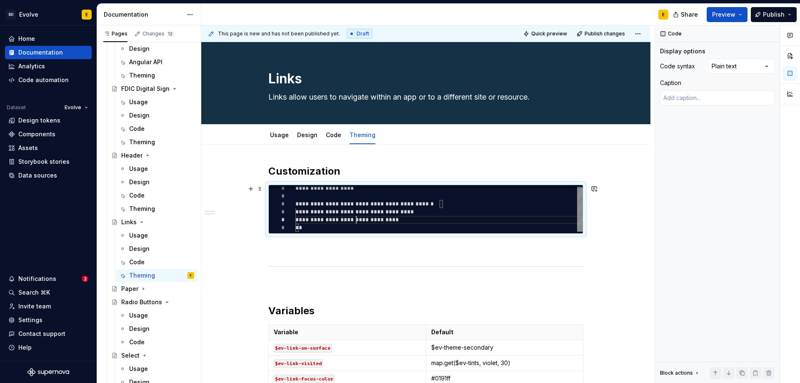
scroll to position [32, 64]
drag, startPoint x: 366, startPoint y: 219, endPoint x: 428, endPoint y: 220, distance: 61.6
click at [428, 220] on div "**********" at bounding box center [438, 207] width 287 height 47
type textarea "*"
type textarea "**********"
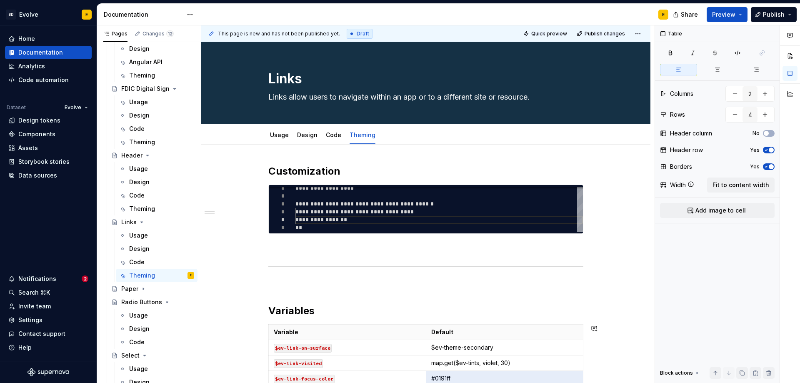
scroll to position [131, 0]
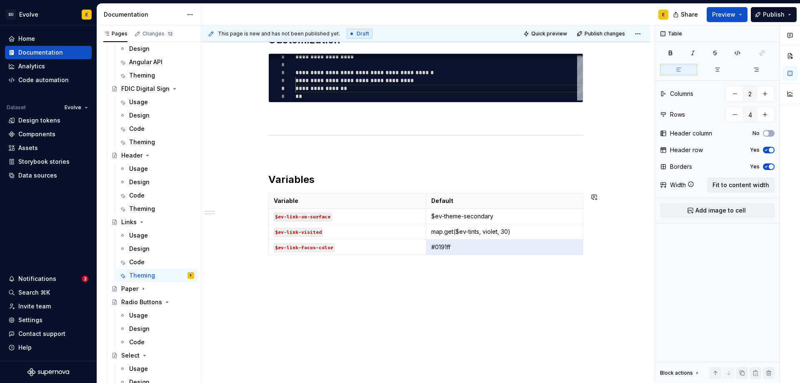
drag, startPoint x: 431, startPoint y: 362, endPoint x: 520, endPoint y: 354, distance: 89.5
click at [520, 354] on div "**********" at bounding box center [425, 198] width 449 height 370
click at [521, 234] on p "map.get($ev-tints, violet, 30)" at bounding box center [504, 231] width 147 height 8
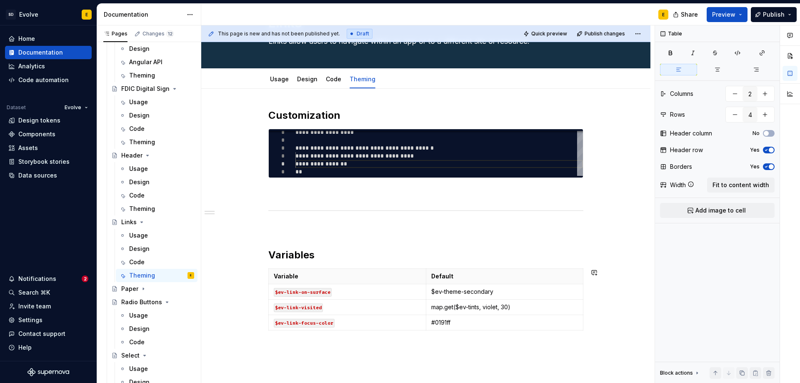
scroll to position [48, 0]
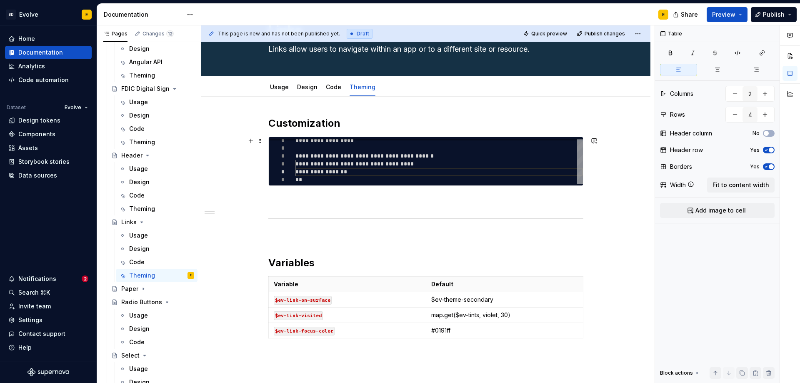
click at [373, 170] on div "**********" at bounding box center [438, 159] width 287 height 47
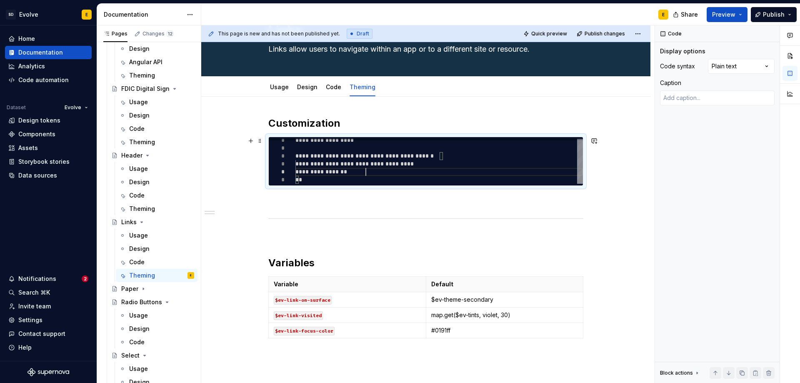
type textarea "*"
type textarea "**********"
type textarea "*"
type textarea "**********"
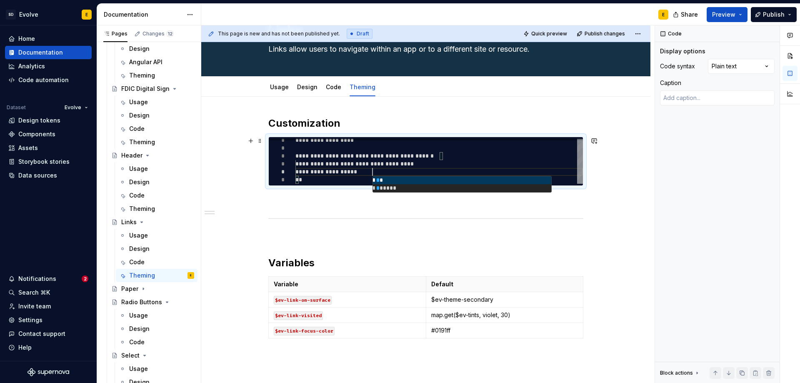
type textarea "*"
type textarea "**********"
type textarea "*"
type textarea "**********"
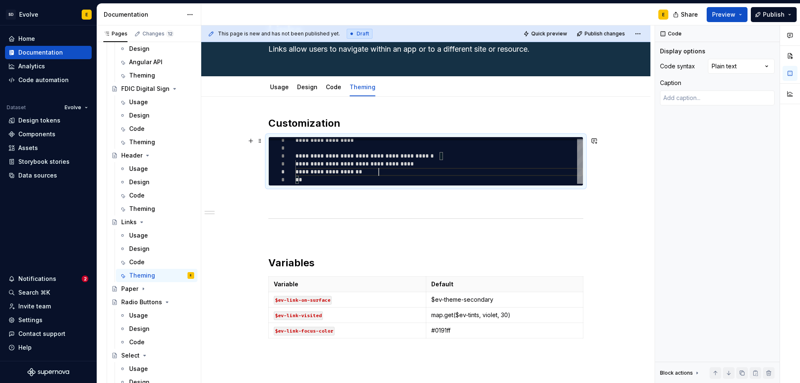
type textarea "*"
type textarea "**********"
type textarea "*"
type textarea "**********"
type textarea "*"
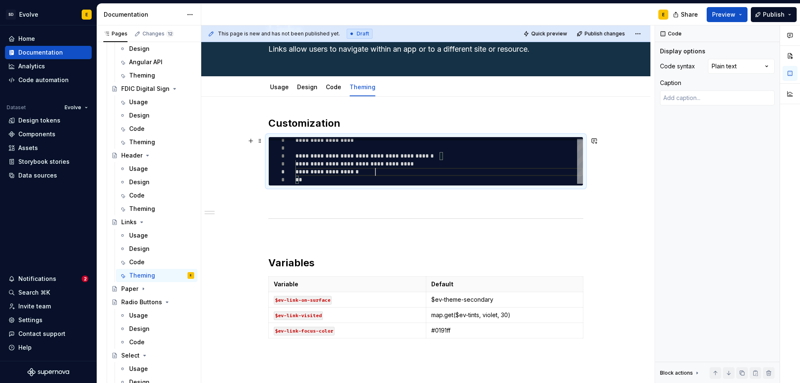
type textarea "**********"
type textarea "*"
type textarea "**********"
type textarea "*"
type textarea "**********"
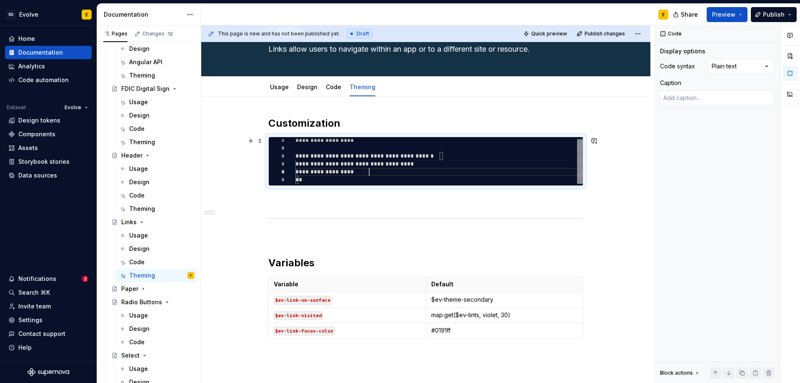
scroll to position [32, 73]
type textarea "*"
type textarea "**********"
type textarea "*"
type textarea "**********"
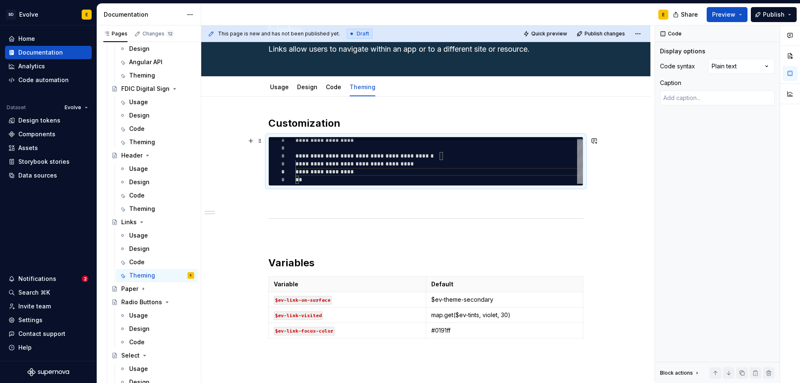
type textarea "*"
type textarea "**********"
type textarea "*"
type textarea "**********"
type textarea "*"
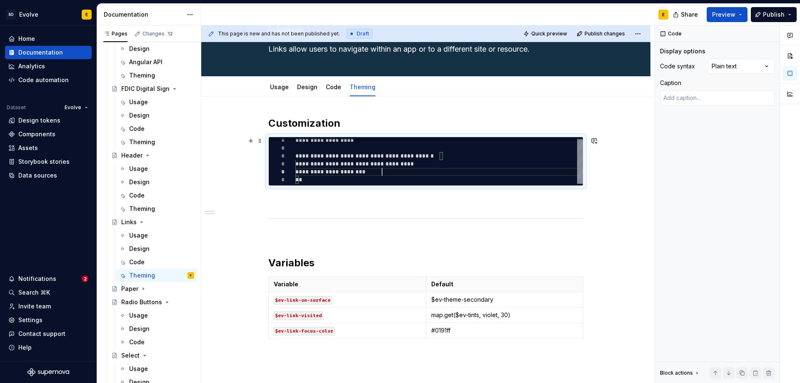
type textarea "**********"
type textarea "*"
type textarea "**********"
type textarea "*"
type textarea "**********"
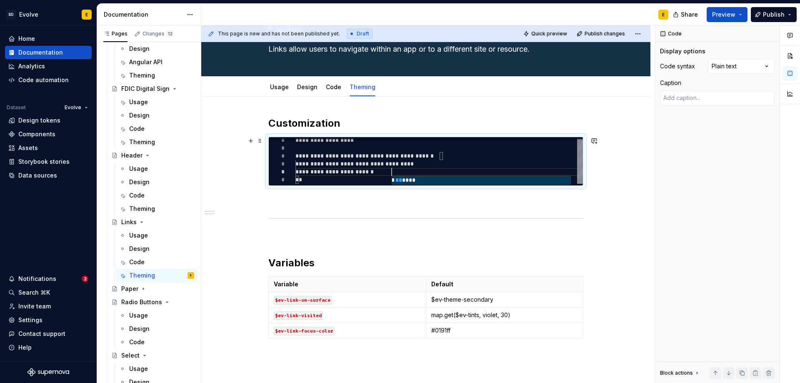
type textarea "*"
type textarea "**********"
type textarea "*"
type textarea "**********"
type textarea "*"
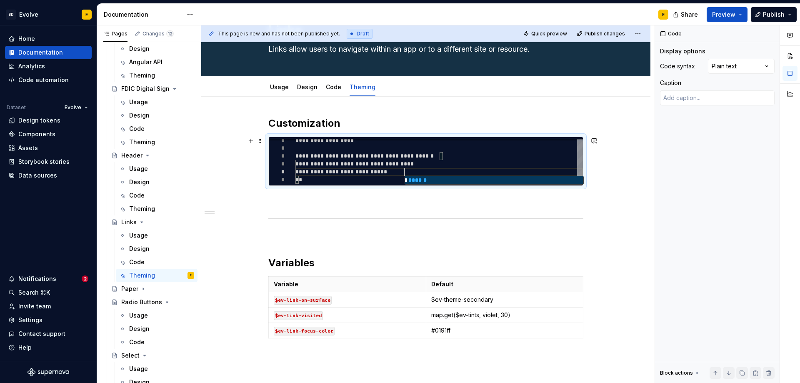
type textarea "**********"
type textarea "*"
type textarea "**********"
type textarea "*"
type textarea "**********"
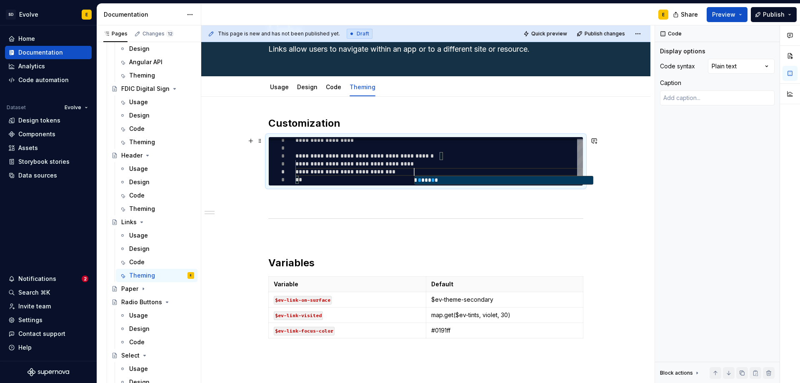
type textarea "*"
type textarea "**********"
type textarea "*"
type textarea "**********"
type textarea "*"
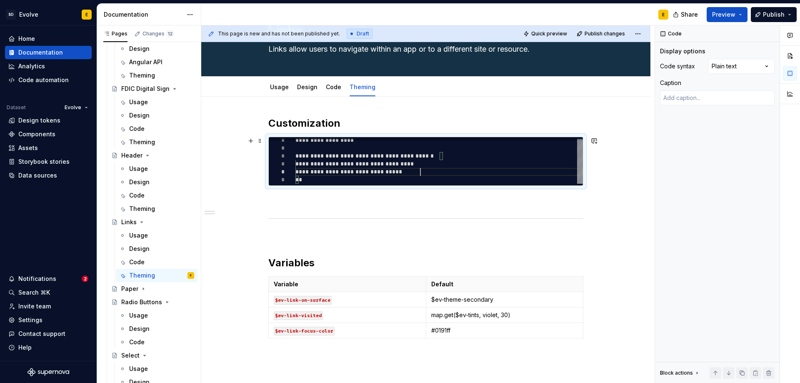
type textarea "**********"
type textarea "*"
type textarea "**********"
click at [751, 60] on div "Comments Open comments No comments yet Select ‘Comment’ from the block context …" at bounding box center [727, 204] width 145 height 358
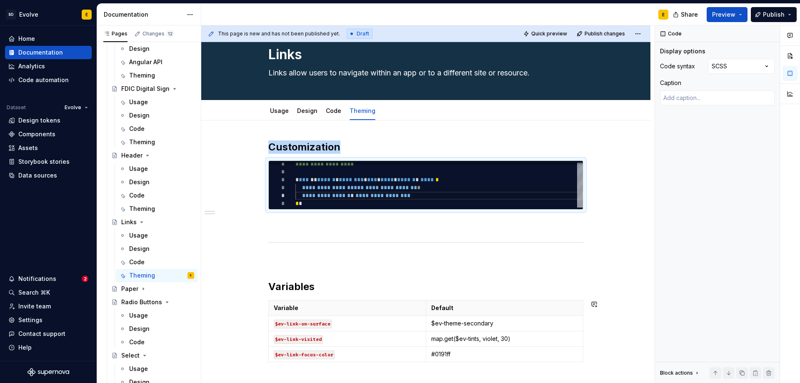
scroll to position [0, 0]
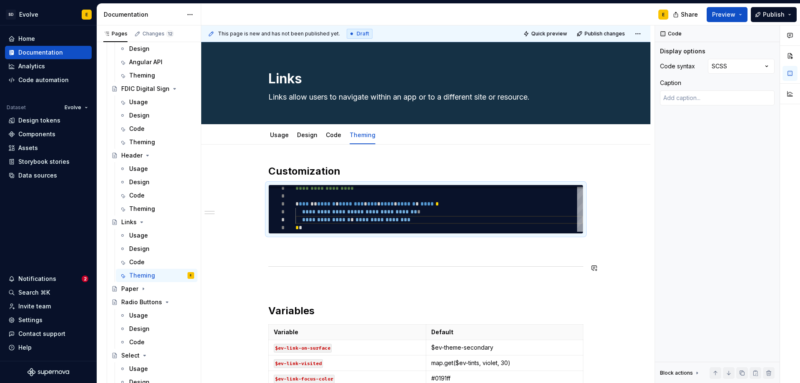
click at [399, 256] on div "**********" at bounding box center [425, 277] width 315 height 225
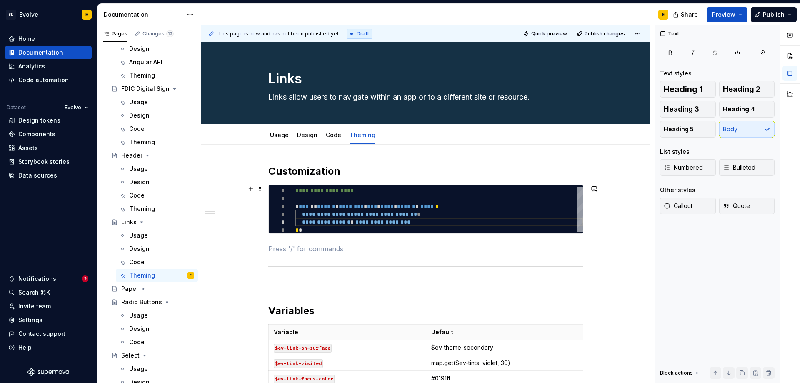
click at [533, 185] on div "**********" at bounding box center [425, 209] width 315 height 49
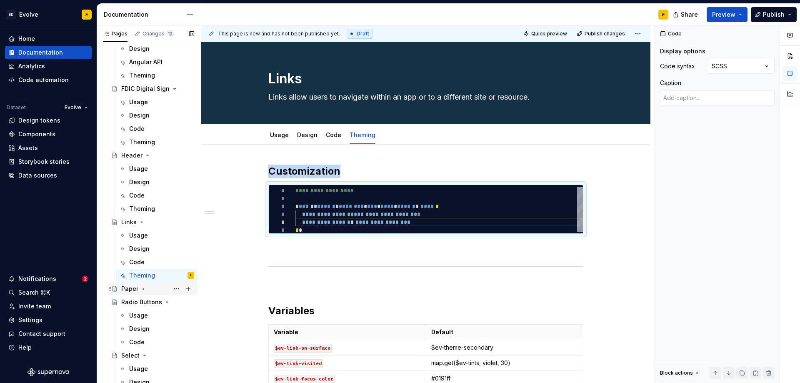
click at [143, 288] on icon "Page tree" at bounding box center [143, 288] width 7 height 7
click at [140, 327] on div "Code" at bounding box center [136, 328] width 15 height 8
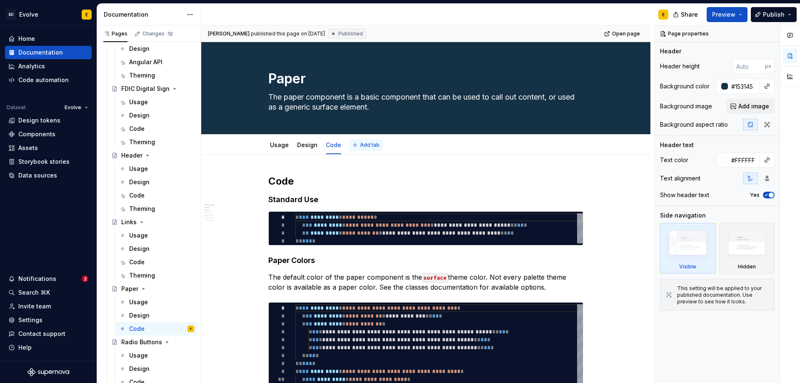
type textarea "*"
click at [361, 143] on span "Add tab" at bounding box center [370, 145] width 20 height 7
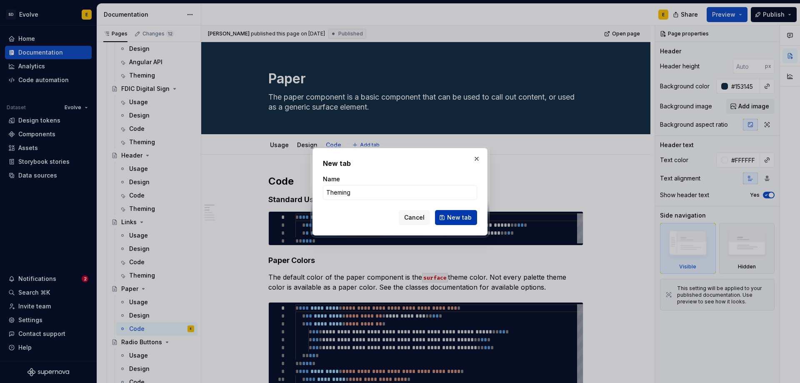
type input "Theming"
click at [454, 215] on span "New tab" at bounding box center [459, 217] width 25 height 8
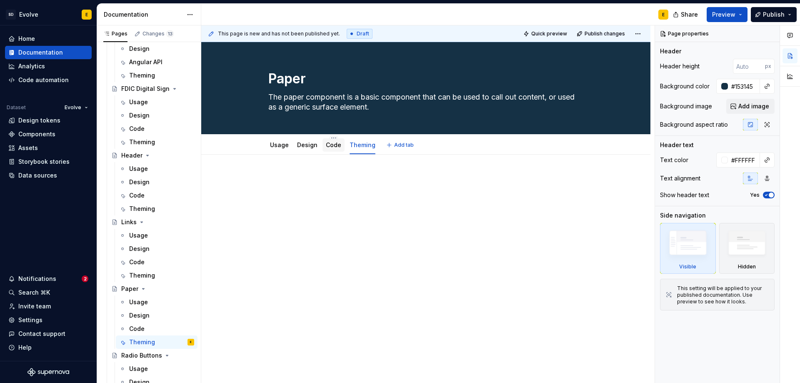
click at [329, 142] on link "Code" at bounding box center [333, 144] width 15 height 7
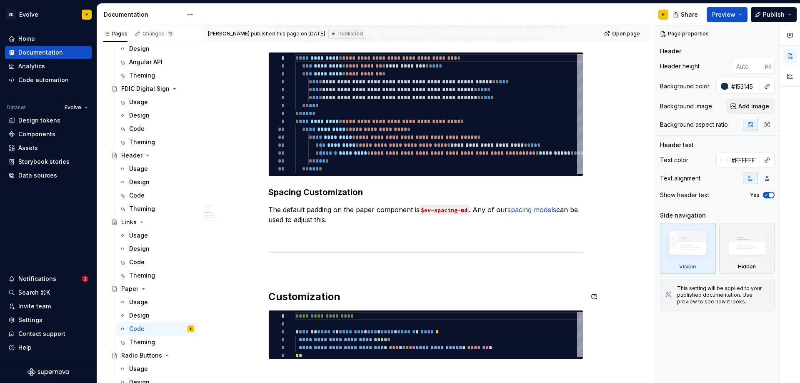
scroll to position [333, 0]
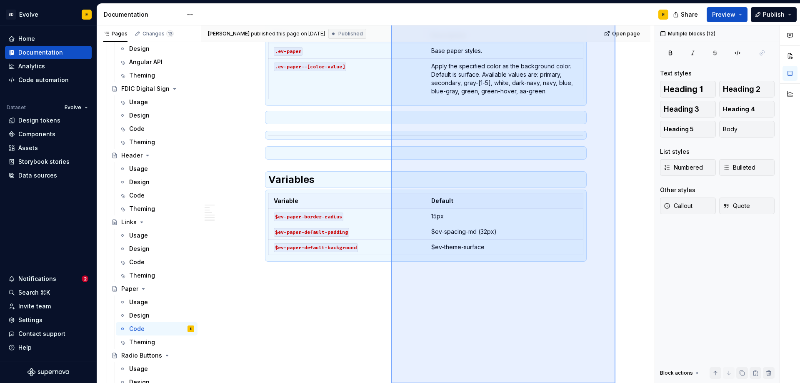
drag, startPoint x: 615, startPoint y: 214, endPoint x: 391, endPoint y: 399, distance: 290.3
click at [391, 382] on html "SD Evolve E Home Documentation Analytics Code automation Dataset Evolve Design …" at bounding box center [400, 191] width 800 height 383
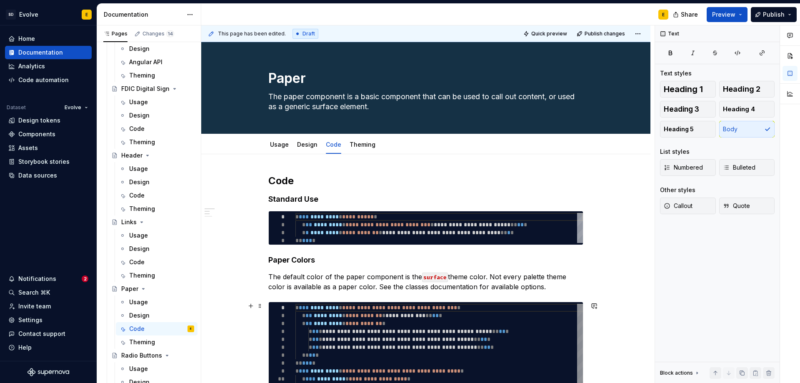
scroll to position [0, 0]
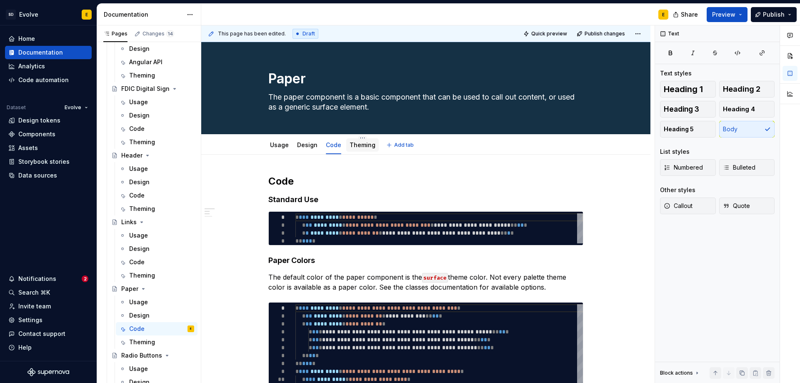
click at [359, 145] on link "Theming" at bounding box center [362, 144] width 26 height 7
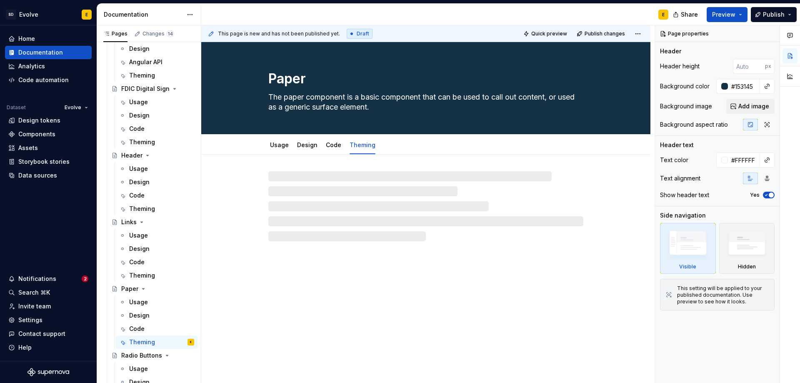
type textarea "*"
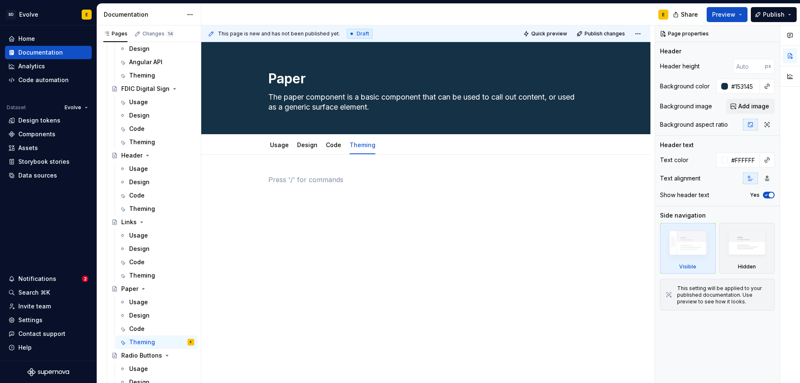
click at [315, 185] on div at bounding box center [425, 191] width 315 height 32
paste div
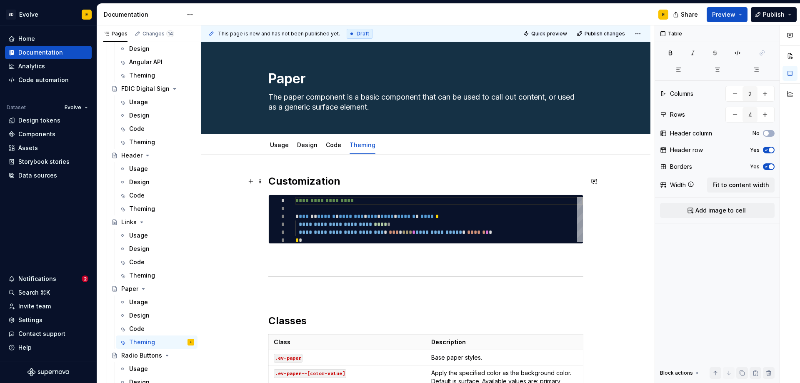
click at [317, 180] on strong "Customization" at bounding box center [304, 181] width 72 height 12
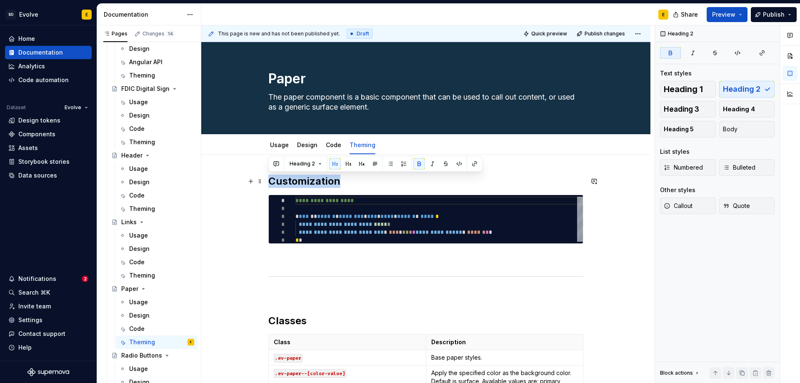
drag, startPoint x: 343, startPoint y: 181, endPoint x: 268, endPoint y: 180, distance: 75.0
click at [268, 180] on h2 "Customization" at bounding box center [425, 181] width 315 height 13
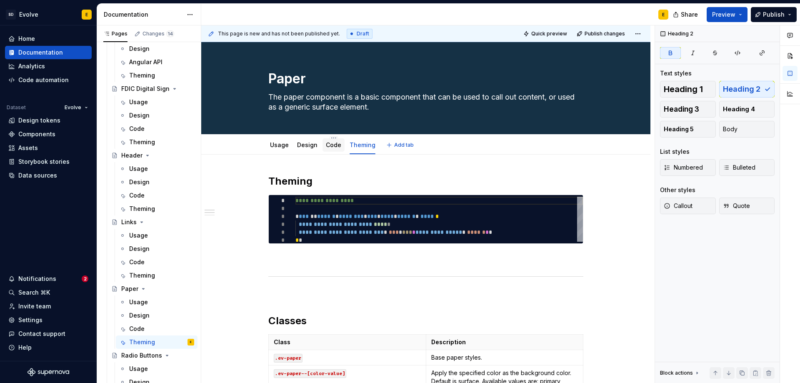
click at [332, 145] on link "Code" at bounding box center [333, 144] width 15 height 7
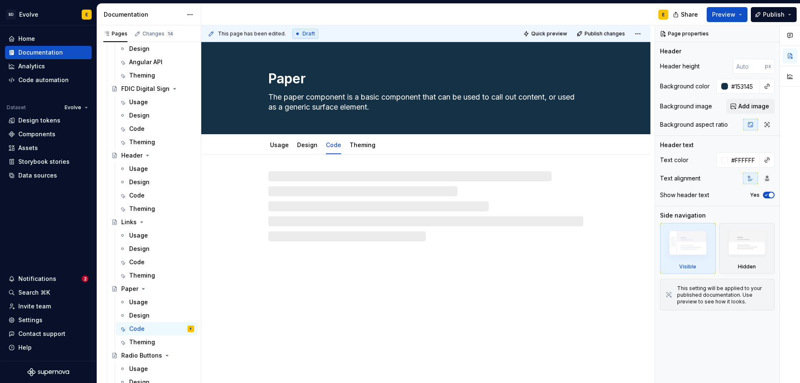
type textarea "*"
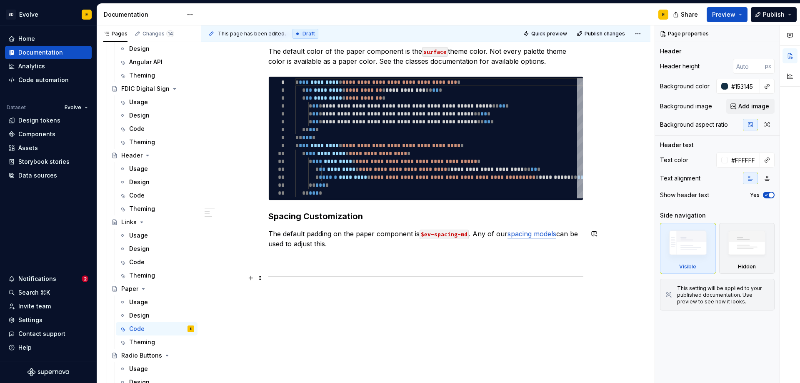
scroll to position [267, 0]
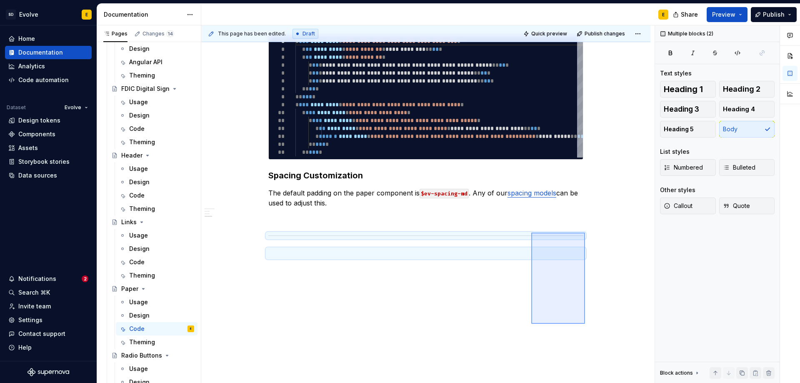
drag, startPoint x: 571, startPoint y: 295, endPoint x: 531, endPoint y: 232, distance: 74.7
click at [531, 232] on div "**********" at bounding box center [427, 204] width 453 height 358
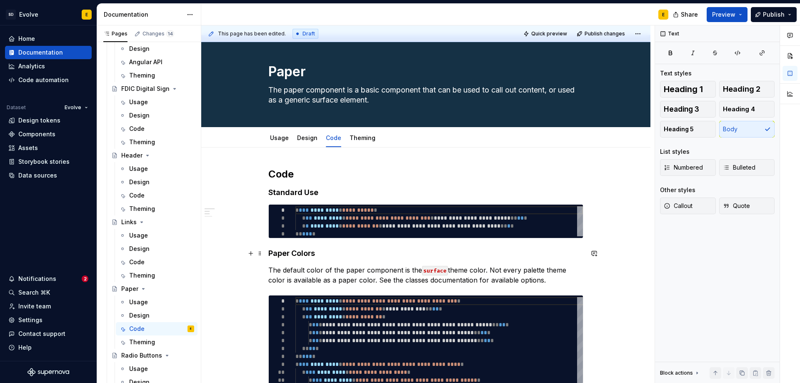
scroll to position [0, 0]
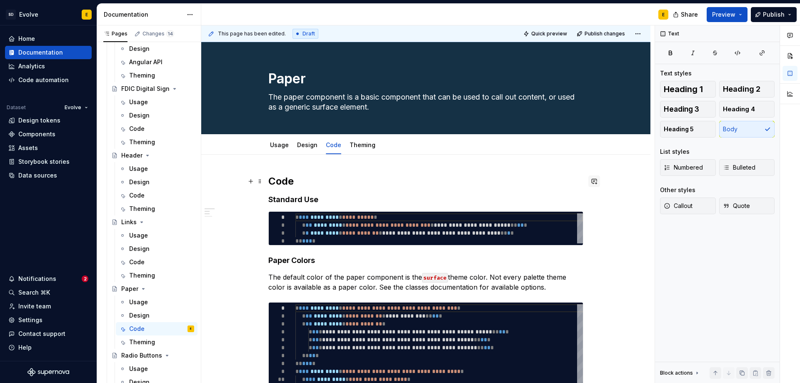
click at [594, 181] on button "button" at bounding box center [594, 181] width 12 height 12
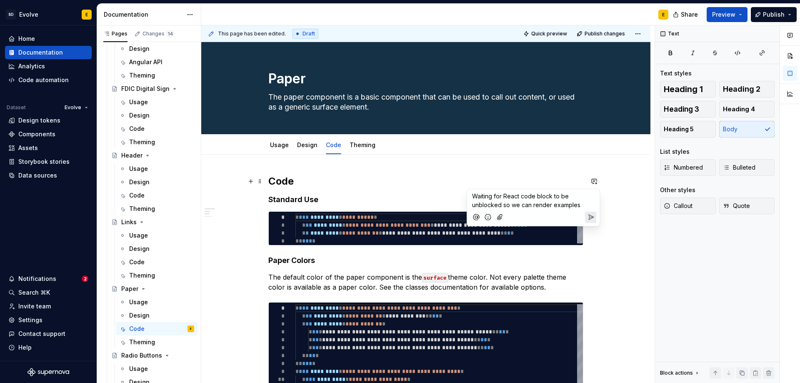
click at [593, 216] on icon "Send" at bounding box center [590, 217] width 8 height 8
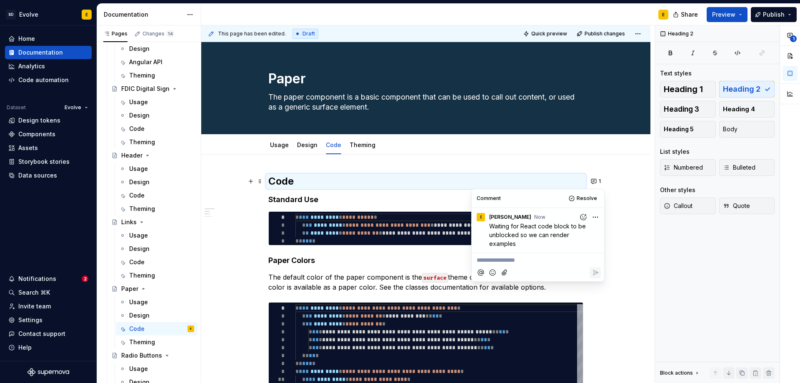
click at [628, 175] on div "**********" at bounding box center [425, 385] width 449 height 460
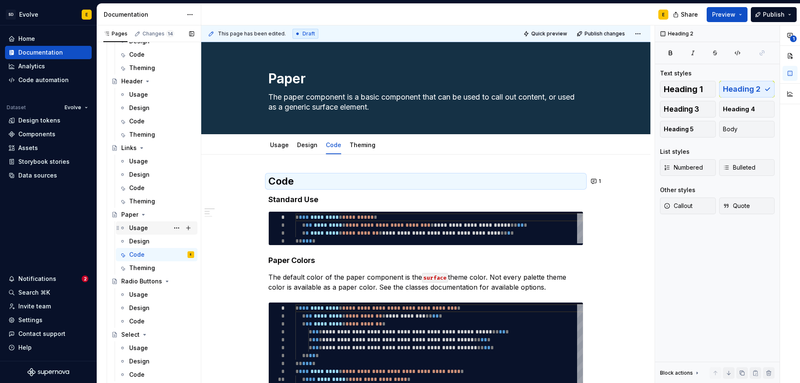
scroll to position [875, 0]
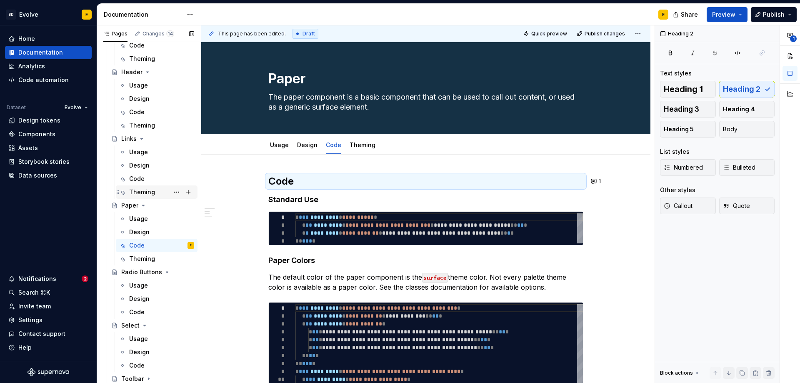
click at [140, 190] on div "Theming" at bounding box center [142, 192] width 26 height 8
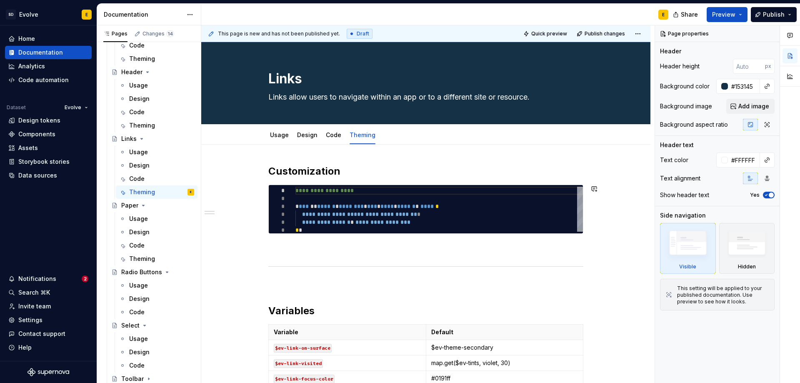
type textarea "*"
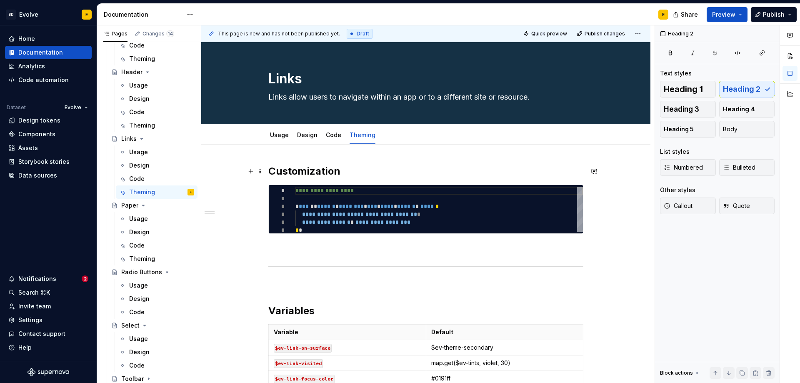
click at [288, 175] on h2 "Customization" at bounding box center [425, 171] width 315 height 13
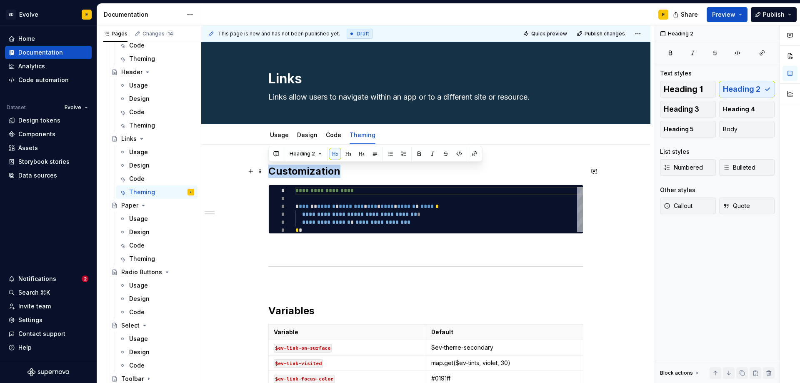
drag, startPoint x: 356, startPoint y: 172, endPoint x: 212, endPoint y: 174, distance: 143.7
click at [212, 174] on div "**********" at bounding box center [425, 330] width 449 height 370
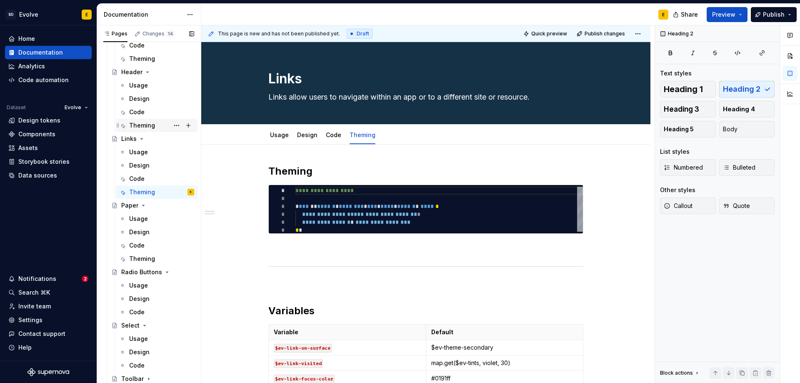
click at [134, 124] on div "Theming" at bounding box center [142, 125] width 26 height 8
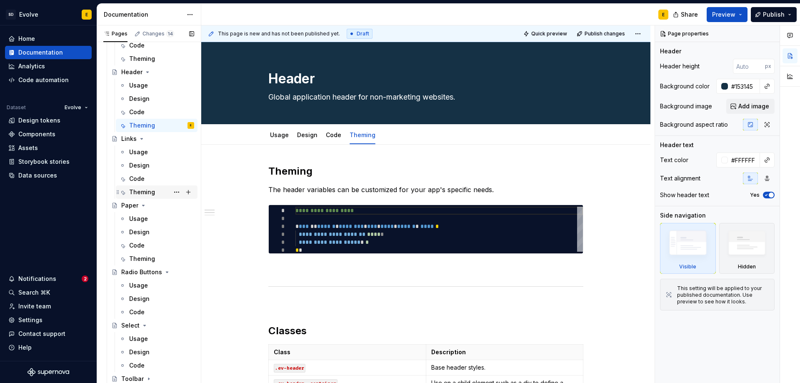
click at [132, 190] on div "Theming" at bounding box center [142, 192] width 26 height 8
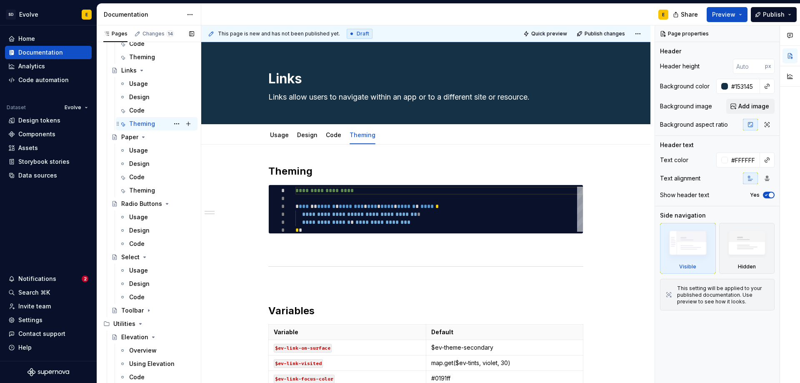
scroll to position [958, 0]
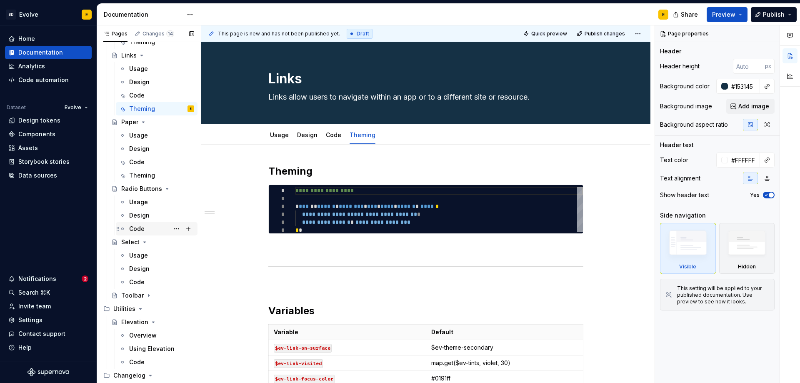
click at [137, 228] on div "Code" at bounding box center [136, 228] width 15 height 8
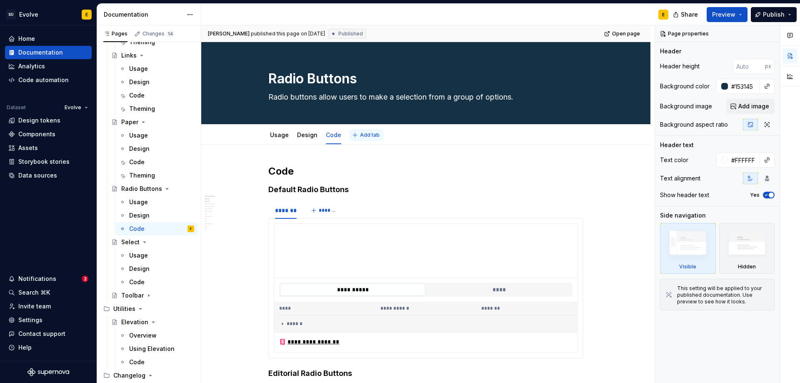
type textarea "*"
click at [361, 135] on span "Add tab" at bounding box center [370, 135] width 20 height 7
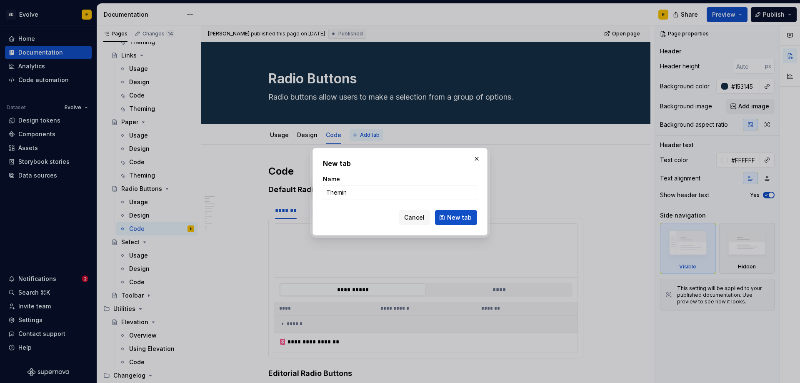
type input "Theming"
click at [472, 217] on button "New tab" at bounding box center [456, 217] width 42 height 15
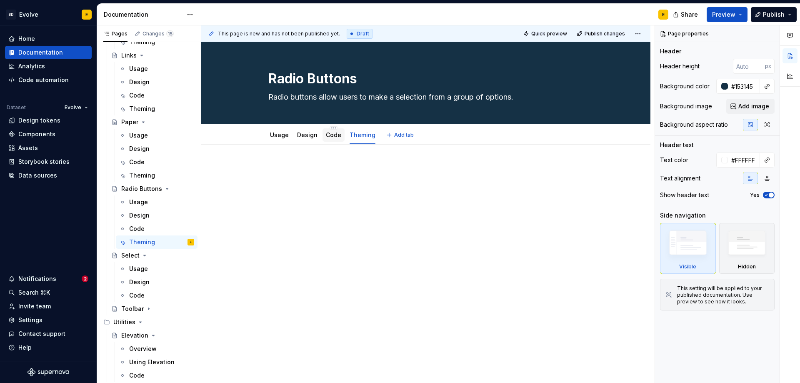
click at [333, 135] on link "Code" at bounding box center [333, 134] width 15 height 7
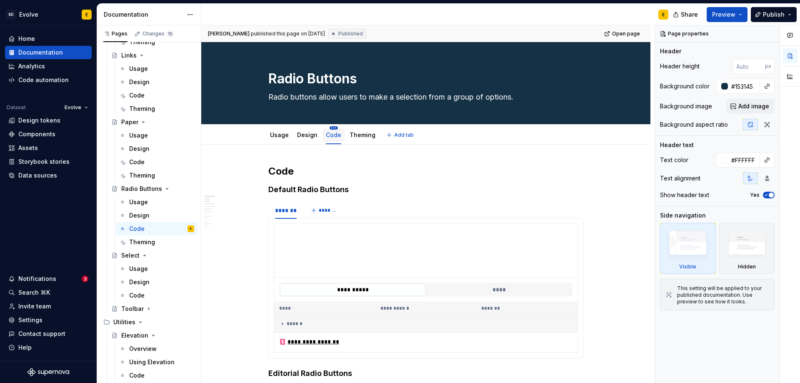
click at [333, 127] on html "SD Evolve E Home Documentation Analytics Code automation Dataset Evolve Design …" at bounding box center [400, 191] width 800 height 383
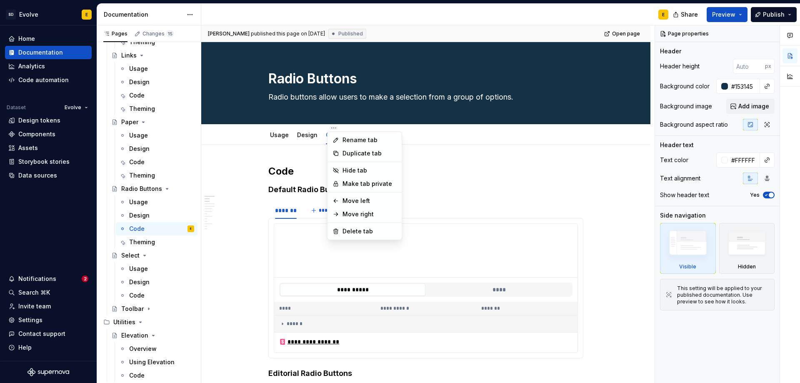
type textarea "*"
click at [339, 141] on div "Rename tab" at bounding box center [364, 139] width 71 height 13
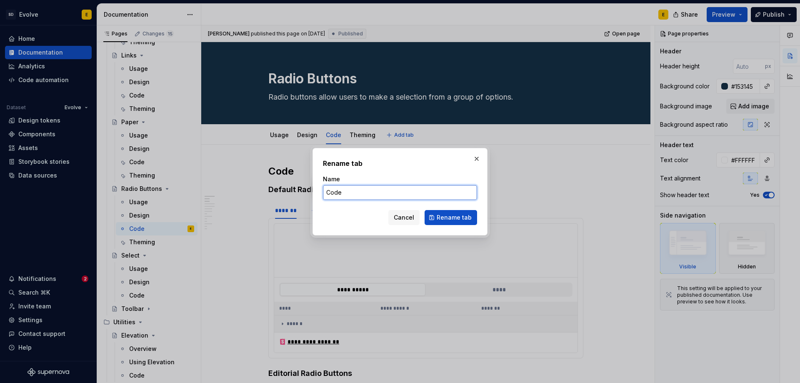
drag, startPoint x: 341, startPoint y: 192, endPoint x: 324, endPoint y: 193, distance: 17.5
click at [324, 193] on input "Code" at bounding box center [400, 192] width 154 height 15
type input "Angular API"
click at [457, 214] on span "Rename tab" at bounding box center [453, 217] width 35 height 8
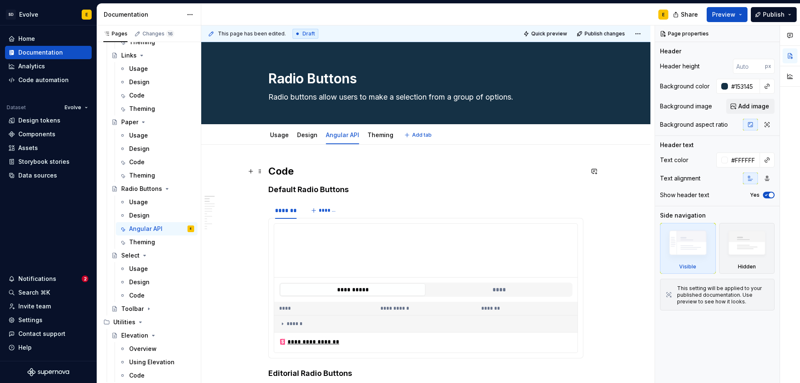
click at [309, 171] on h2 "Code" at bounding box center [425, 171] width 315 height 13
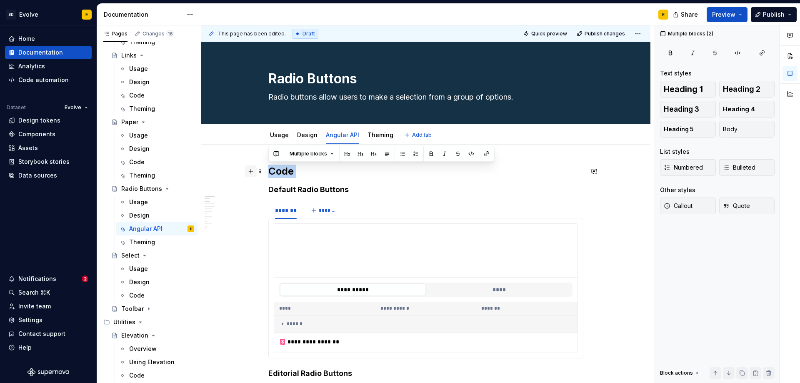
drag, startPoint x: 309, startPoint y: 171, endPoint x: 254, endPoint y: 171, distance: 54.6
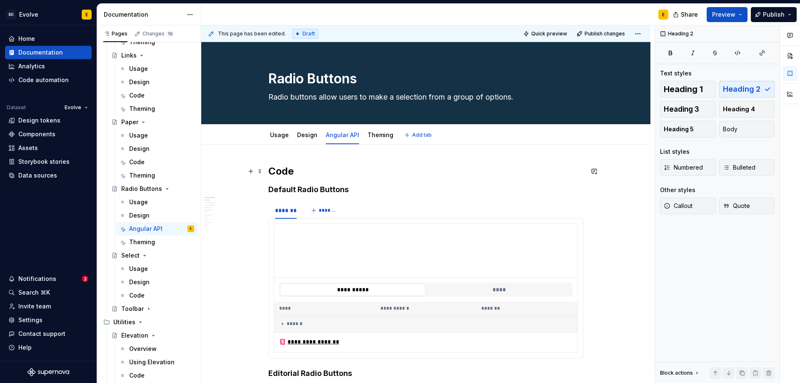
click at [302, 170] on h2 "Code" at bounding box center [425, 171] width 315 height 13
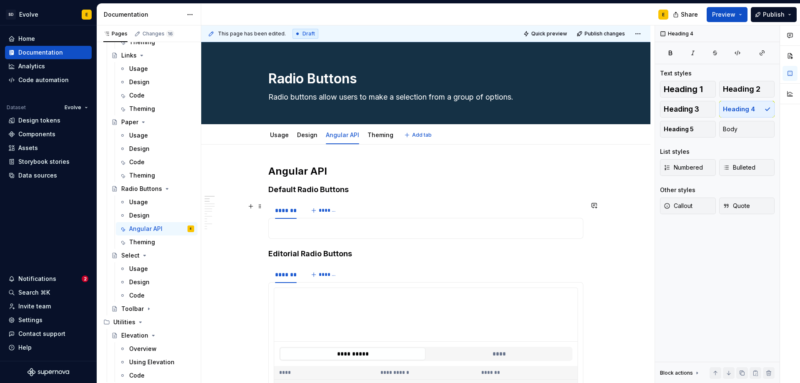
click at [388, 210] on div "******* *******" at bounding box center [425, 210] width 315 height 17
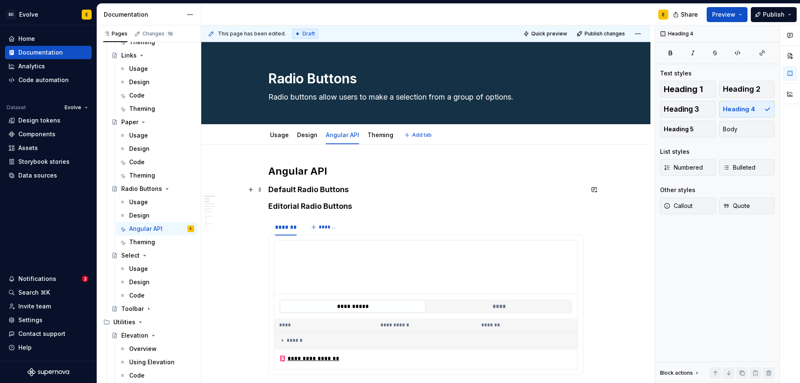
click at [377, 192] on h4 "Default Radio Buttons" at bounding box center [425, 190] width 315 height 10
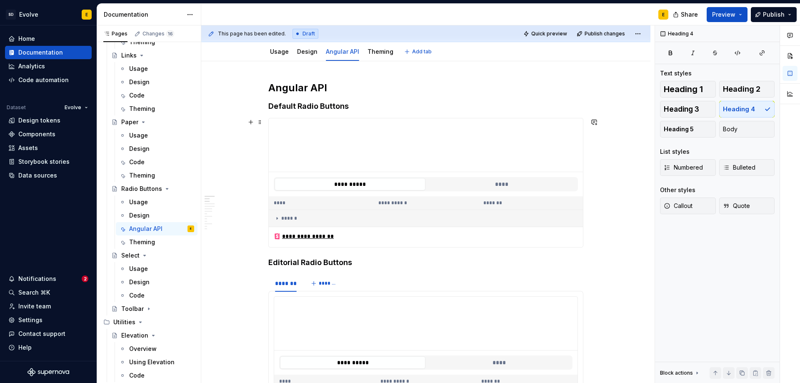
scroll to position [125, 0]
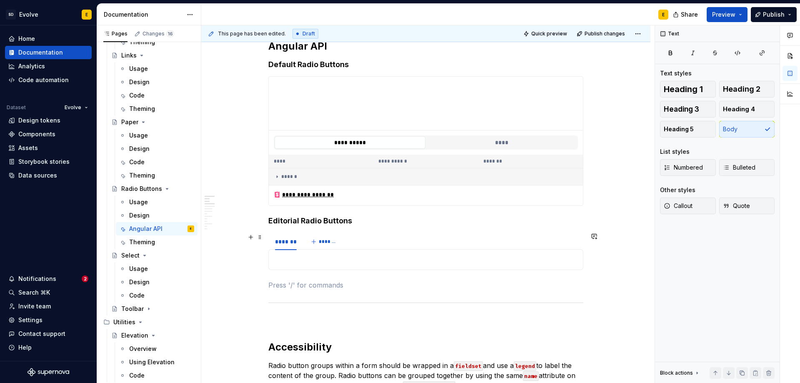
click at [379, 239] on div "******* *******" at bounding box center [425, 241] width 315 height 17
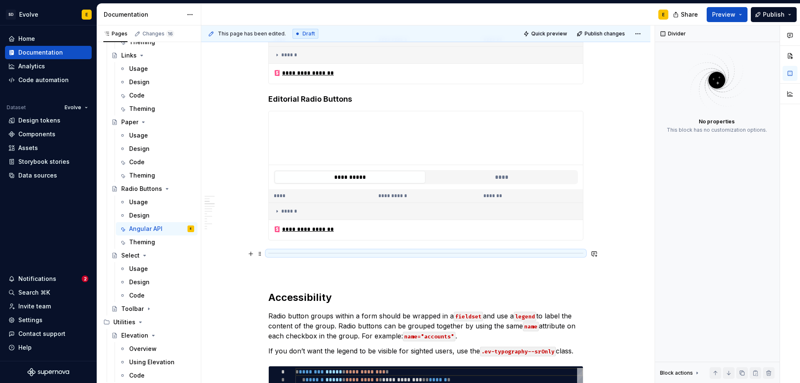
scroll to position [250, 0]
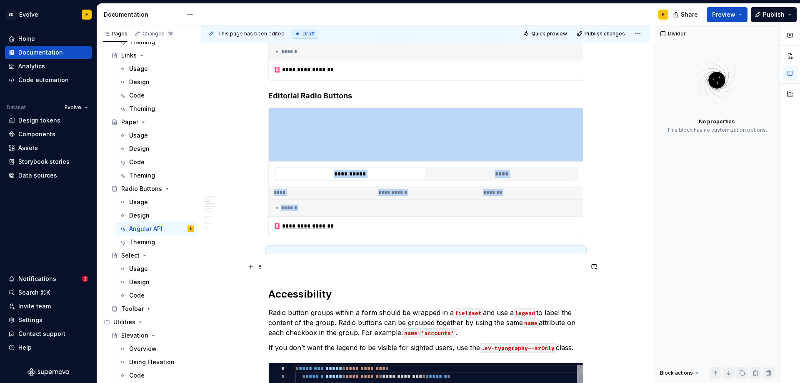
click at [269, 262] on p at bounding box center [425, 267] width 315 height 10
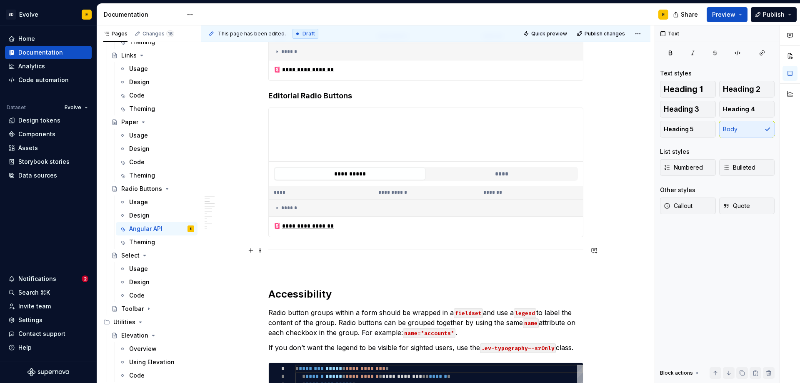
click at [262, 251] on span at bounding box center [260, 250] width 7 height 12
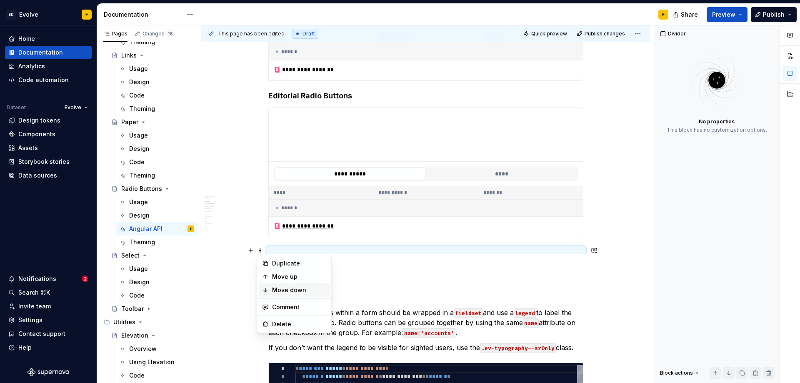
click at [279, 286] on div "Move down" at bounding box center [299, 290] width 54 height 8
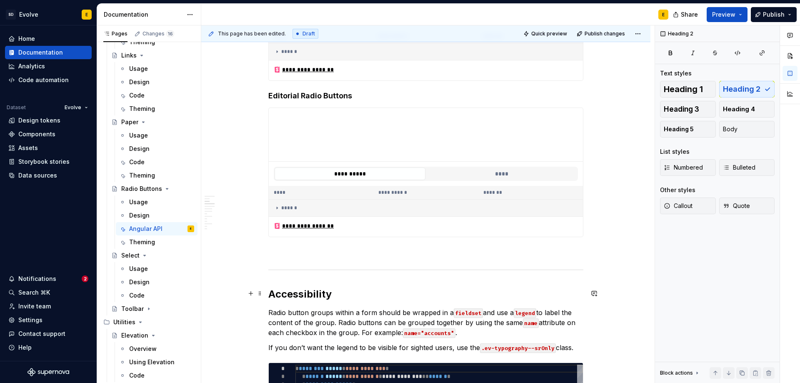
click at [270, 289] on h2 "Accessibility" at bounding box center [425, 293] width 315 height 13
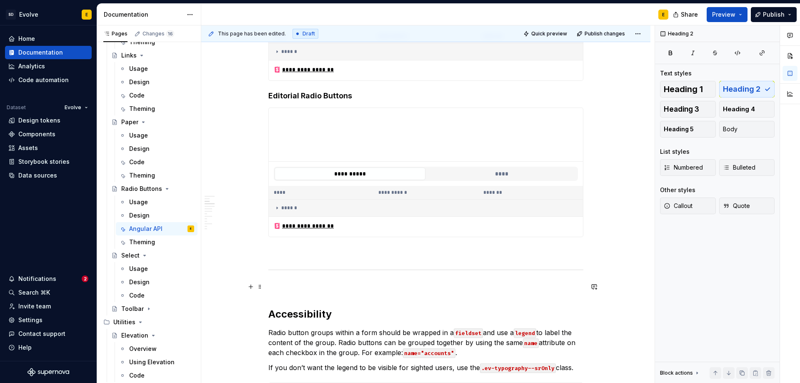
click at [289, 284] on p at bounding box center [425, 287] width 315 height 10
click at [488, 252] on p at bounding box center [425, 252] width 315 height 10
click at [475, 283] on p at bounding box center [425, 287] width 315 height 10
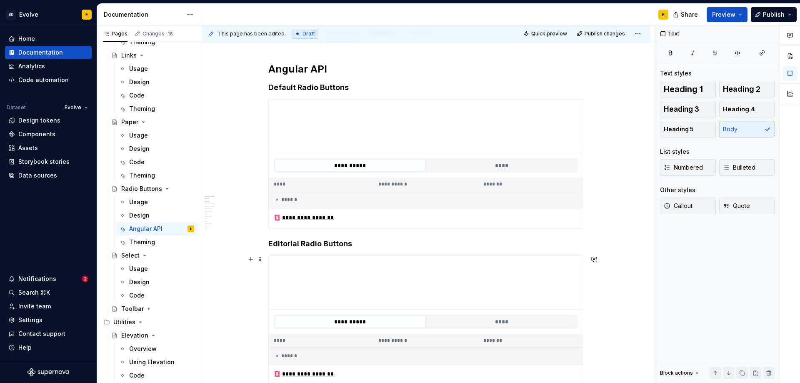
scroll to position [83, 0]
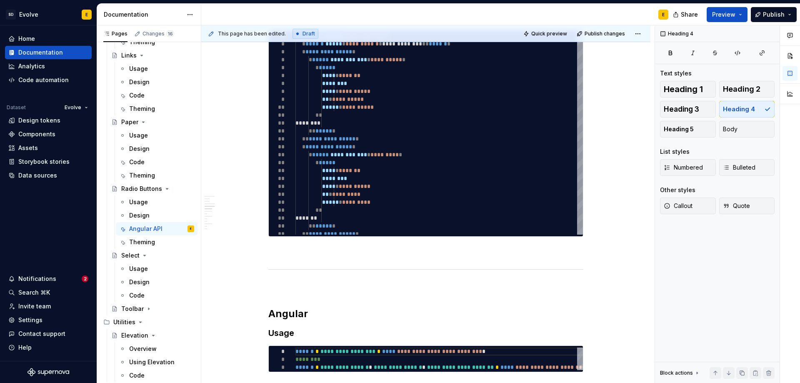
scroll to position [666, 0]
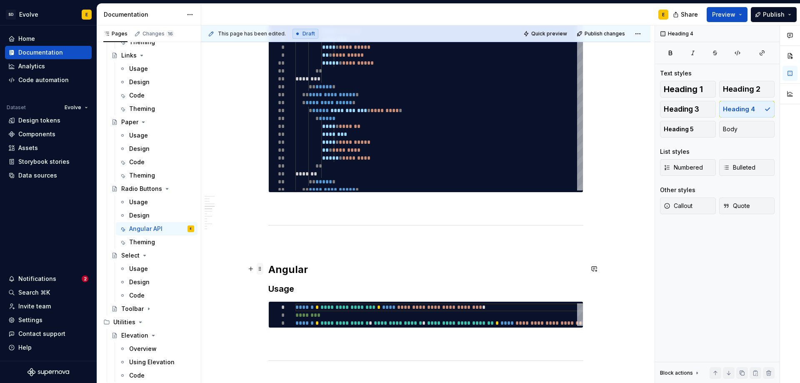
click at [261, 269] on span at bounding box center [260, 269] width 7 height 12
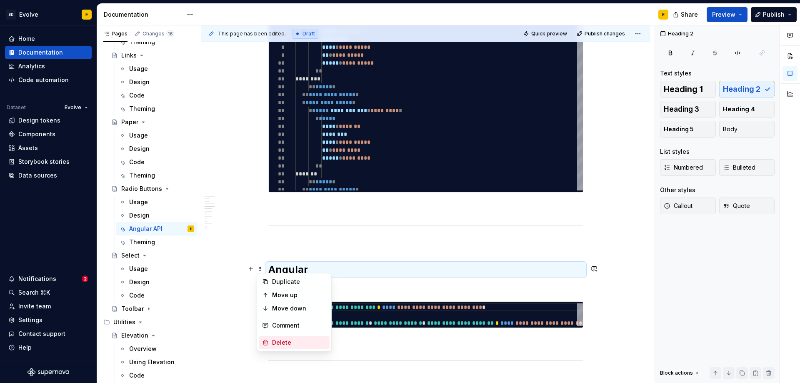
click at [282, 342] on div "Delete" at bounding box center [299, 342] width 54 height 8
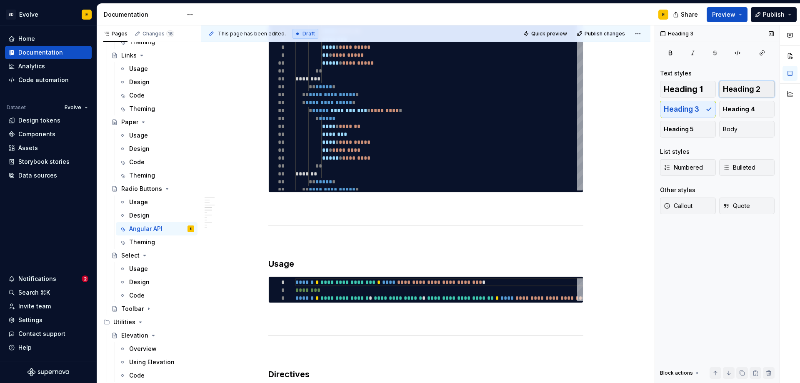
click at [742, 89] on span "Heading 2" at bounding box center [741, 89] width 37 height 8
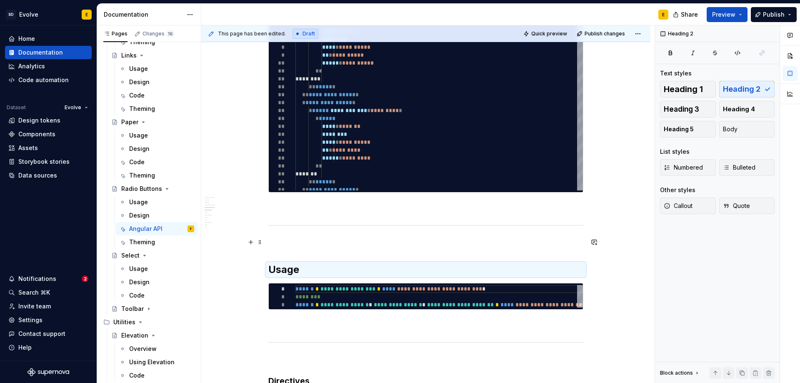
click at [474, 240] on p at bounding box center [425, 243] width 315 height 10
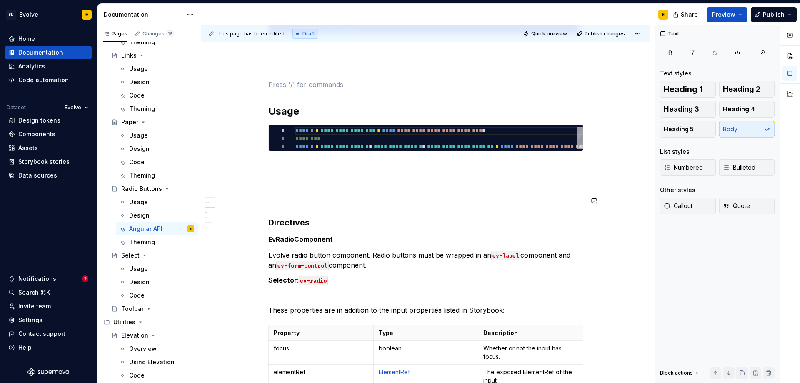
scroll to position [833, 0]
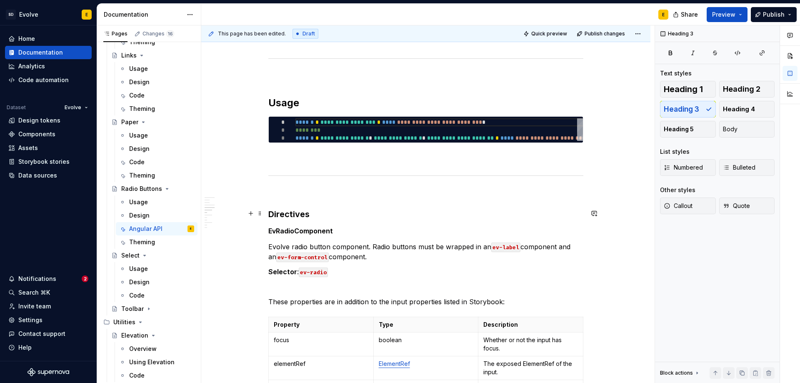
click at [332, 212] on h3 "Directives" at bounding box center [425, 214] width 315 height 12
click at [332, 229] on h5 "EvRadioComponent" at bounding box center [425, 231] width 315 height 8
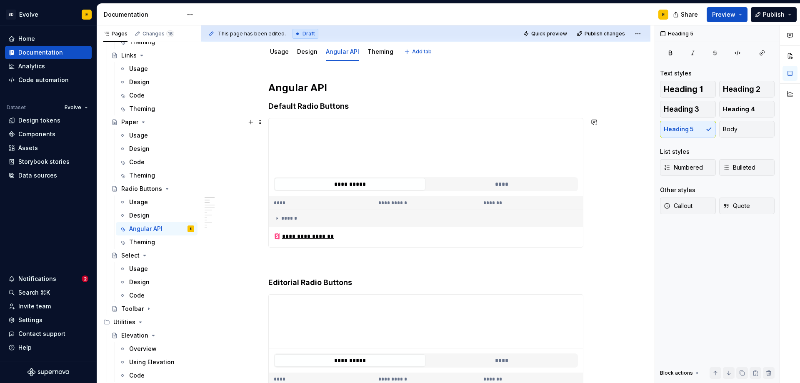
scroll to position [0, 0]
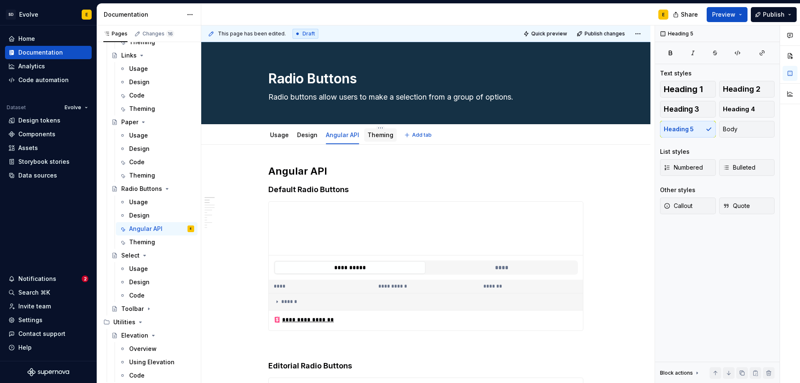
click at [385, 135] on link "Theming" at bounding box center [380, 134] width 26 height 7
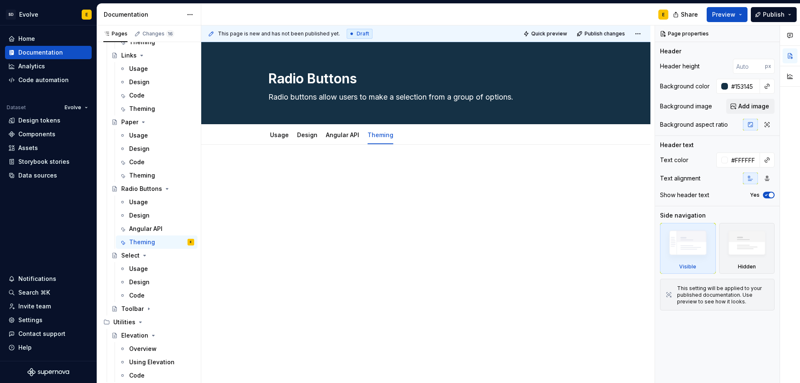
click at [346, 168] on p at bounding box center [425, 170] width 315 height 10
type textarea "*"
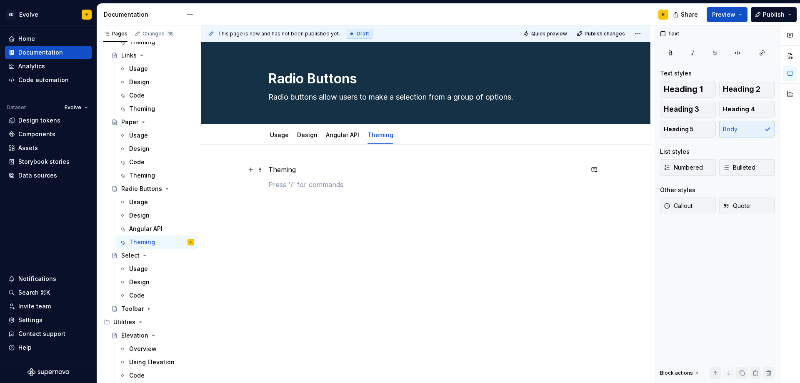
type textarea "*"
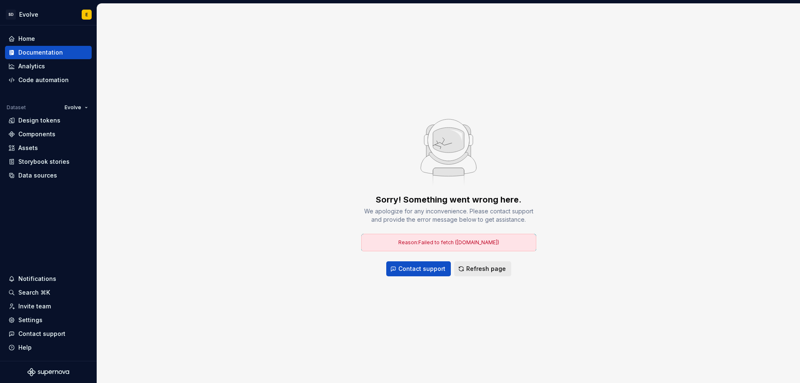
click at [470, 265] on span "Refresh page" at bounding box center [486, 268] width 40 height 8
click at [469, 267] on span "Refresh page" at bounding box center [486, 268] width 40 height 8
click at [31, 38] on div "Home" at bounding box center [26, 39] width 17 height 8
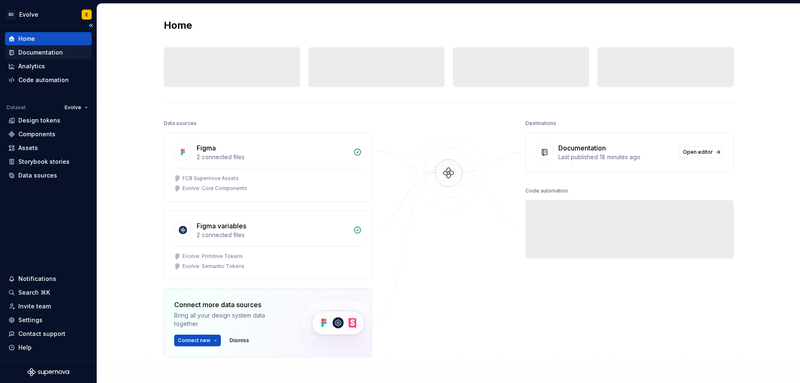
click at [33, 52] on div "Documentation" at bounding box center [40, 52] width 45 height 8
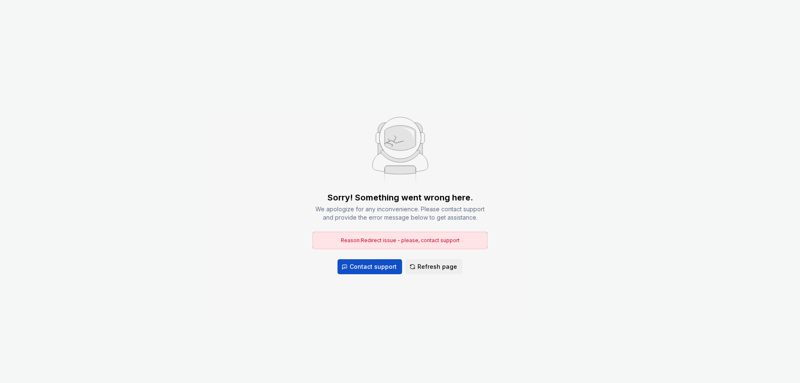
click at [608, 225] on div "Sorry! Something went wrong here. We apologize for any inconvenience. Please co…" at bounding box center [400, 191] width 800 height 383
click at [438, 268] on span "Refresh page" at bounding box center [437, 266] width 40 height 8
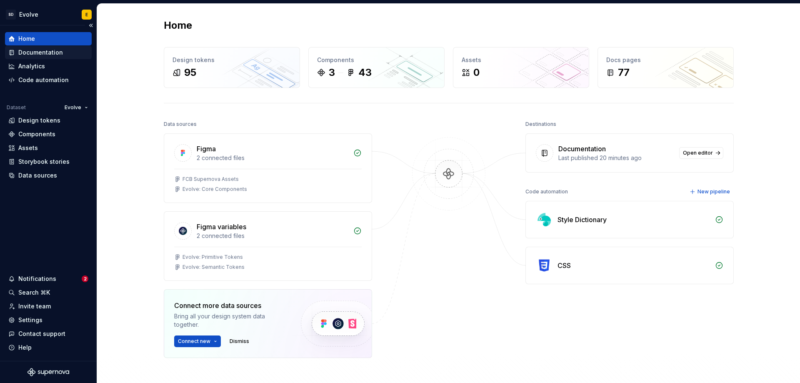
click at [41, 53] on div "Documentation" at bounding box center [40, 52] width 45 height 8
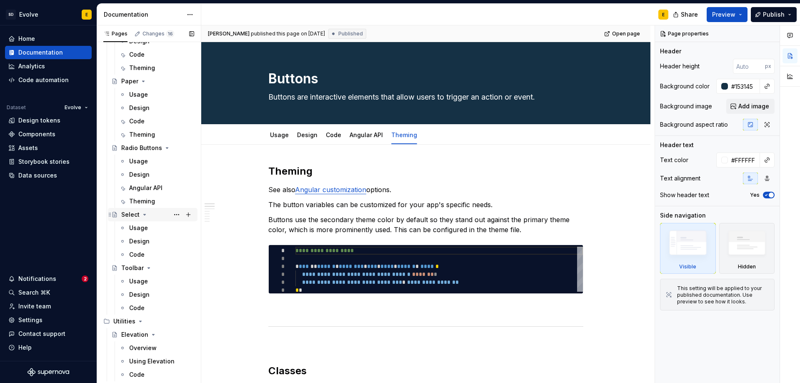
scroll to position [1000, 0]
click at [136, 186] on div "Angular API" at bounding box center [145, 187] width 33 height 8
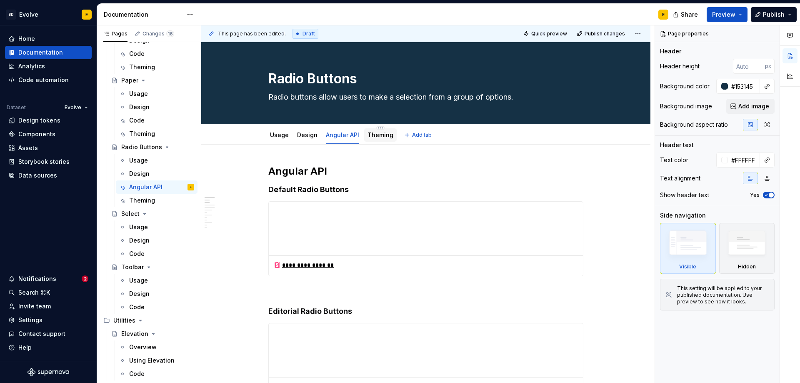
click at [382, 132] on link "Theming" at bounding box center [380, 134] width 26 height 7
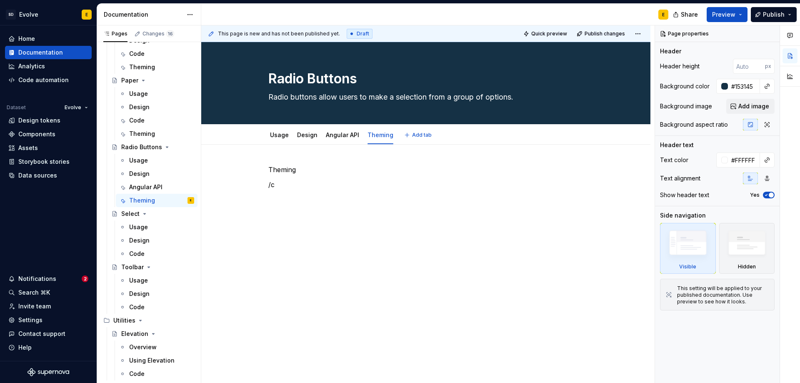
type textarea "*"
click at [291, 187] on p "/c" at bounding box center [425, 185] width 315 height 10
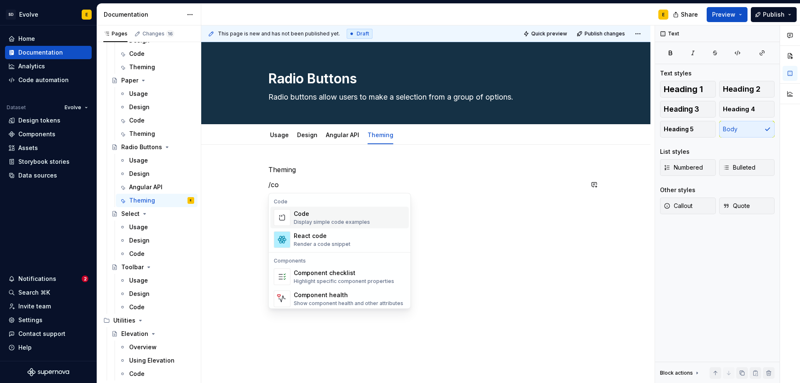
click at [310, 216] on div "Code" at bounding box center [332, 213] width 76 height 8
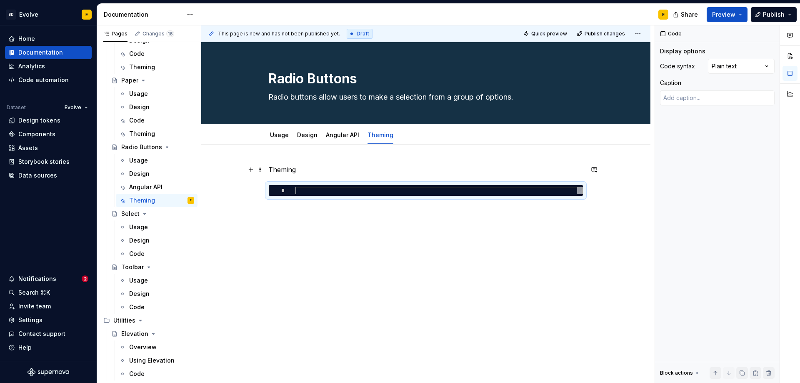
click at [317, 170] on p "Theming" at bounding box center [425, 170] width 315 height 10
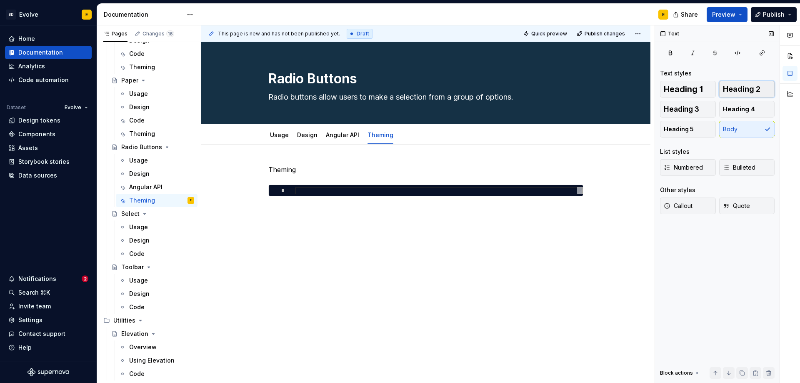
click at [765, 91] on button "Heading 2" at bounding box center [747, 89] width 56 height 17
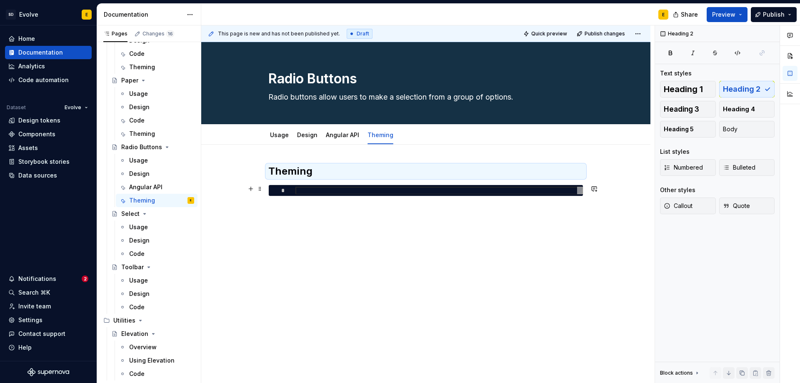
click at [507, 192] on div at bounding box center [438, 191] width 287 height 8
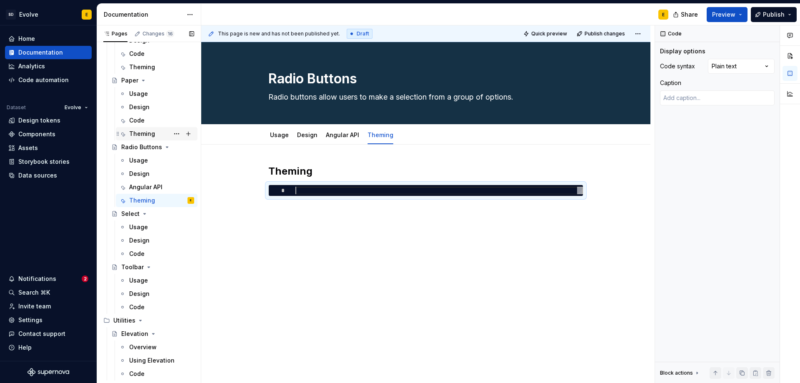
click at [140, 131] on div "Theming" at bounding box center [142, 134] width 26 height 8
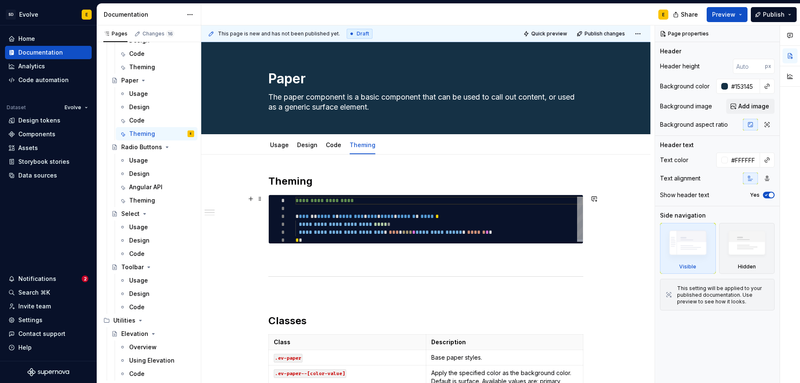
type textarea "*"
type textarea "**********"
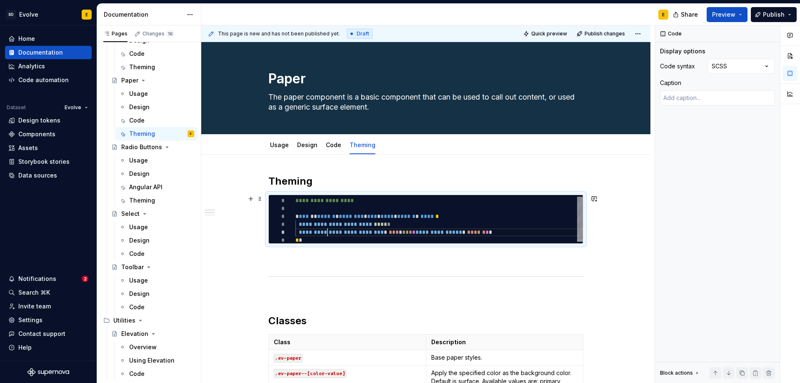
scroll to position [0, 6]
click at [326, 235] on div "**********" at bounding box center [438, 220] width 287 height 47
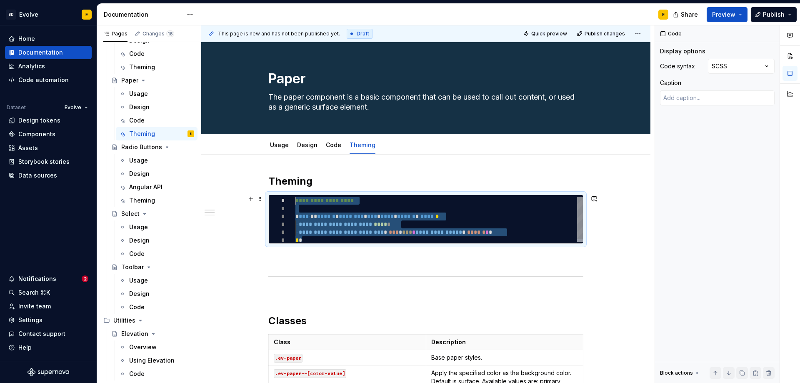
drag, startPoint x: 310, startPoint y: 238, endPoint x: 272, endPoint y: 197, distance: 55.7
click at [295, 197] on div "**********" at bounding box center [438, 220] width 287 height 47
click at [144, 198] on div "Theming" at bounding box center [142, 200] width 26 height 8
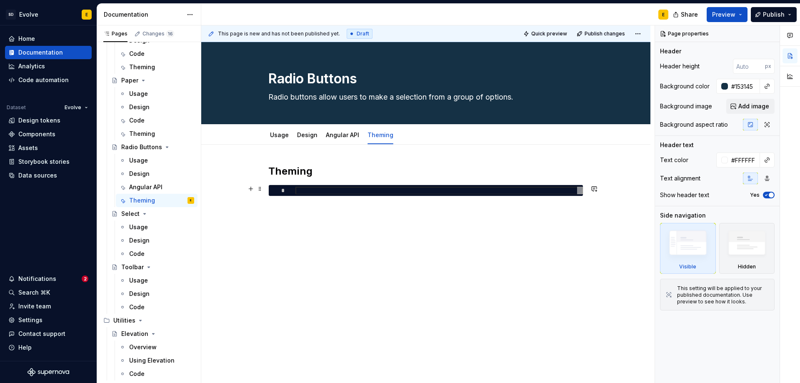
click at [312, 190] on div at bounding box center [438, 191] width 287 height 8
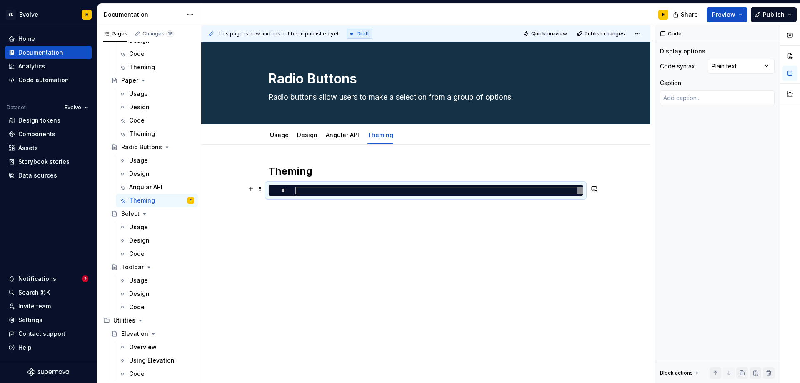
type textarea "*"
type textarea "**********"
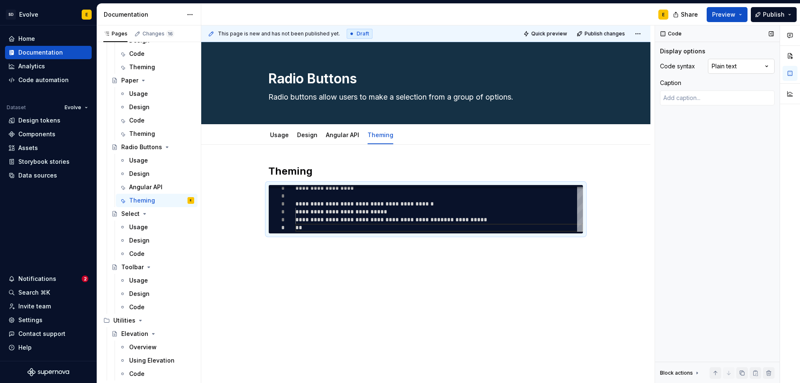
click at [752, 68] on div "Comments Open comments No comments yet Select ‘Comment’ from the block context …" at bounding box center [727, 204] width 145 height 358
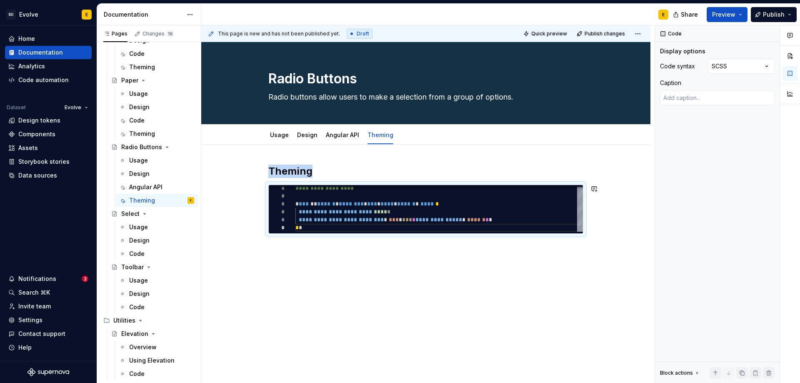
click at [298, 252] on div "**********" at bounding box center [425, 252] width 449 height 214
click at [295, 259] on div "**********" at bounding box center [425, 252] width 449 height 214
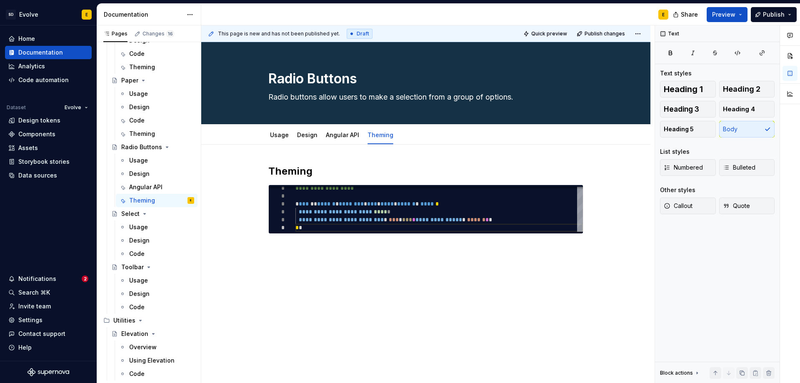
type textarea "*"
click at [336, 176] on h2 "Theming" at bounding box center [425, 171] width 315 height 13
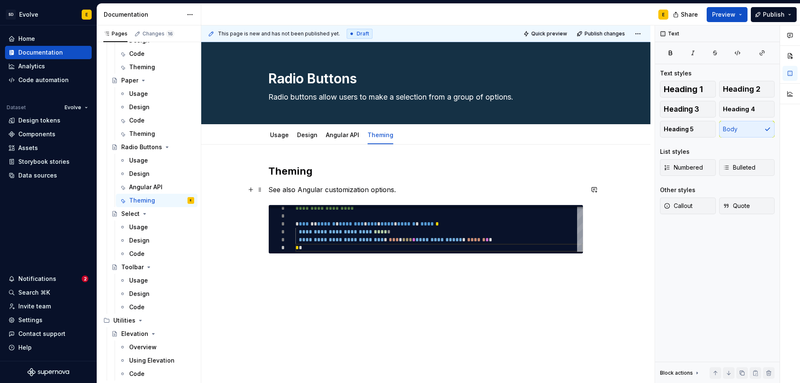
click at [438, 188] on p "See also Angular customization options." at bounding box center [425, 190] width 315 height 10
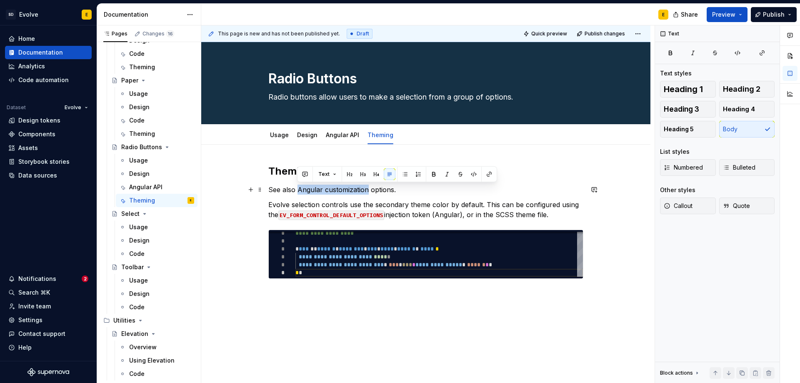
drag, startPoint x: 298, startPoint y: 192, endPoint x: 366, endPoint y: 190, distance: 67.9
click at [366, 190] on p "See also Angular customization options." at bounding box center [425, 190] width 315 height 10
click at [488, 171] on button "button" at bounding box center [489, 174] width 12 height 12
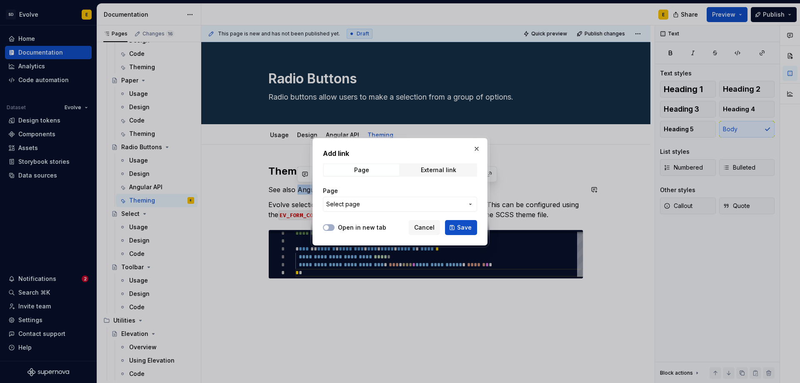
click at [387, 205] on span "Select page" at bounding box center [394, 204] width 137 height 8
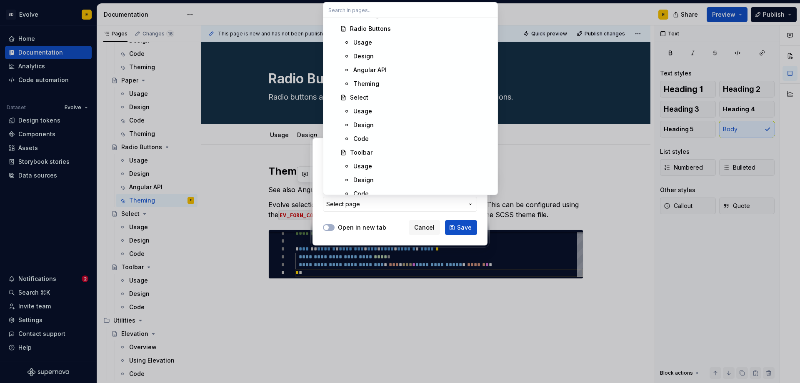
scroll to position [1083, 0]
click at [377, 110] on div "Angular API" at bounding box center [369, 111] width 33 height 8
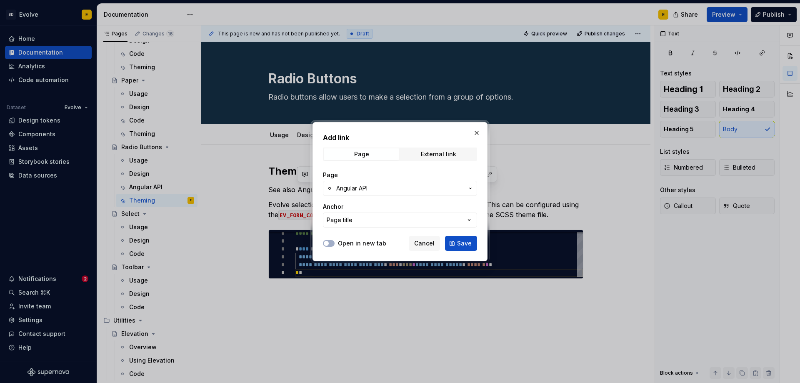
click at [399, 219] on button "Page title" at bounding box center [400, 219] width 154 height 15
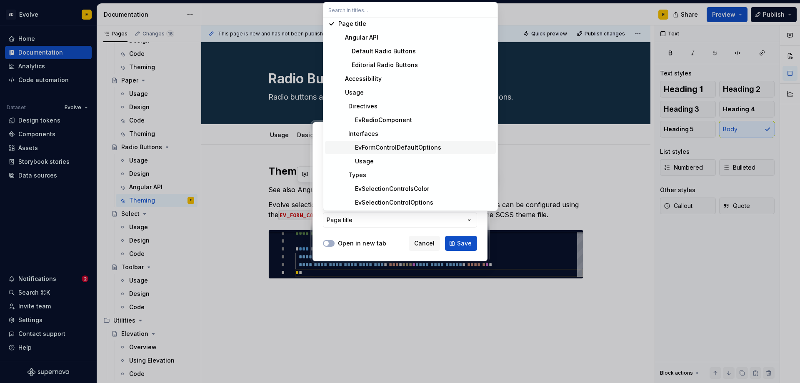
scroll to position [3, 0]
click at [374, 145] on div "EvFormControlDefaultOptions" at bounding box center [389, 147] width 103 height 8
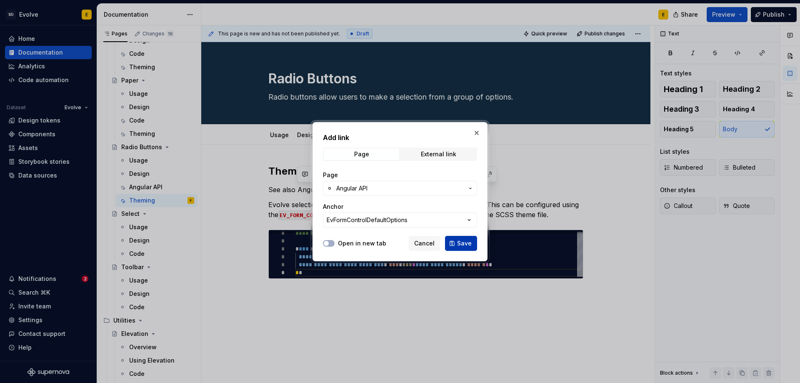
click at [460, 241] on span "Save" at bounding box center [464, 243] width 15 height 8
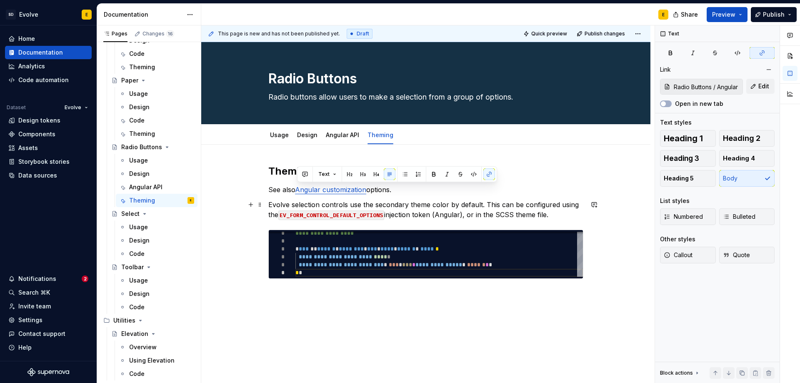
click at [553, 215] on p "Evolve selection controls use the secondary theme color by default. This can be…" at bounding box center [425, 210] width 315 height 20
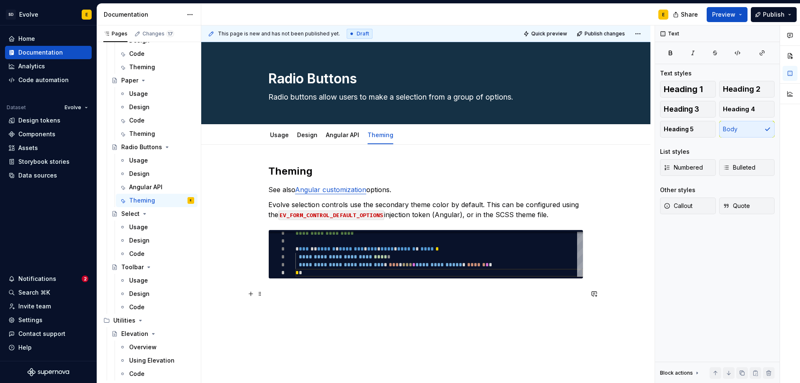
click at [337, 294] on p at bounding box center [425, 294] width 315 height 10
click at [319, 344] on div "A section divider" at bounding box center [315, 346] width 42 height 7
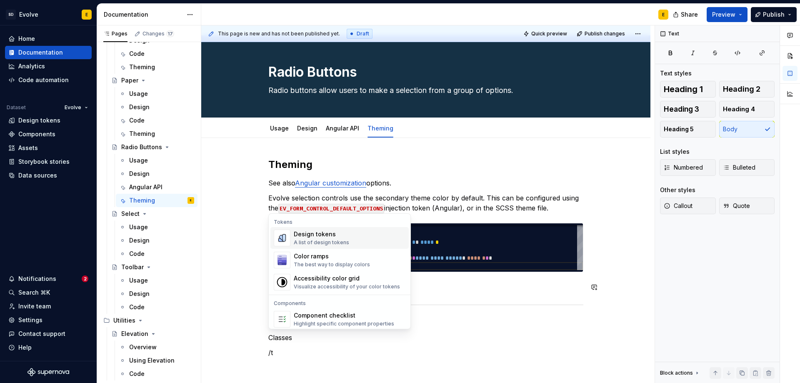
scroll to position [22, 0]
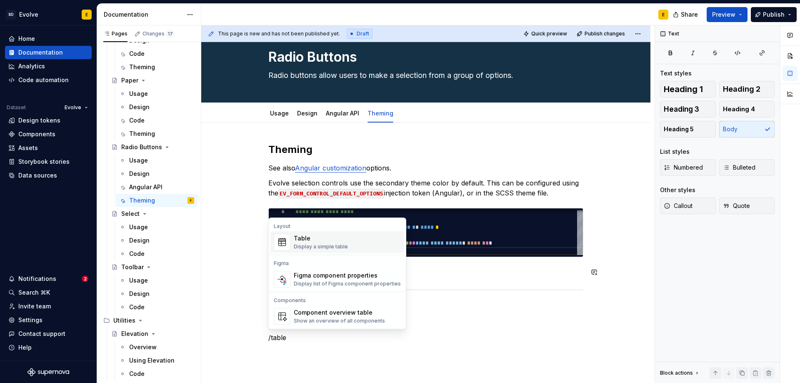
click at [306, 239] on div "Table" at bounding box center [321, 238] width 54 height 8
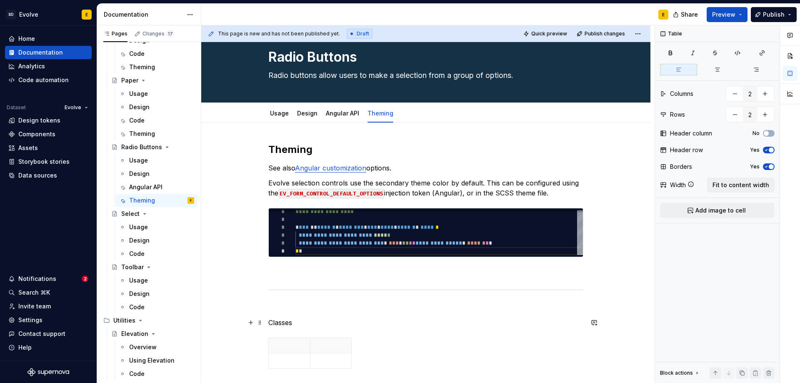
click at [334, 324] on p "Classes" at bounding box center [425, 322] width 315 height 10
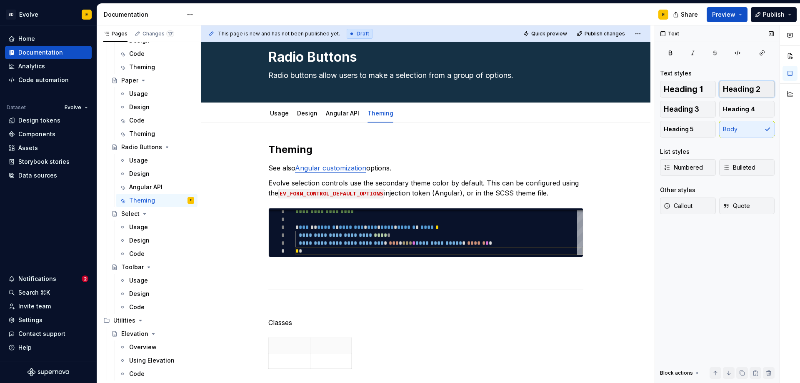
click at [755, 88] on span "Heading 2" at bounding box center [741, 89] width 37 height 8
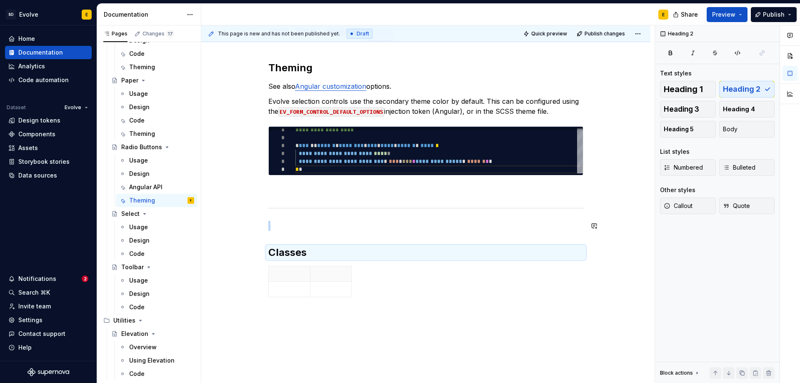
scroll to position [105, 0]
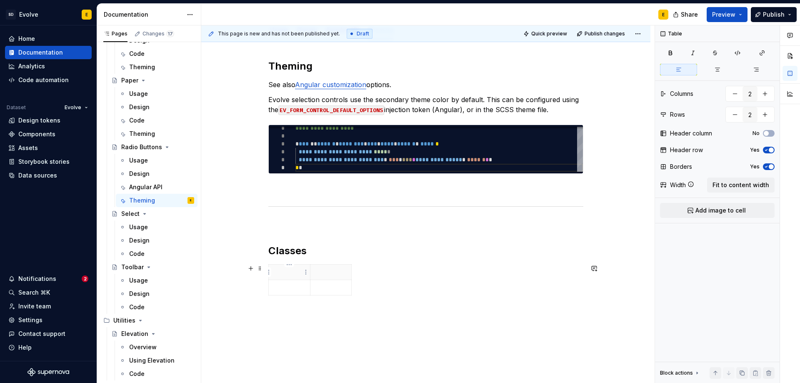
click at [299, 273] on p at bounding box center [289, 272] width 31 height 8
click at [285, 275] on p at bounding box center [289, 272] width 31 height 8
click at [746, 185] on span "Fit to content width" at bounding box center [740, 185] width 57 height 8
type textarea "*"
click at [338, 285] on p at bounding box center [347, 287] width 147 height 8
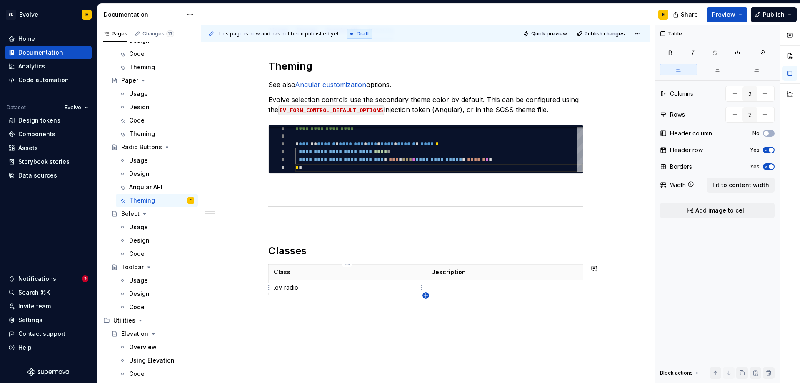
click at [425, 294] on icon "button" at bounding box center [425, 295] width 7 height 7
type input "3"
click at [329, 299] on p at bounding box center [347, 303] width 147 height 8
click at [273, 290] on td ".ev-radio" at bounding box center [347, 287] width 157 height 15
click at [309, 291] on p "`.ev-radio" at bounding box center [347, 287] width 147 height 8
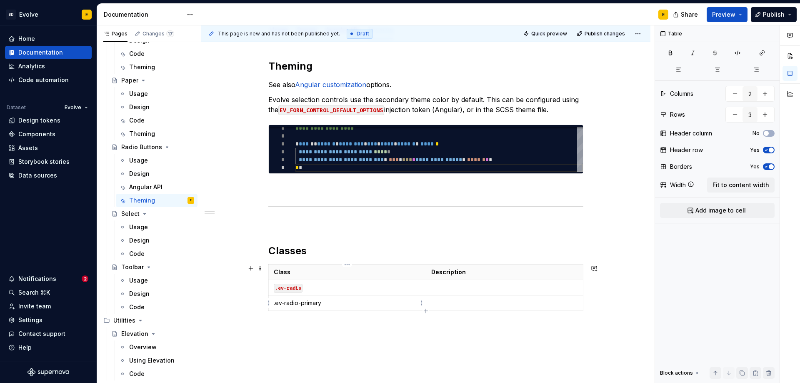
click at [272, 304] on td ".ev-radio-primary" at bounding box center [347, 302] width 157 height 15
click at [349, 300] on p "`.ev-radio-primary" at bounding box center [347, 303] width 147 height 8
click at [303, 304] on code ".ev-radio-primary" at bounding box center [300, 303] width 52 height 9
click at [439, 302] on p at bounding box center [504, 303] width 147 height 8
click at [443, 287] on p at bounding box center [504, 287] width 147 height 8
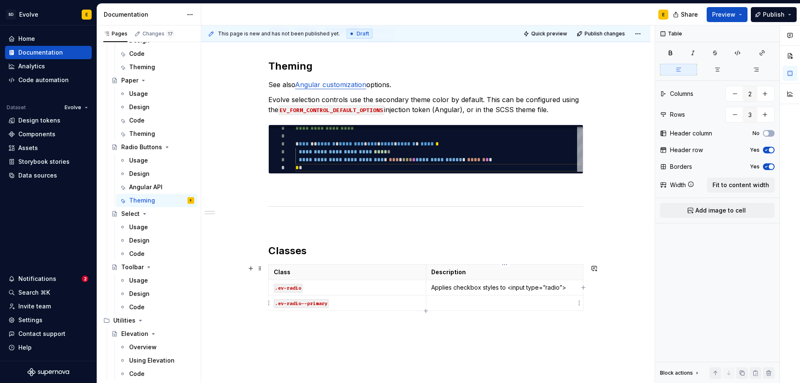
click at [445, 302] on p at bounding box center [504, 303] width 147 height 8
click at [499, 304] on p at bounding box center [504, 303] width 147 height 8
drag, startPoint x: 516, startPoint y: 303, endPoint x: 544, endPoint y: 302, distance: 27.9
click at [544, 302] on p "Applies primary theme color to checkbox." at bounding box center [504, 303] width 147 height 8
drag, startPoint x: 566, startPoint y: 288, endPoint x: 559, endPoint y: 288, distance: 7.1
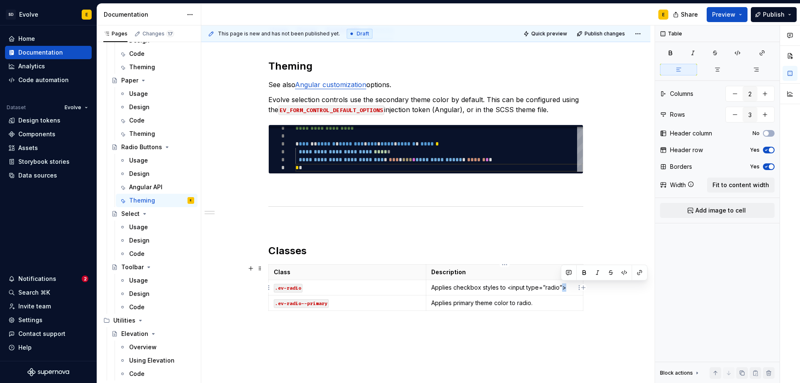
click at [559, 288] on p "Applies checkbox styles to <input type=”radio”>" at bounding box center [504, 287] width 147 height 8
click at [508, 287] on p "Applies checkbox styles to <input type=”radio”>" at bounding box center [504, 287] width 147 height 8
click at [568, 287] on p "Applies checkbox styles to `<input type=”radio”>" at bounding box center [504, 287] width 147 height 8
click at [550, 303] on p "Applies primary theme color to radio." at bounding box center [504, 303] width 147 height 8
click at [491, 332] on div "**********" at bounding box center [425, 239] width 449 height 399
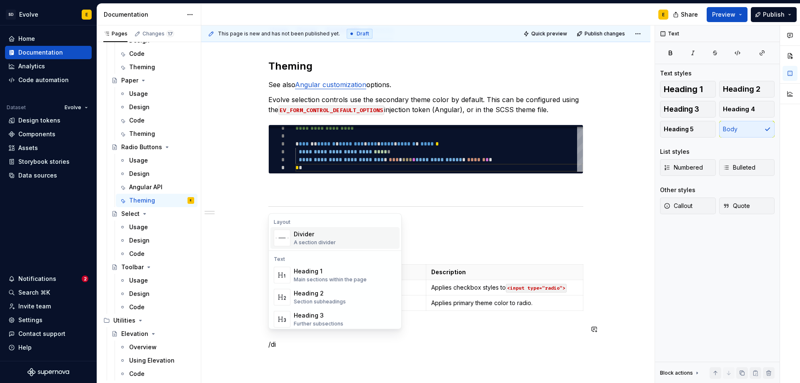
scroll to position [112, 0]
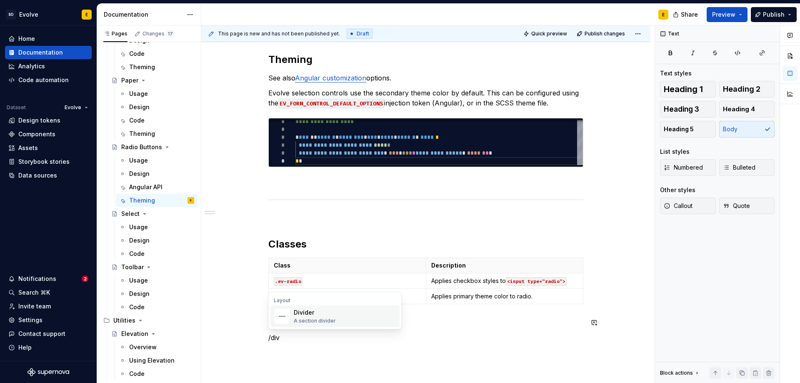
click at [312, 314] on div "Divider" at bounding box center [315, 312] width 42 height 8
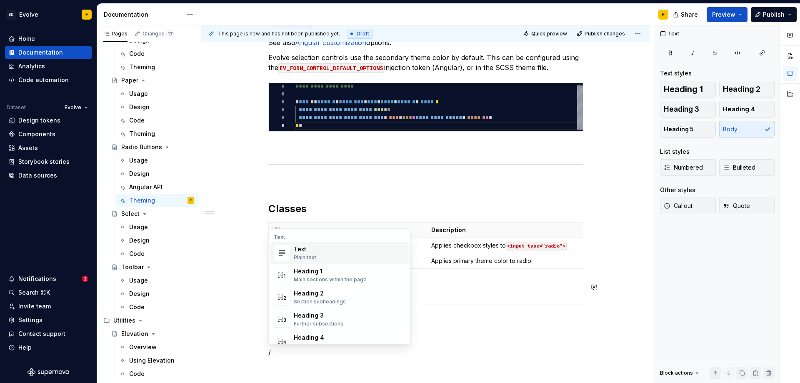
scroll to position [162, 0]
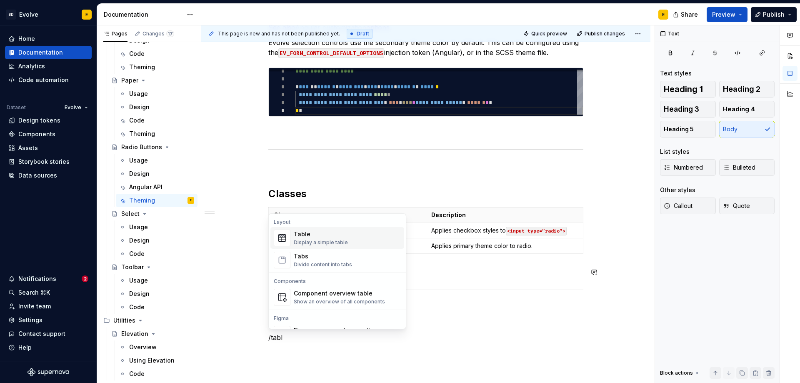
click at [312, 238] on div "Table Display a simple table" at bounding box center [321, 238] width 54 height 16
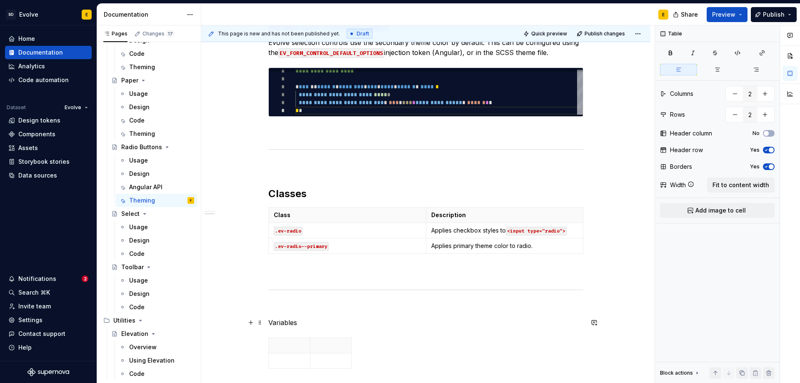
click at [300, 323] on p "Variables" at bounding box center [425, 322] width 315 height 10
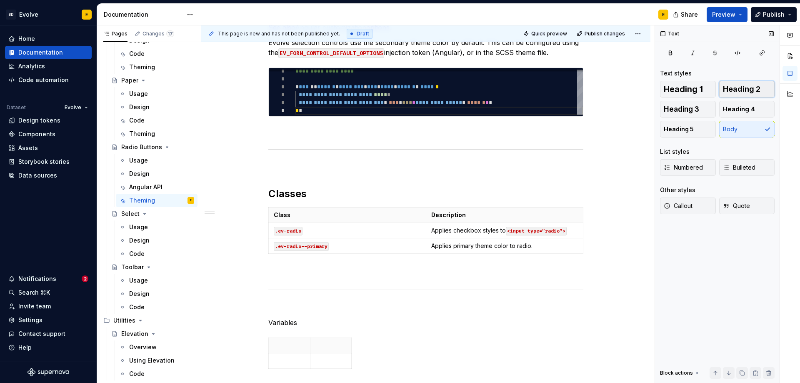
click at [746, 90] on span "Heading 2" at bounding box center [741, 89] width 37 height 8
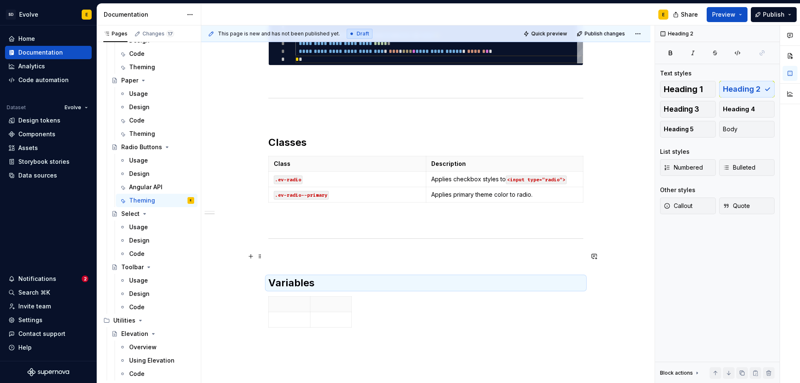
scroll to position [286, 0]
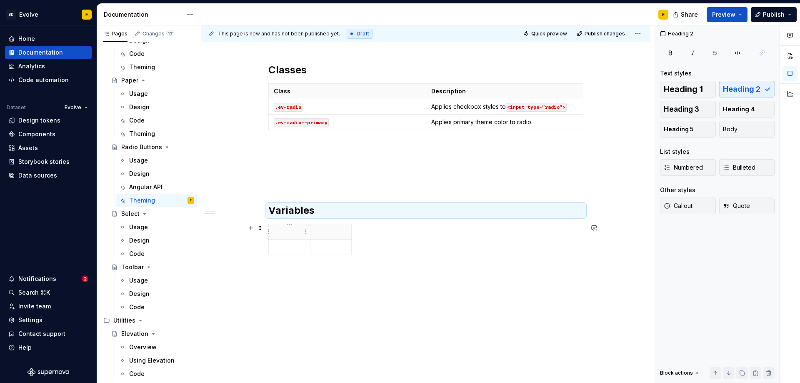
click at [290, 229] on p at bounding box center [289, 231] width 31 height 8
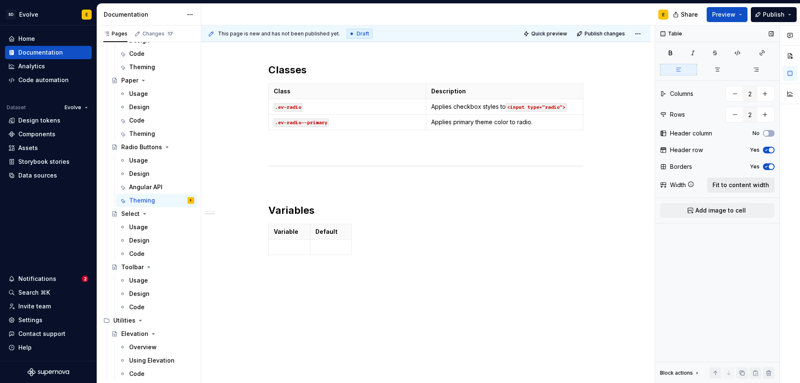
click at [741, 188] on span "Fit to content width" at bounding box center [740, 185] width 57 height 8
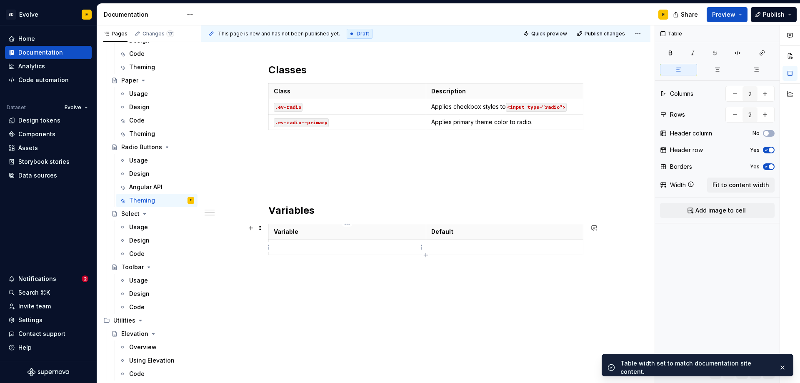
click at [336, 244] on p at bounding box center [347, 247] width 147 height 8
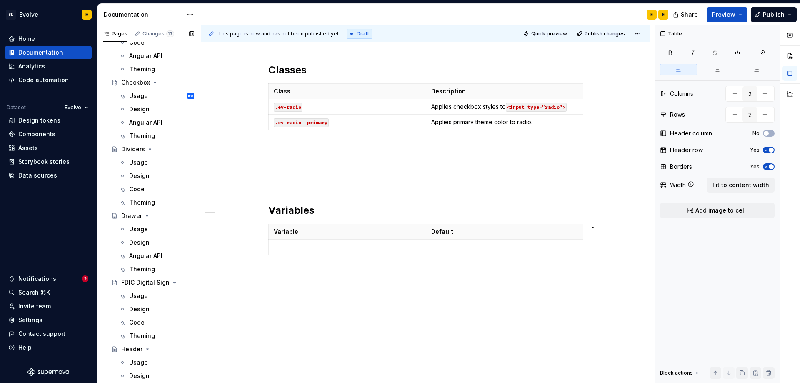
scroll to position [583, 0]
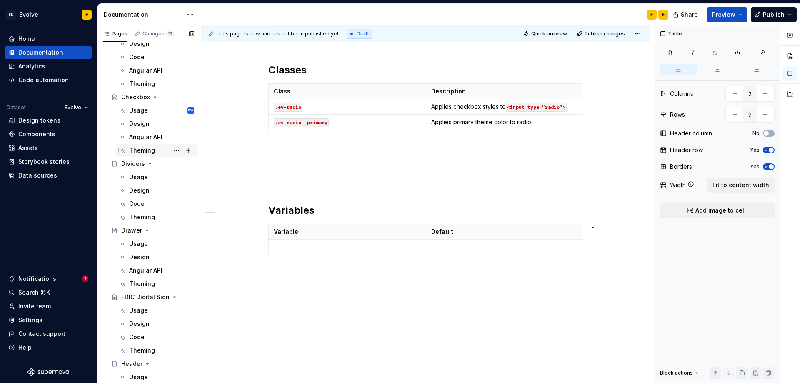
click at [149, 147] on div "Theming" at bounding box center [142, 150] width 26 height 8
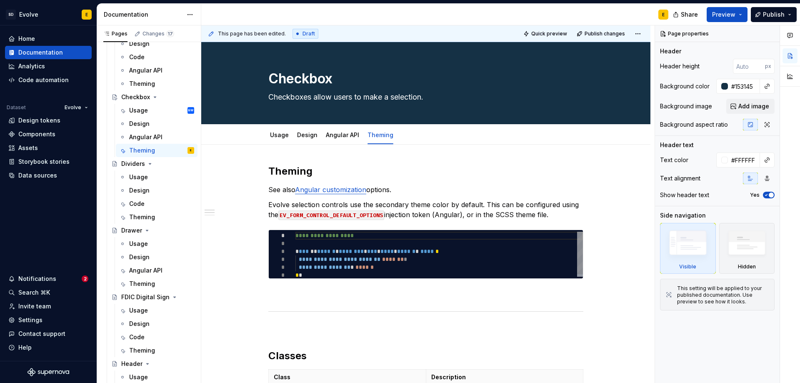
type textarea "*"
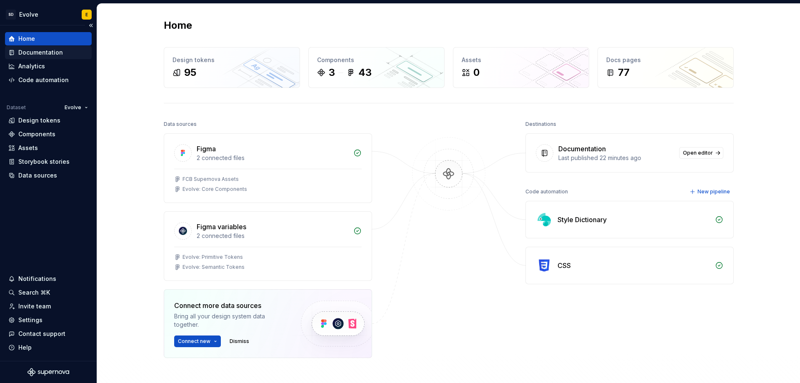
click at [46, 54] on div "Documentation" at bounding box center [40, 52] width 45 height 8
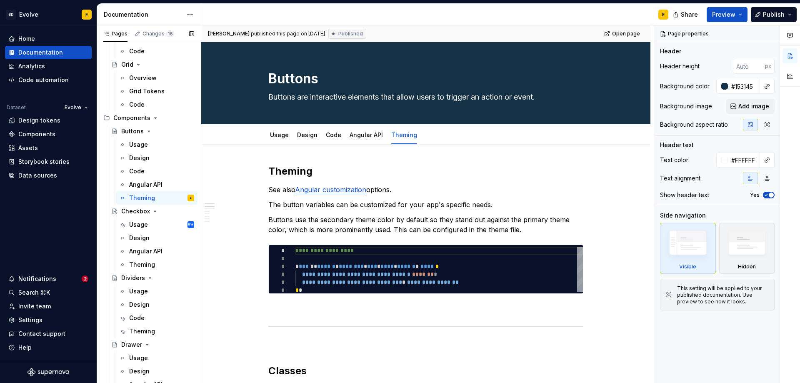
scroll to position [500, 0]
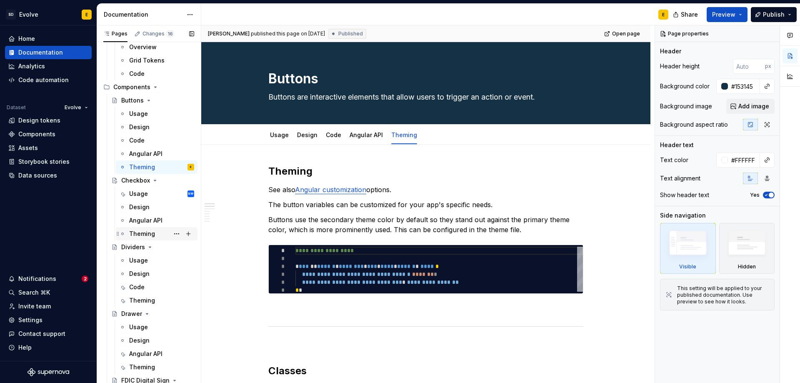
click at [140, 232] on div "Theming" at bounding box center [142, 233] width 26 height 8
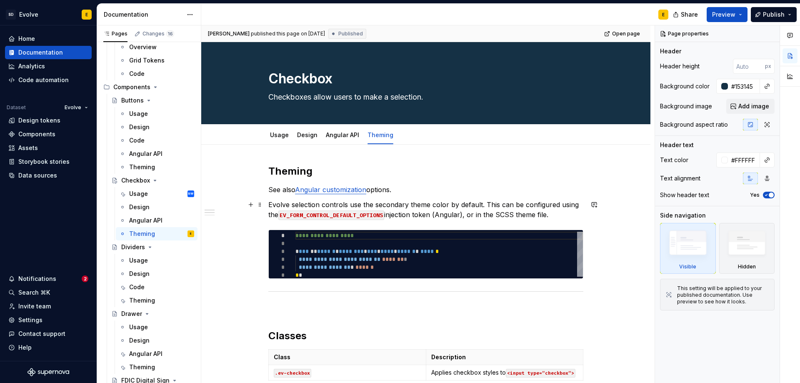
click at [448, 213] on p "Evolve selection controls use the secondary theme color by default. This can be…" at bounding box center [425, 210] width 315 height 20
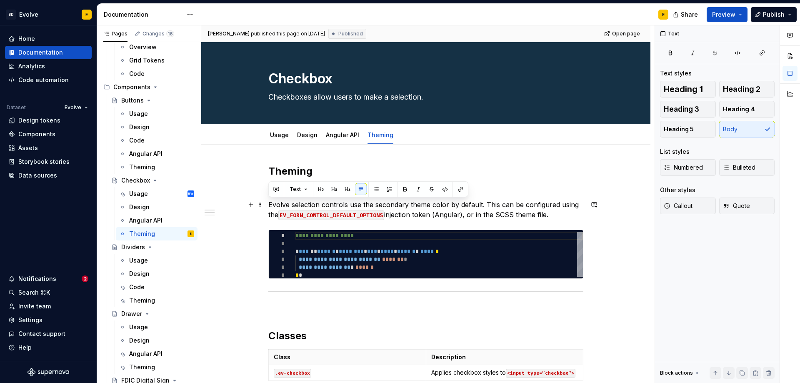
drag, startPoint x: 553, startPoint y: 216, endPoint x: 267, endPoint y: 202, distance: 286.4
copy p "Evolve selection controls use the secondary theme color by default. This can be…"
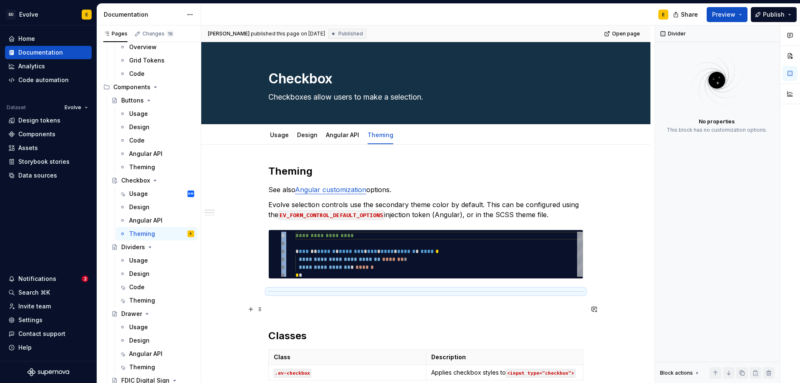
drag, startPoint x: 269, startPoint y: 292, endPoint x: 272, endPoint y: 312, distance: 20.1
click at [272, 312] on div "**********" at bounding box center [425, 391] width 315 height 452
click at [259, 291] on span at bounding box center [260, 293] width 7 height 12
click at [277, 331] on div "Move down" at bounding box center [299, 332] width 54 height 8
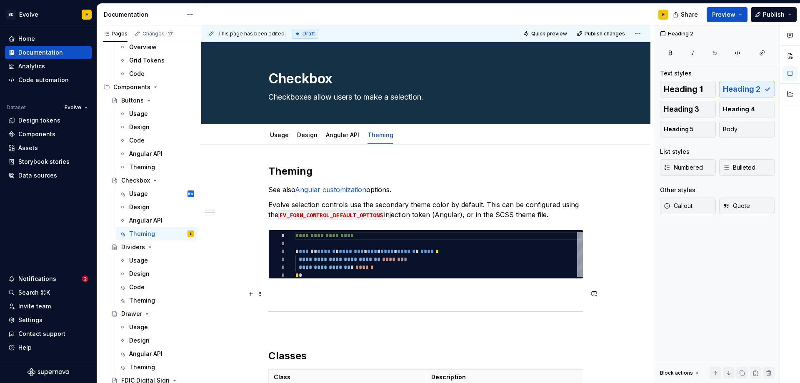
click at [283, 295] on p at bounding box center [425, 294] width 315 height 10
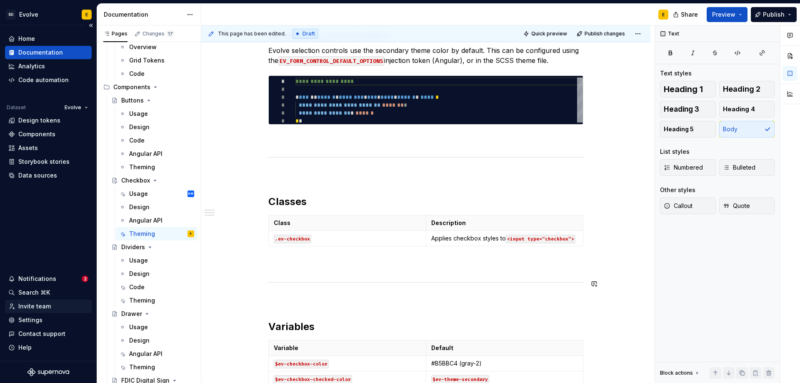
scroll to position [167, 0]
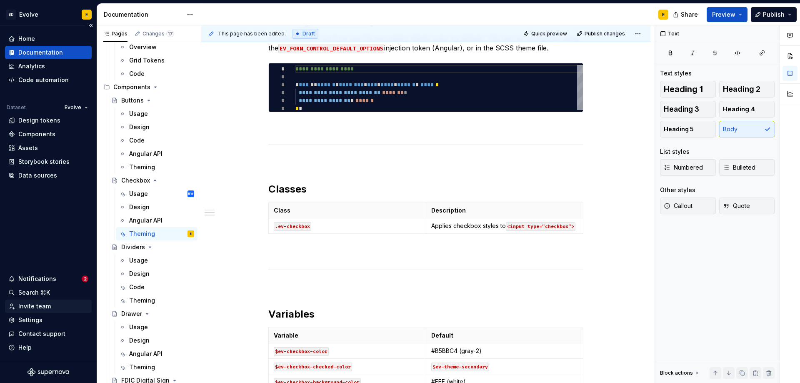
type textarea "*"
click at [427, 232] on icon "button" at bounding box center [425, 233] width 7 height 7
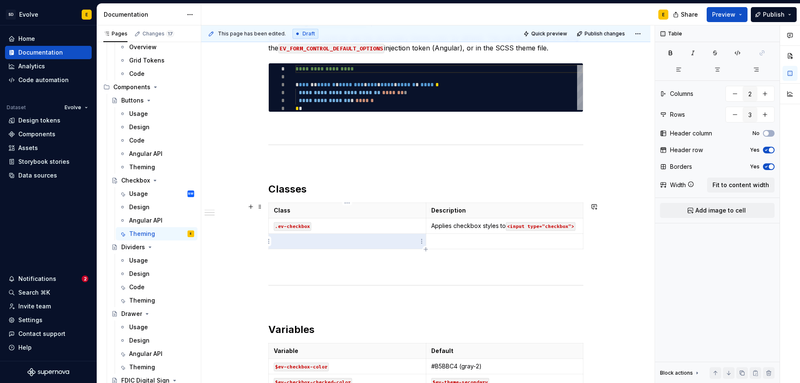
click at [356, 240] on p at bounding box center [347, 241] width 147 height 8
click at [273, 242] on td ".ev-checkbox—primary" at bounding box center [347, 241] width 157 height 15
click at [354, 242] on p "`.ev-checkbox—primary" at bounding box center [347, 241] width 147 height 8
click at [312, 242] on code ".ev-checkbox—primary" at bounding box center [304, 241] width 61 height 9
click at [466, 245] on td at bounding box center [504, 241] width 157 height 15
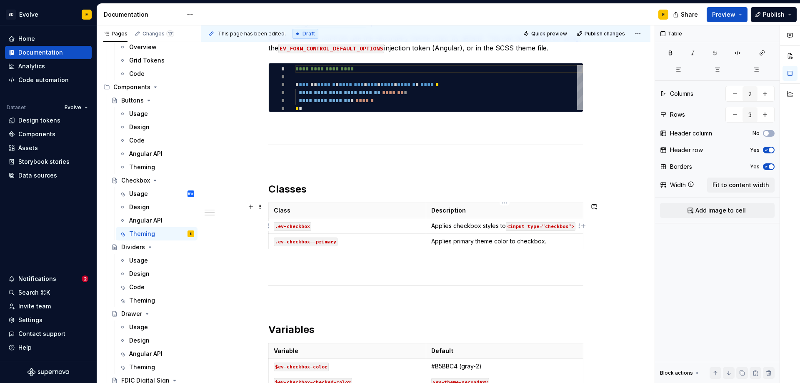
click at [576, 227] on p "Applies checkbox styles to <input type=”checkbox”>" at bounding box center [504, 226] width 147 height 8
click at [558, 241] on p "Applies primary theme color to checkbox." at bounding box center [504, 241] width 147 height 8
drag, startPoint x: 424, startPoint y: 211, endPoint x: 552, endPoint y: 222, distance: 128.7
click at [566, 228] on p "Applies checkbox styles to <input type=”checkbox”>" at bounding box center [494, 226] width 147 height 8
click at [749, 185] on span "Fit to content width" at bounding box center [740, 185] width 57 height 8
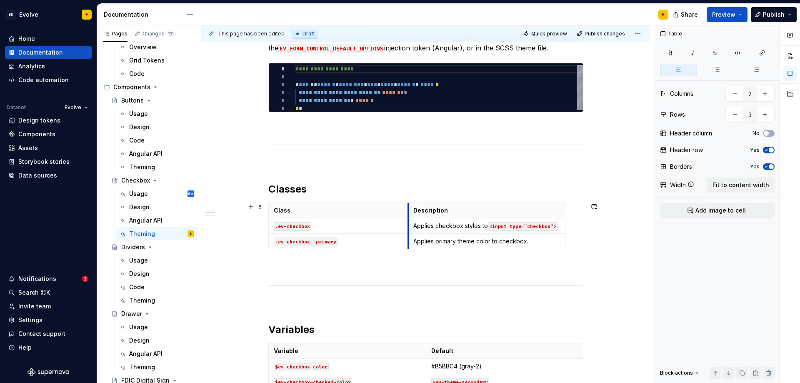
drag, startPoint x: 426, startPoint y: 210, endPoint x: 408, endPoint y: 212, distance: 18.0
drag, startPoint x: 564, startPoint y: 218, endPoint x: 578, endPoint y: 217, distance: 14.6
click at [574, 244] on html "SD Evolve E Home Documentation Analytics Code automation Dataset Evolve Design …" at bounding box center [400, 191] width 800 height 383
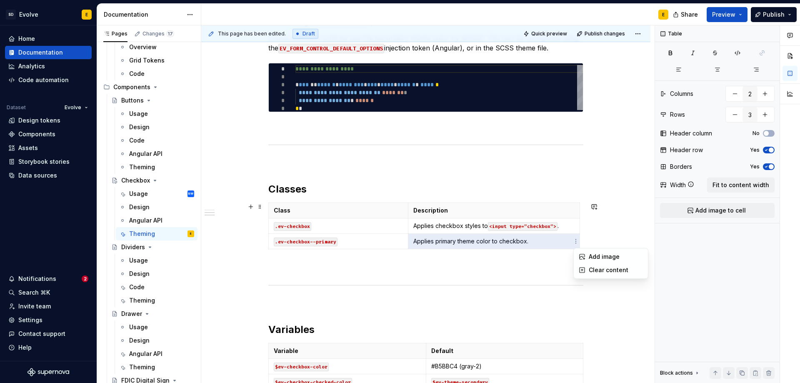
click at [576, 208] on html "SD Evolve E Home Documentation Analytics Code automation Dataset Evolve Design …" at bounding box center [400, 191] width 800 height 383
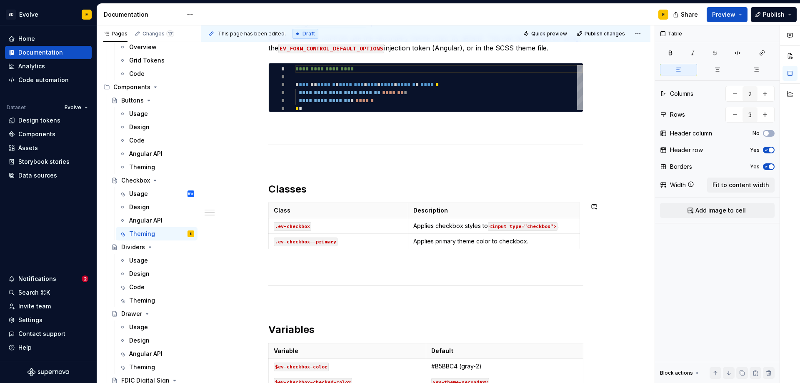
click at [564, 199] on div "**********" at bounding box center [425, 241] width 315 height 487
click at [562, 205] on div "**********" at bounding box center [425, 241] width 315 height 487
click at [569, 207] on p "Description" at bounding box center [493, 210] width 161 height 8
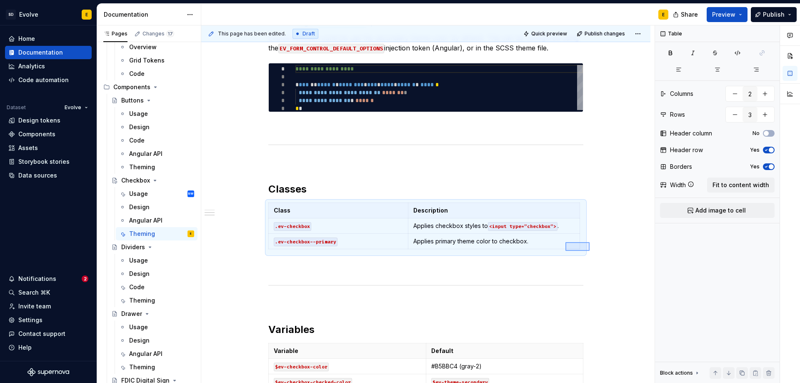
drag, startPoint x: 589, startPoint y: 251, endPoint x: 565, endPoint y: 242, distance: 25.8
click at [565, 242] on div "**********" at bounding box center [427, 204] width 453 height 358
click at [733, 186] on span "Fit to content width" at bounding box center [740, 185] width 57 height 8
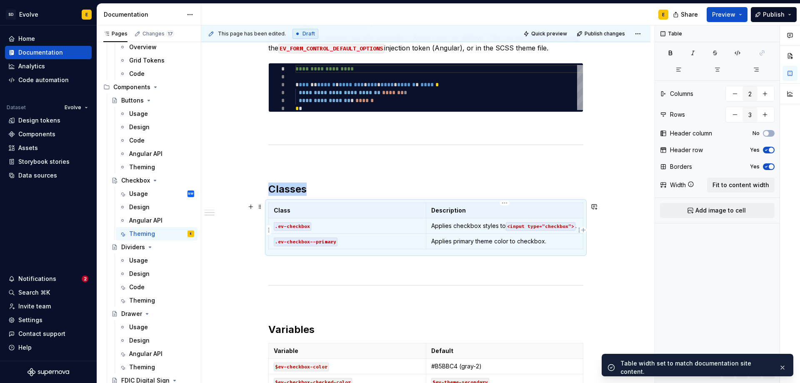
click at [433, 230] on p "Applies checkbox styles to <input type=”checkbox”> ." at bounding box center [504, 226] width 147 height 8
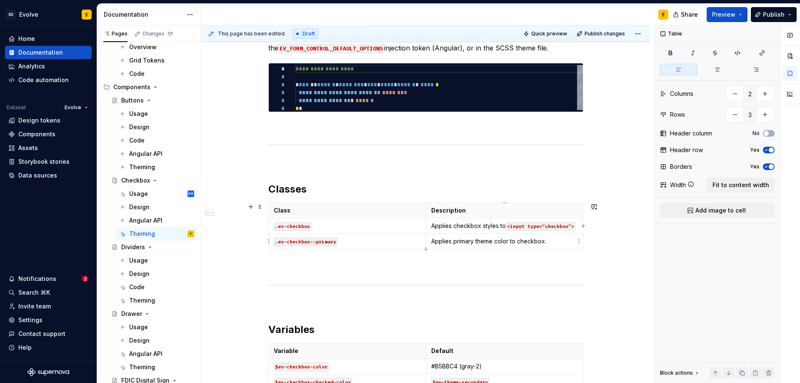
click at [548, 242] on p "Applies primary theme color to checkbox." at bounding box center [504, 241] width 147 height 8
drag, startPoint x: 557, startPoint y: 242, endPoint x: 433, endPoint y: 242, distance: 124.1
click at [433, 242] on p "Applies primary theme color to checkbox." at bounding box center [504, 241] width 147 height 8
copy p "Applies primary theme color to checkbox."
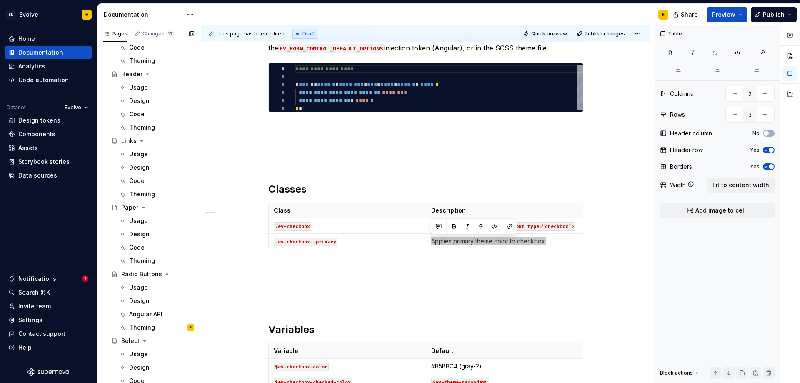
scroll to position [875, 0]
click at [147, 327] on div "Theming" at bounding box center [142, 325] width 26 height 8
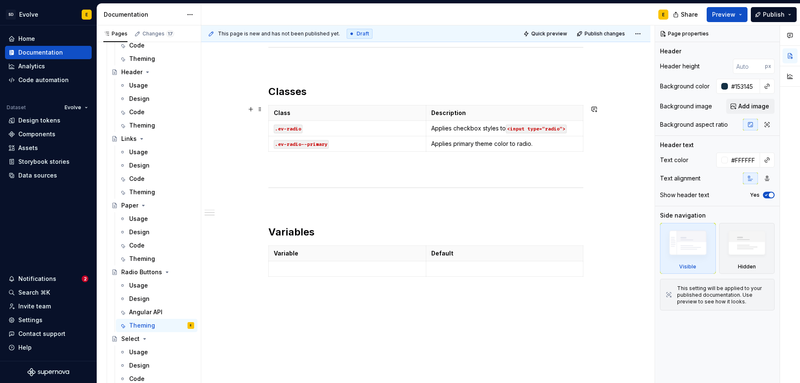
scroll to position [286, 0]
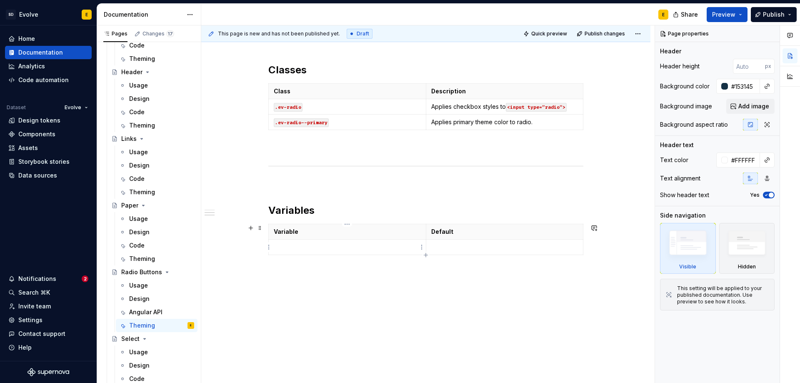
click at [312, 248] on p at bounding box center [347, 247] width 147 height 8
type textarea "*"
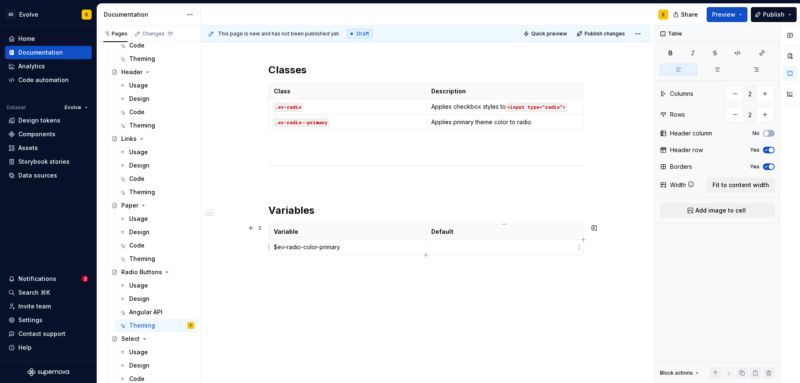
click at [451, 246] on p at bounding box center [504, 247] width 147 height 8
click at [425, 254] on icon "button" at bounding box center [425, 255] width 7 height 7
type input "3"
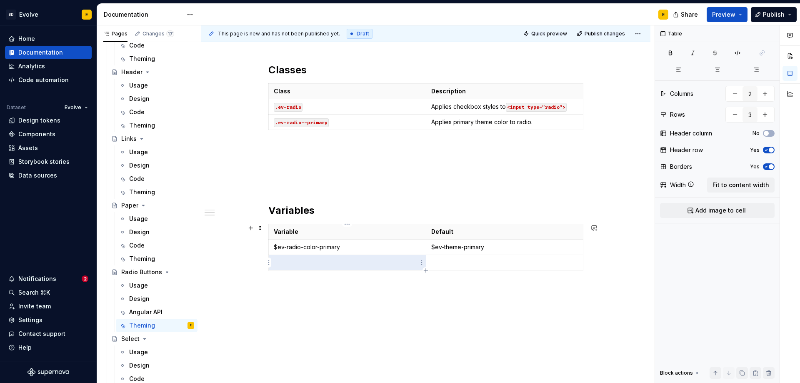
click at [324, 260] on p at bounding box center [347, 262] width 147 height 8
click at [483, 262] on p at bounding box center [504, 262] width 147 height 8
click at [379, 260] on p "$ev-radio-color-secondary:" at bounding box center [347, 262] width 147 height 8
click at [456, 263] on p at bounding box center [504, 262] width 147 height 8
click at [426, 269] on icon "button" at bounding box center [425, 270] width 7 height 7
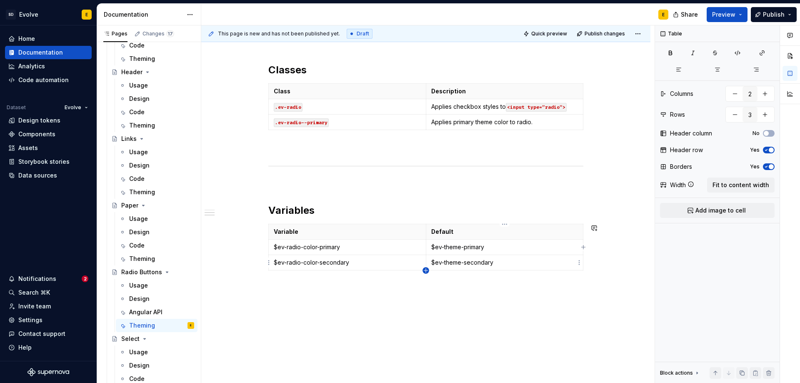
type input "4"
click at [309, 274] on p at bounding box center [347, 278] width 147 height 8
click at [293, 277] on p at bounding box center [347, 278] width 147 height 8
click at [464, 280] on p at bounding box center [504, 278] width 147 height 8
type textarea "*"
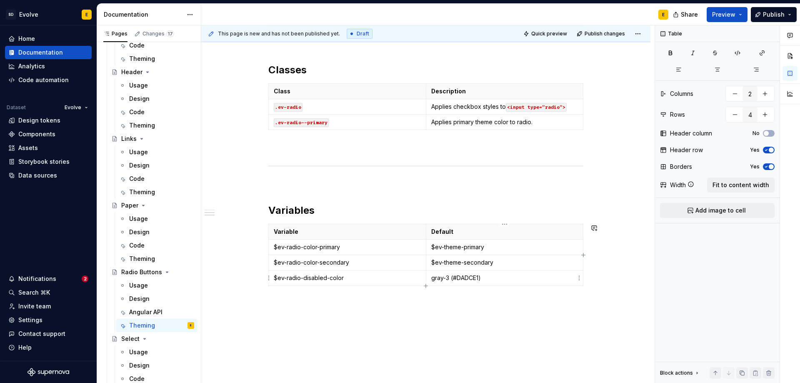
click at [425, 284] on icon "button" at bounding box center [425, 285] width 7 height 7
click at [300, 294] on p at bounding box center [347, 293] width 147 height 8
click at [446, 296] on p at bounding box center [504, 293] width 147 height 8
click at [429, 301] on icon "button" at bounding box center [425, 301] width 7 height 7
click at [298, 310] on p at bounding box center [347, 308] width 147 height 8
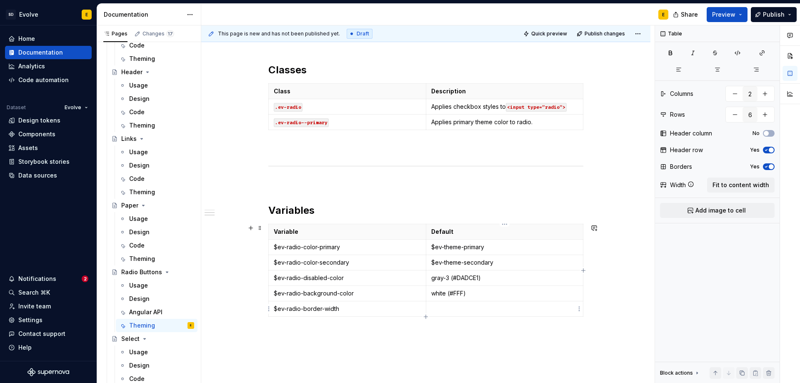
click at [466, 310] on p at bounding box center [504, 308] width 147 height 8
click at [424, 317] on icon "button" at bounding box center [425, 316] width 7 height 7
click at [337, 327] on p at bounding box center [347, 324] width 147 height 8
click at [455, 323] on p at bounding box center [504, 324] width 147 height 8
click at [425, 331] on icon "button" at bounding box center [425, 332] width 7 height 7
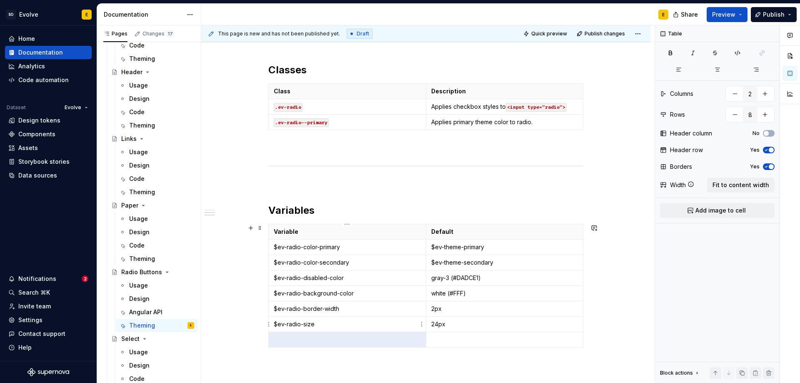
click at [301, 342] on p at bounding box center [347, 339] width 147 height 8
click at [439, 337] on p at bounding box center [504, 339] width 147 height 8
click at [426, 346] on icon "button" at bounding box center [426, 346] width 4 height 4
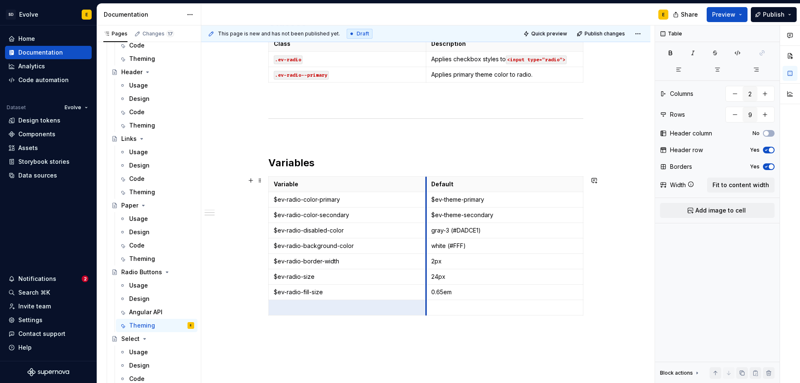
scroll to position [394, 0]
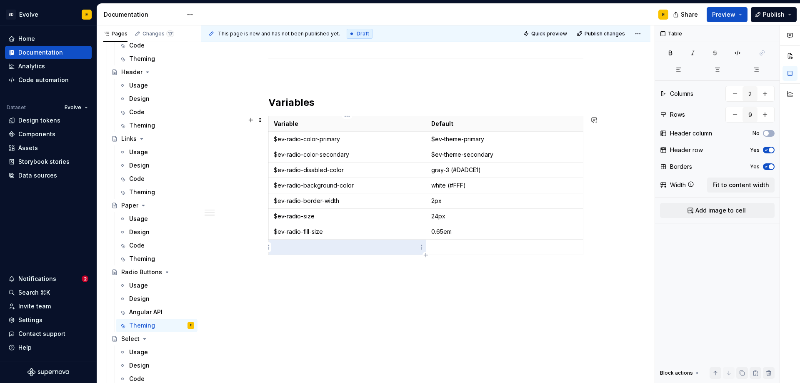
click at [281, 247] on p at bounding box center [347, 247] width 147 height 8
click at [491, 246] on p at bounding box center [504, 247] width 147 height 8
click at [444, 246] on p "white(#FFF)" at bounding box center [504, 247] width 147 height 8
click at [426, 253] on icon "button" at bounding box center [426, 255] width 4 height 4
type input "10"
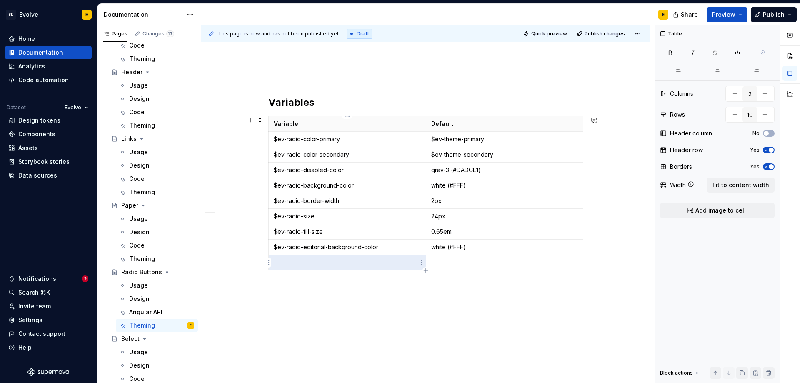
click at [318, 263] on p at bounding box center [347, 262] width 147 height 8
click at [483, 257] on td at bounding box center [504, 262] width 157 height 15
click at [275, 137] on p "$ev-radio-color-primary" at bounding box center [347, 139] width 147 height 8
click at [370, 140] on p "`$ev-radio-color-primary" at bounding box center [347, 139] width 147 height 8
click at [430, 138] on td "$ev-theme-primary" at bounding box center [504, 139] width 157 height 15
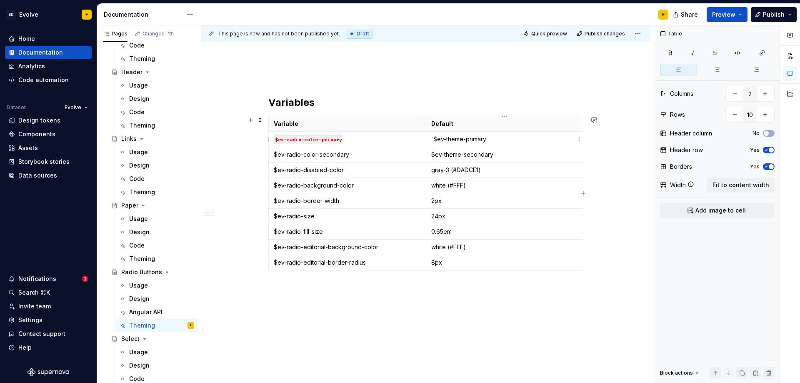
click at [495, 140] on p "`$ev-theme-primary" at bounding box center [504, 139] width 147 height 8
click at [273, 155] on td "$ev-radio-color-secondary" at bounding box center [347, 154] width 157 height 15
click at [369, 153] on p "`$ev-radio-color-secondary" at bounding box center [347, 154] width 147 height 8
click at [431, 155] on p "$ev-theme-secondary" at bounding box center [504, 154] width 147 height 8
click at [504, 155] on p "`$ev-theme-secondary" at bounding box center [504, 154] width 147 height 8
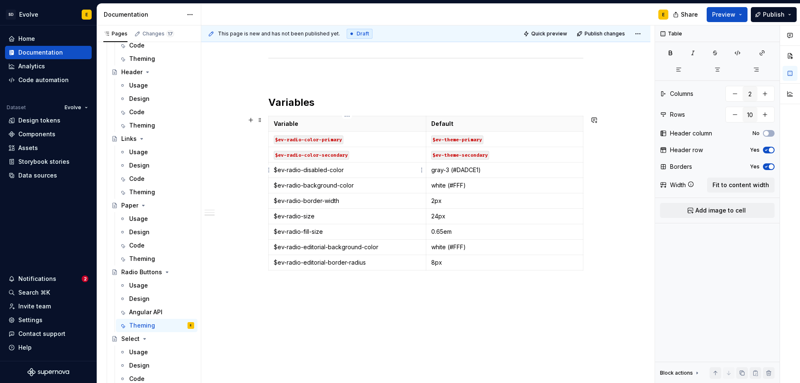
click at [273, 170] on td "$ev-radio-disabled-color" at bounding box center [347, 169] width 157 height 15
click at [356, 170] on p "`$ev-radio-disabled-color" at bounding box center [347, 170] width 147 height 8
click at [273, 184] on td "$ev-radio-background-color" at bounding box center [347, 185] width 157 height 15
click at [359, 182] on p "`$ev-radio-background-color" at bounding box center [347, 185] width 147 height 8
click at [274, 202] on p "$ev-radio-border-width" at bounding box center [347, 201] width 147 height 8
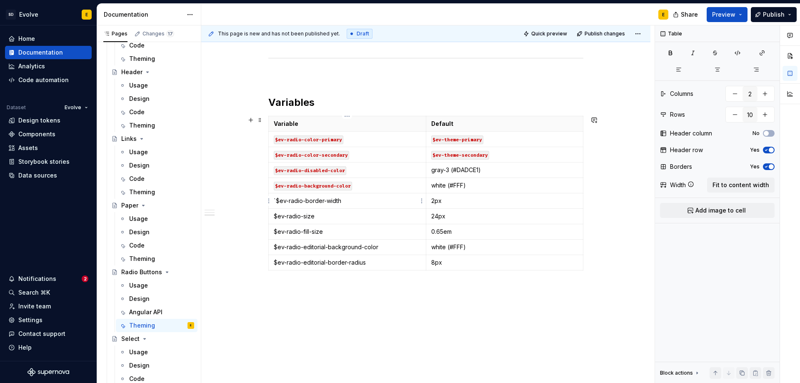
click at [349, 201] on p "`$ev-radio-border-width" at bounding box center [347, 201] width 147 height 8
click at [274, 215] on p "$ev-radio-size" at bounding box center [347, 216] width 147 height 8
click at [326, 218] on p "`$ev-radio-size" at bounding box center [347, 216] width 147 height 8
click at [274, 233] on p "$ev-radio-fill-size" at bounding box center [347, 231] width 147 height 8
click at [337, 229] on p "`$ev-radio-fill-size" at bounding box center [347, 231] width 147 height 8
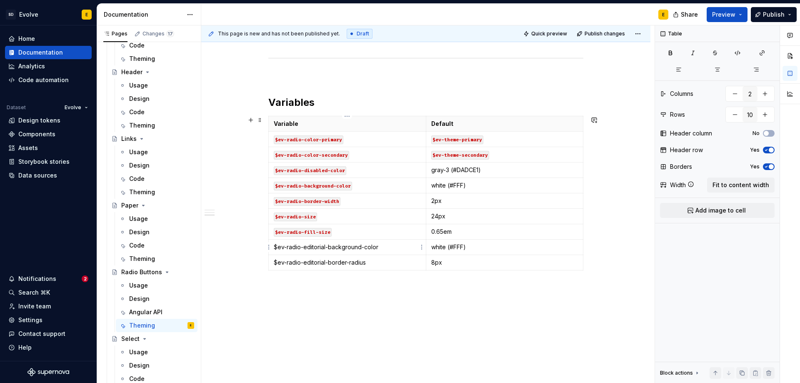
click at [274, 248] on p "$ev-radio-editorial-background-color" at bounding box center [347, 247] width 147 height 8
click at [380, 246] on p "`$ev-radio-editorial-background-color" at bounding box center [347, 247] width 147 height 8
click at [274, 262] on p "$ev-radio-editorial-border-radius" at bounding box center [347, 262] width 147 height 8
click at [376, 263] on p "`$ev-radio-editorial-border-radius" at bounding box center [347, 262] width 147 height 8
click at [775, 16] on span "Publish" at bounding box center [774, 14] width 22 height 8
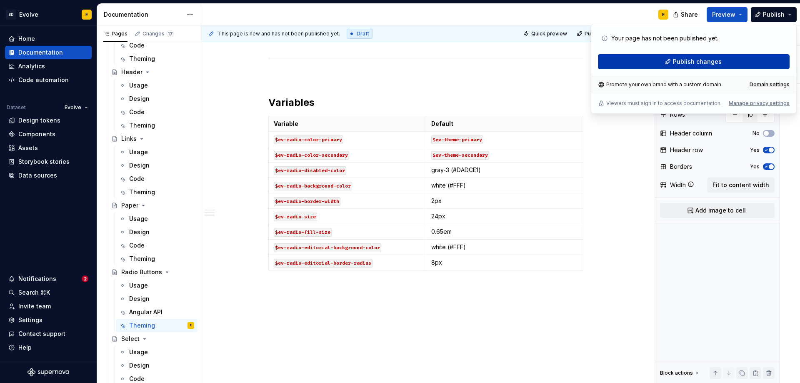
click at [740, 58] on button "Publish changes" at bounding box center [694, 61] width 192 height 15
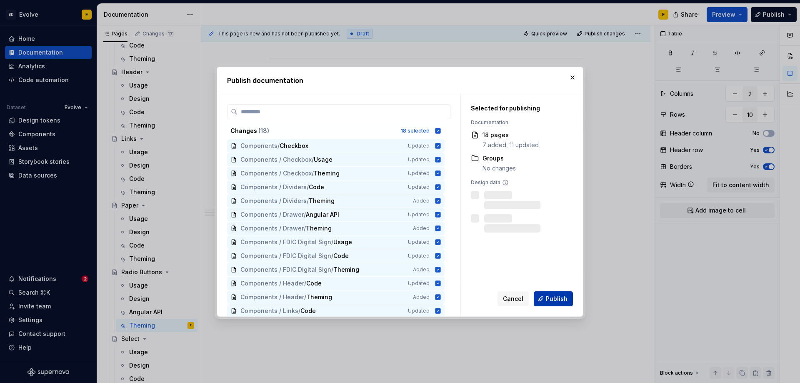
click at [556, 298] on span "Publish" at bounding box center [557, 298] width 22 height 8
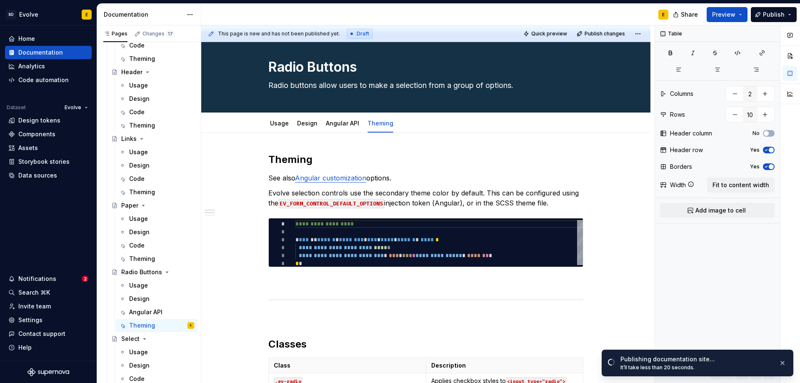
scroll to position [0, 0]
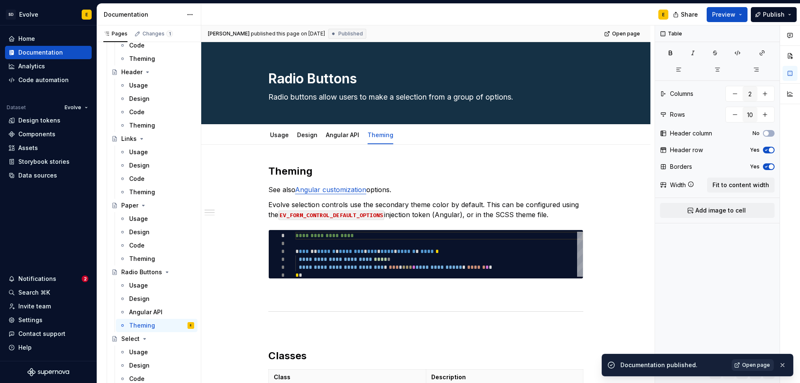
click at [756, 362] on span "Open page" at bounding box center [756, 365] width 28 height 7
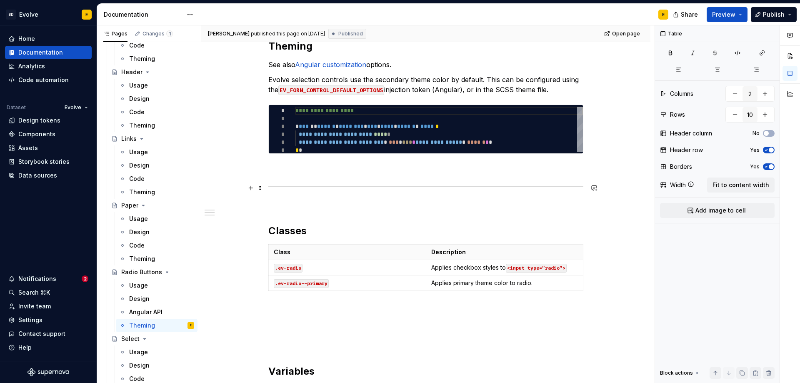
scroll to position [208, 0]
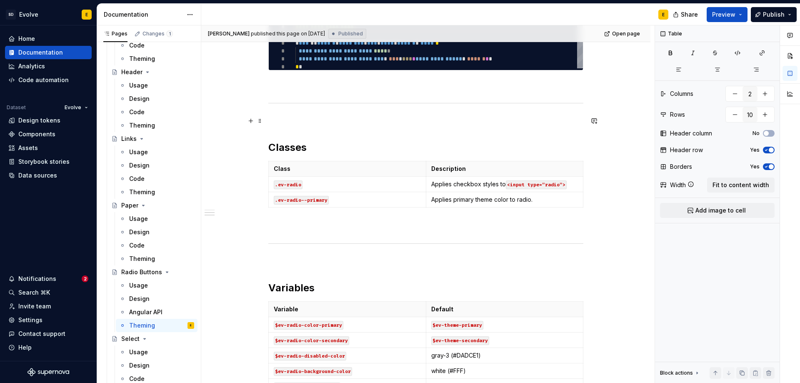
click at [302, 119] on p at bounding box center [425, 121] width 315 height 10
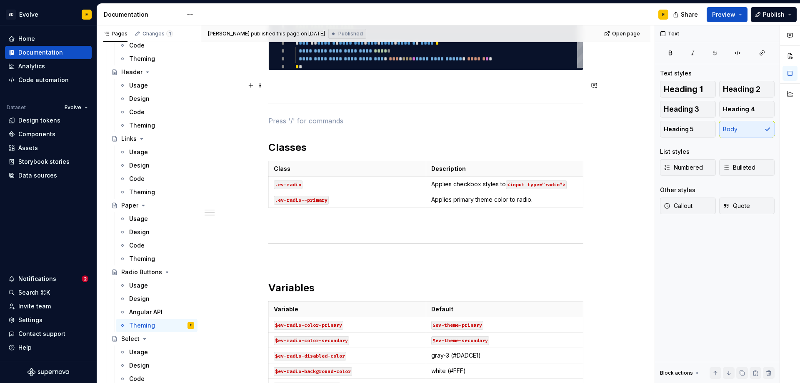
click at [303, 87] on p at bounding box center [425, 85] width 315 height 10
click at [295, 227] on p at bounding box center [425, 226] width 315 height 10
click at [294, 265] on p at bounding box center [425, 261] width 315 height 10
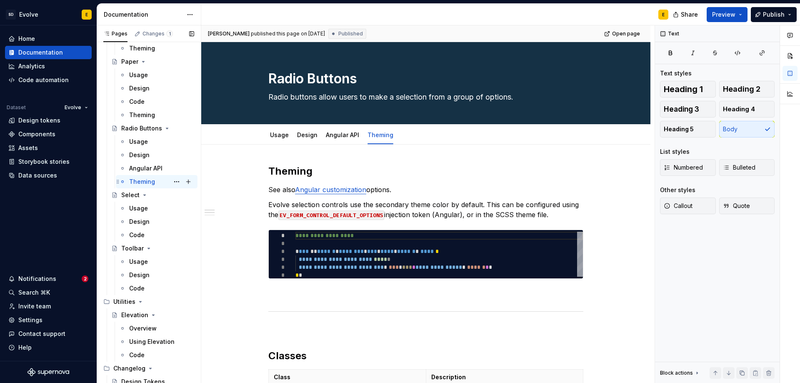
scroll to position [1035, 0]
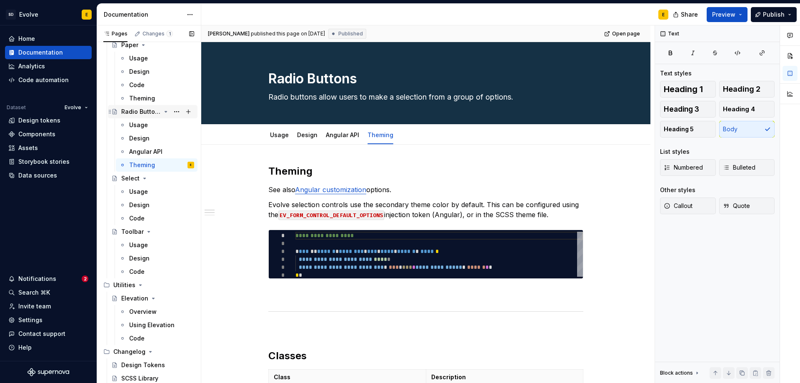
click at [165, 112] on icon "Page tree" at bounding box center [166, 111] width 2 height 1
click at [141, 179] on button "Page tree" at bounding box center [144, 178] width 7 height 7
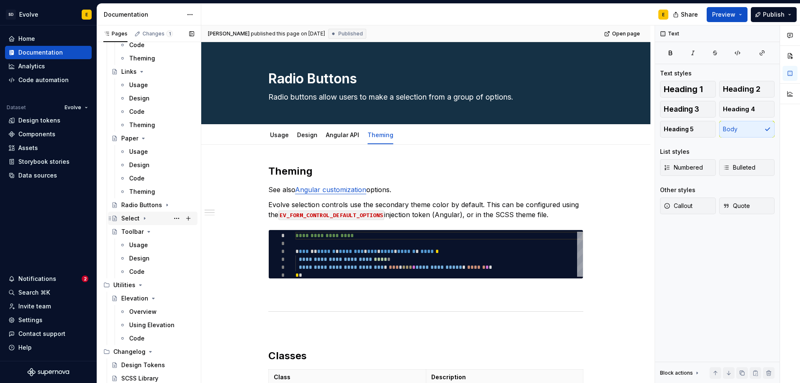
scroll to position [942, 0]
click at [145, 232] on icon "Page tree" at bounding box center [148, 231] width 7 height 7
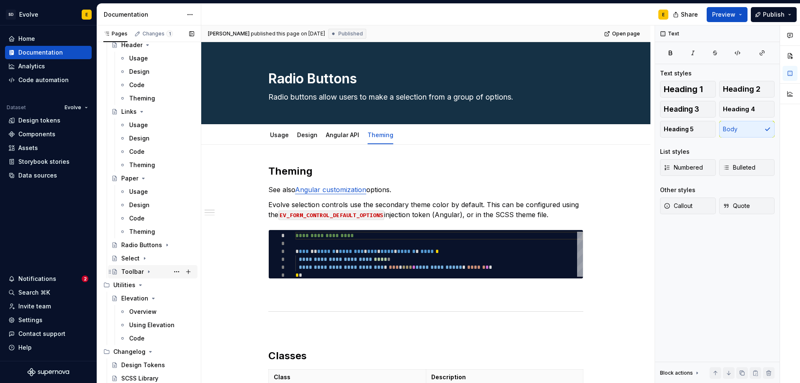
scroll to position [902, 0]
click at [143, 272] on div "Toolbar" at bounding box center [157, 272] width 73 height 12
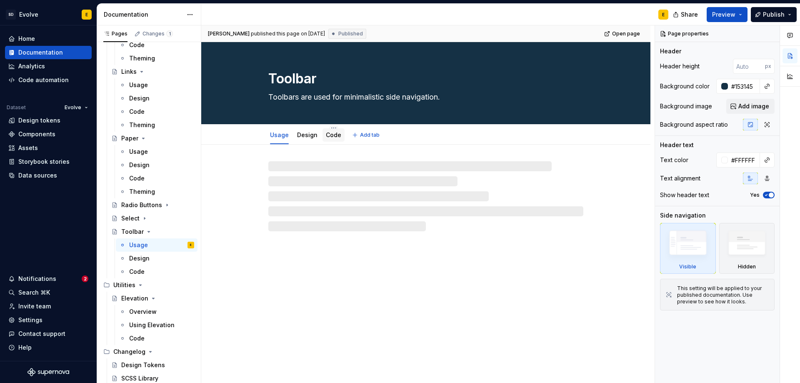
click at [331, 135] on link "Code" at bounding box center [333, 134] width 15 height 7
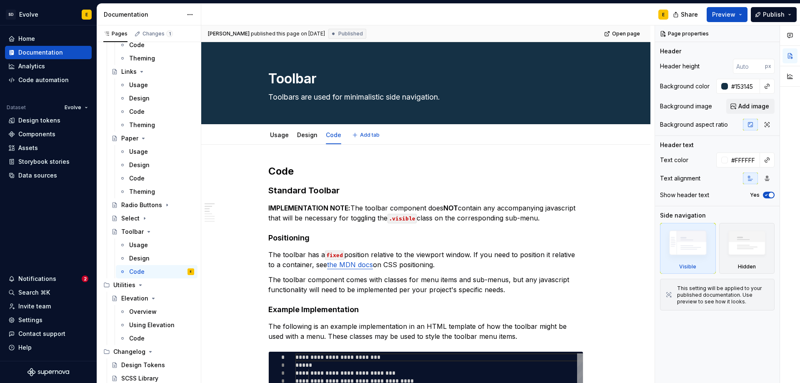
type textarea "*"
click at [374, 133] on span "Add tab" at bounding box center [370, 135] width 20 height 7
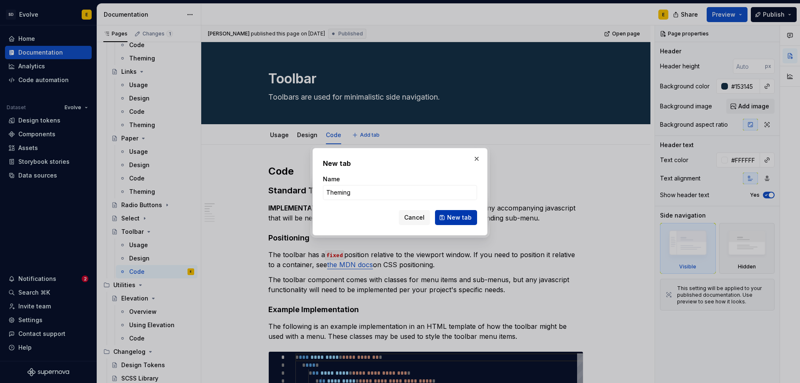
type input "Theming"
click at [447, 220] on button "New tab" at bounding box center [456, 217] width 42 height 15
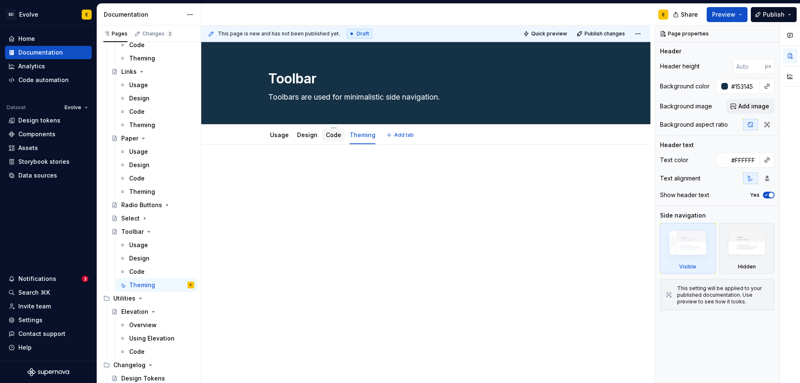
click at [332, 135] on link "Code" at bounding box center [333, 134] width 15 height 7
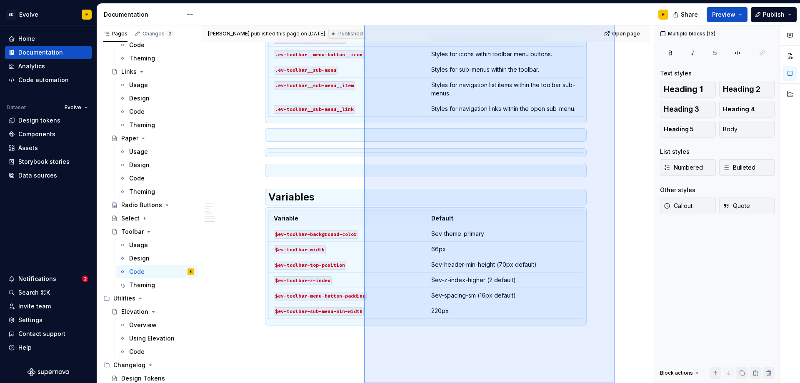
scroll to position [1372, 0]
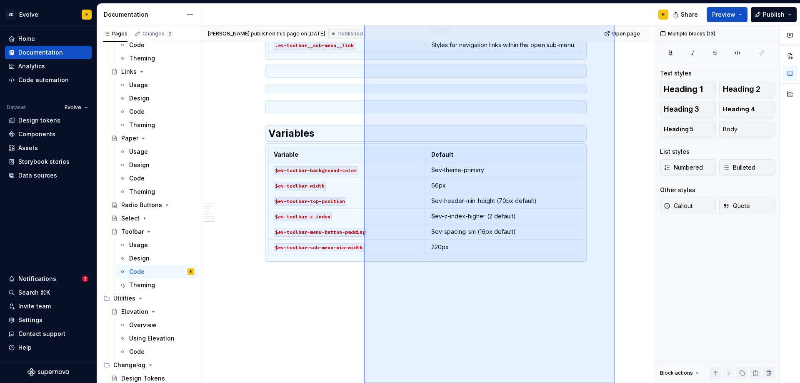
drag, startPoint x: 482, startPoint y: 246, endPoint x: 364, endPoint y: 396, distance: 191.0
click at [364, 382] on html "SD Evolve E Home Documentation Analytics Code automation Dataset Evolve Design …" at bounding box center [400, 191] width 800 height 383
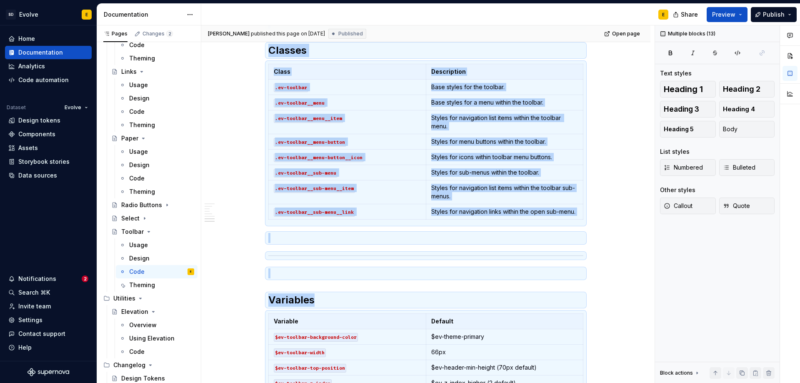
scroll to position [0, 0]
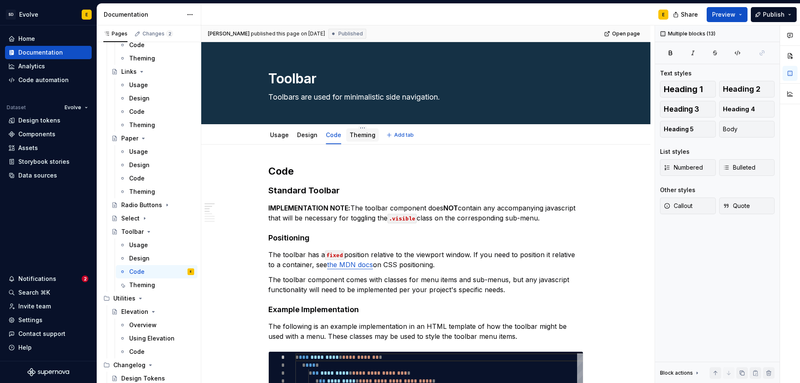
click at [364, 138] on div "Theming" at bounding box center [362, 135] width 26 height 8
click at [358, 135] on link "Theming" at bounding box center [362, 134] width 26 height 7
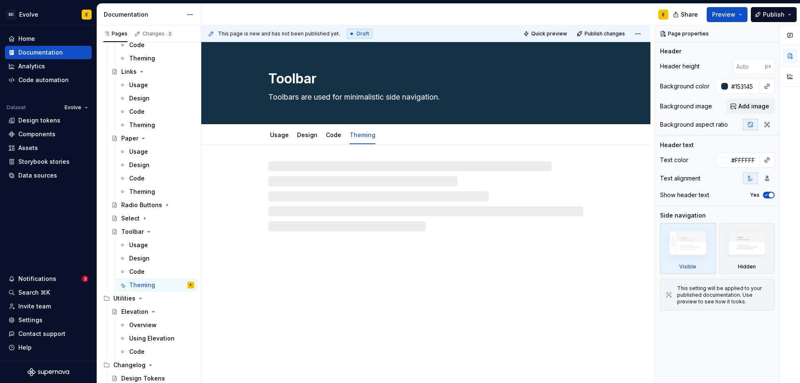
type textarea "*"
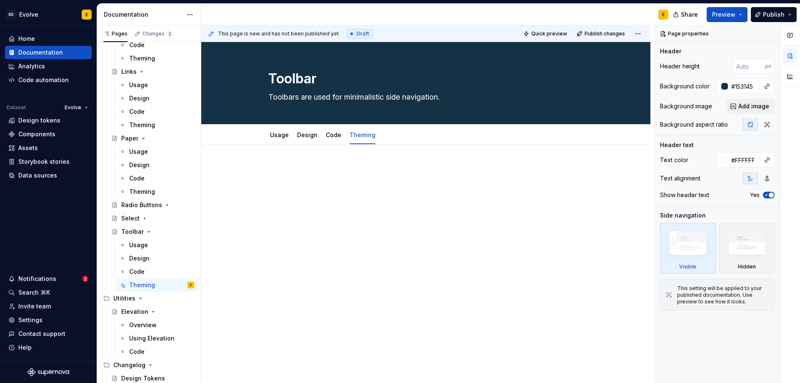
click at [326, 169] on p at bounding box center [425, 170] width 315 height 10
paste div
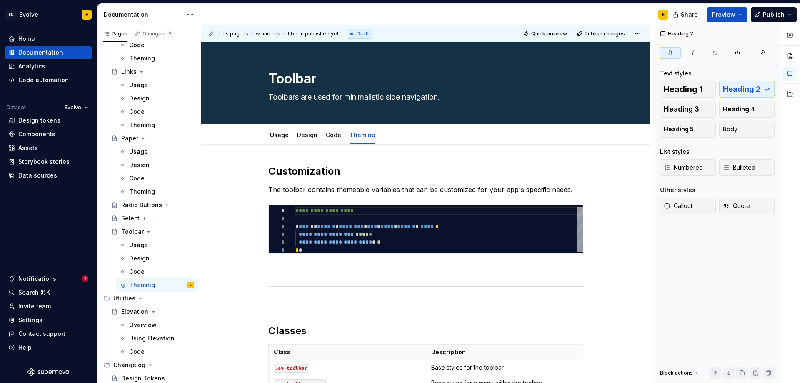
click at [326, 169] on strong "Customization" at bounding box center [304, 171] width 72 height 12
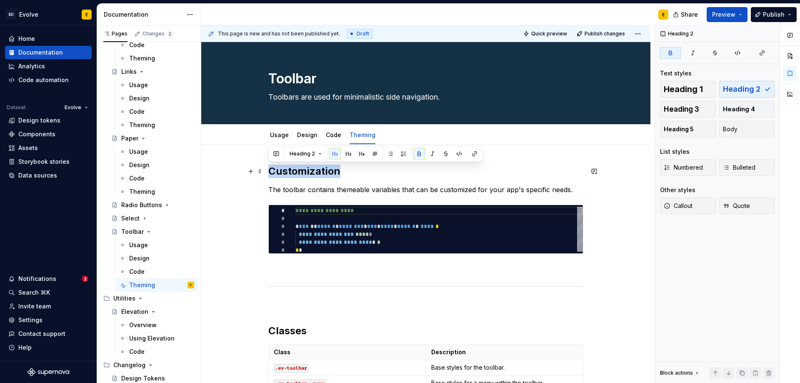
drag, startPoint x: 342, startPoint y: 170, endPoint x: 264, endPoint y: 170, distance: 78.3
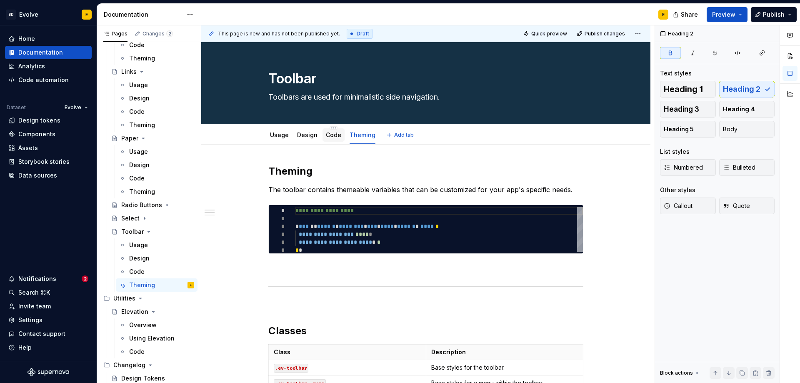
click at [331, 132] on link "Code" at bounding box center [333, 134] width 15 height 7
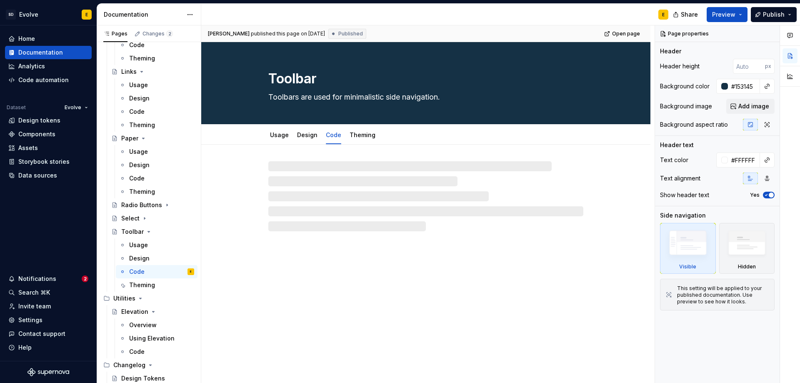
type textarea "*"
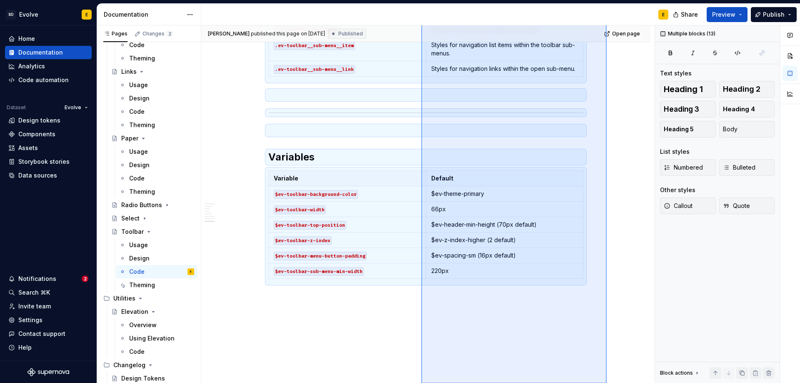
scroll to position [1372, 0]
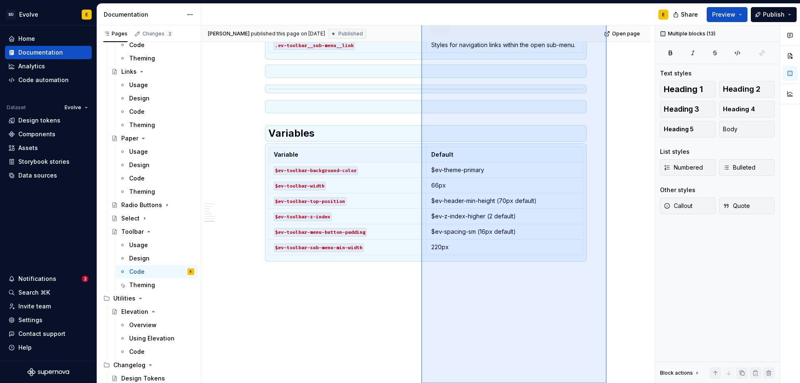
drag, startPoint x: 498, startPoint y: 244, endPoint x: 421, endPoint y: 399, distance: 172.5
click at [421, 382] on html "SD Evolve E Home Documentation Analytics Code automation Dataset Evolve Design …" at bounding box center [400, 191] width 800 height 383
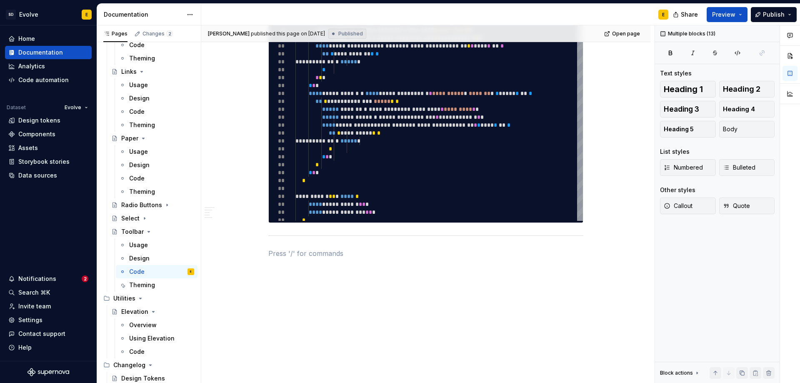
scroll to position [817, 0]
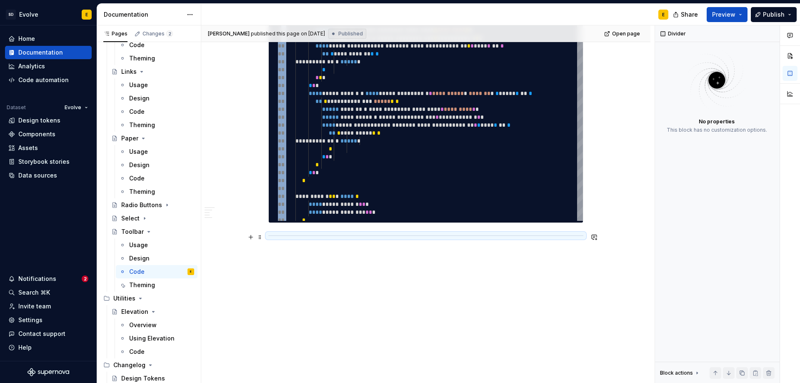
click at [398, 234] on div at bounding box center [425, 235] width 315 height 5
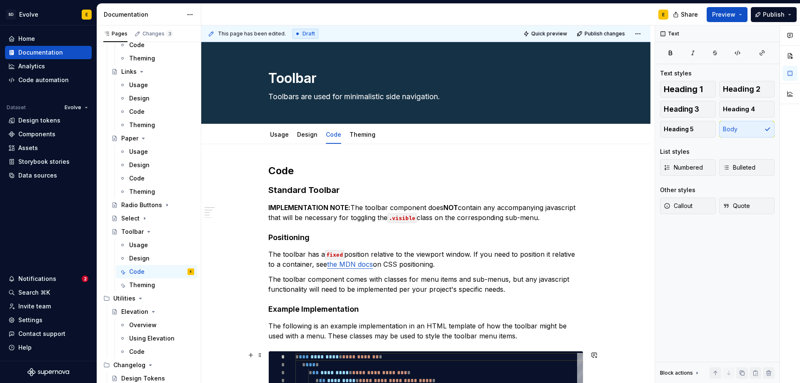
scroll to position [0, 0]
click at [360, 132] on link "Theming" at bounding box center [362, 134] width 26 height 7
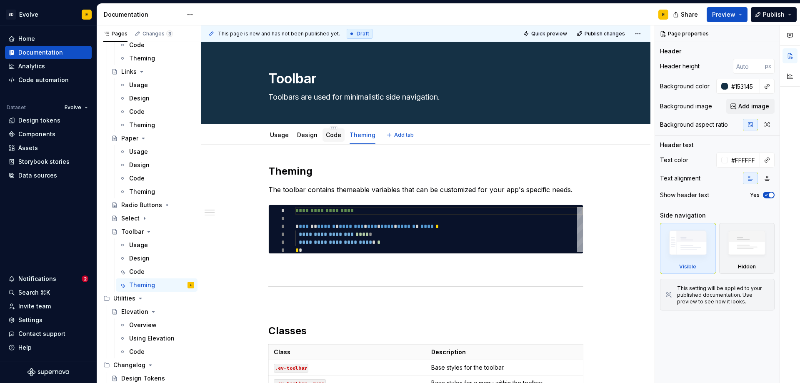
click at [334, 133] on link "Code" at bounding box center [333, 134] width 15 height 7
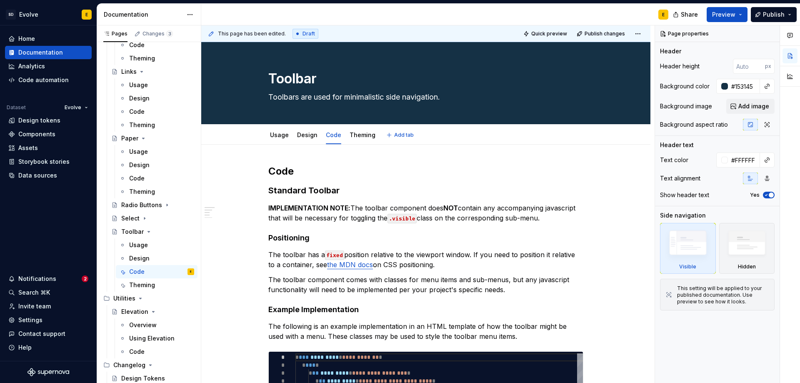
type textarea "*"
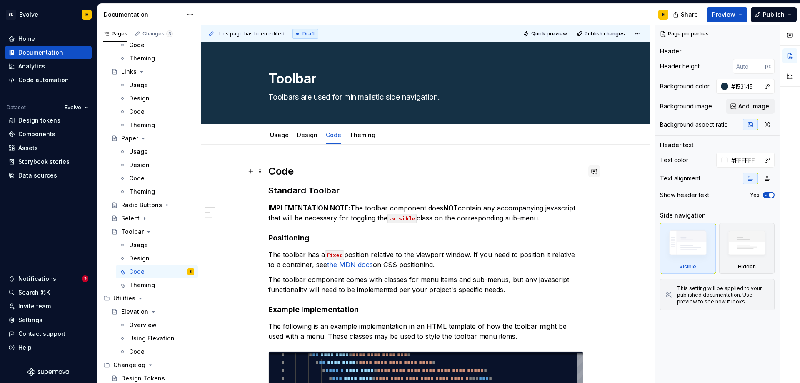
click at [598, 171] on button "button" at bounding box center [594, 171] width 12 height 12
click at [589, 209] on icon "Send" at bounding box center [591, 207] width 5 height 5
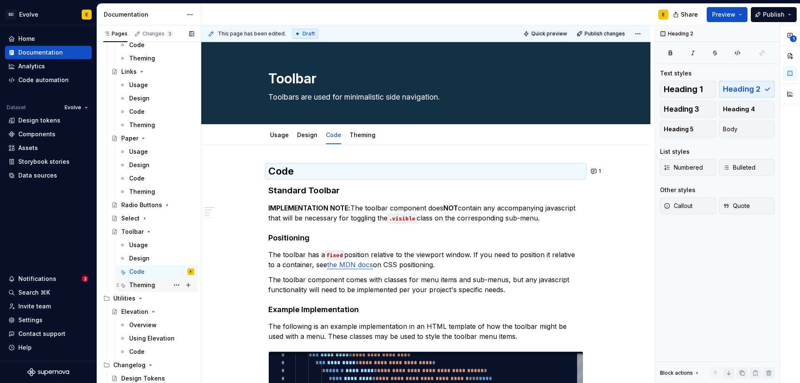
scroll to position [955, 0]
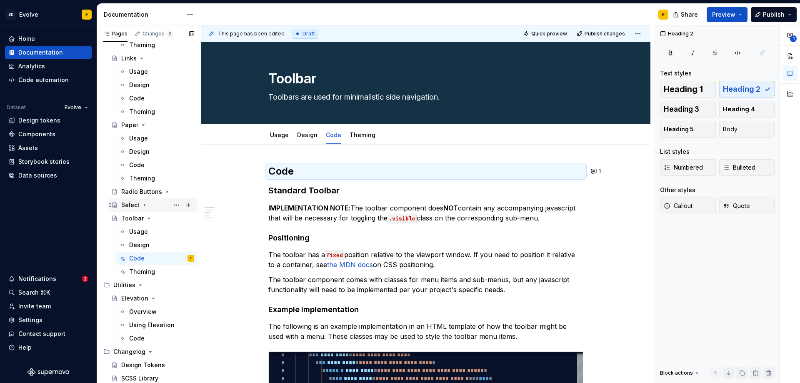
click at [145, 205] on icon "Page tree" at bounding box center [144, 205] width 7 height 7
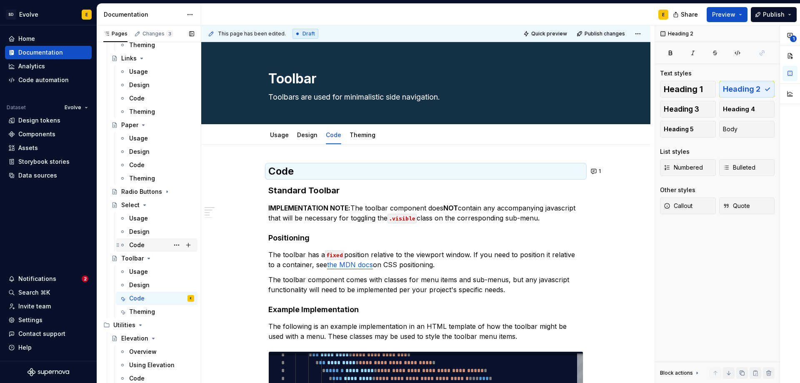
click at [138, 247] on div "Code" at bounding box center [136, 245] width 15 height 8
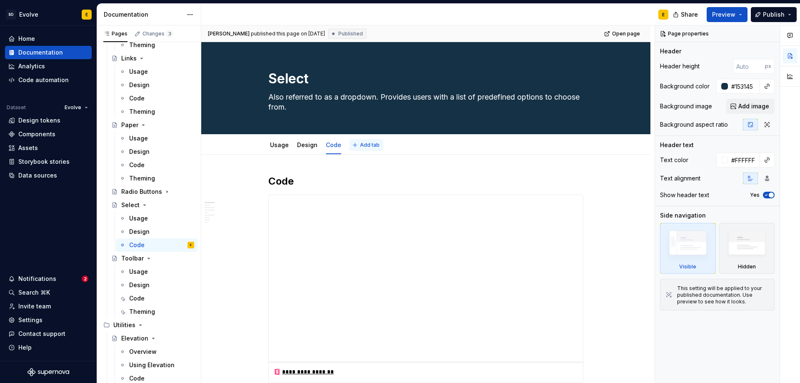
type textarea "*"
click at [364, 145] on span "Add tab" at bounding box center [370, 145] width 20 height 7
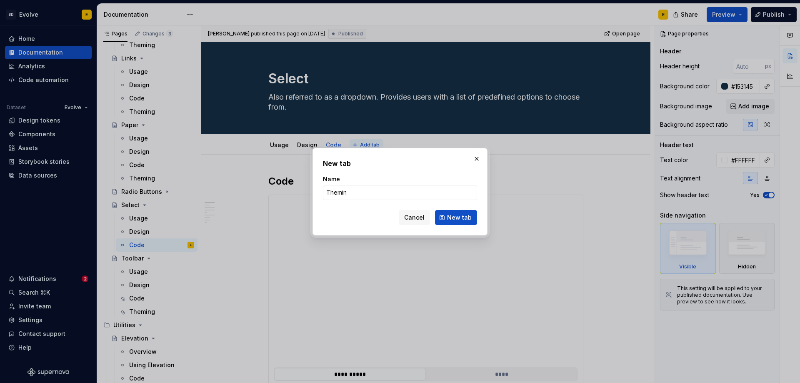
type input "Theming"
click at [469, 217] on span "New tab" at bounding box center [459, 217] width 25 height 8
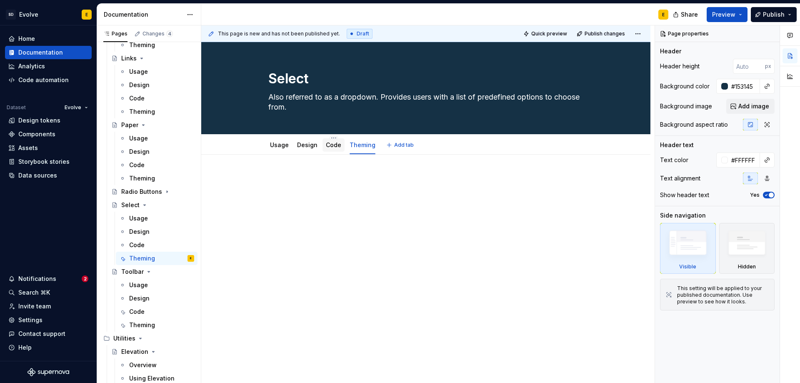
click at [332, 145] on link "Code" at bounding box center [333, 144] width 15 height 7
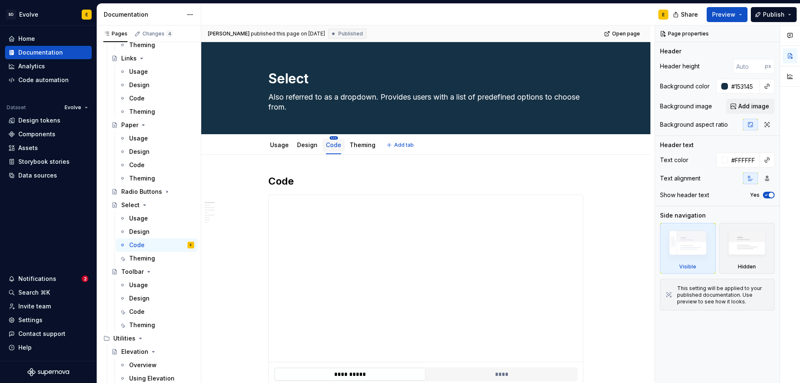
click at [332, 138] on html "SD Evolve E Home Documentation Analytics Code automation Dataset Evolve Design …" at bounding box center [400, 191] width 800 height 383
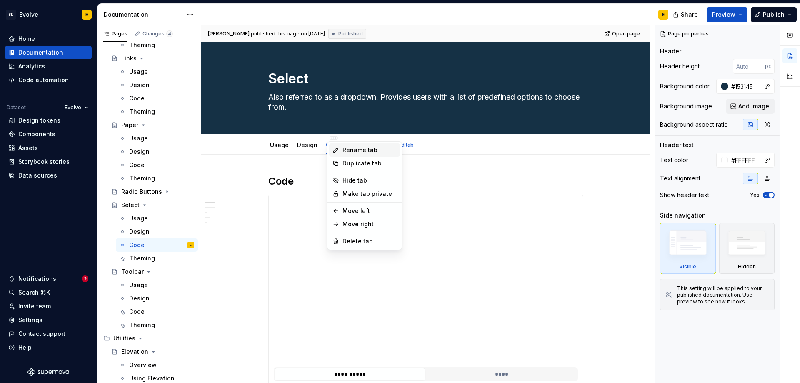
type textarea "*"
click at [338, 148] on icon at bounding box center [335, 150] width 7 height 7
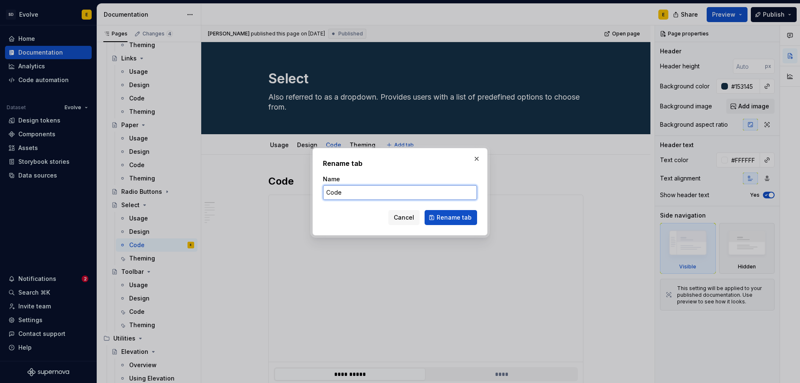
drag, startPoint x: 346, startPoint y: 193, endPoint x: 321, endPoint y: 194, distance: 24.6
click at [321, 194] on div "Rename tab Name Code Cancel Rename tab" at bounding box center [399, 191] width 175 height 87
type input "Angular API"
click at [444, 217] on span "Rename tab" at bounding box center [453, 217] width 35 height 8
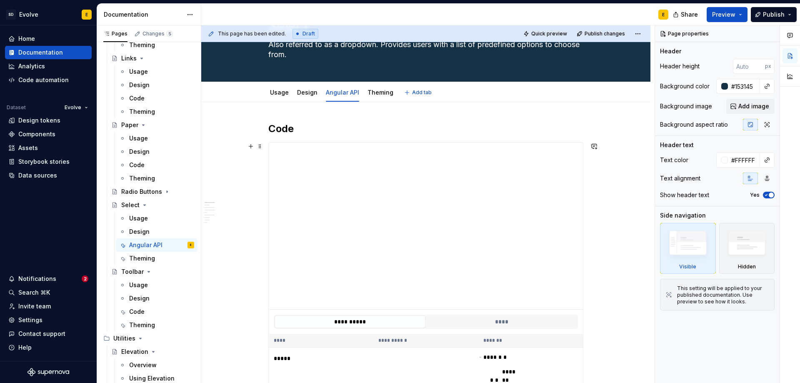
type textarea "*"
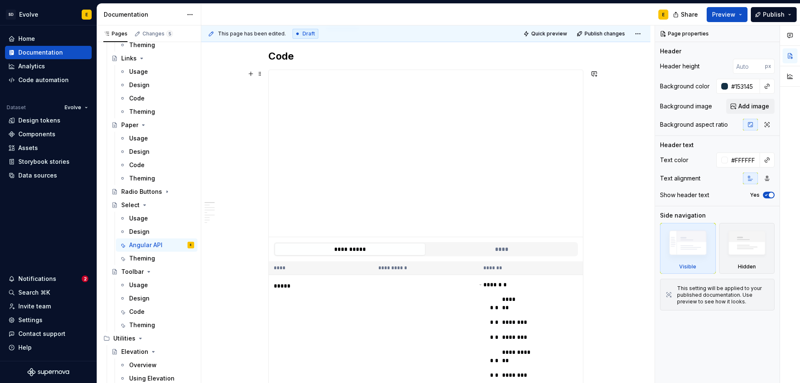
scroll to position [42, 0]
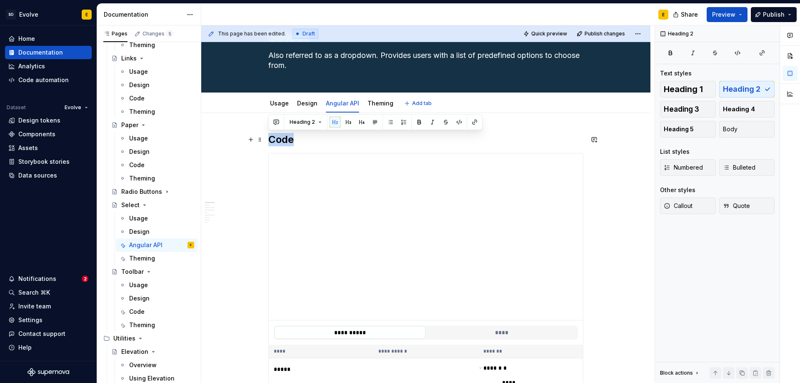
drag, startPoint x: 286, startPoint y: 141, endPoint x: 268, endPoint y: 140, distance: 17.9
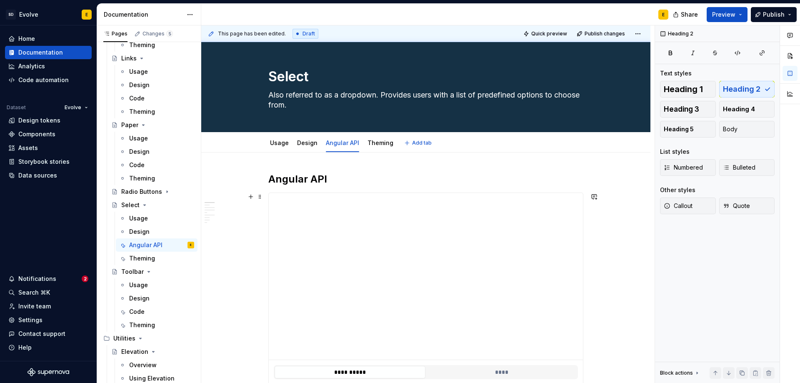
scroll to position [0, 0]
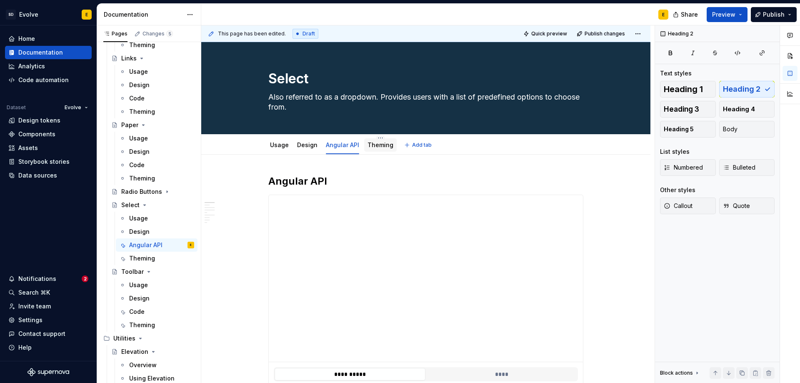
click at [379, 145] on link "Theming" at bounding box center [380, 144] width 26 height 7
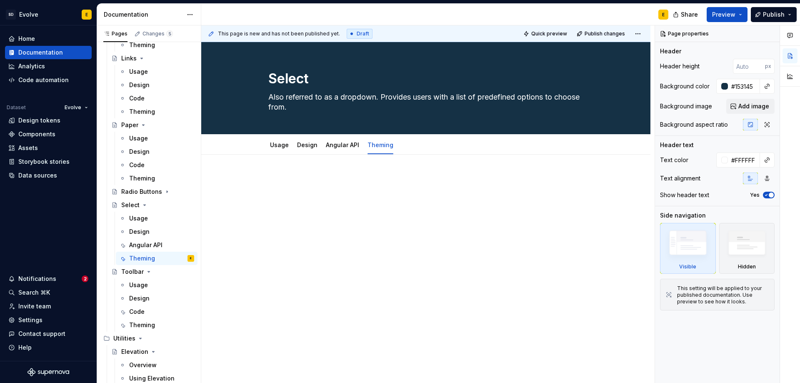
type textarea "*"
click at [329, 179] on p at bounding box center [425, 180] width 315 height 10
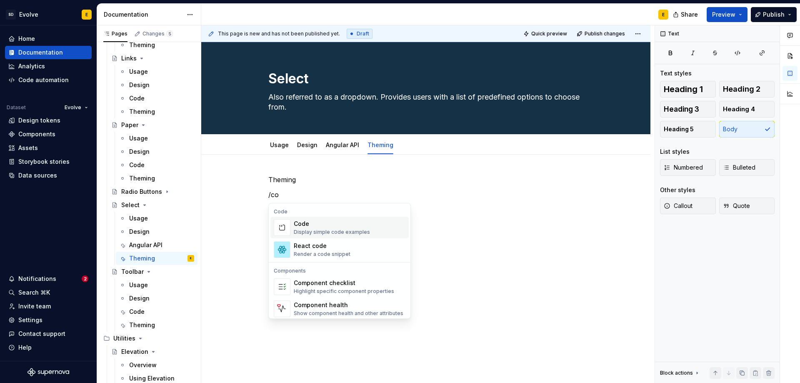
click at [328, 226] on div "Code" at bounding box center [332, 223] width 76 height 8
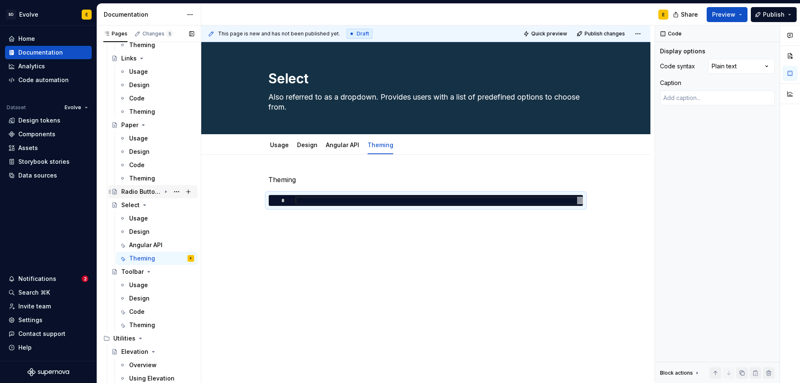
click at [165, 191] on icon "Page tree" at bounding box center [165, 192] width 1 height 2
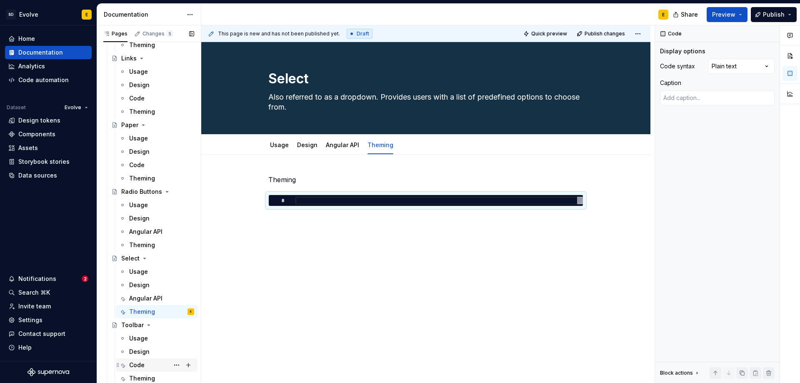
click at [138, 365] on div "Code" at bounding box center [136, 365] width 15 height 8
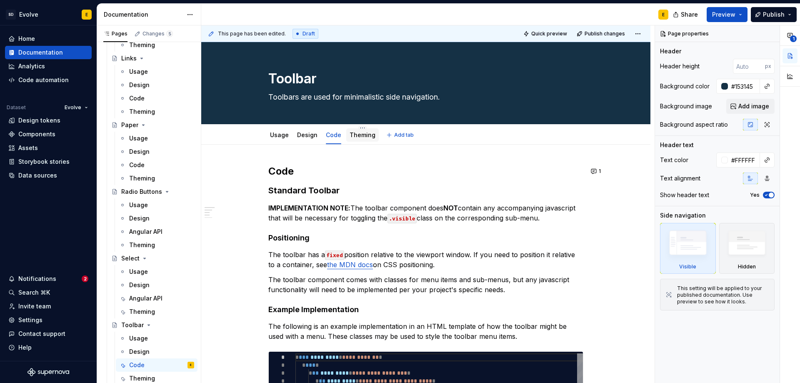
click at [360, 135] on link "Theming" at bounding box center [362, 134] width 26 height 7
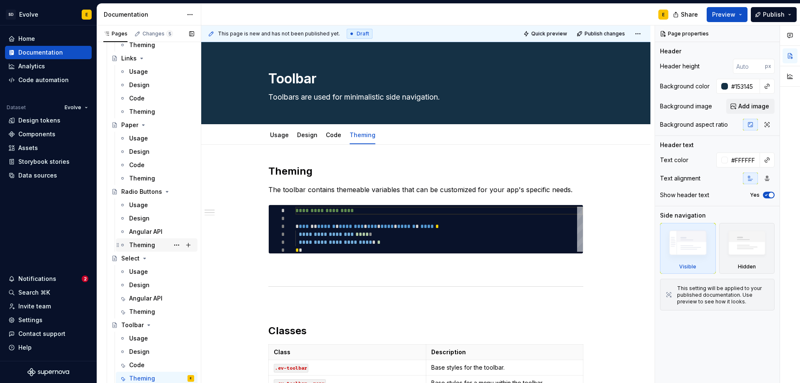
click at [145, 247] on div "Theming" at bounding box center [142, 245] width 26 height 8
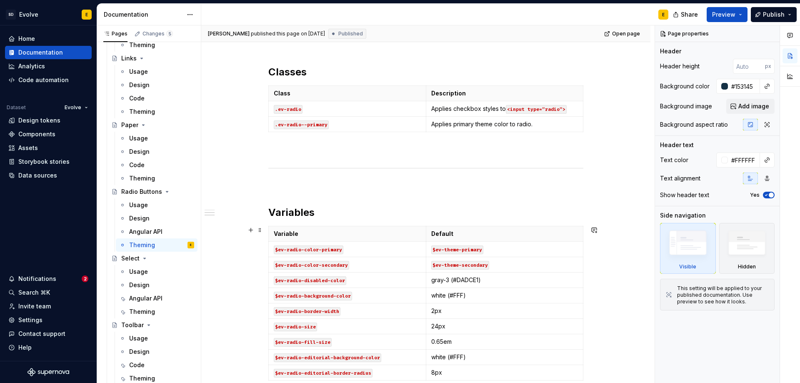
scroll to position [292, 0]
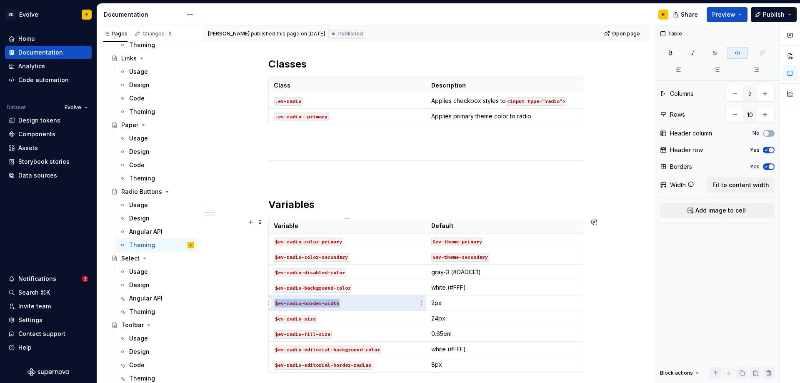
drag, startPoint x: 339, startPoint y: 304, endPoint x: 276, endPoint y: 302, distance: 62.5
click at [276, 302] on code "$ev-radio-border-width" at bounding box center [307, 303] width 67 height 9
click at [316, 318] on code "$ev-radio-size" at bounding box center [295, 318] width 43 height 9
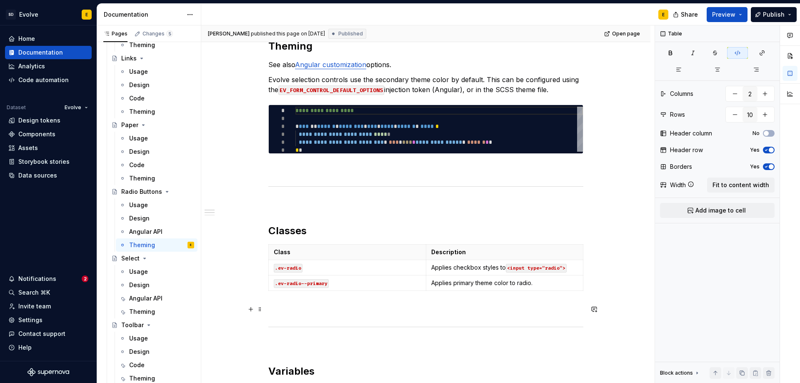
scroll to position [0, 0]
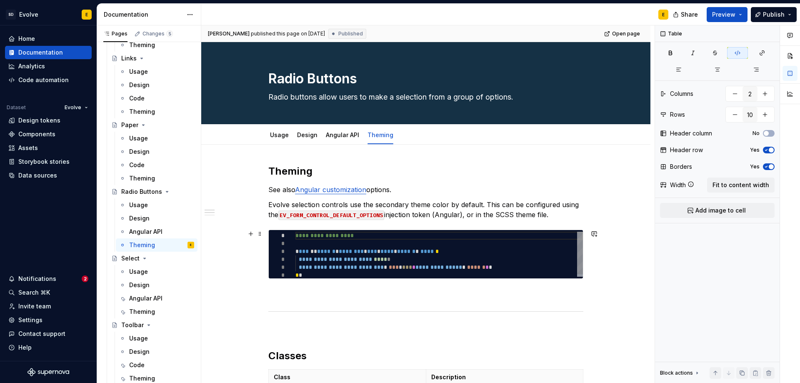
type textarea "*"
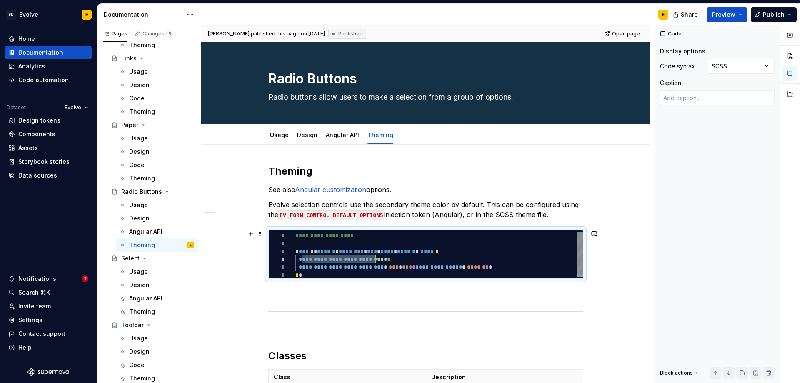
drag, startPoint x: 304, startPoint y: 260, endPoint x: 375, endPoint y: 257, distance: 71.3
click at [375, 257] on div "**********" at bounding box center [438, 255] width 287 height 47
type textarea "**********"
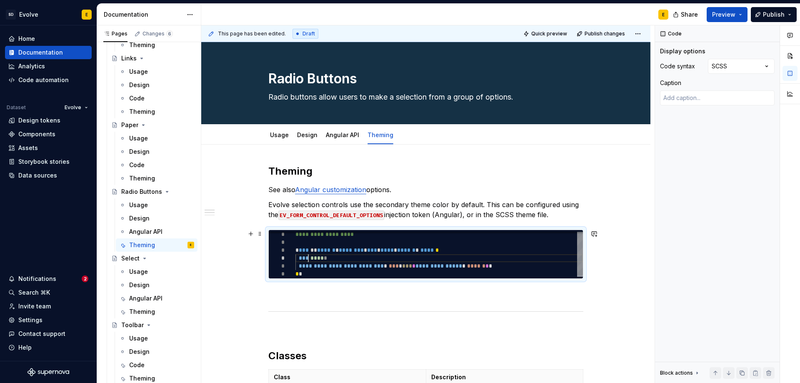
type textarea "*"
type textarea "**********"
type textarea "*"
type textarea "**********"
type textarea "*"
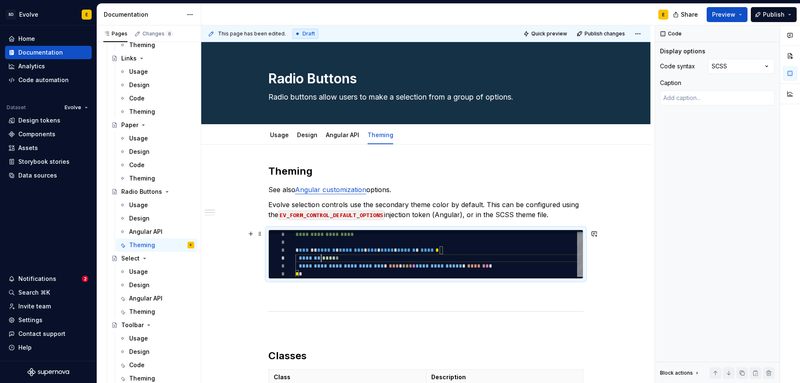
type textarea "**********"
type textarea "*"
type textarea "**********"
type textarea "*"
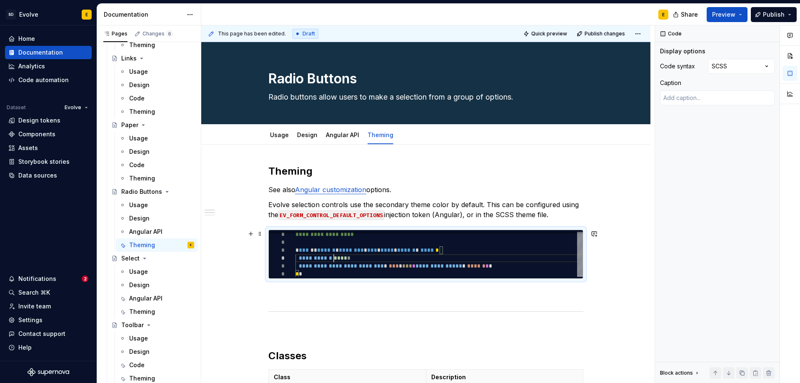
type textarea "**********"
type textarea "*"
type textarea "**********"
type textarea "*"
type textarea "**********"
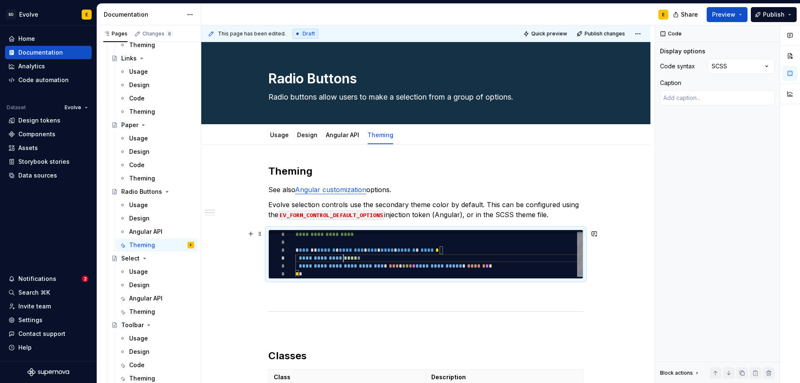
type textarea "*"
click at [358, 256] on div "**********" at bounding box center [438, 253] width 287 height 47
type textarea "**********"
type textarea "*"
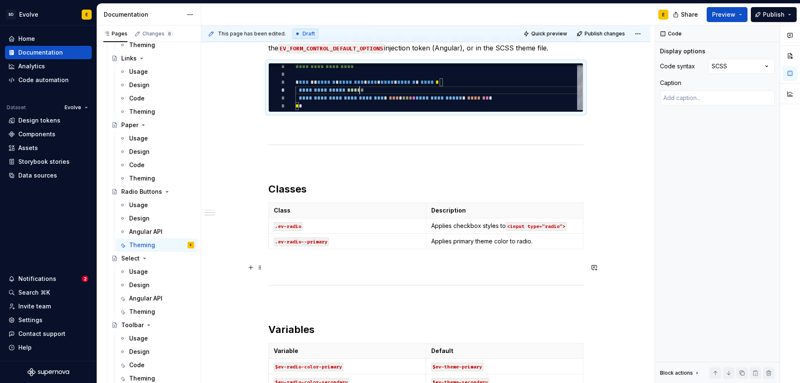
scroll to position [250, 0]
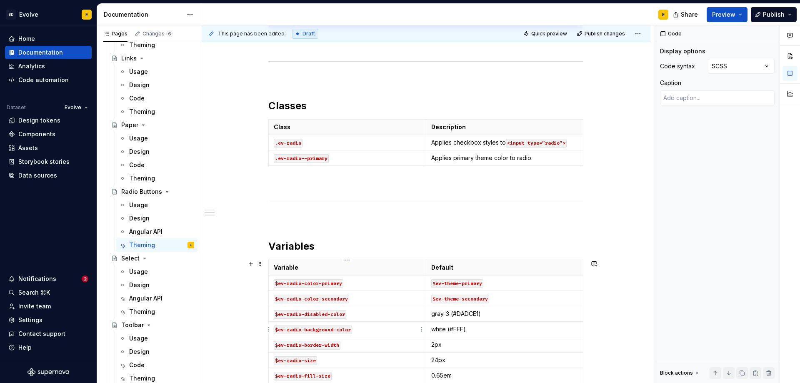
type textarea "**********"
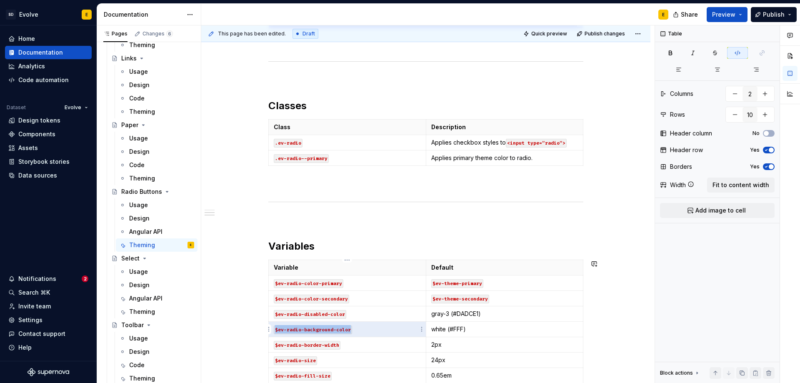
drag, startPoint x: 350, startPoint y: 328, endPoint x: 272, endPoint y: 329, distance: 77.9
click at [272, 329] on td "$ev-radio-background-color" at bounding box center [347, 329] width 157 height 15
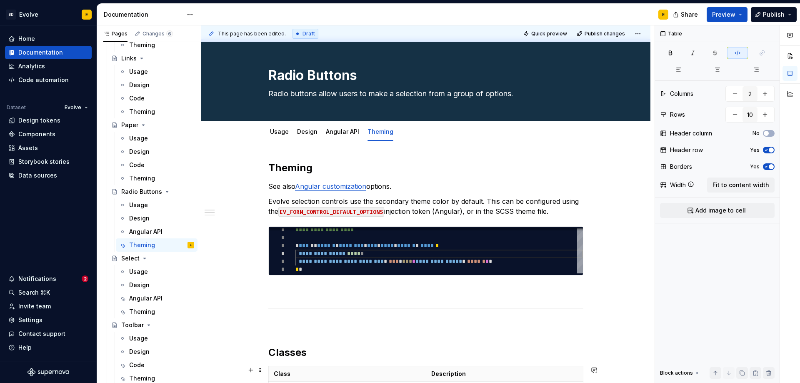
scroll to position [0, 0]
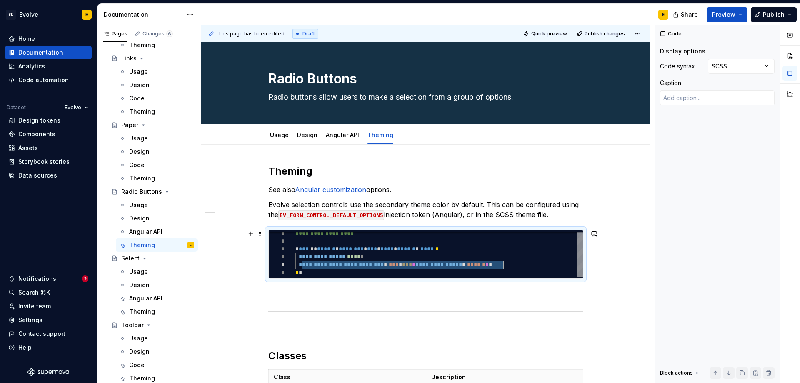
drag, startPoint x: 301, startPoint y: 264, endPoint x: 521, endPoint y: 263, distance: 220.3
click at [521, 263] on div "**********" at bounding box center [438, 252] width 287 height 47
type textarea "*"
type textarea "**********"
type textarea "*"
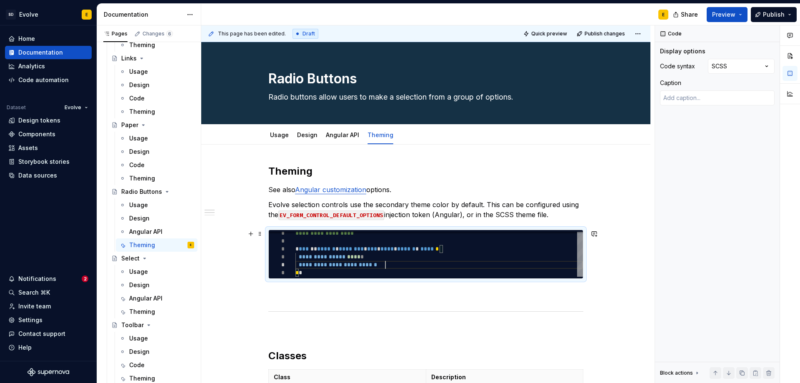
type textarea "**********"
type textarea "*"
type textarea "**********"
type textarea "*"
type textarea "**********"
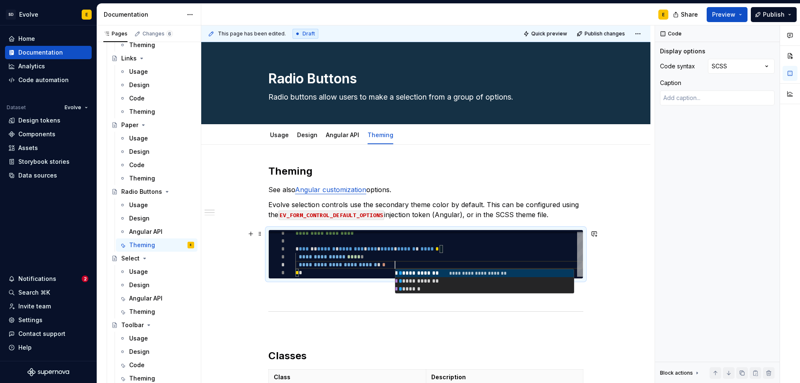
type textarea "*"
type textarea "**********"
type textarea "*"
type textarea "**********"
type textarea "*"
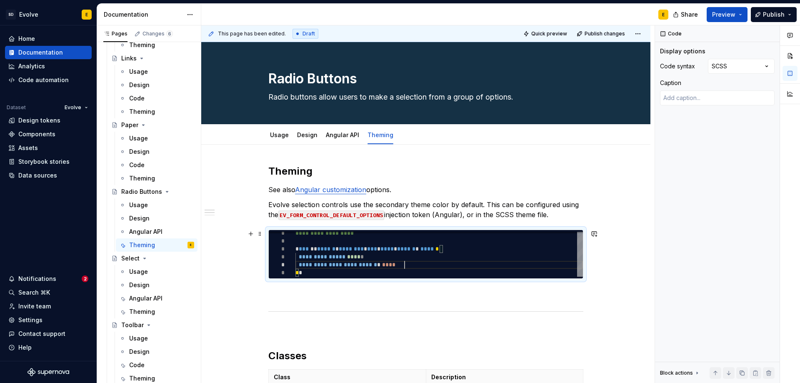
type textarea "**********"
type textarea "*"
type textarea "**********"
type textarea "*"
type textarea "**********"
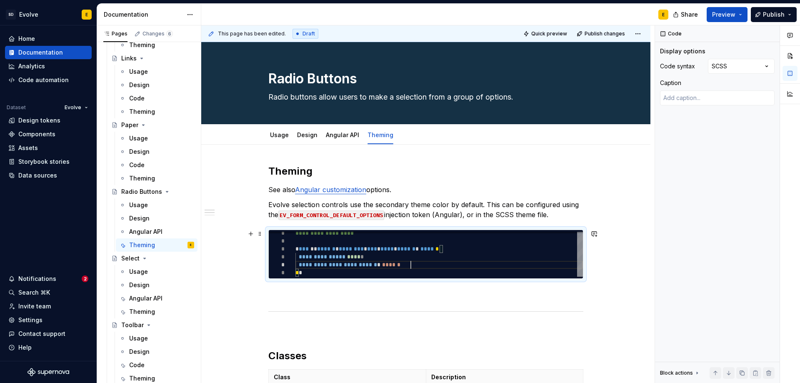
type textarea "*"
type textarea "**********"
type textarea "*"
type textarea "**********"
type textarea "*"
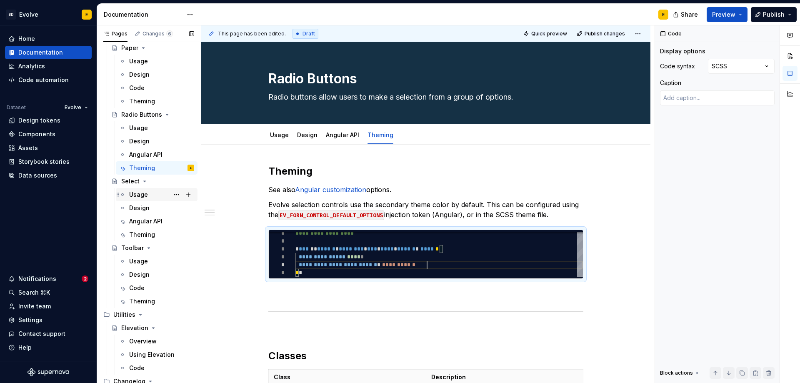
scroll to position [1038, 0]
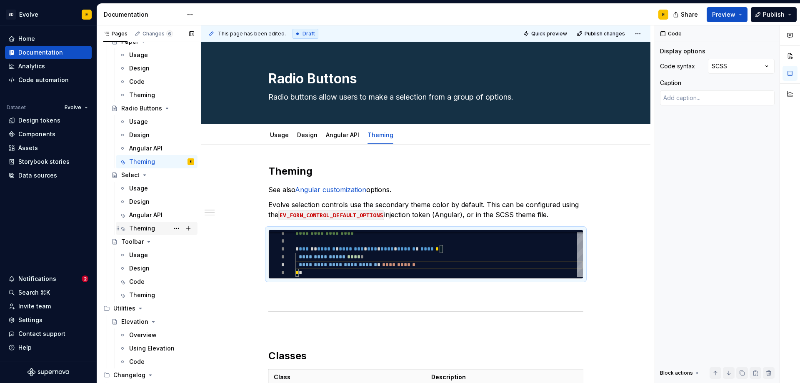
type textarea "**********"
click at [144, 224] on div "Theming" at bounding box center [142, 228] width 26 height 8
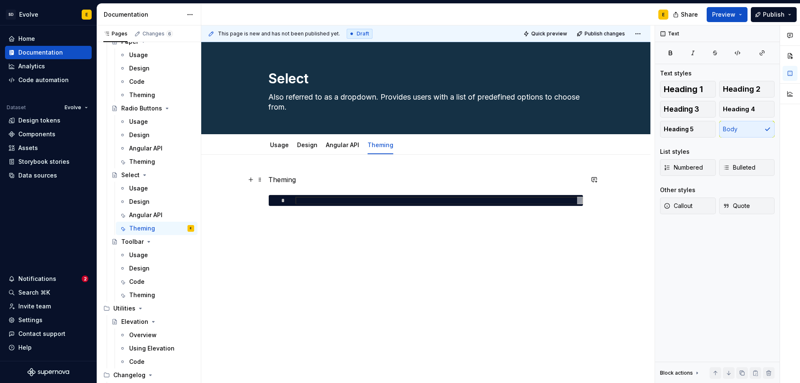
click at [277, 180] on p "Theming" at bounding box center [425, 180] width 315 height 10
click at [726, 86] on span "Heading 2" at bounding box center [741, 89] width 37 height 8
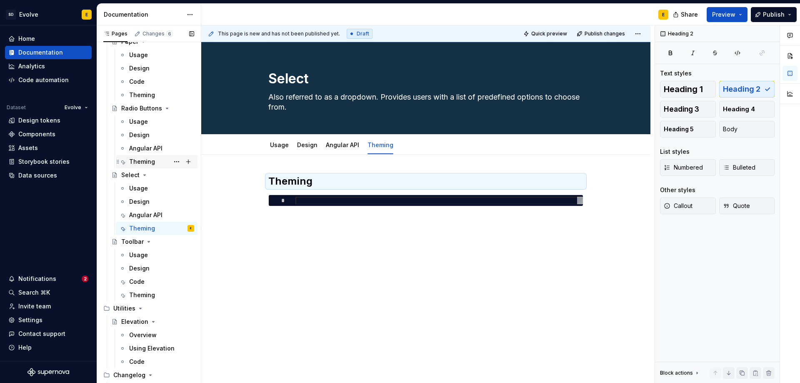
click at [141, 160] on div "Theming" at bounding box center [142, 161] width 26 height 8
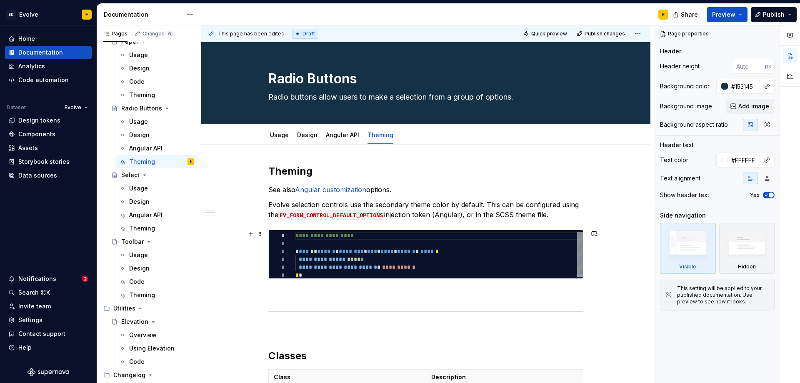
type textarea "*"
type textarea "**********"
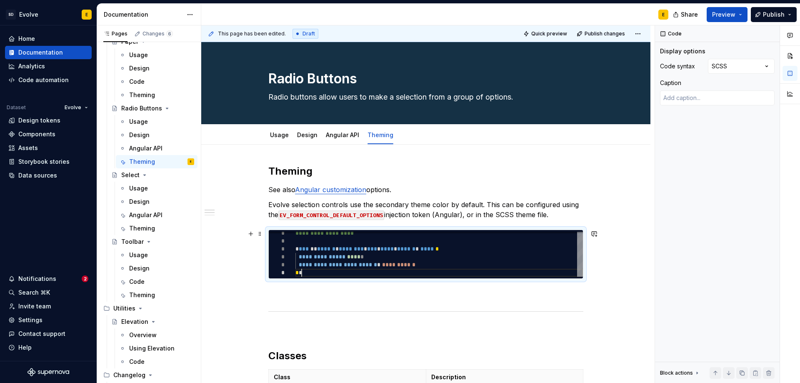
scroll to position [0, 6]
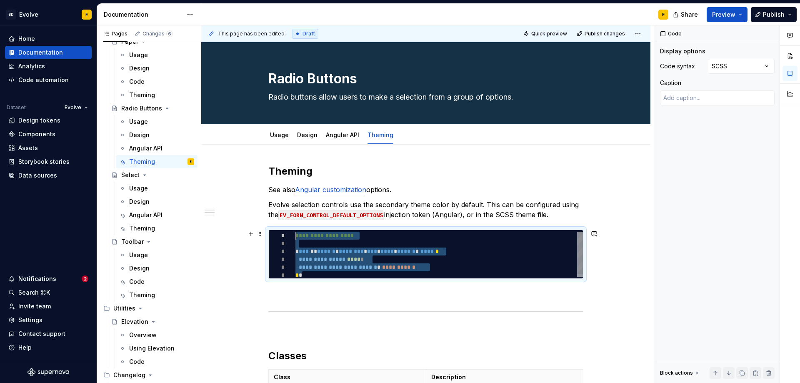
drag, startPoint x: 310, startPoint y: 273, endPoint x: 266, endPoint y: 232, distance: 60.7
click at [295, 232] on div "**********" at bounding box center [438, 255] width 287 height 47
click at [144, 229] on div "Theming" at bounding box center [142, 228] width 26 height 8
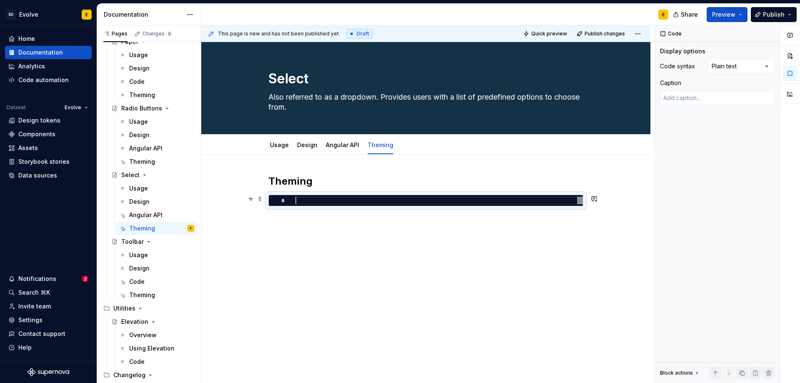
click at [317, 201] on div at bounding box center [438, 201] width 287 height 8
type textarea "*"
type textarea "**********"
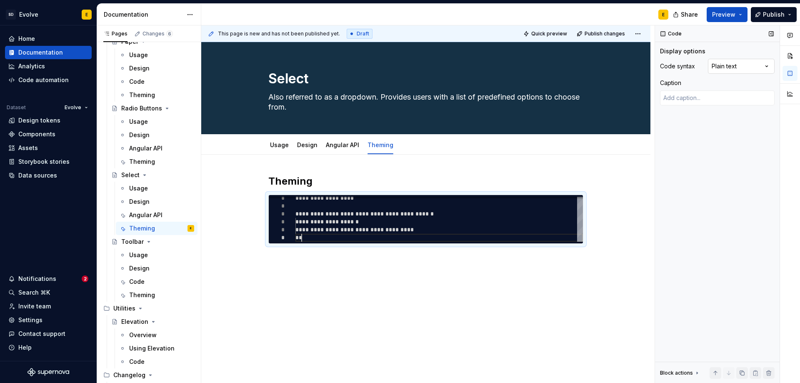
click at [727, 67] on div "Comments Open comments No comments yet Select ‘Comment’ from the block context …" at bounding box center [727, 204] width 145 height 358
type textarea "*"
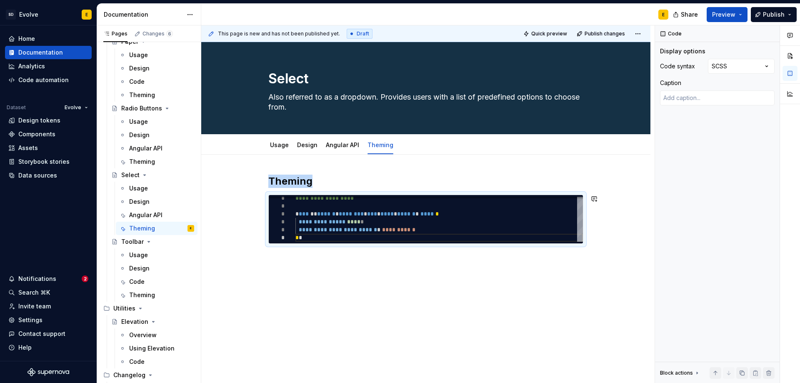
click at [316, 262] on div "**********" at bounding box center [425, 262] width 449 height 214
click at [282, 259] on div "**********" at bounding box center [425, 262] width 449 height 214
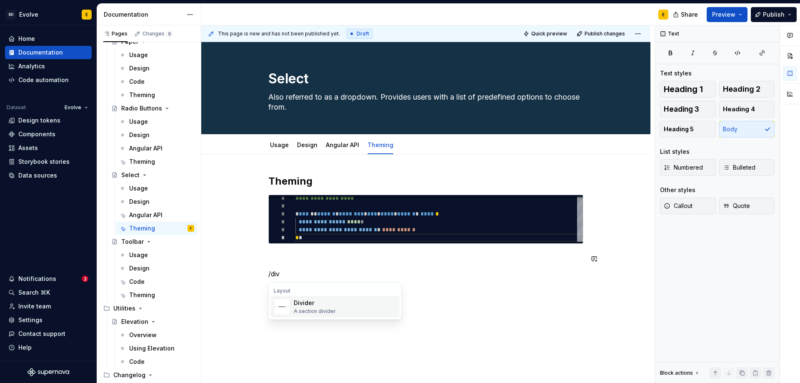
click at [314, 308] on div "A section divider" at bounding box center [315, 311] width 42 height 7
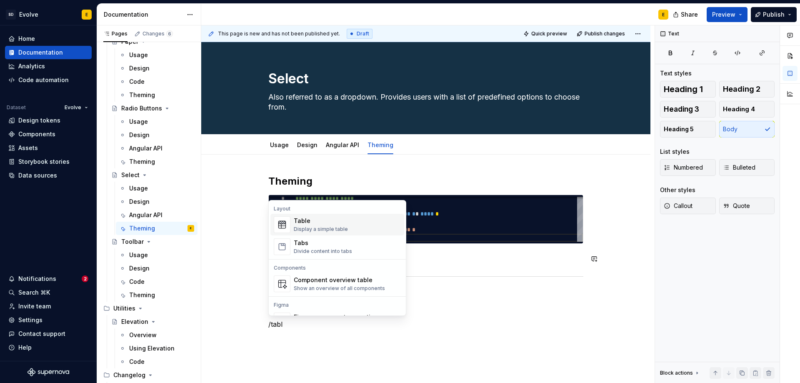
click at [310, 225] on div "Table Display a simple table" at bounding box center [321, 225] width 54 height 16
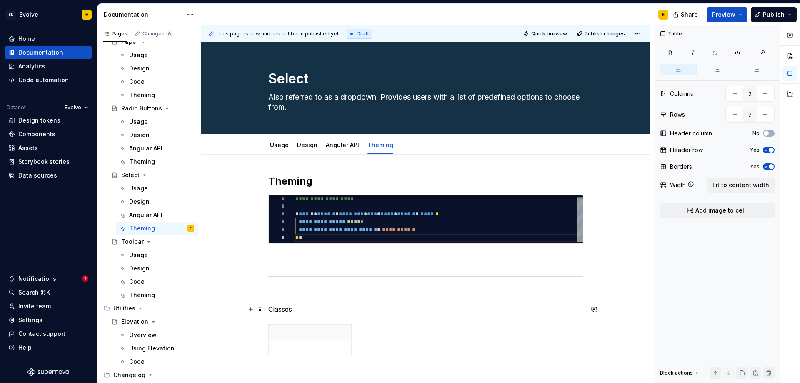
click at [308, 309] on p "Classes" at bounding box center [425, 309] width 315 height 10
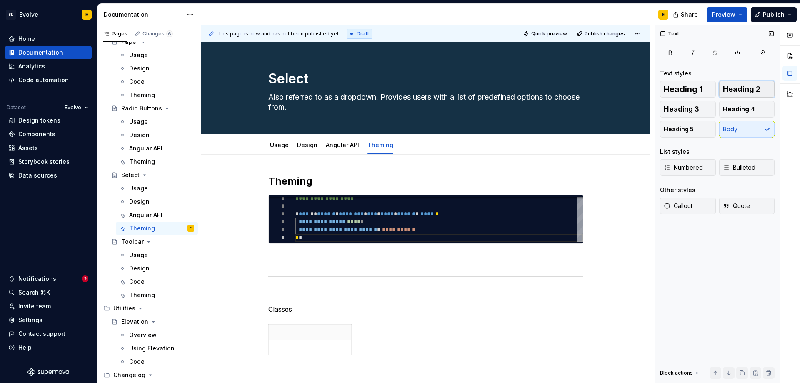
click at [751, 87] on span "Heading 2" at bounding box center [741, 89] width 37 height 8
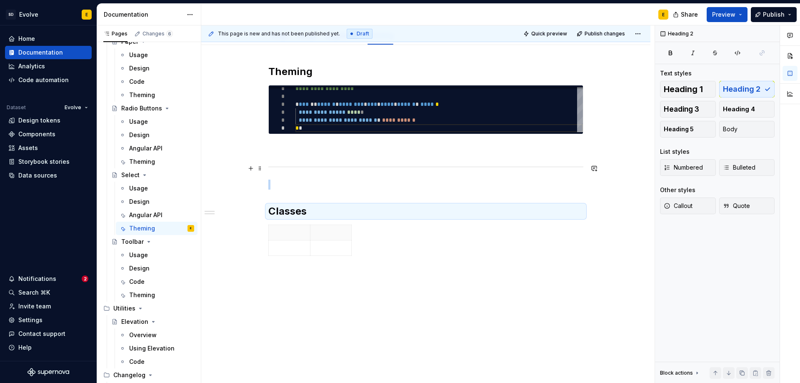
scroll to position [110, 0]
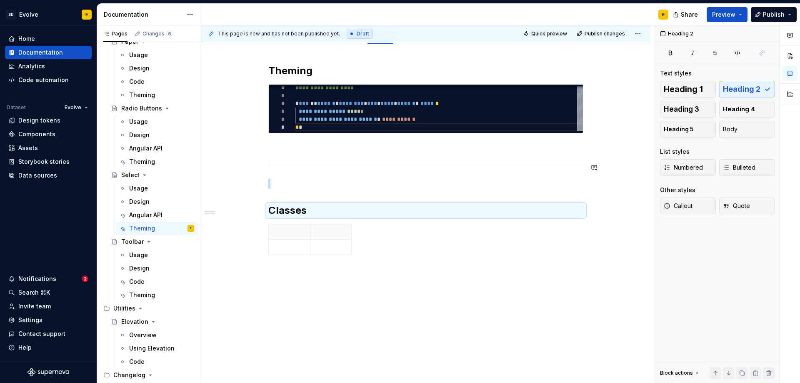
click at [303, 278] on div "**********" at bounding box center [425, 213] width 449 height 339
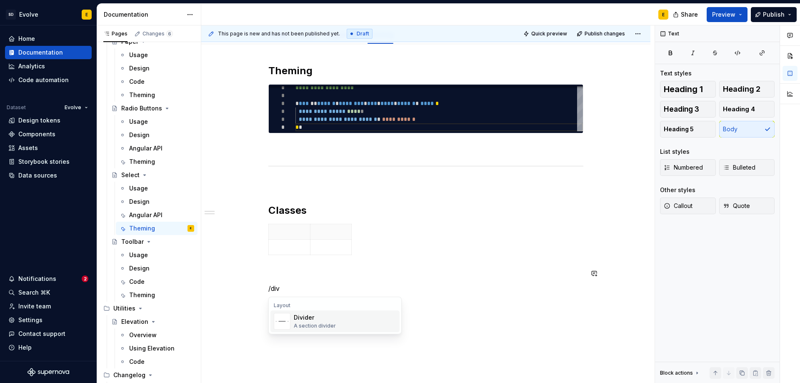
click at [313, 321] on div "Divider" at bounding box center [315, 317] width 42 height 8
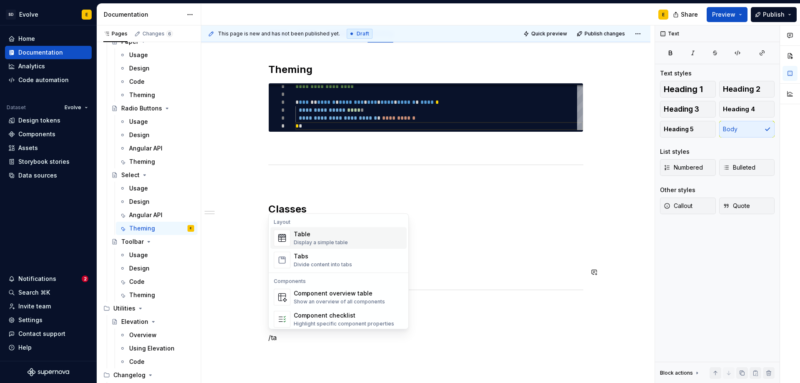
click at [319, 236] on div "Table" at bounding box center [321, 234] width 54 height 8
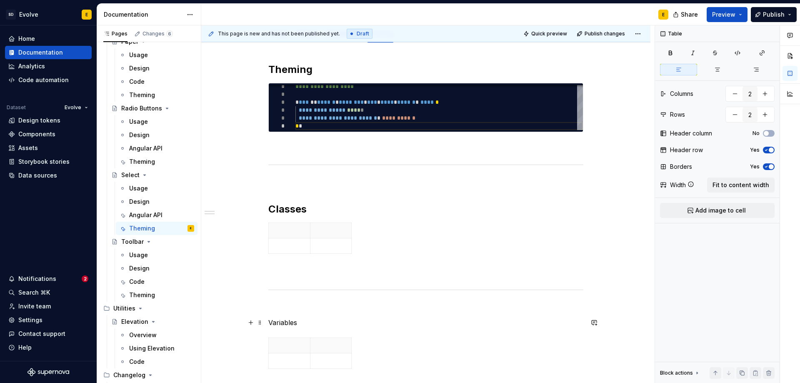
click at [309, 324] on p "Variables" at bounding box center [425, 322] width 315 height 10
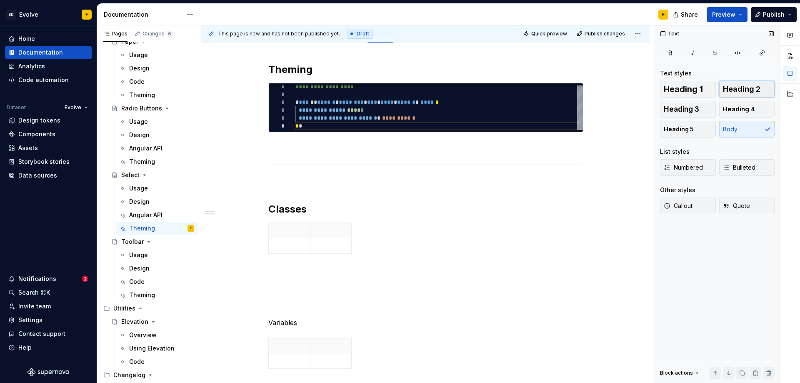
click at [738, 85] on span "Heading 2" at bounding box center [741, 89] width 37 height 8
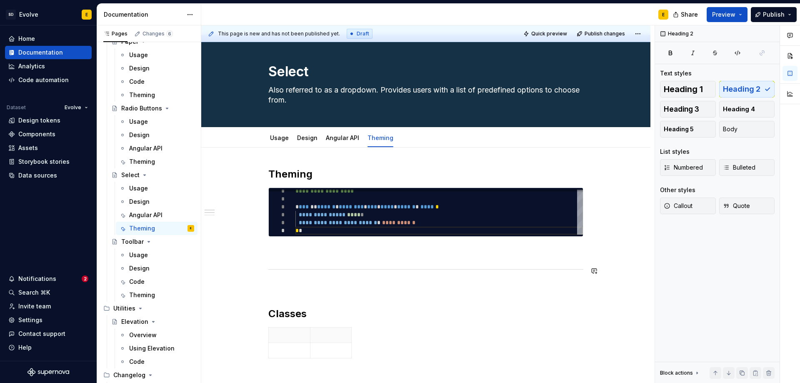
scroll to position [0, 0]
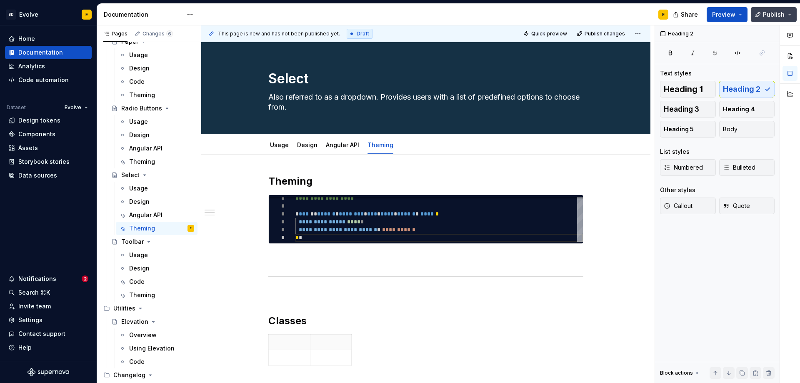
click at [775, 15] on span "Publish" at bounding box center [774, 14] width 22 height 8
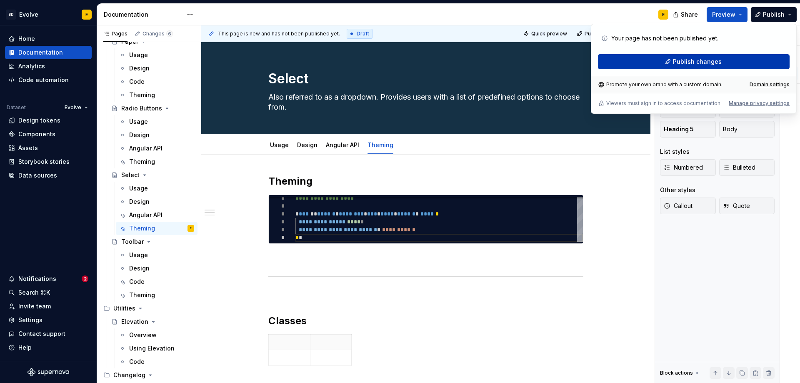
click at [743, 61] on button "Publish changes" at bounding box center [694, 61] width 192 height 15
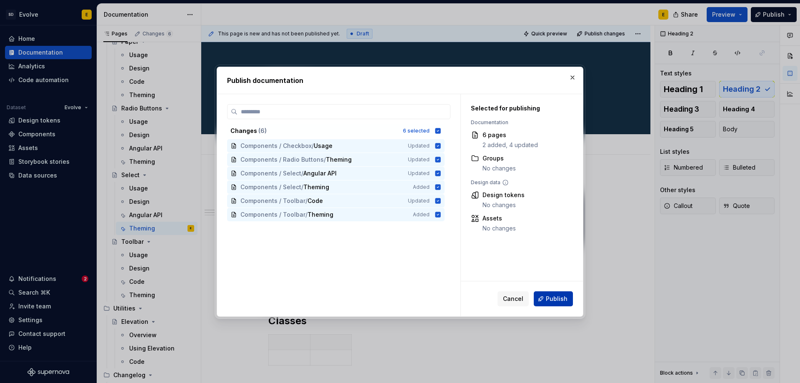
click at [546, 299] on button "Publish" at bounding box center [553, 298] width 39 height 15
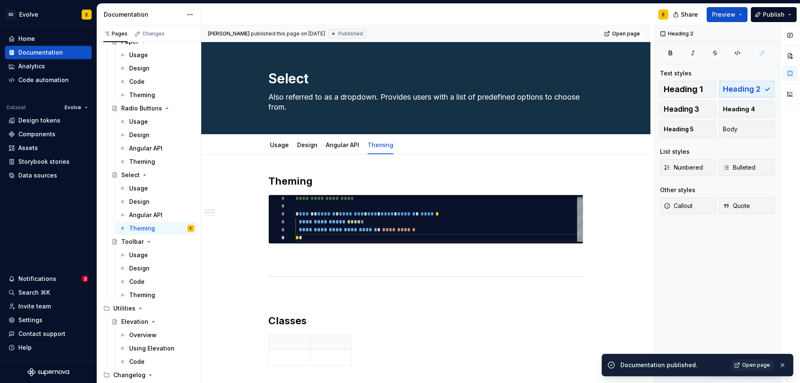
type textarea "*"
